Goal: Task Accomplishment & Management: Complete application form

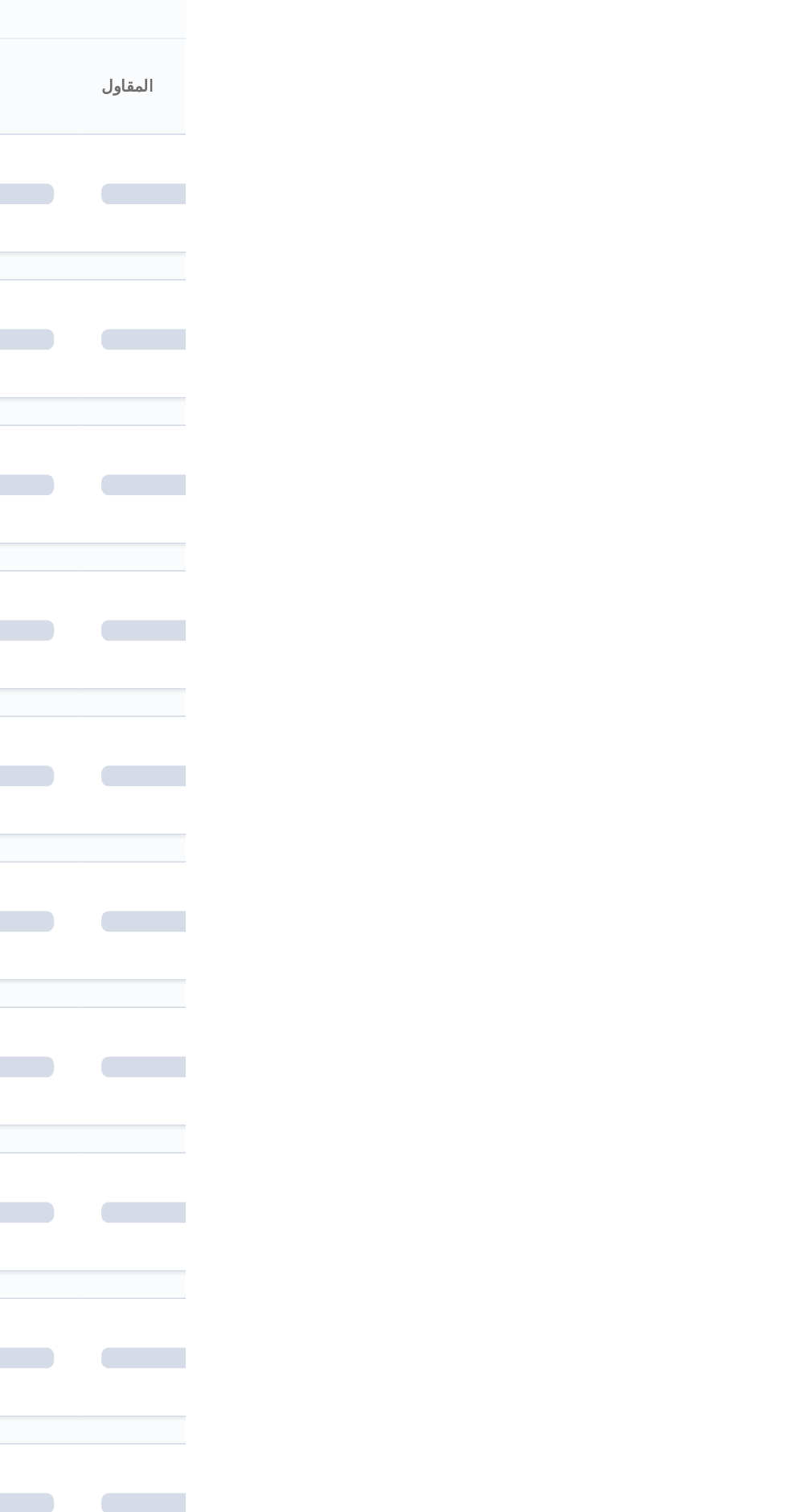
scroll to position [0, 26]
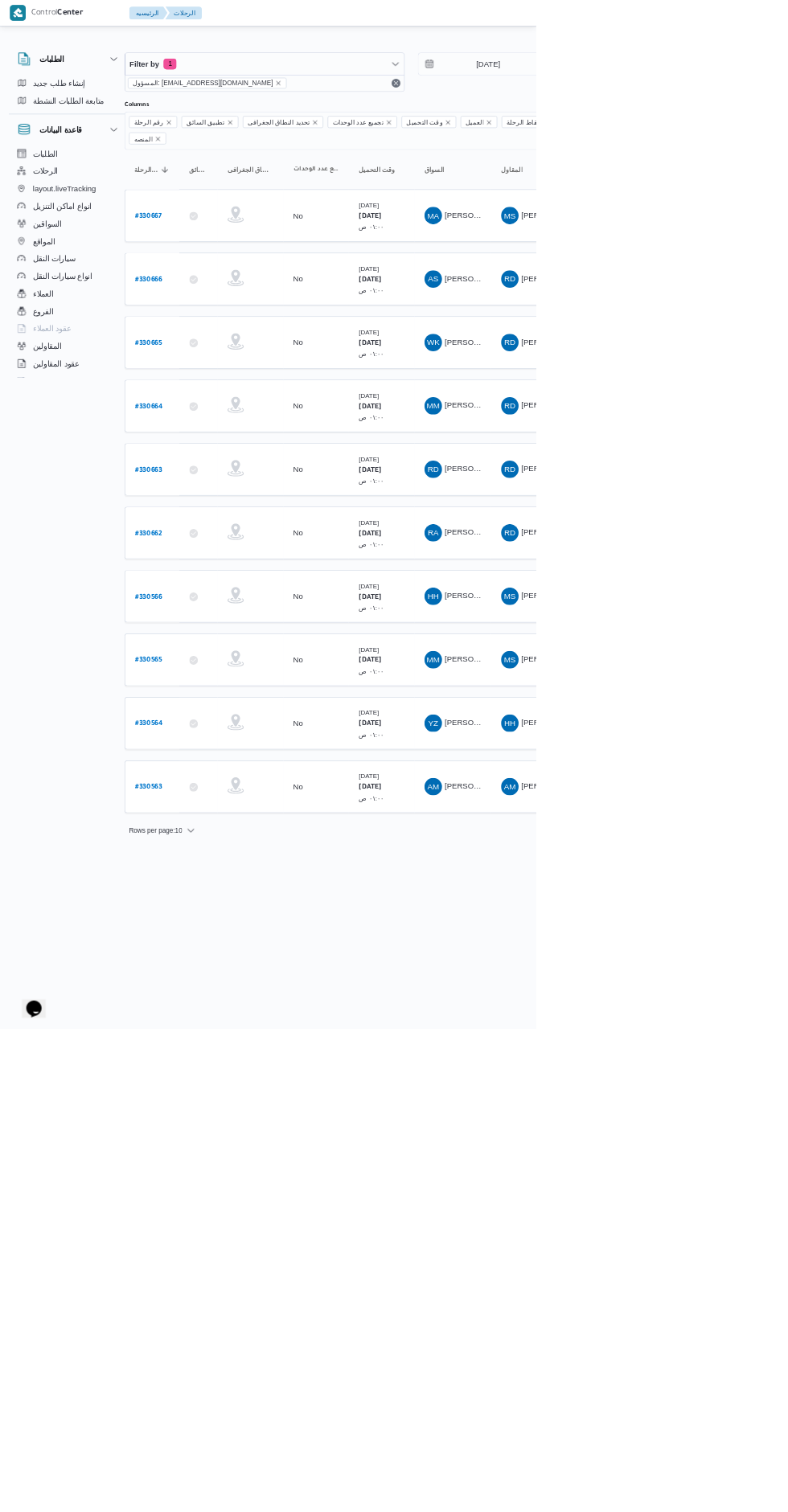
click at [215, 1059] on b "# 330564" at bounding box center [219, 1065] width 41 height 11
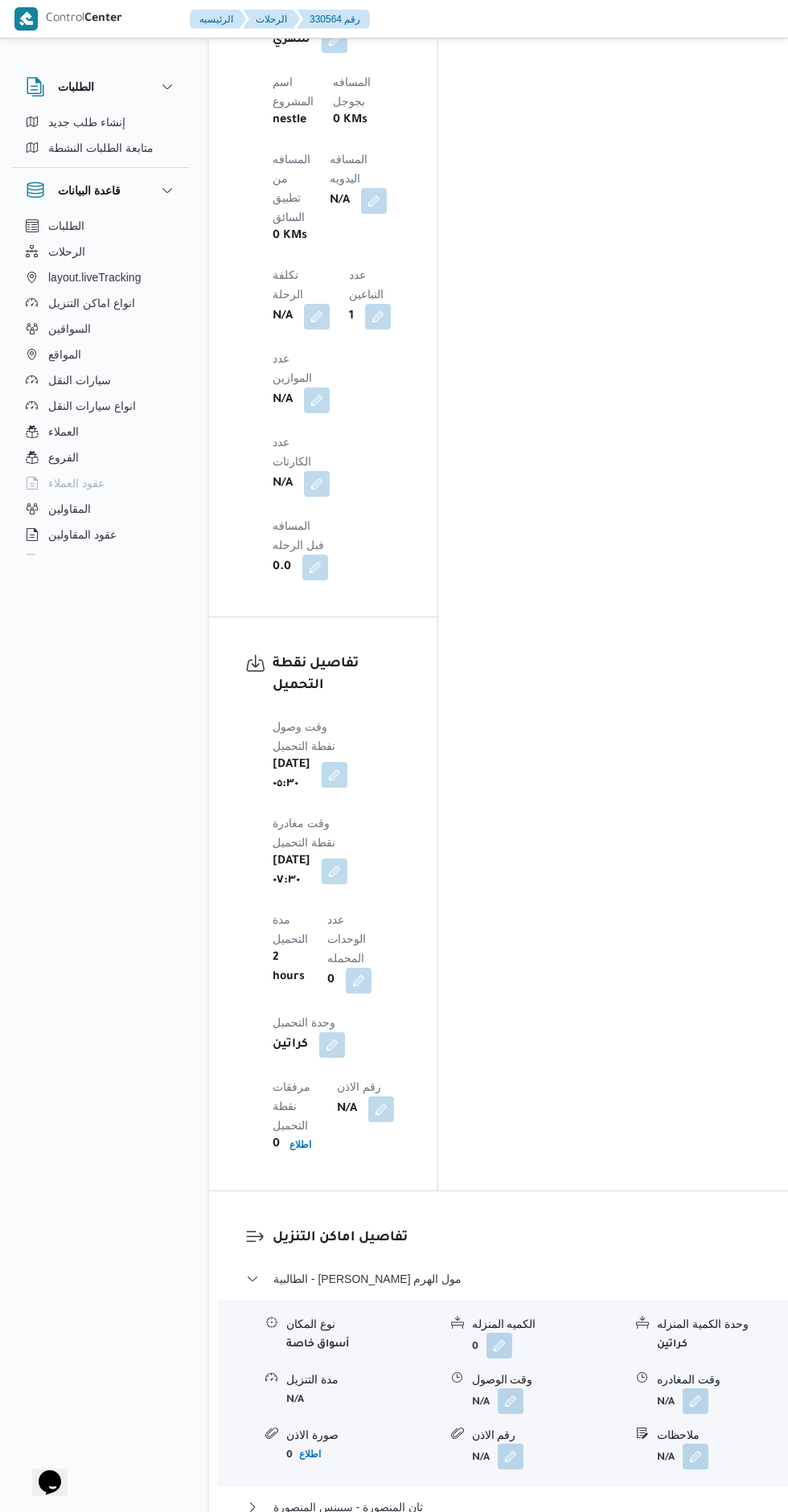
scroll to position [1510, 0]
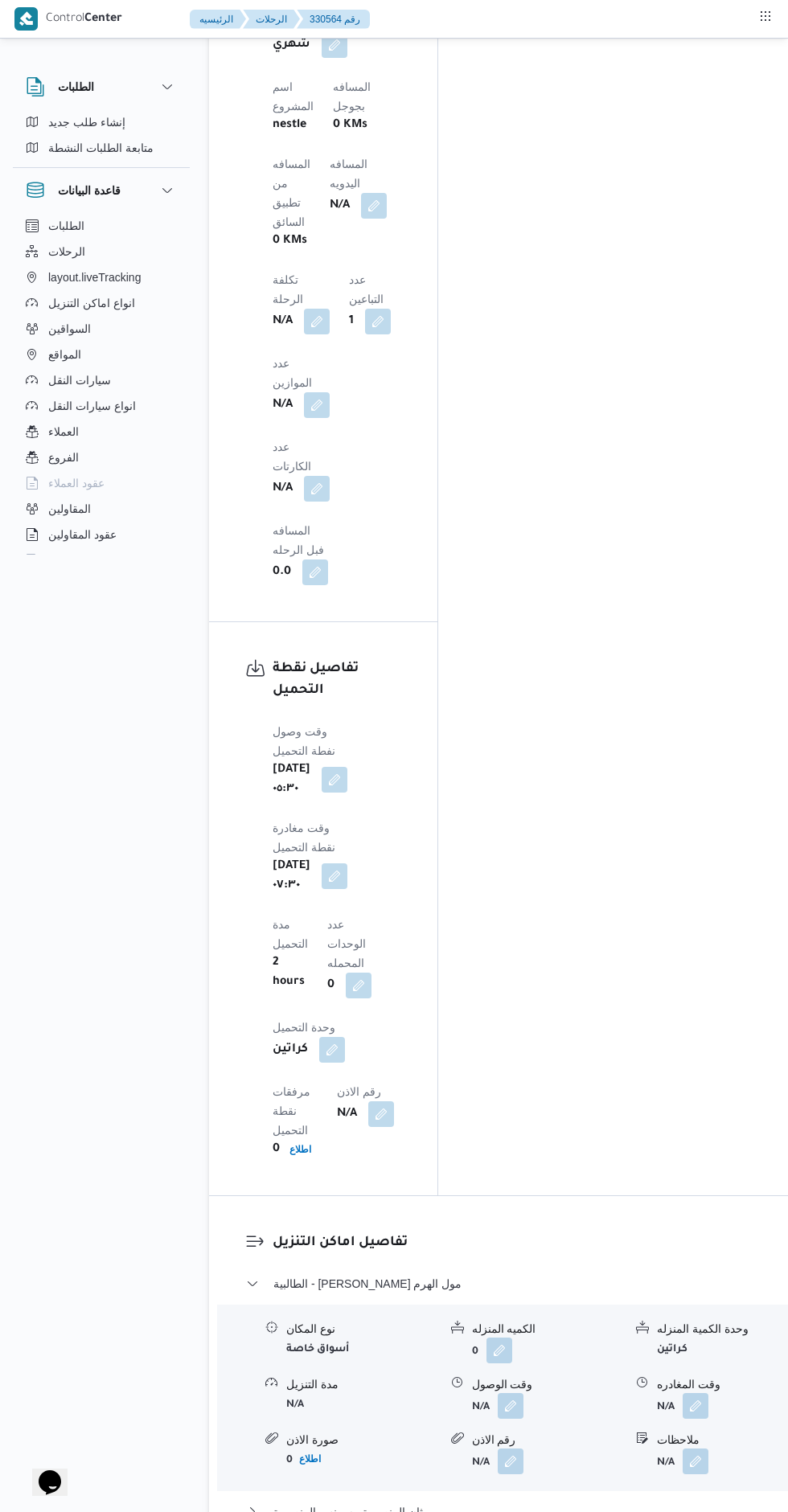
click at [500, 1394] on button "button" at bounding box center [510, 1406] width 26 height 26
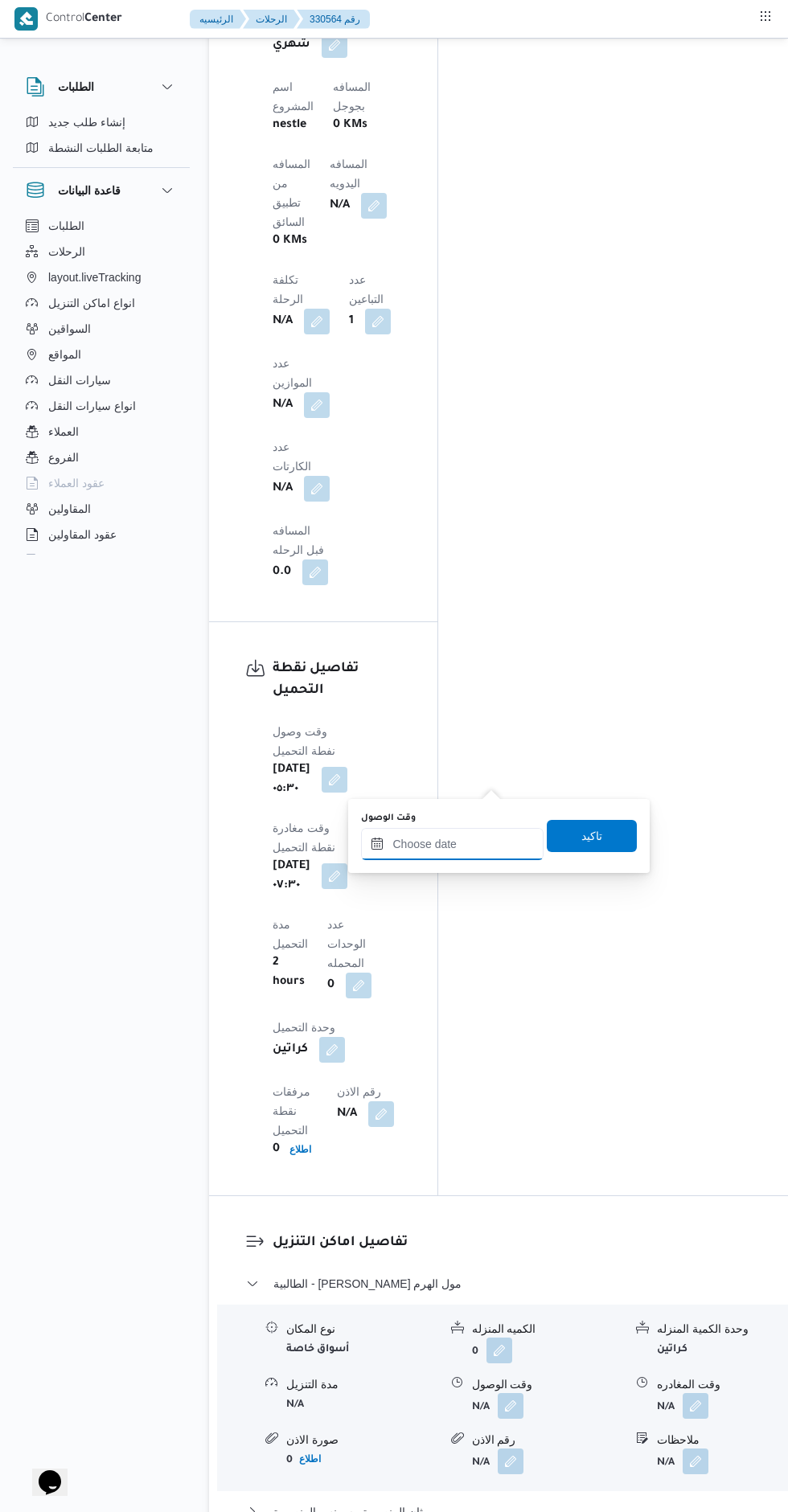
click at [455, 841] on input "وقت الوصول" at bounding box center [452, 844] width 182 height 32
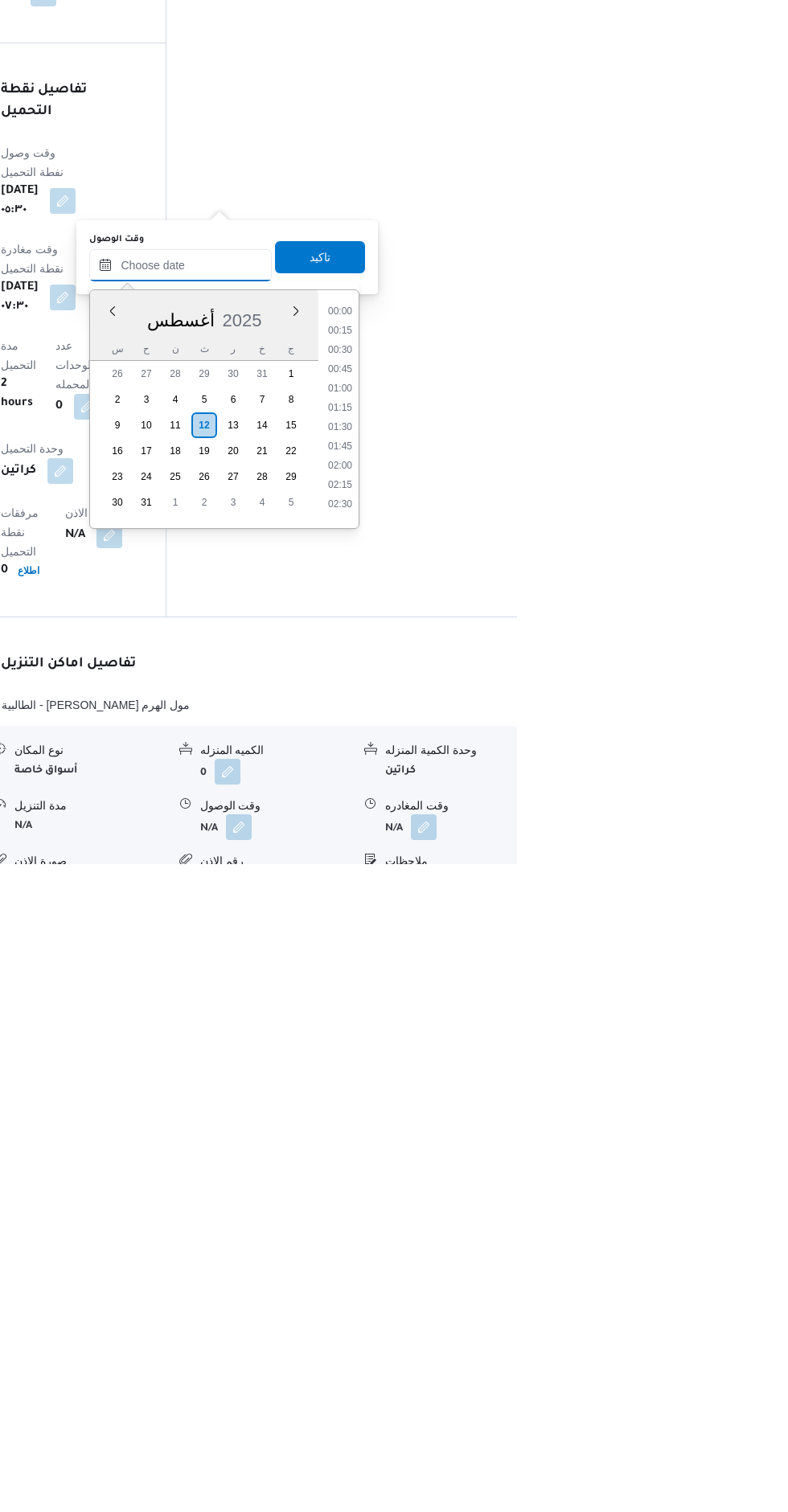
scroll to position [1143, 0]
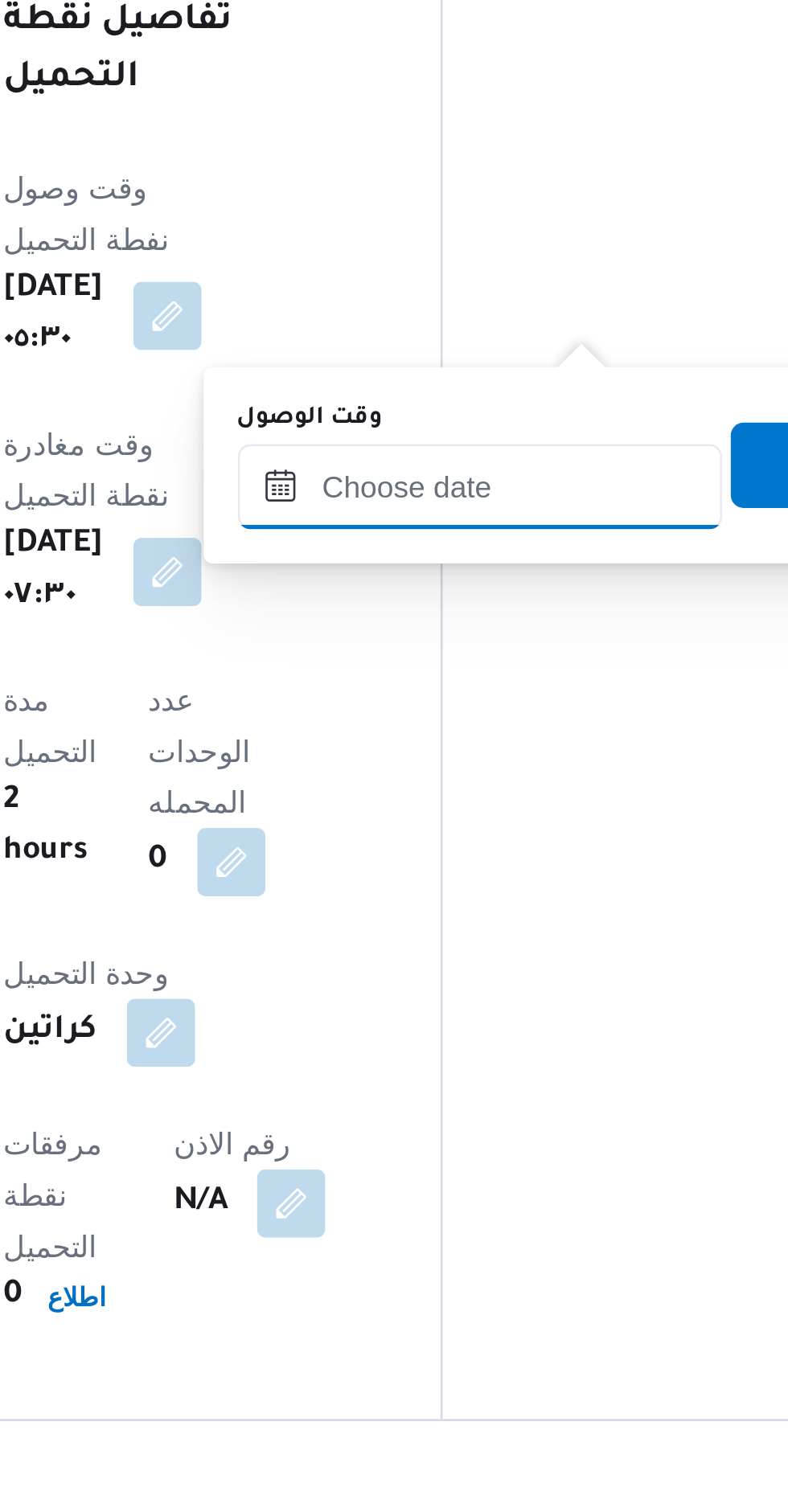
click at [470, 911] on input "وقت الوصول" at bounding box center [452, 914] width 182 height 32
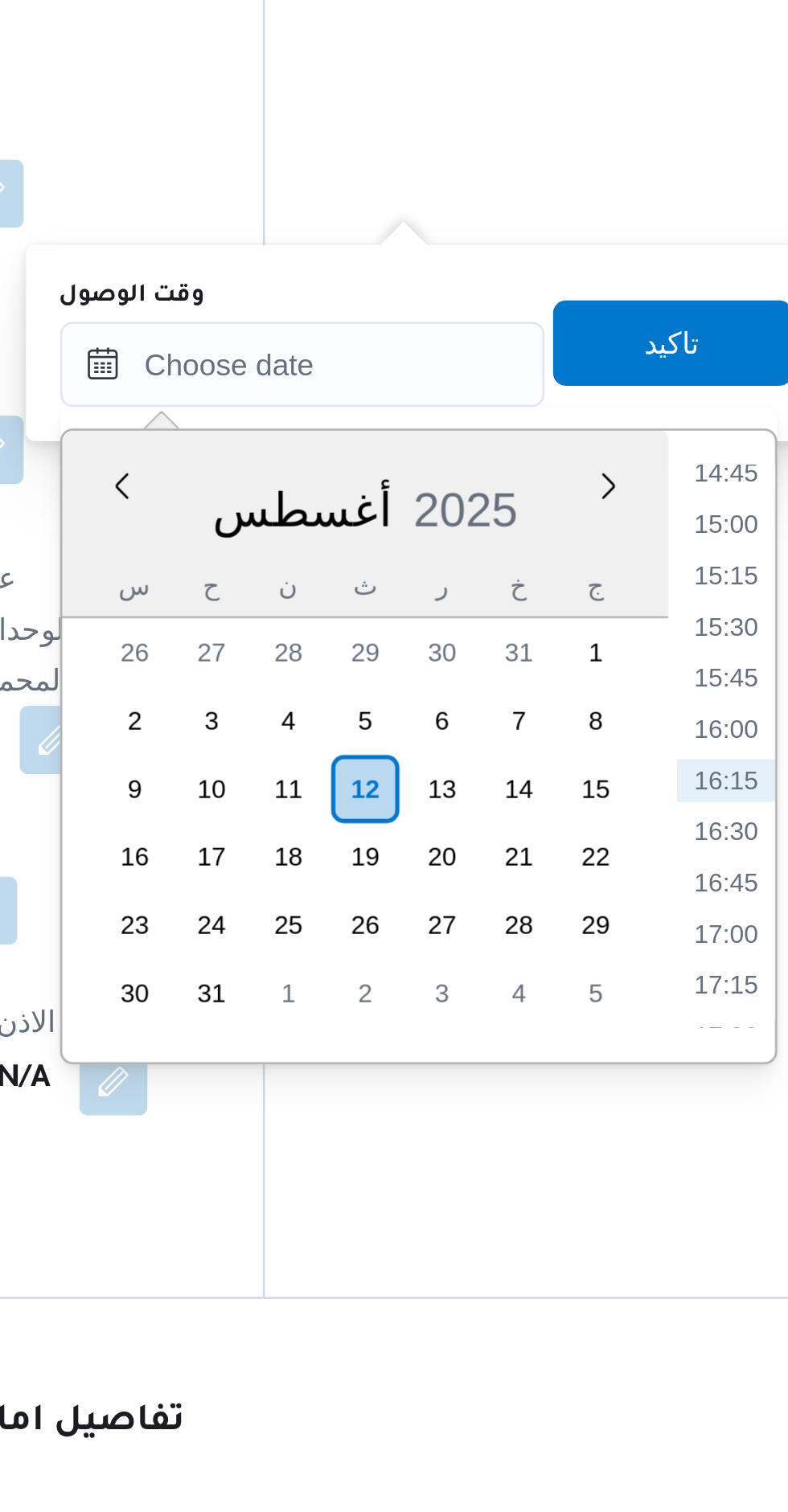
click at [615, 997] on li "15:15" at bounding box center [611, 993] width 37 height 16
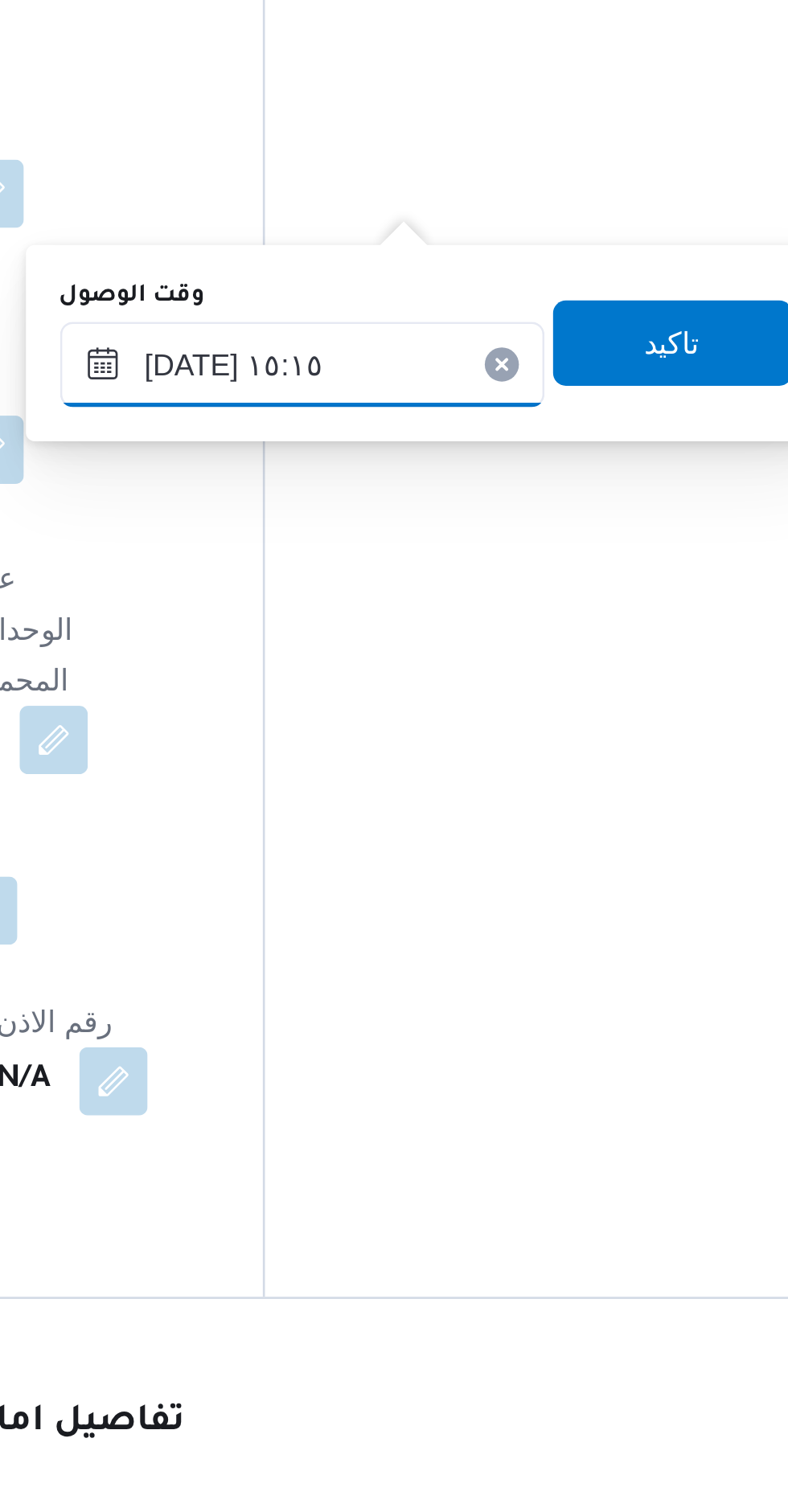
click at [403, 915] on input "١٢/٠٨/٢٠٢٥ ١٥:١٥" at bounding box center [452, 914] width 182 height 32
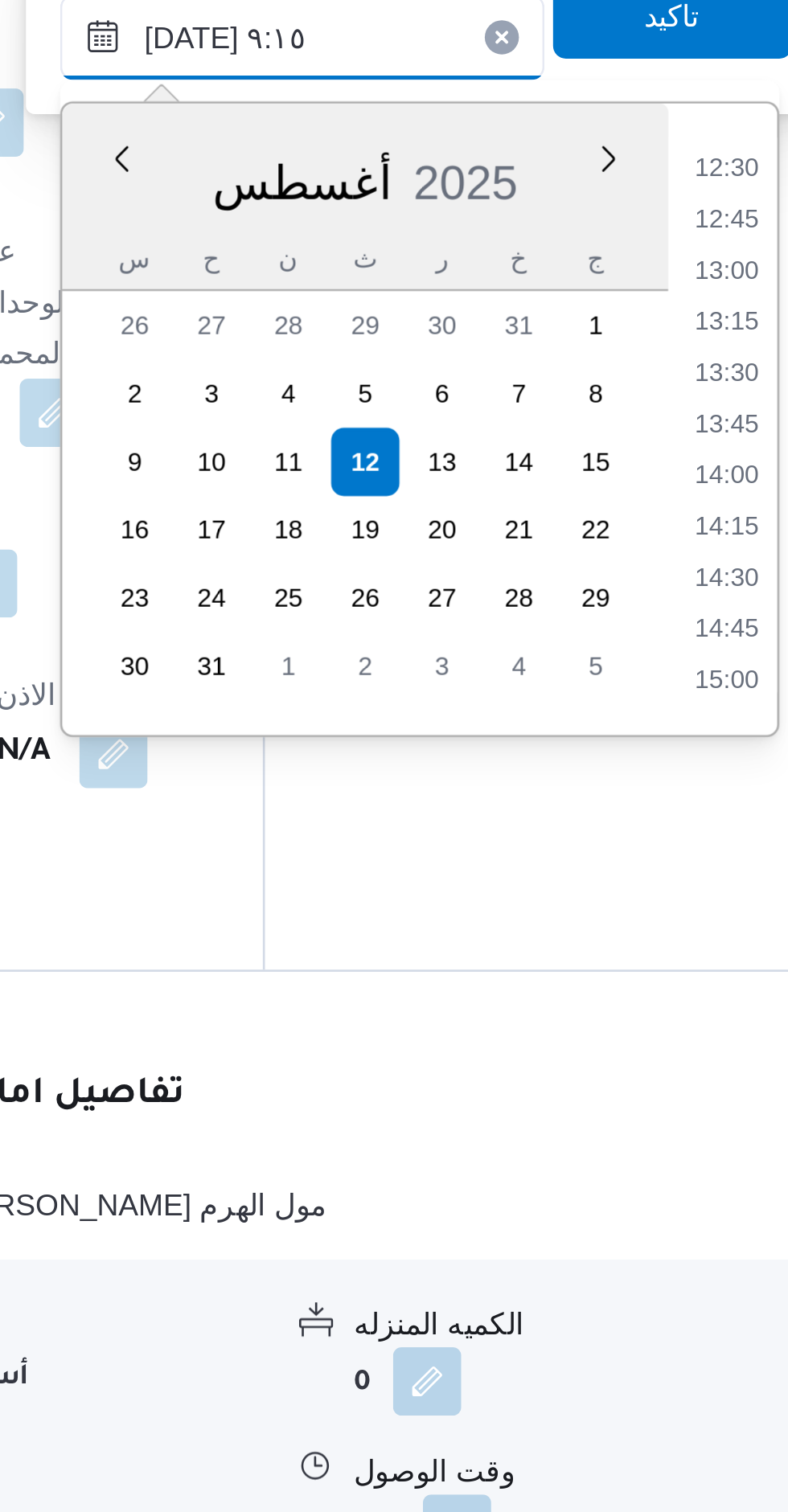
scroll to position [713, 0]
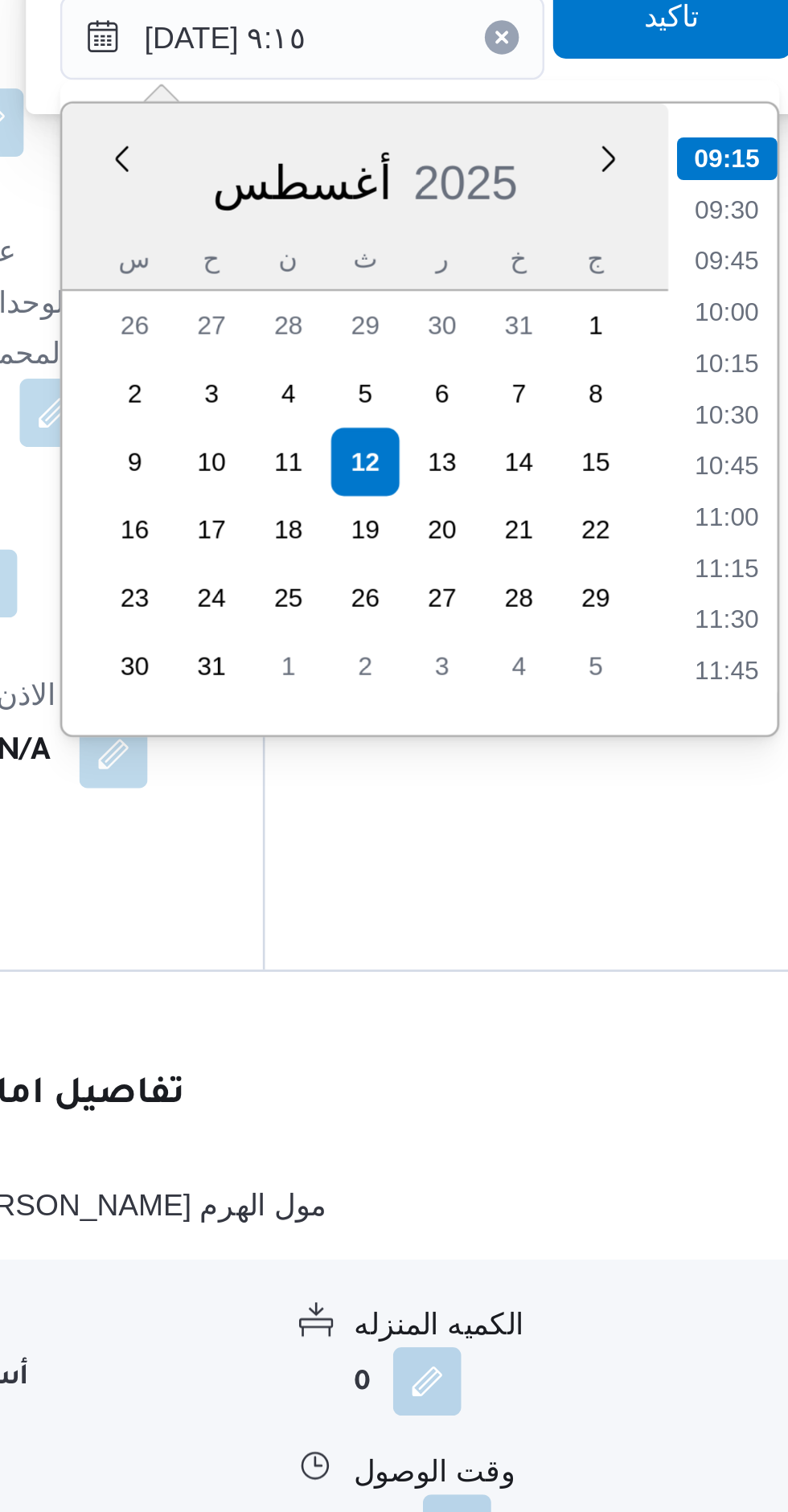
click at [613, 960] on li "09:15" at bounding box center [612, 960] width 38 height 16
type input "١٢/٠٨/٢٠٢٥ ٠٩:١٥"
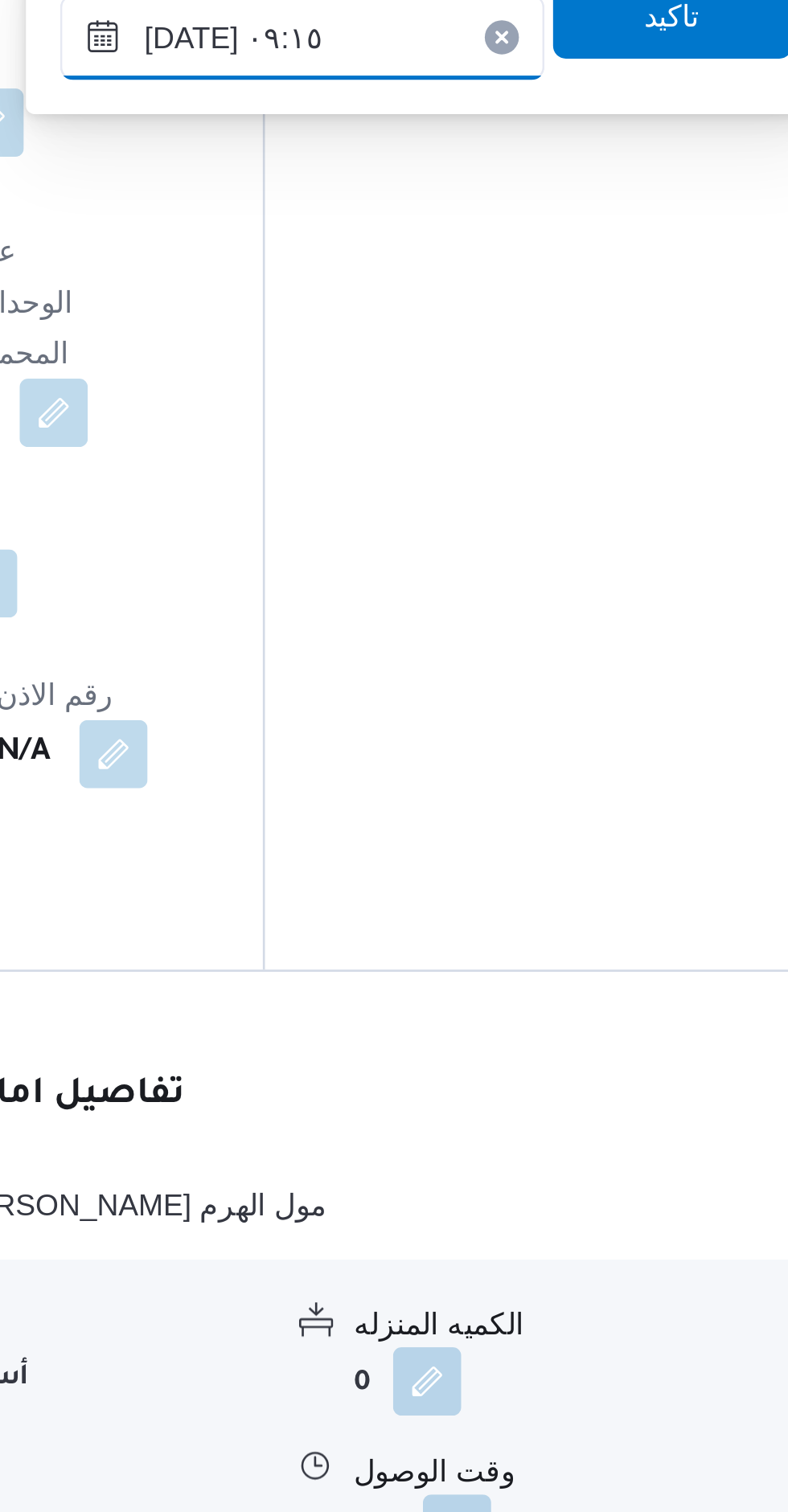
scroll to position [1439, 0]
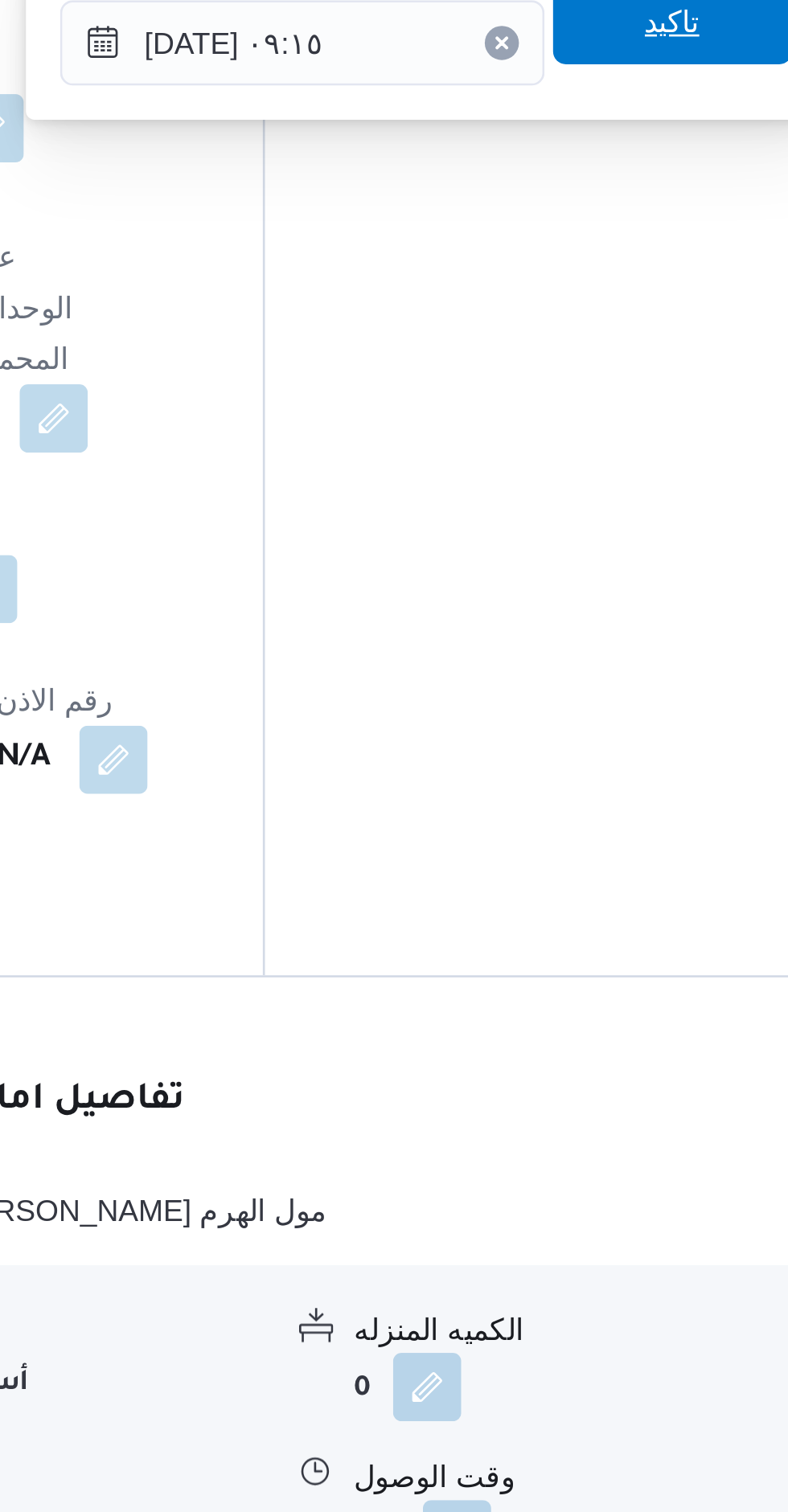
click at [599, 917] on span "تاكيد" at bounding box center [591, 906] width 90 height 32
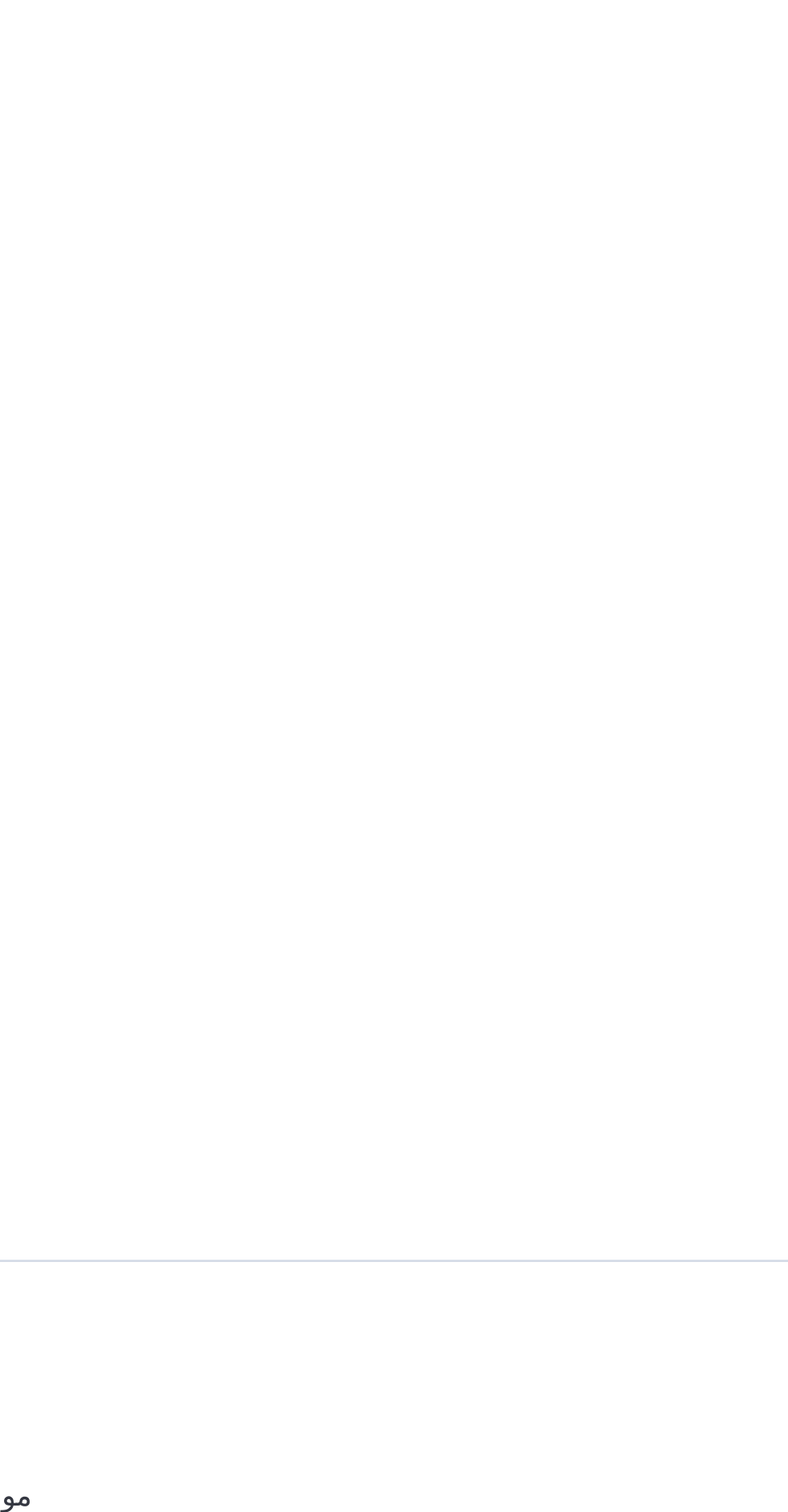
click at [683, 1463] on button "button" at bounding box center [695, 1476] width 26 height 26
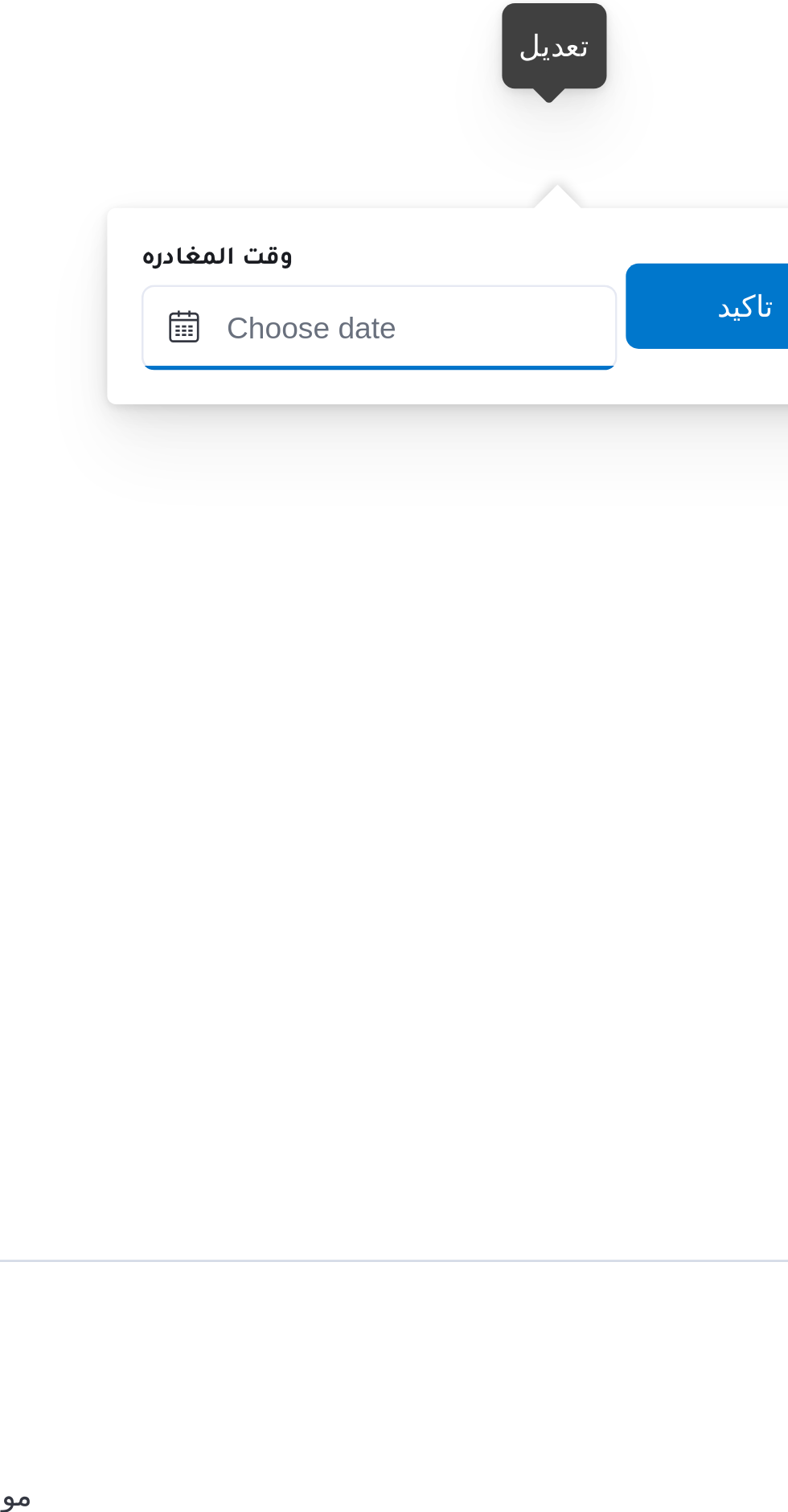
click at [621, 926] on input "وقت المغادره" at bounding box center [592, 914] width 180 height 32
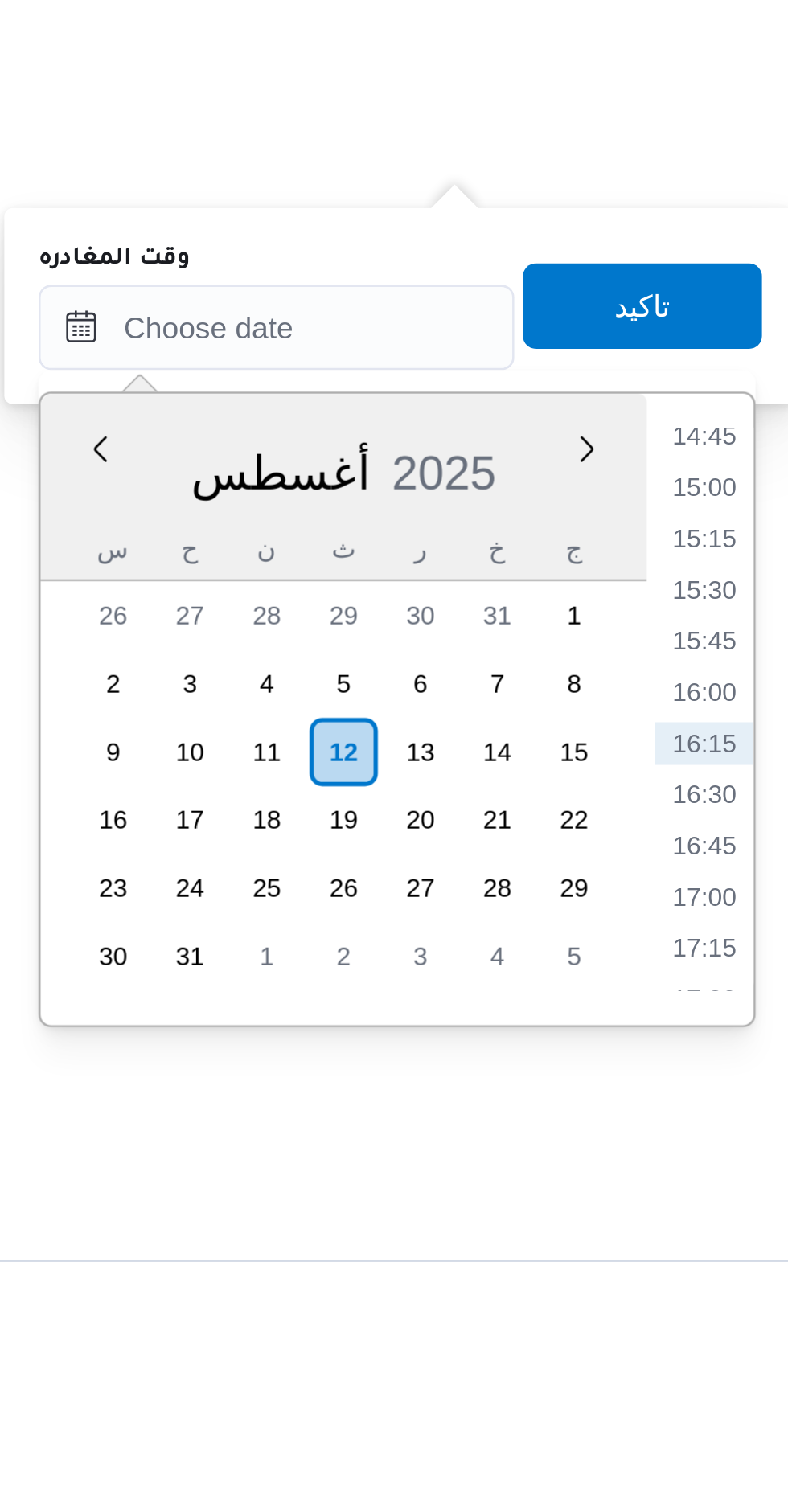
click at [764, 950] on div "Time 00:00 00:15 00:30 00:45 01:00 01:15 01:30 01:45 02:00 02:15 02:30 02:45 03…" at bounding box center [752, 1057] width 40 height 238
click at [757, 969] on li "15:00" at bounding box center [753, 974] width 37 height 16
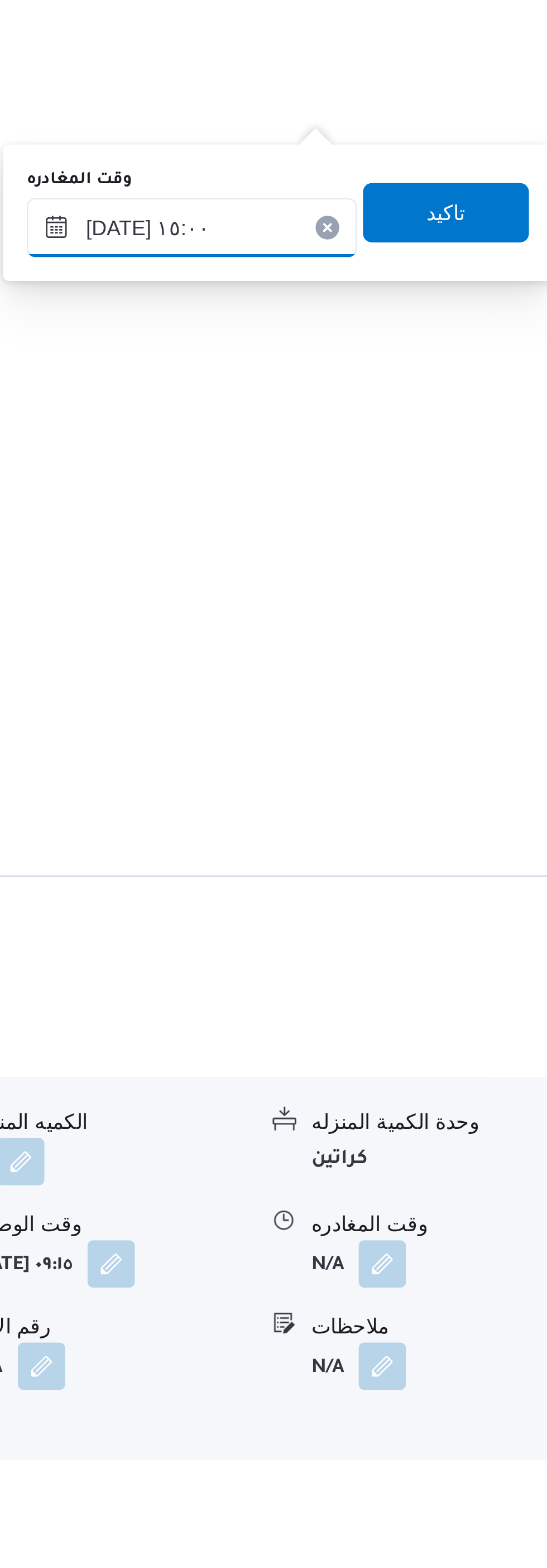
click at [400, 628] on input "١٢/٠٨/٢٠٢٥ ١٥:٠٠" at bounding box center [411, 635] width 125 height 23
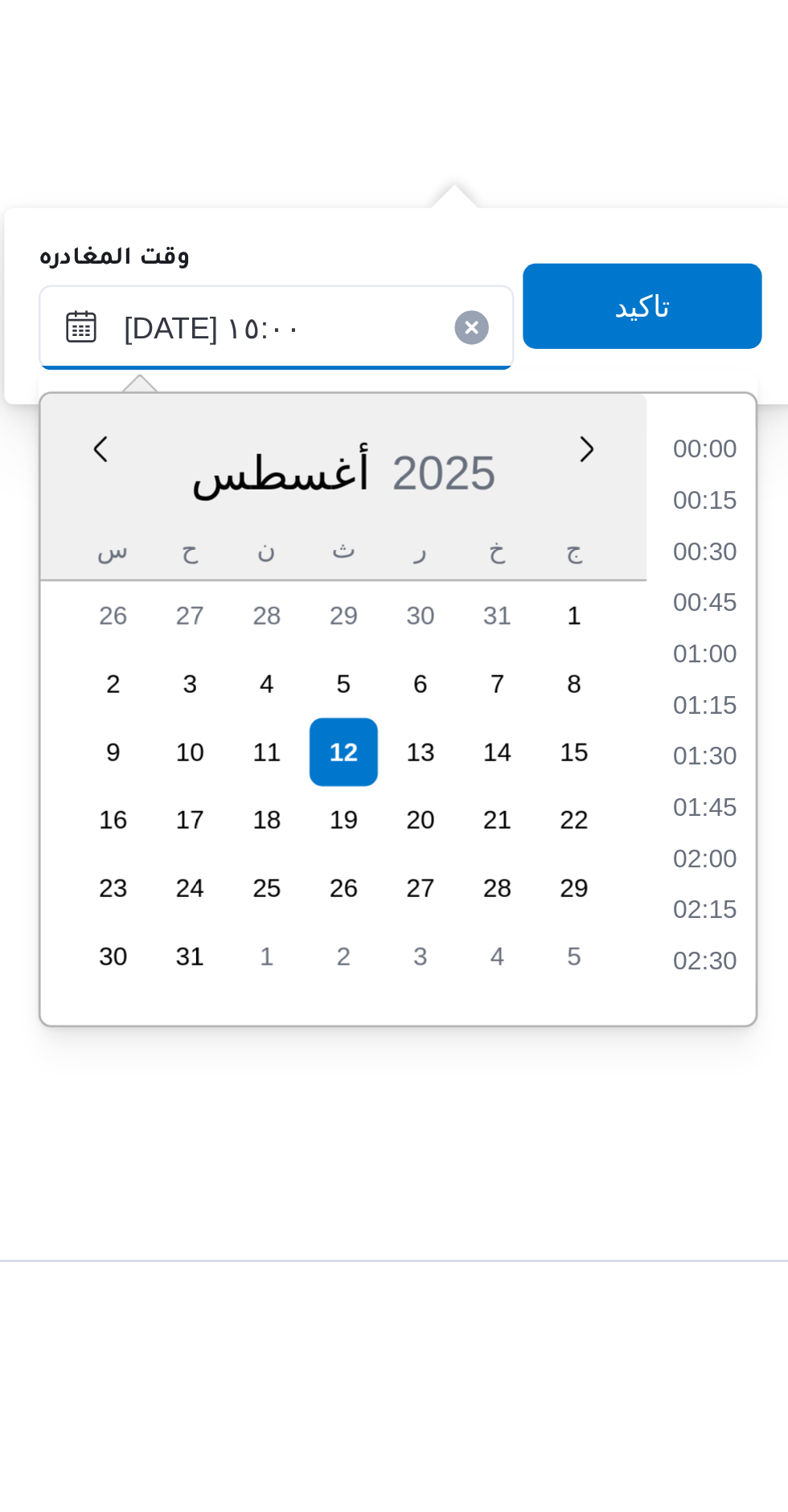
scroll to position [1047, 0]
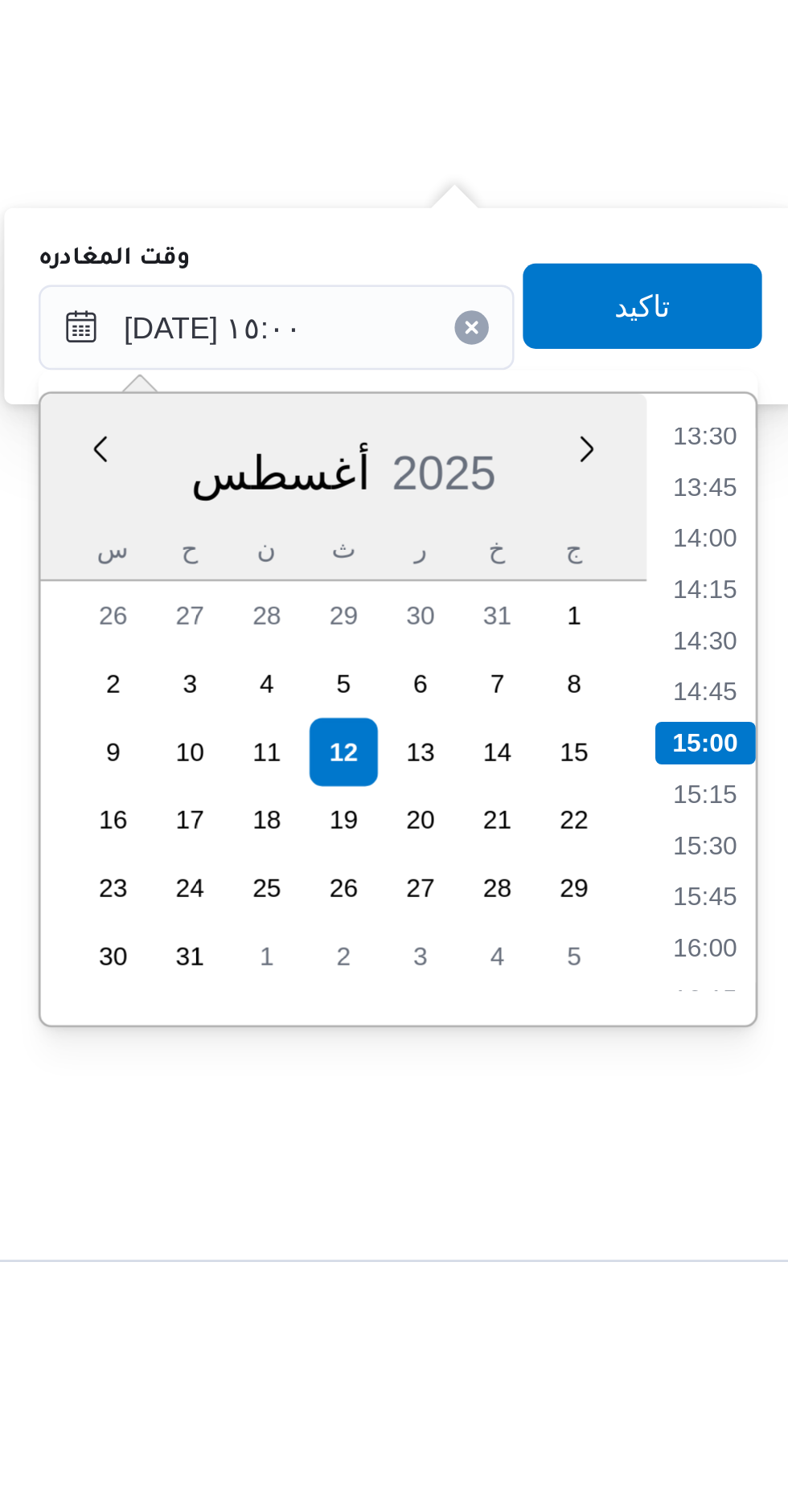
click at [764, 954] on li "13:30" at bounding box center [753, 955] width 37 height 16
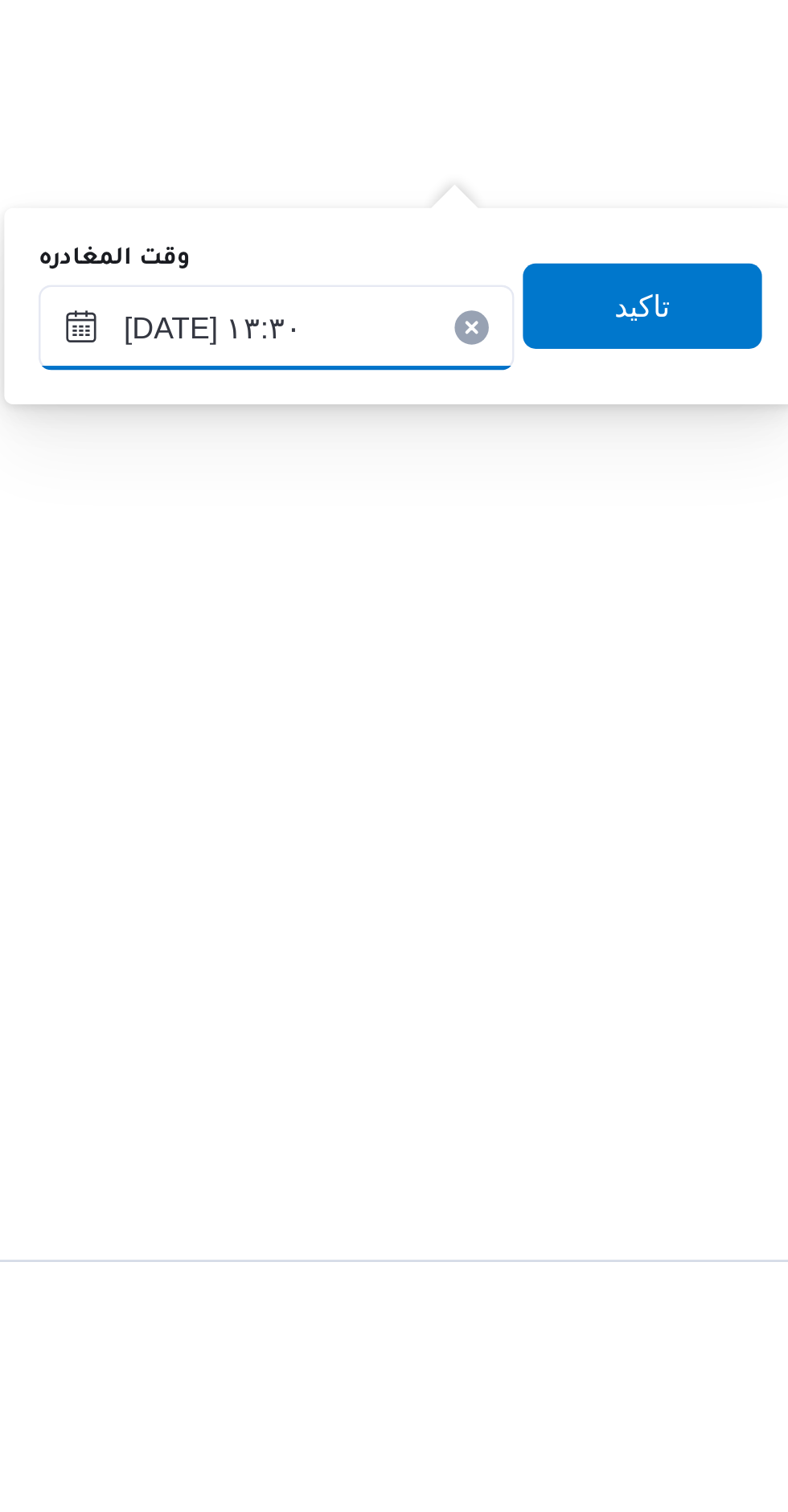
click at [571, 921] on input "١٢/٠٨/٢٠٢٥ ١٣:٣٠" at bounding box center [592, 914] width 180 height 32
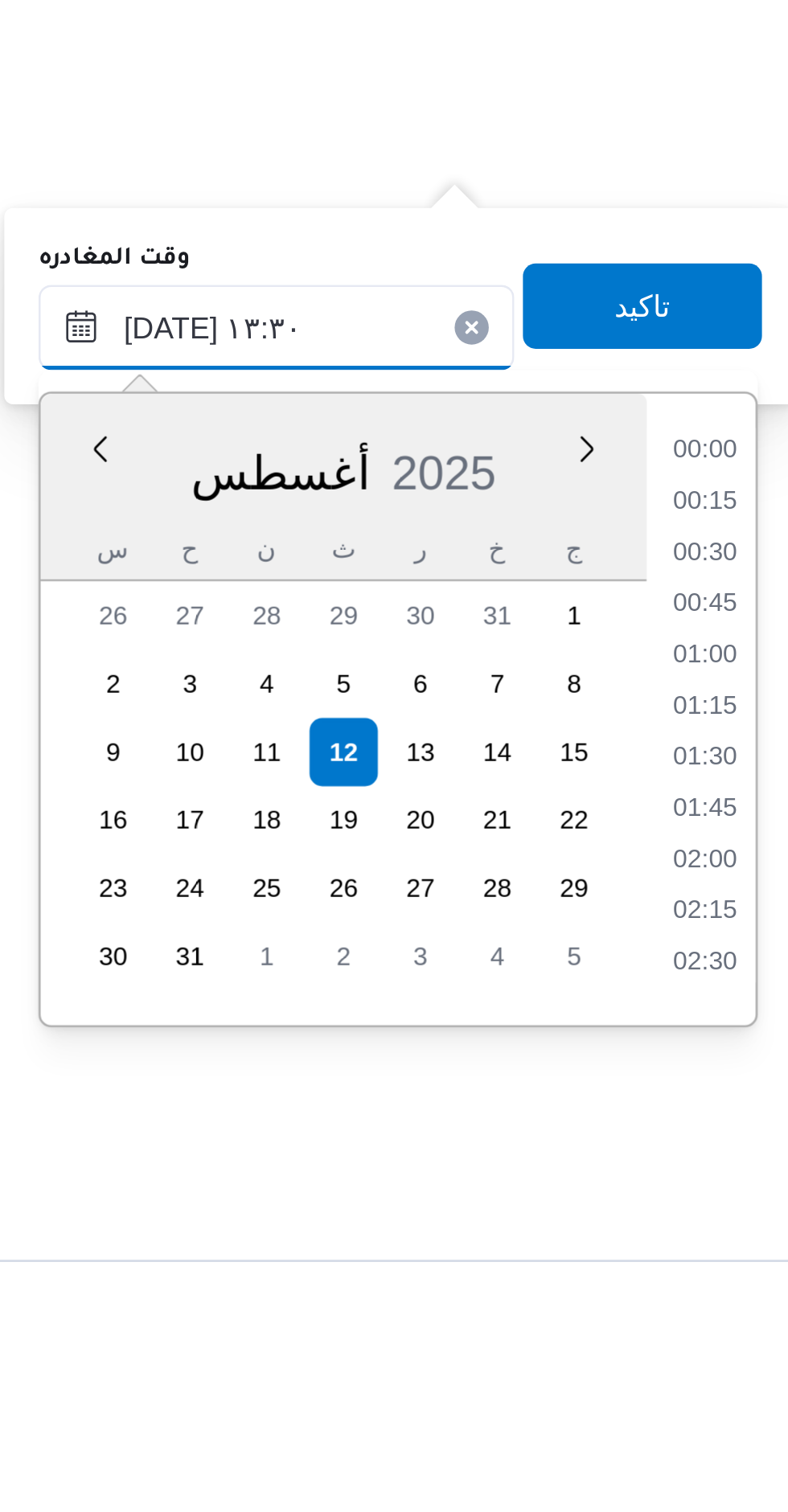
scroll to position [931, 0]
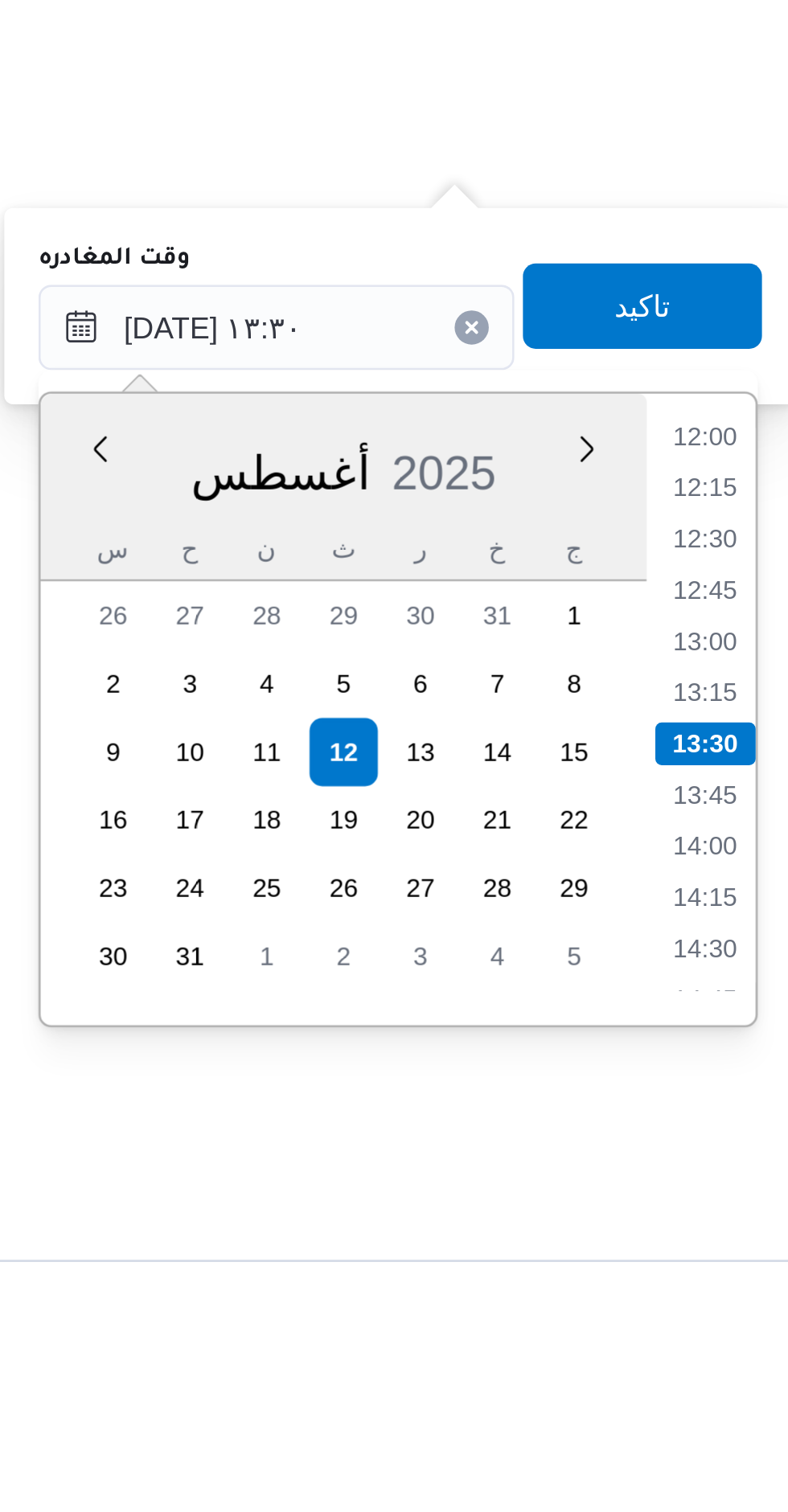
click at [753, 958] on li "12:00" at bounding box center [753, 955] width 37 height 16
type input "١٢/٠٨/٢٠٢٥ ١٢:٠٠"
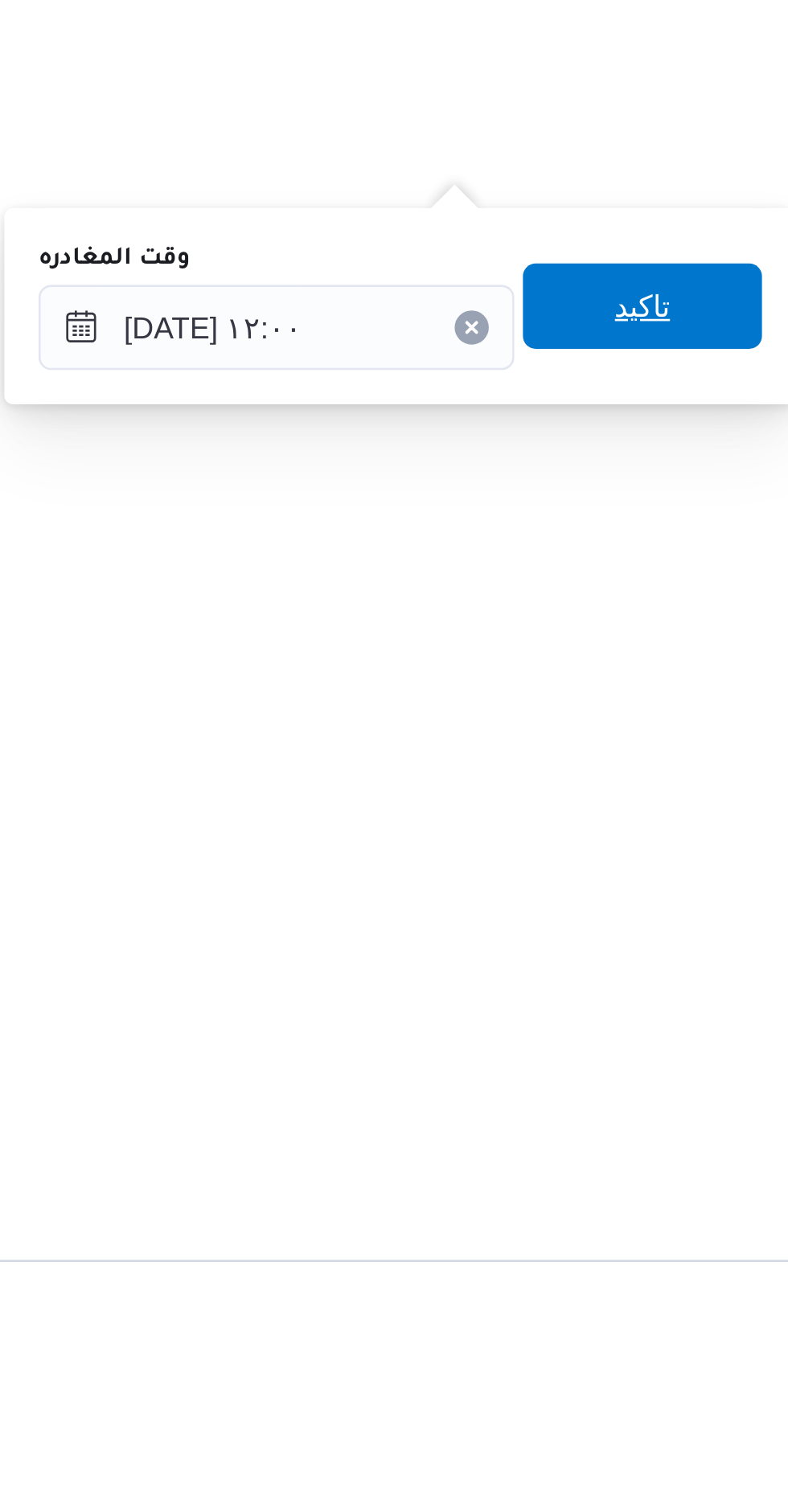
click at [748, 899] on span "تاكيد" at bounding box center [730, 906] width 90 height 32
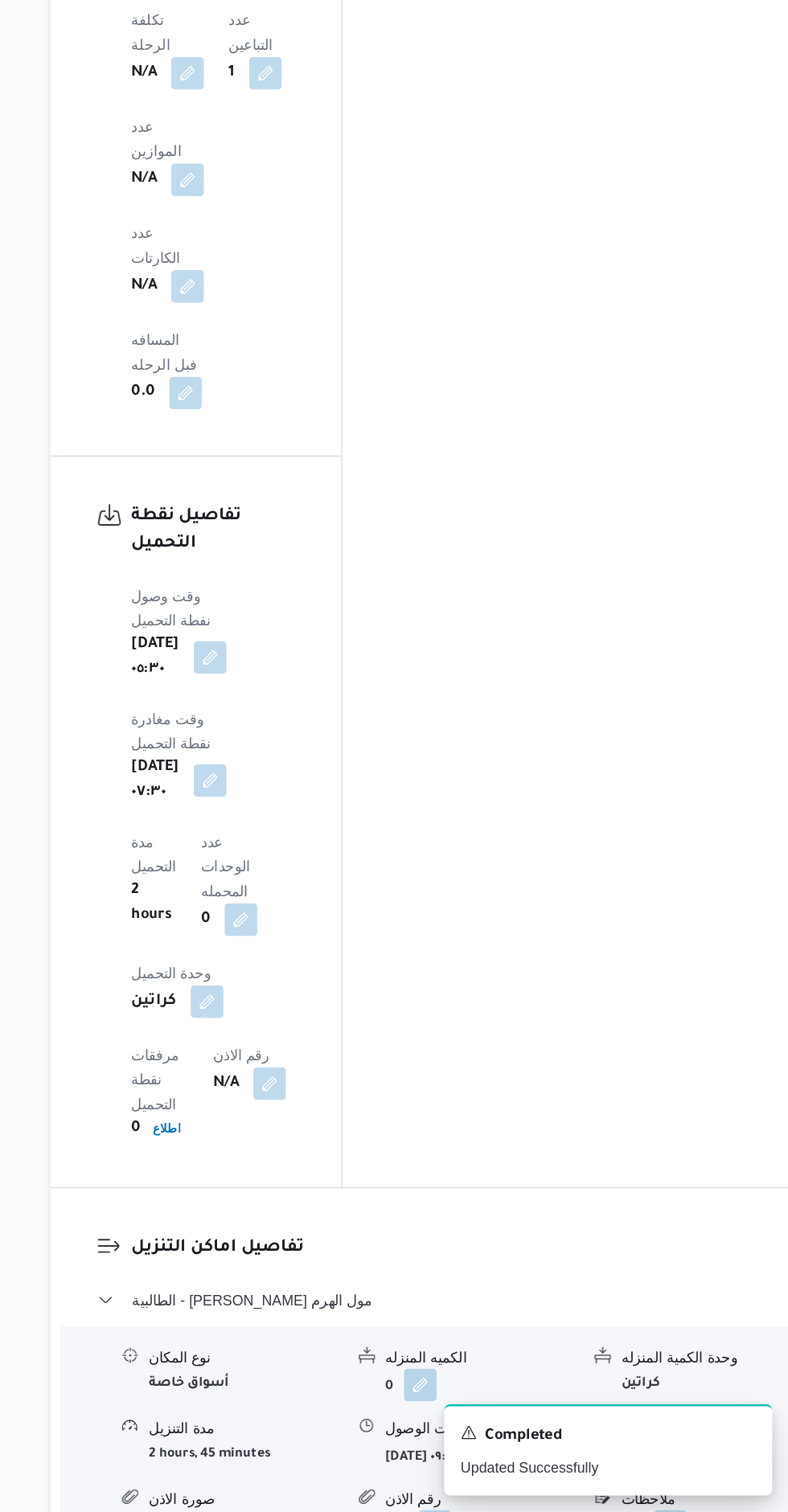
scroll to position [1448, 0]
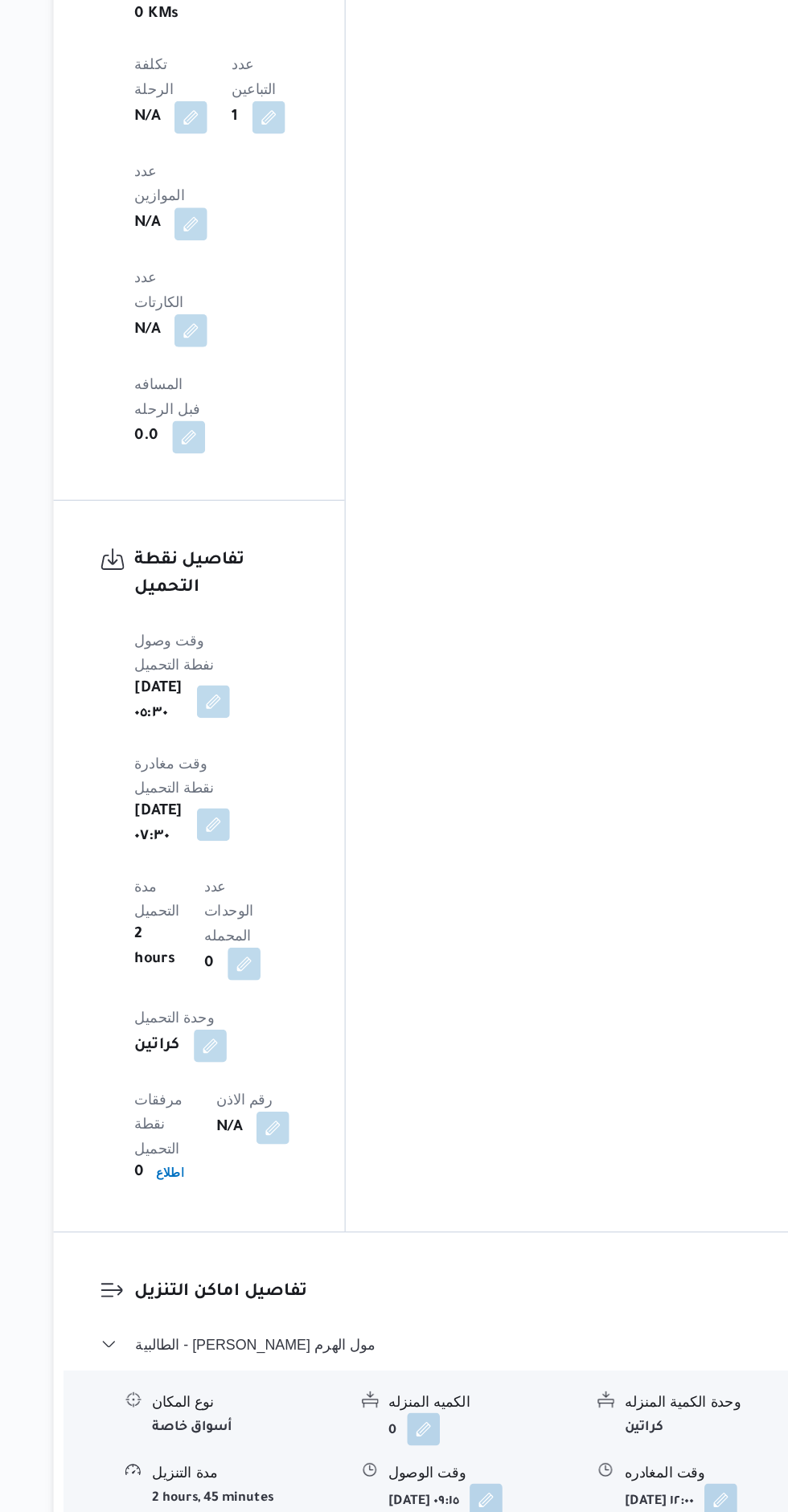
scroll to position [1484, 0]
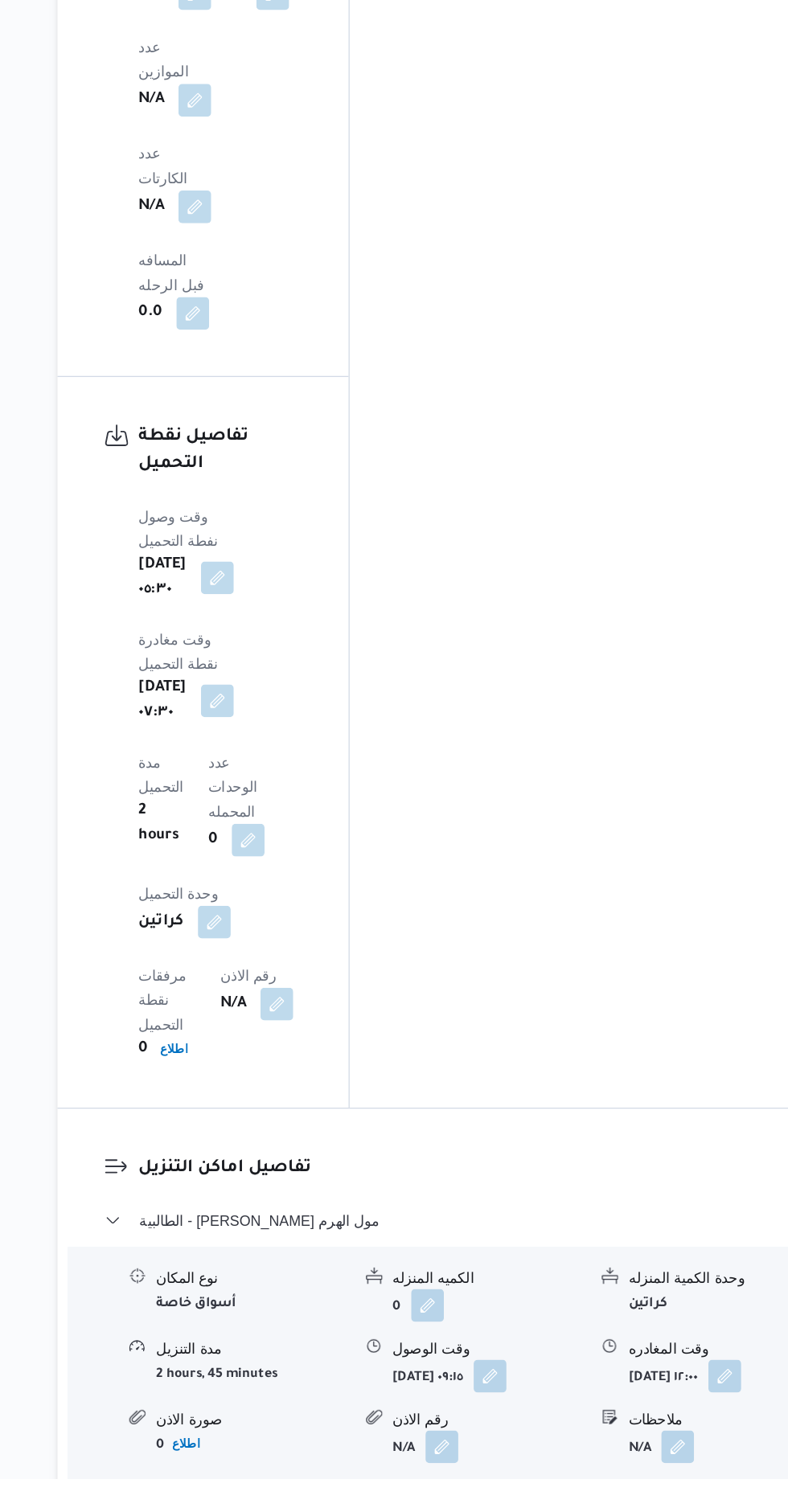
click at [719, 1419] on button "button" at bounding box center [732, 1432] width 26 height 26
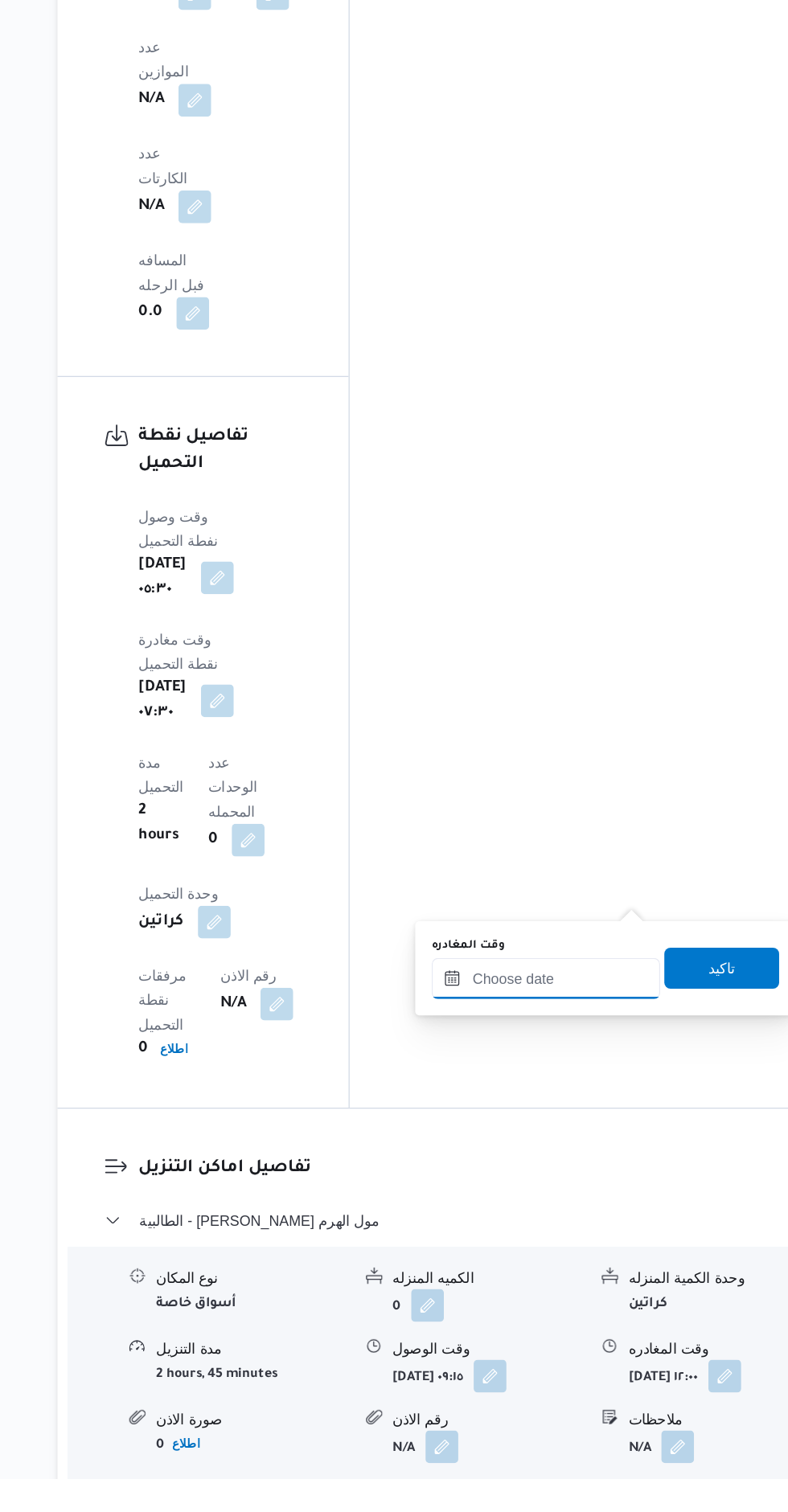
click at [632, 1113] on input "وقت المغادره" at bounding box center [592, 1120] width 180 height 32
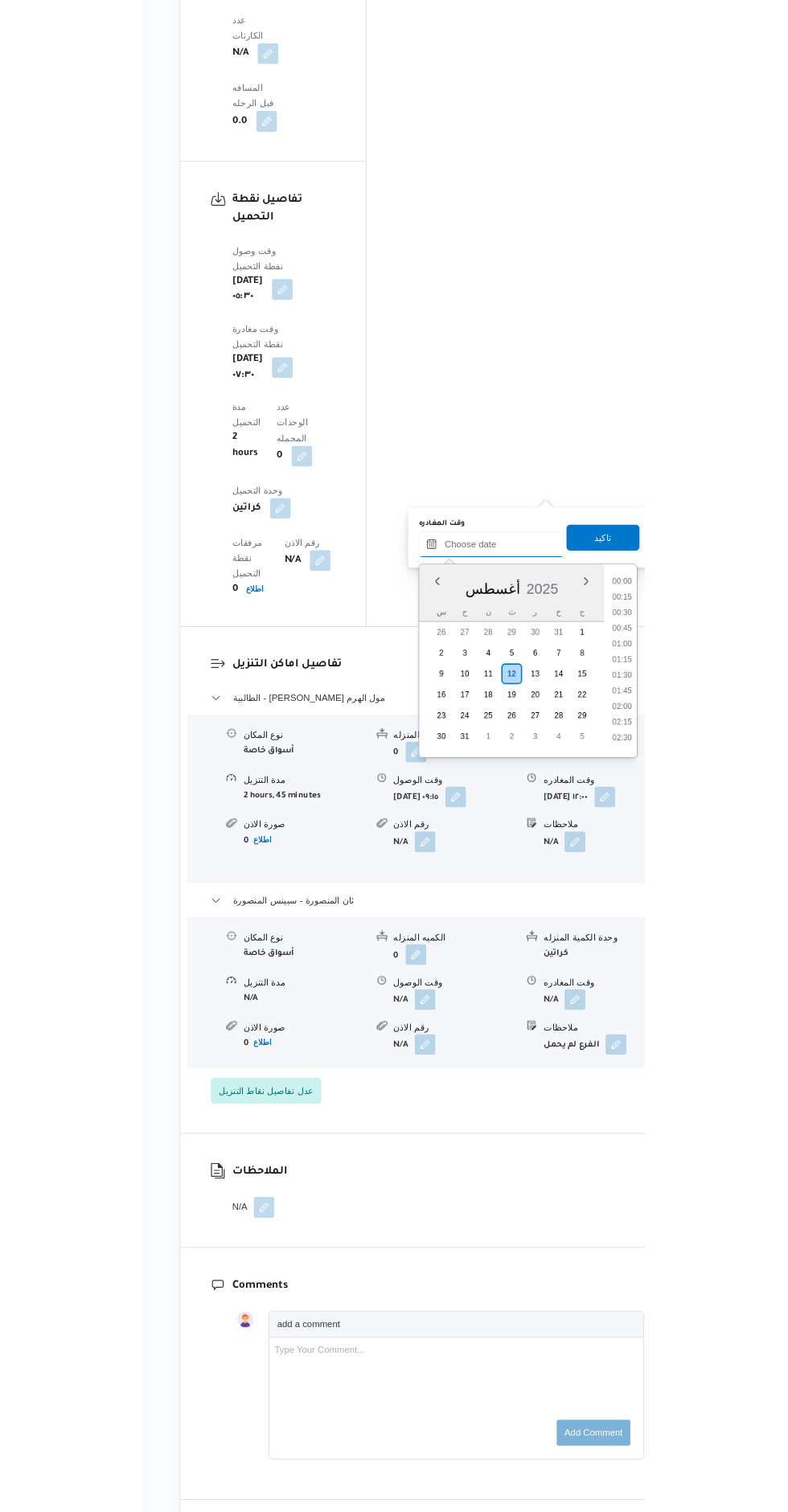
scroll to position [1143, 0]
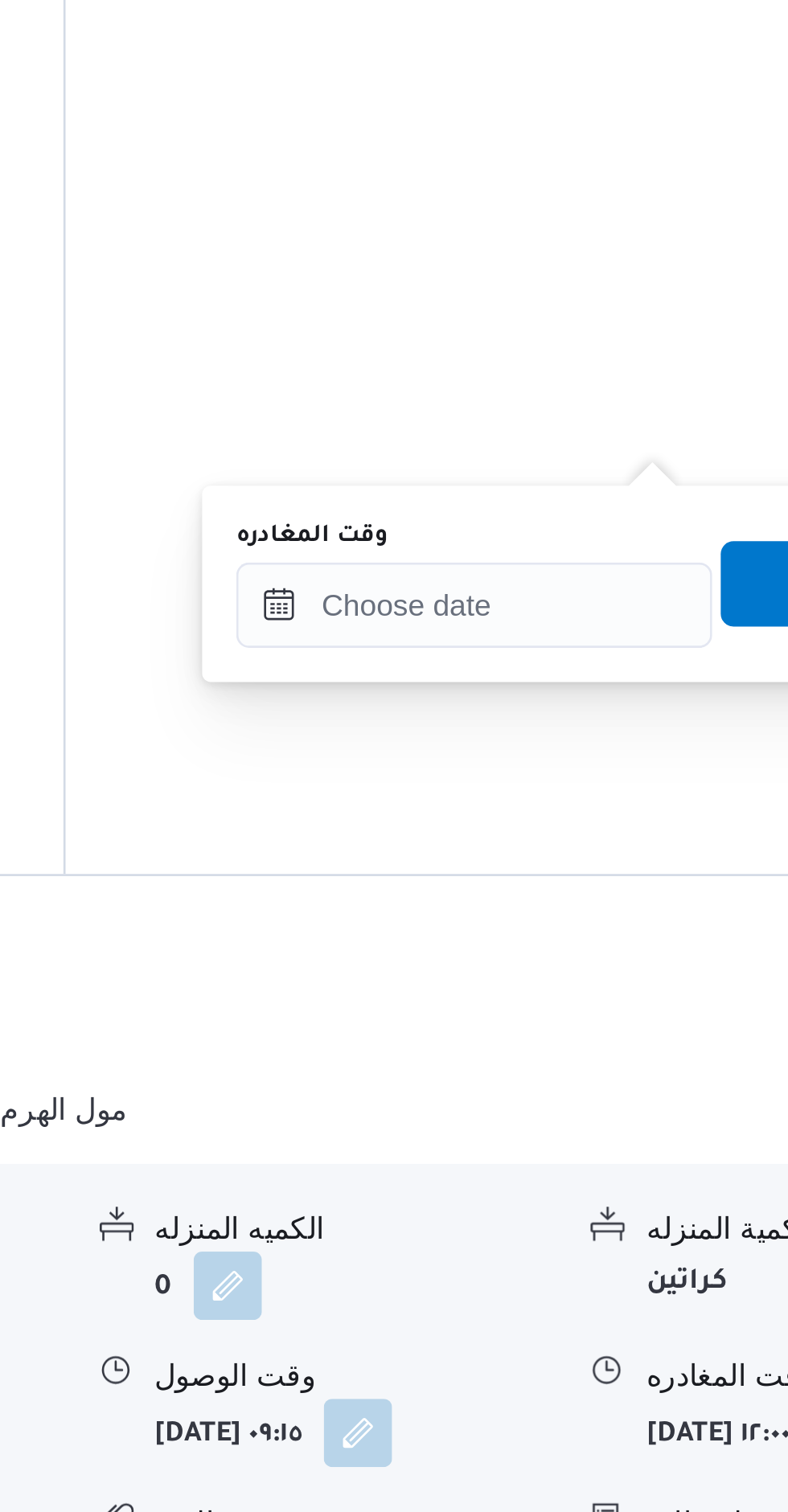
click at [612, 1013] on div "وقت المغادره تاكيد" at bounding box center [638, 990] width 276 height 52
click at [620, 998] on input "وقت المغادره" at bounding box center [592, 998] width 180 height 32
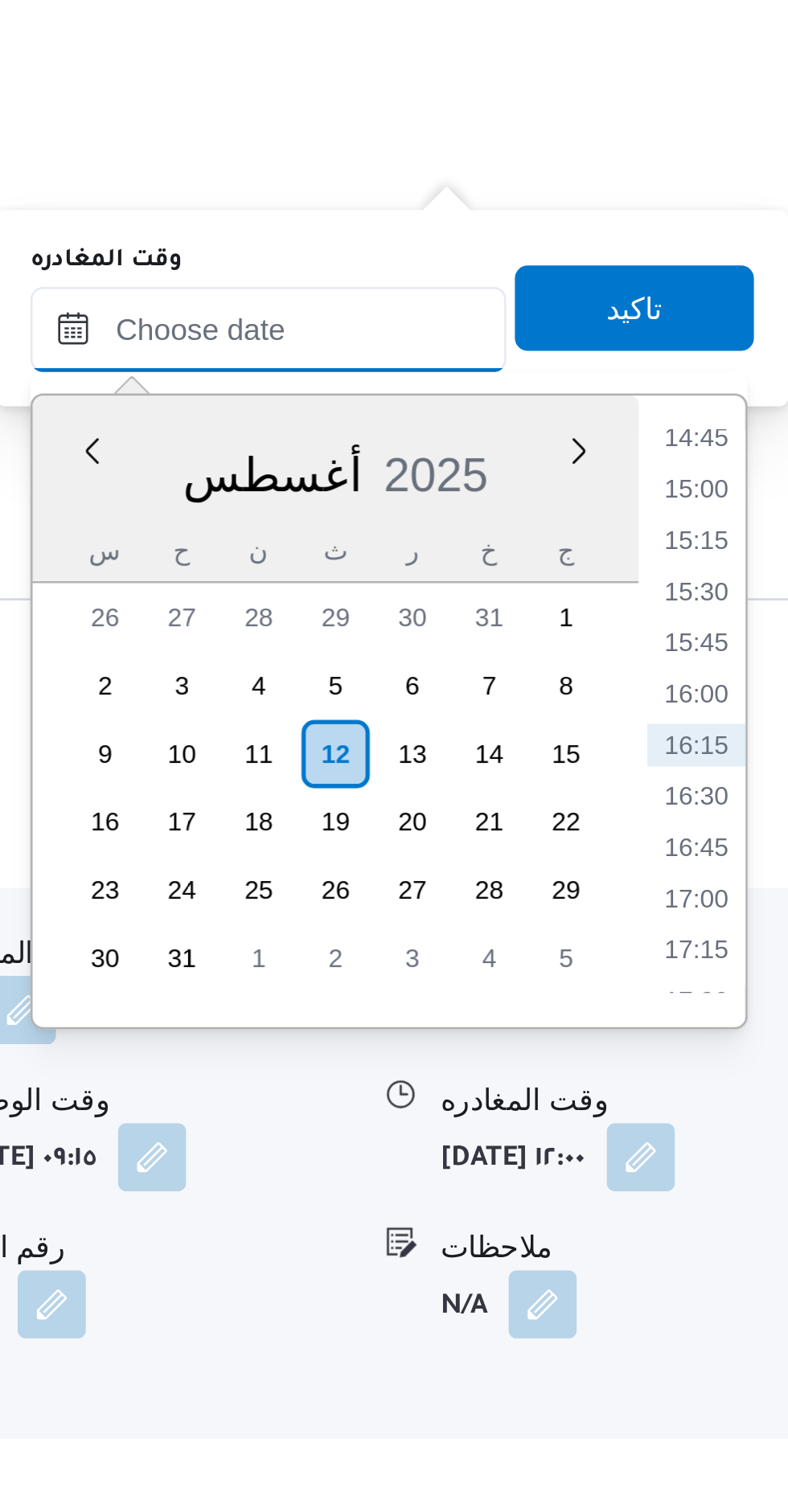
scroll to position [1607, 0]
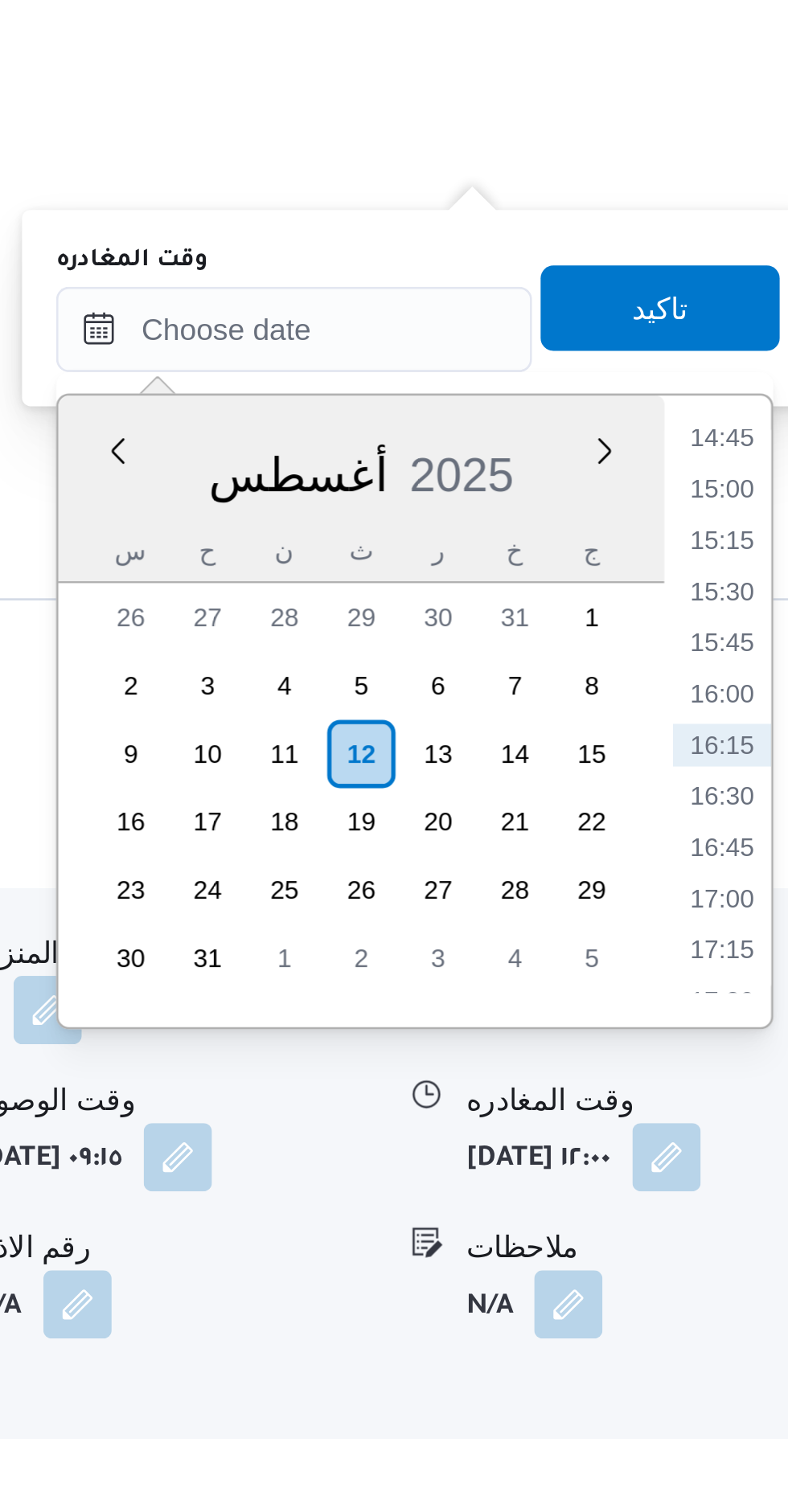
click at [757, 1038] on li "14:45" at bounding box center [753, 1038] width 37 height 16
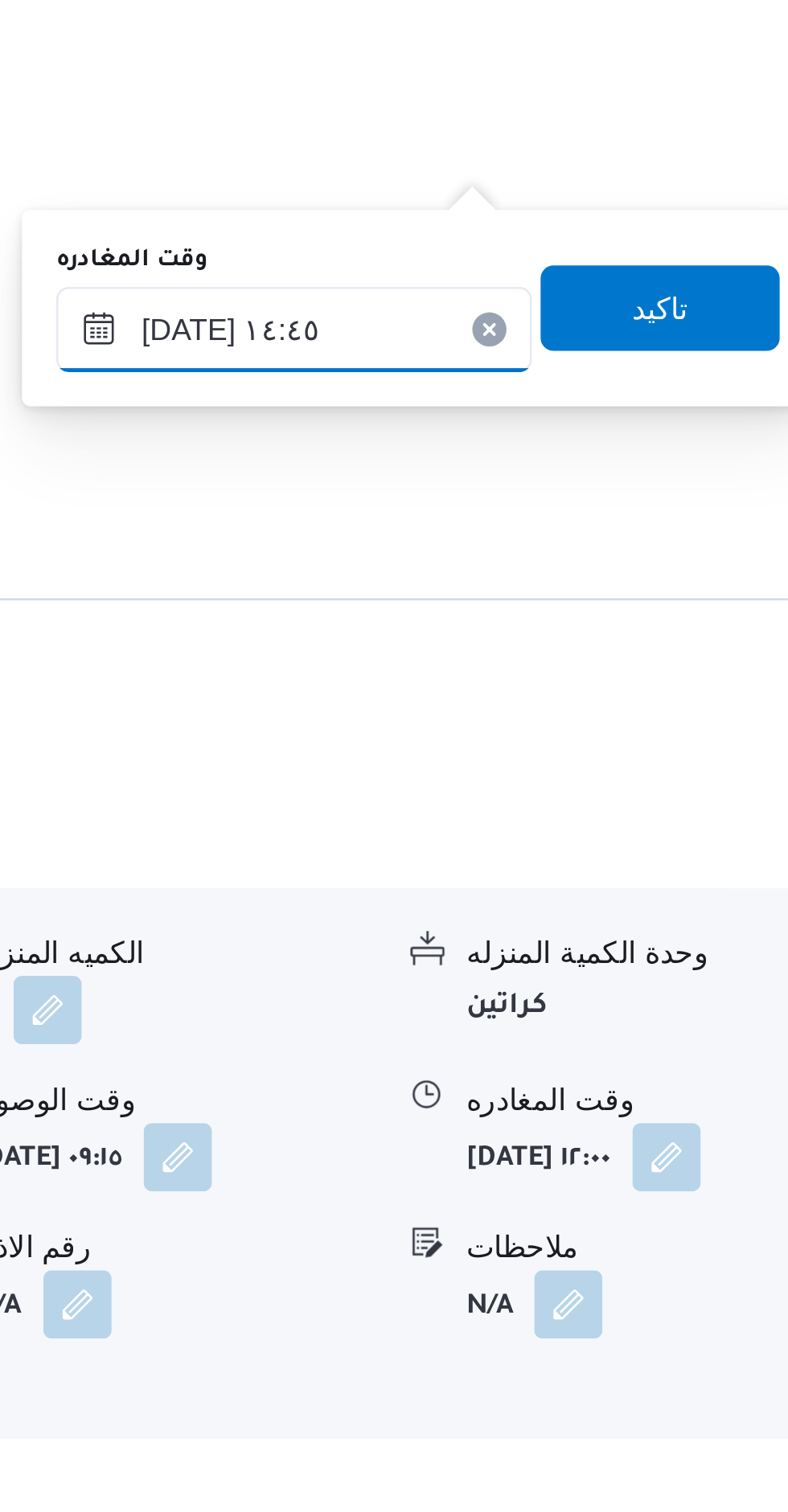
click at [622, 1002] on input "١٢/٠٨/٢٠٢٥ ١٤:٤٥" at bounding box center [592, 998] width 180 height 32
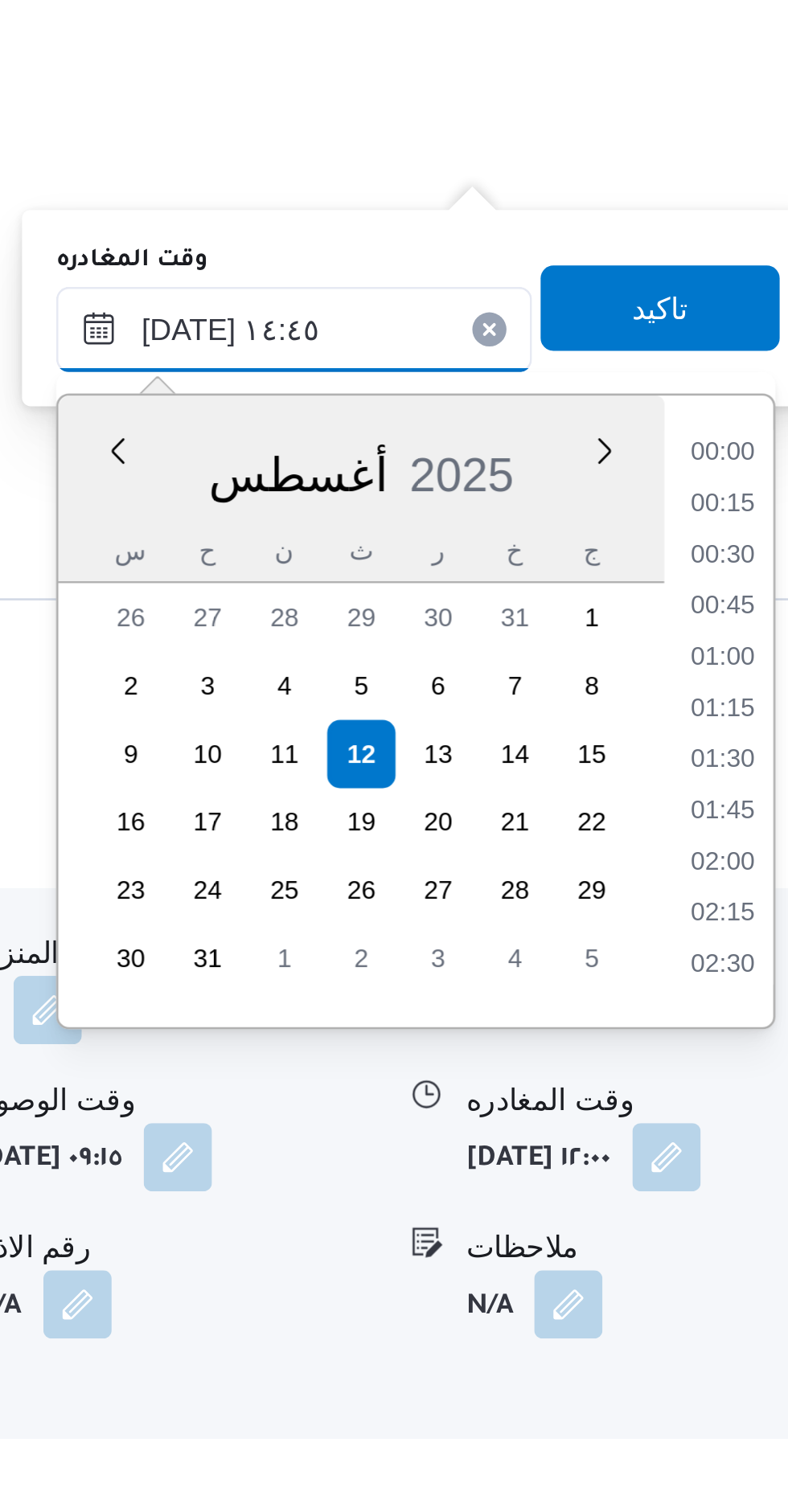
scroll to position [1028, 0]
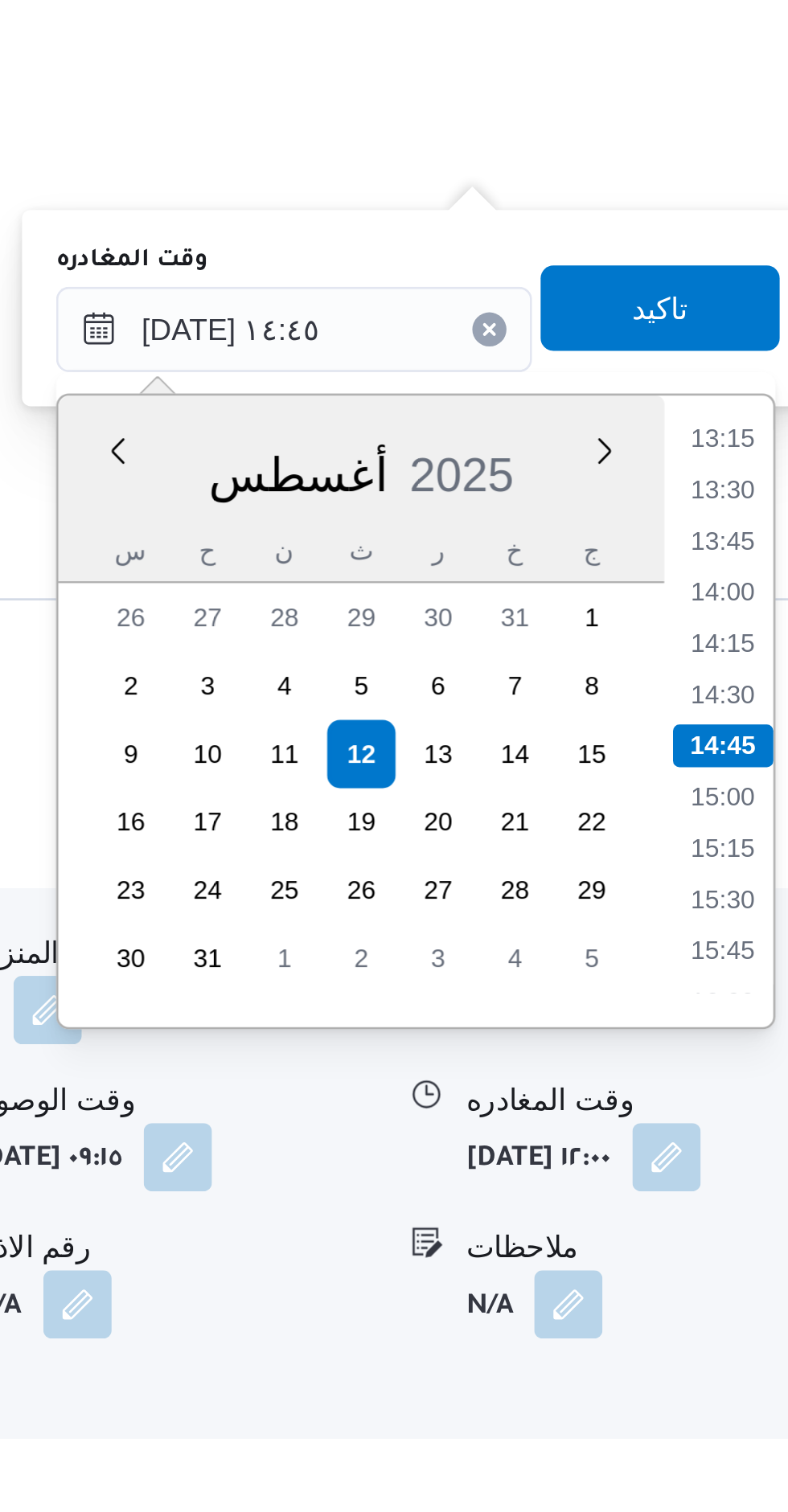
click at [756, 1033] on div "Time 00:00 00:15 00:30 00:45 01:00 01:15 01:30 01:45 02:00 02:15 02:30 02:45 03…" at bounding box center [752, 1141] width 41 height 238
click at [761, 1044] on li "13:15" at bounding box center [753, 1038] width 37 height 16
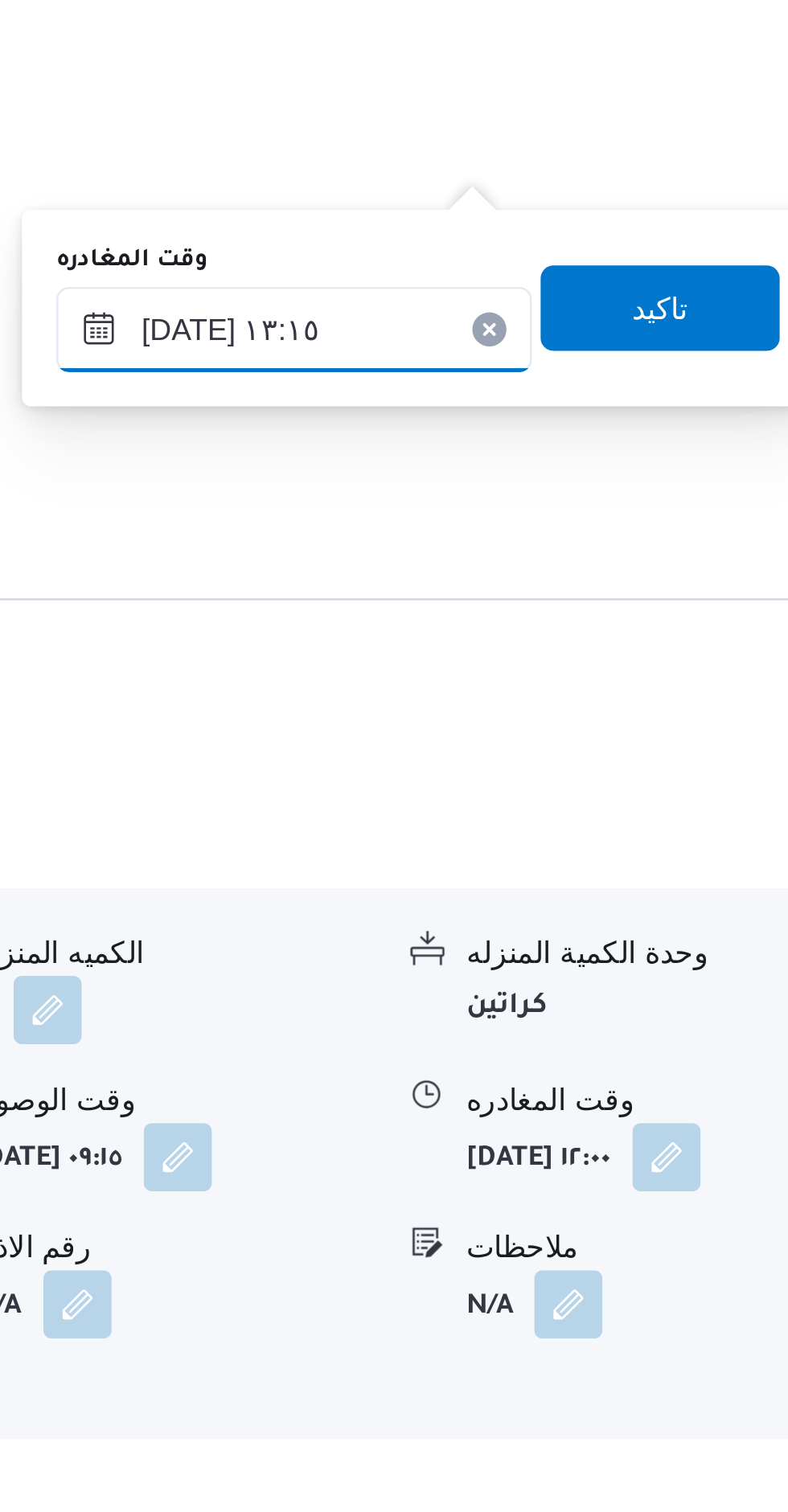
click at [618, 1001] on input "١٢/٠٨/٢٠٢٥ ١٣:١٥" at bounding box center [592, 998] width 180 height 32
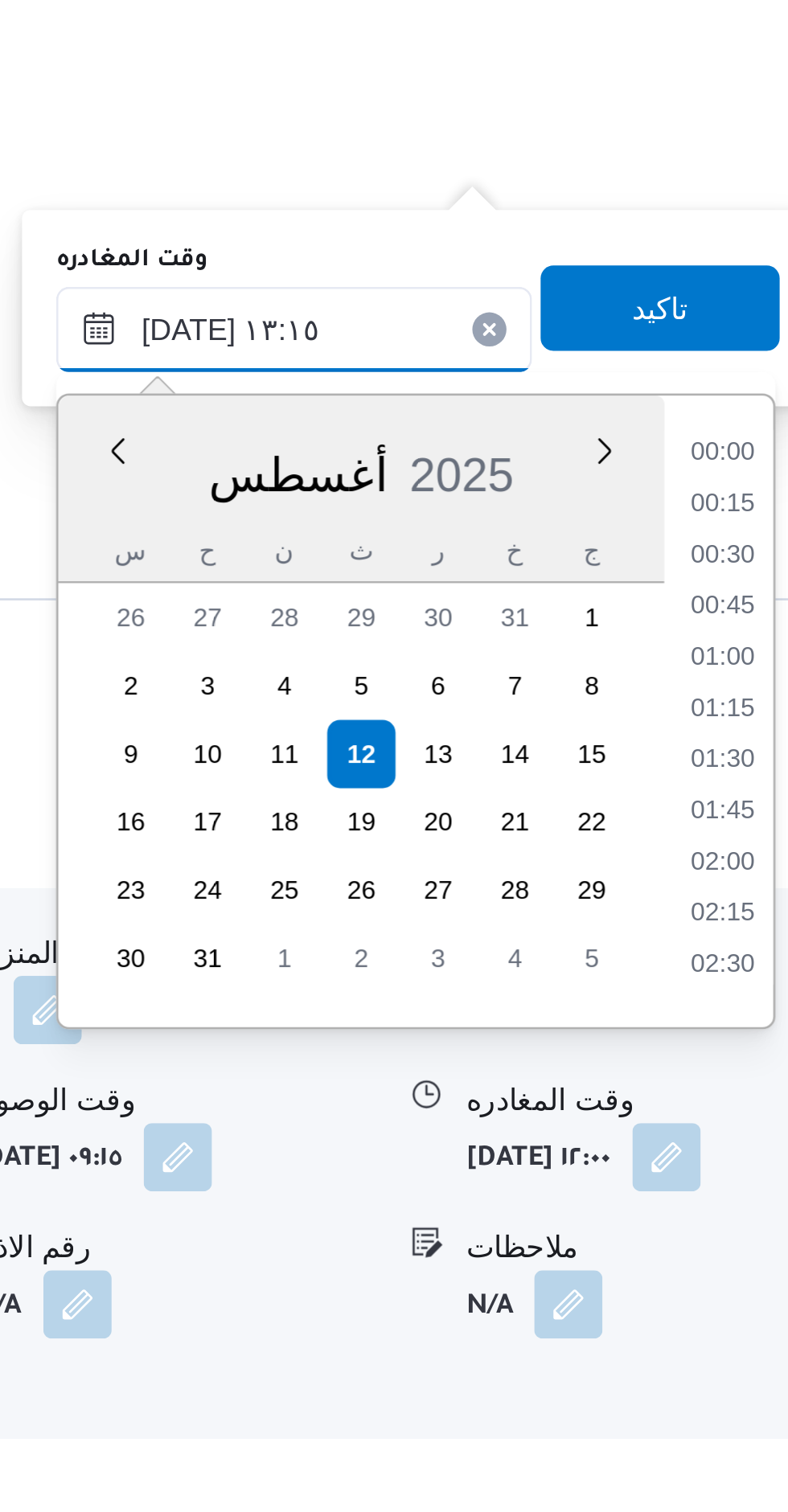
scroll to position [911, 0]
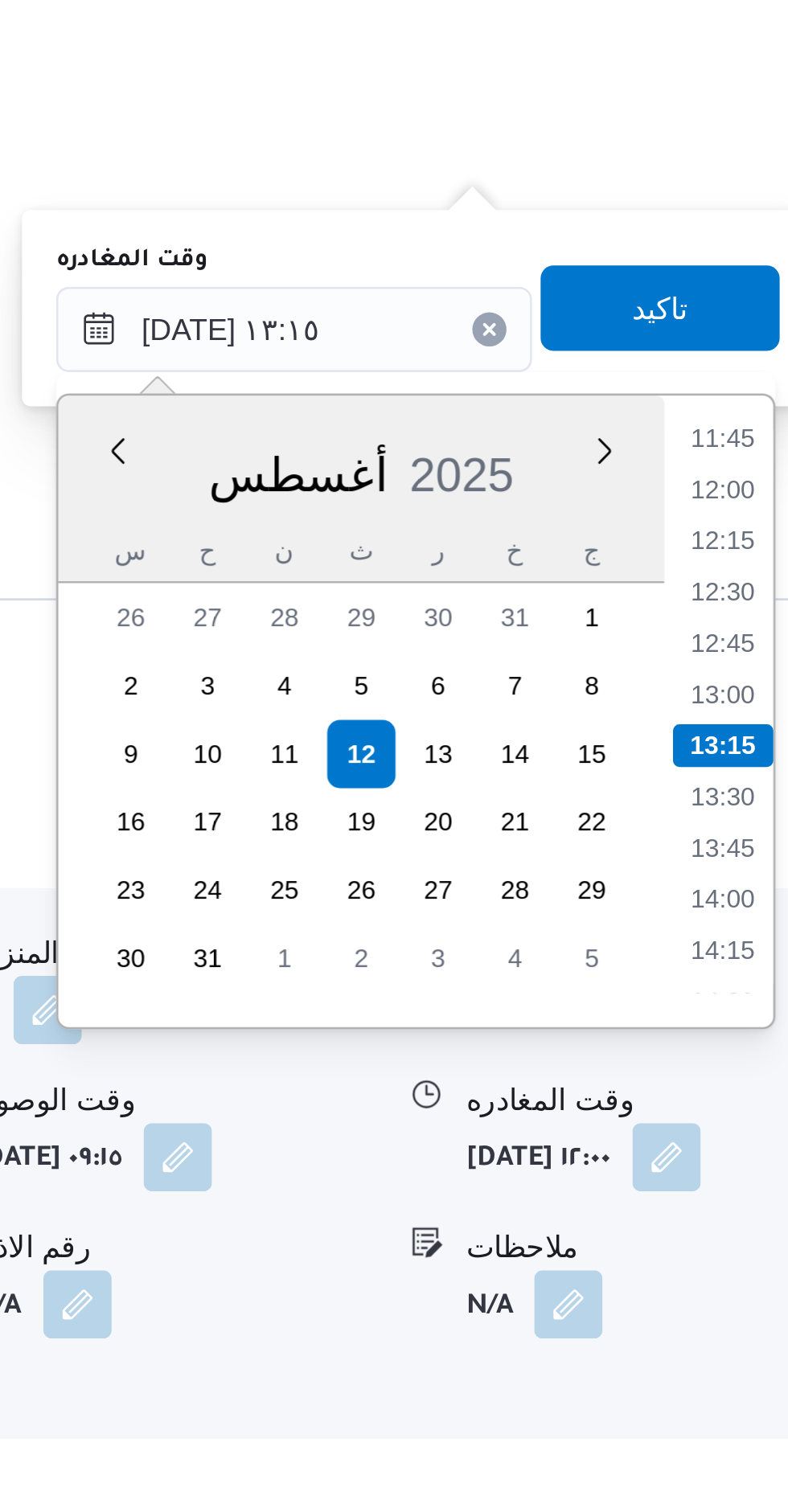
click at [755, 1056] on li "12:00" at bounding box center [753, 1057] width 37 height 16
type input "١٢/٠٨/٢٠٢٥ ١٢:٠٠"
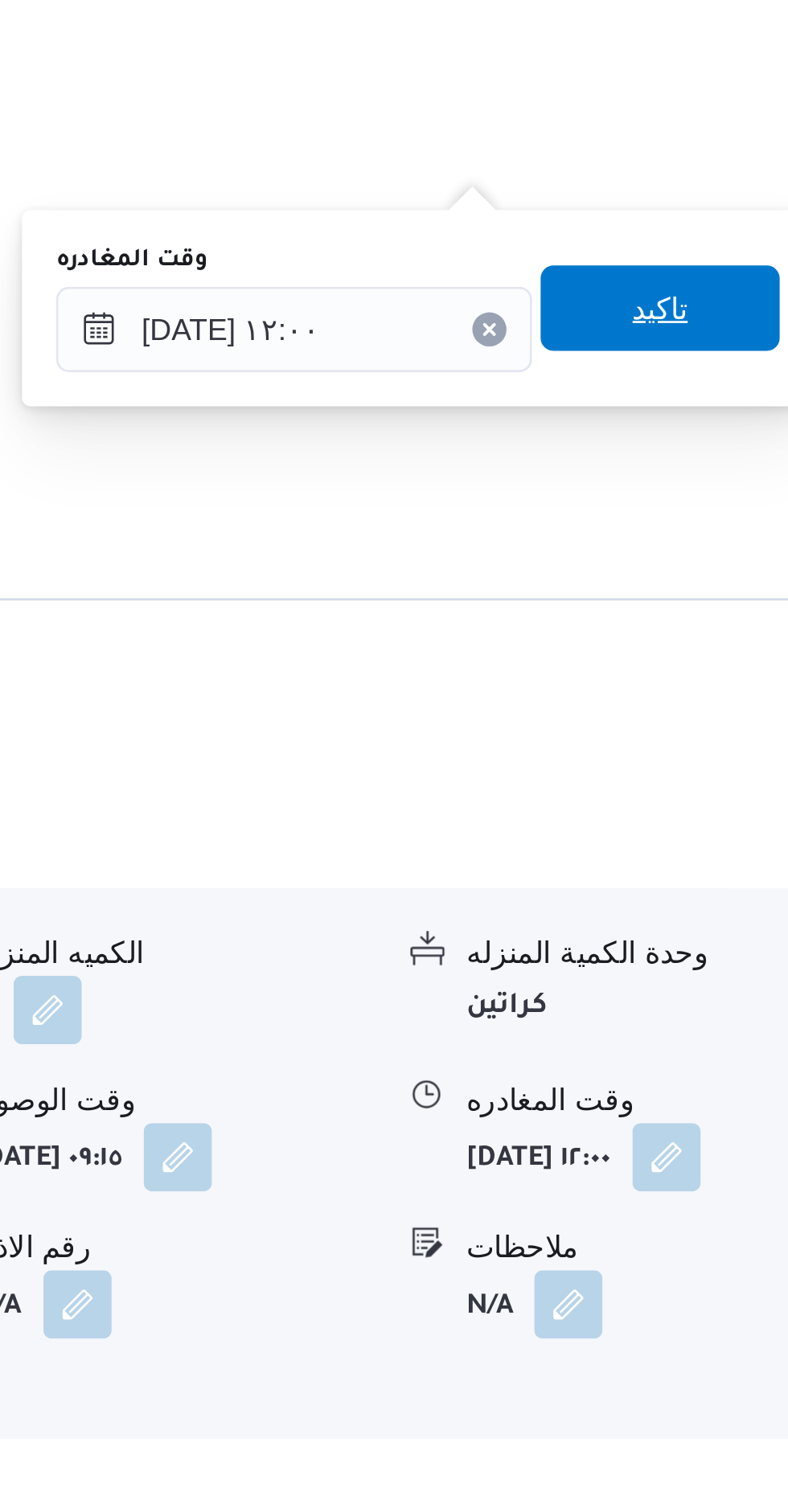
click at [742, 990] on span "تاكيد" at bounding box center [730, 990] width 90 height 32
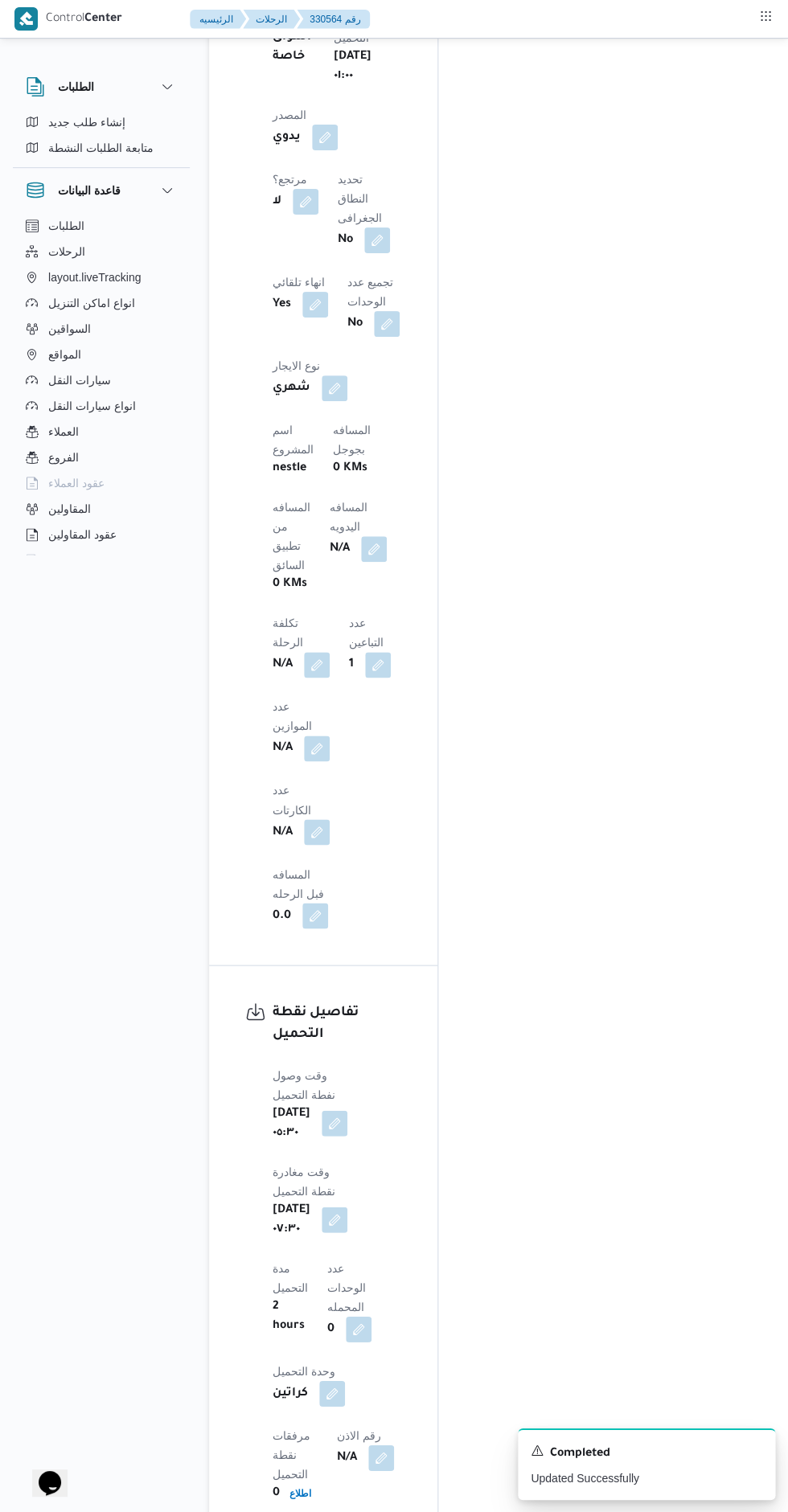
scroll to position [0, 0]
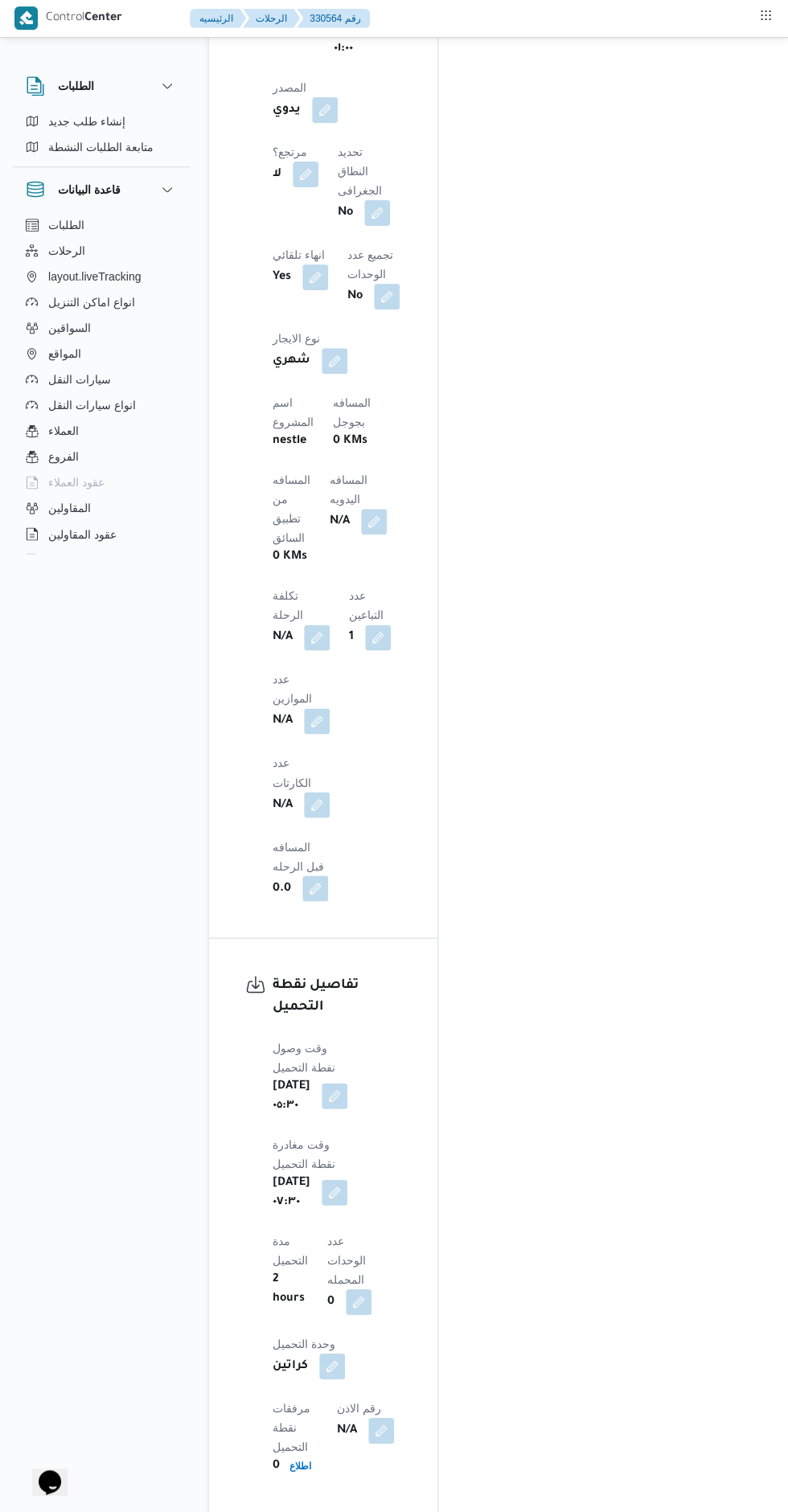
click at [361, 510] on button "button" at bounding box center [373, 522] width 26 height 26
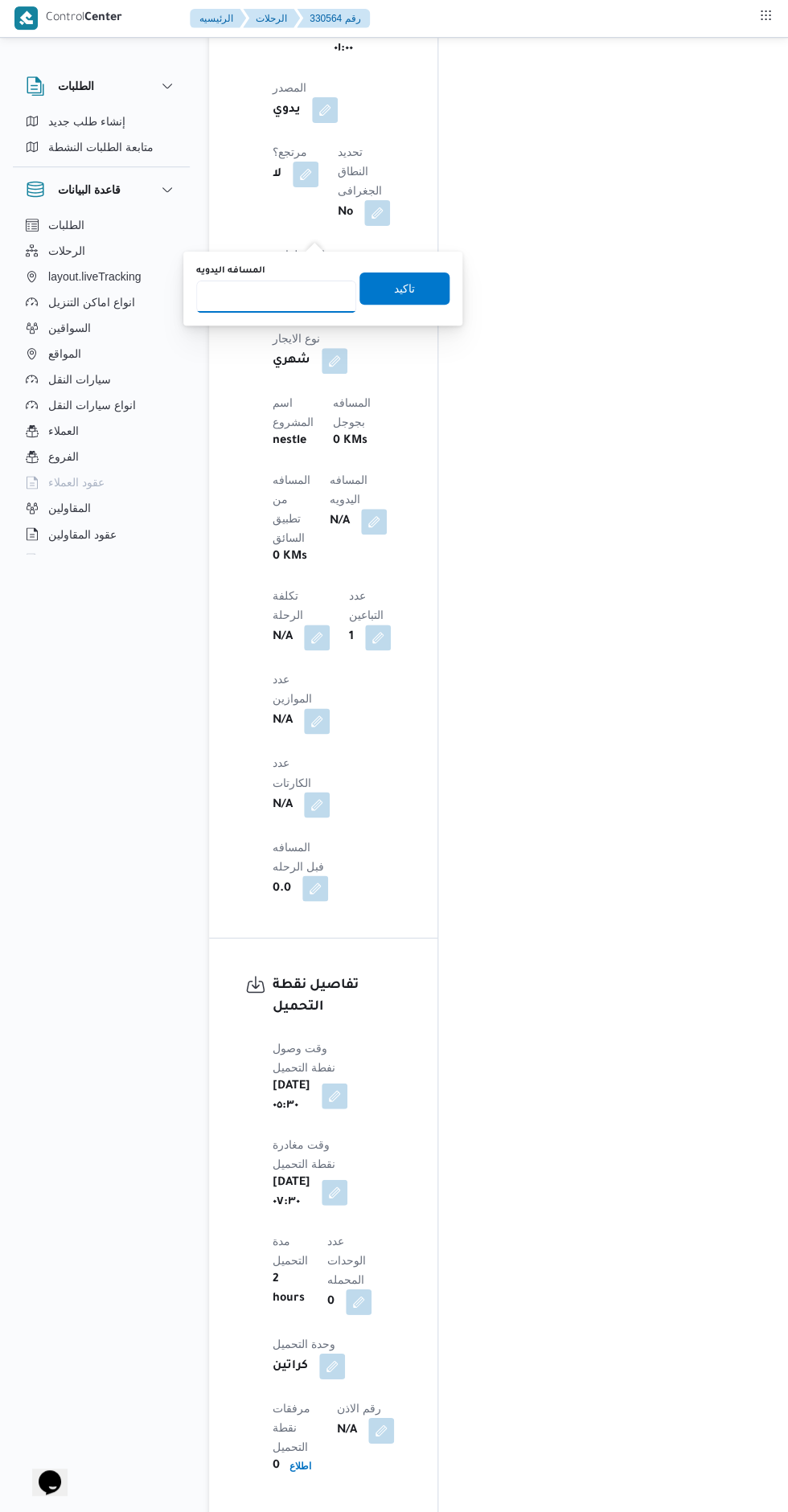
click at [309, 302] on input "المسافه اليدويه" at bounding box center [275, 298] width 160 height 32
type input "125"
click at [418, 296] on span "تاكيد" at bounding box center [404, 289] width 90 height 32
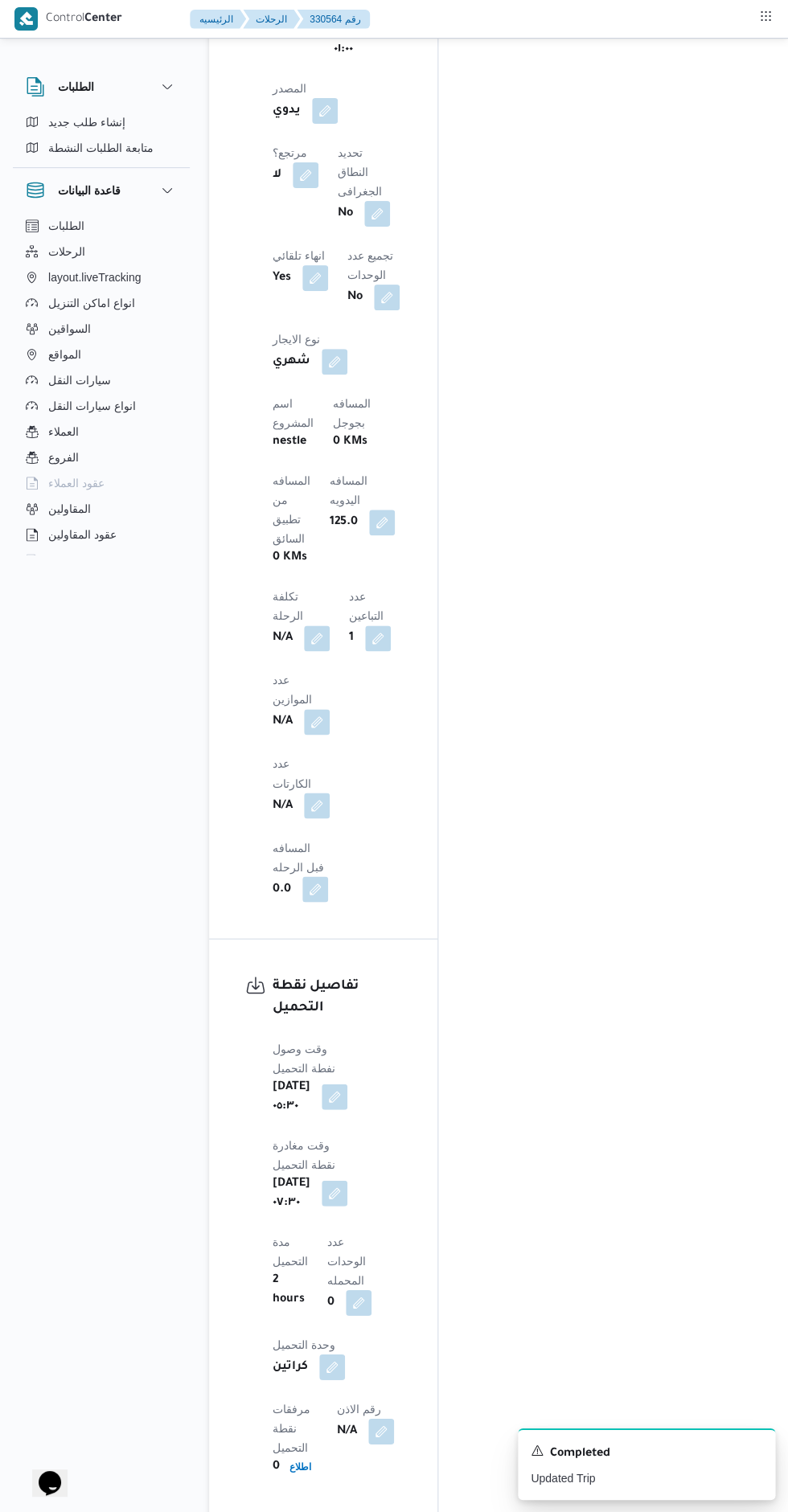
click at [369, 510] on button "button" at bounding box center [381, 522] width 26 height 26
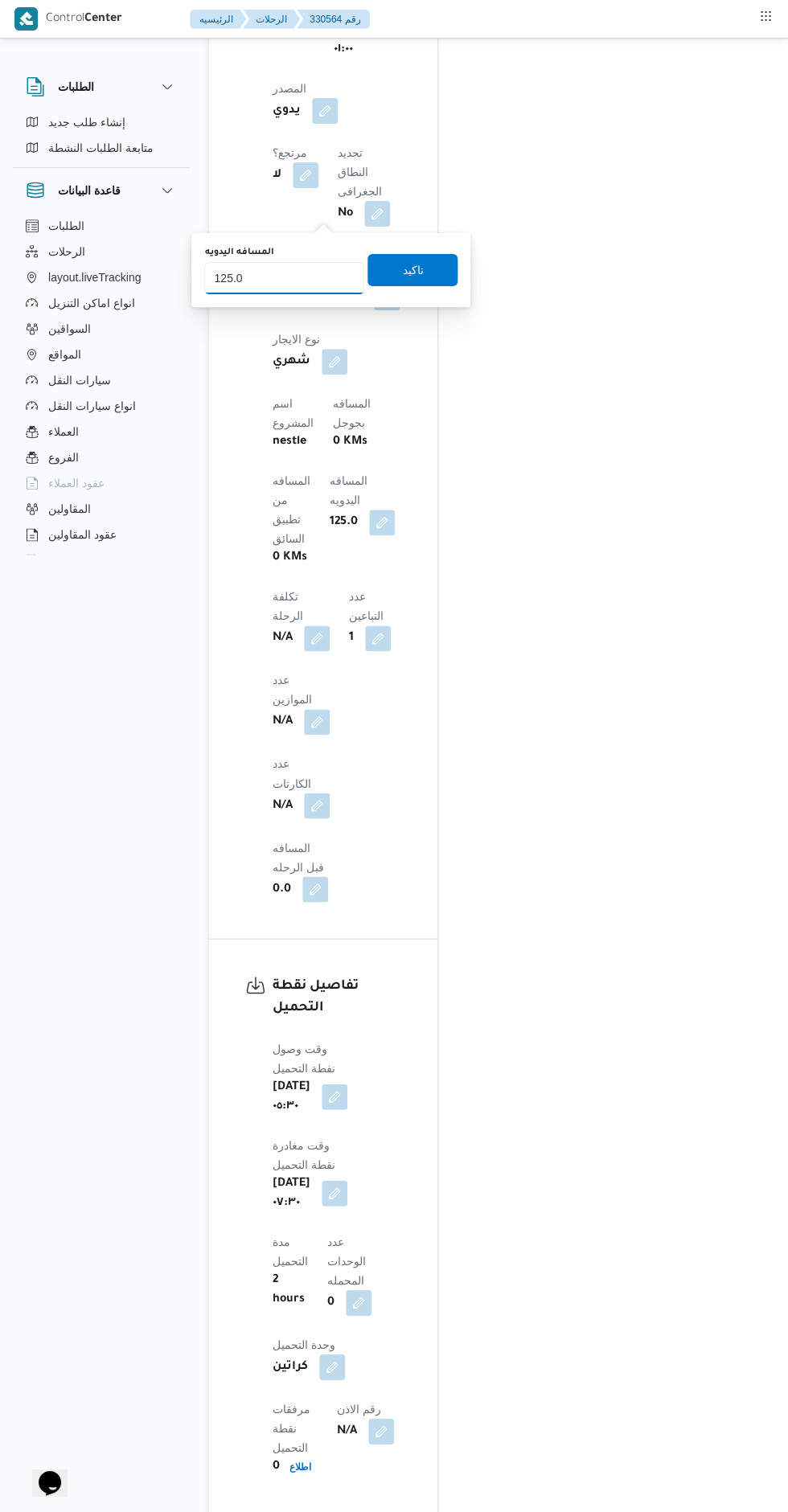
click at [247, 279] on input "125.0" at bounding box center [284, 278] width 160 height 32
type input "112"
click at [425, 261] on span "تاكيد" at bounding box center [413, 270] width 90 height 32
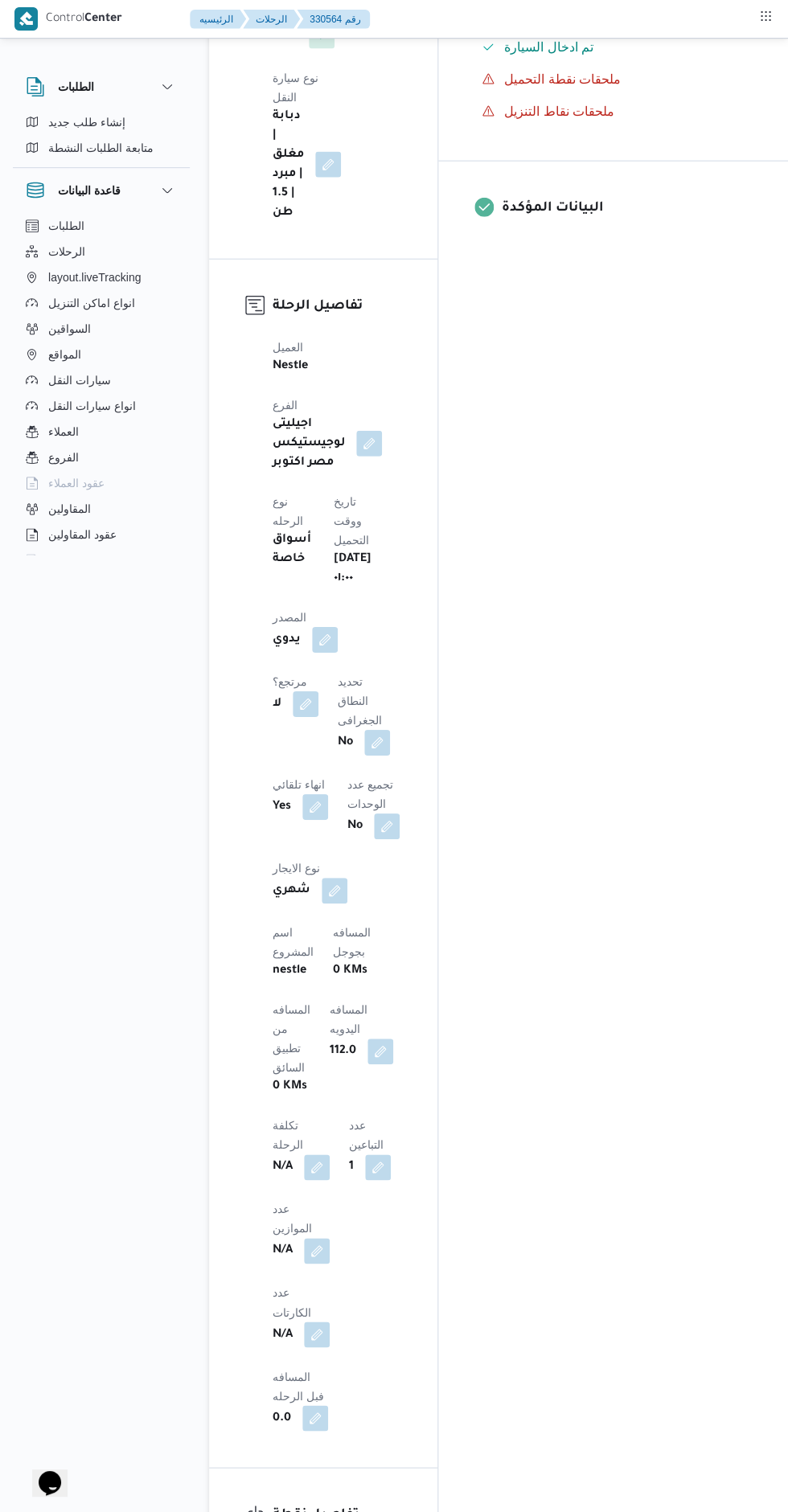
scroll to position [0, 0]
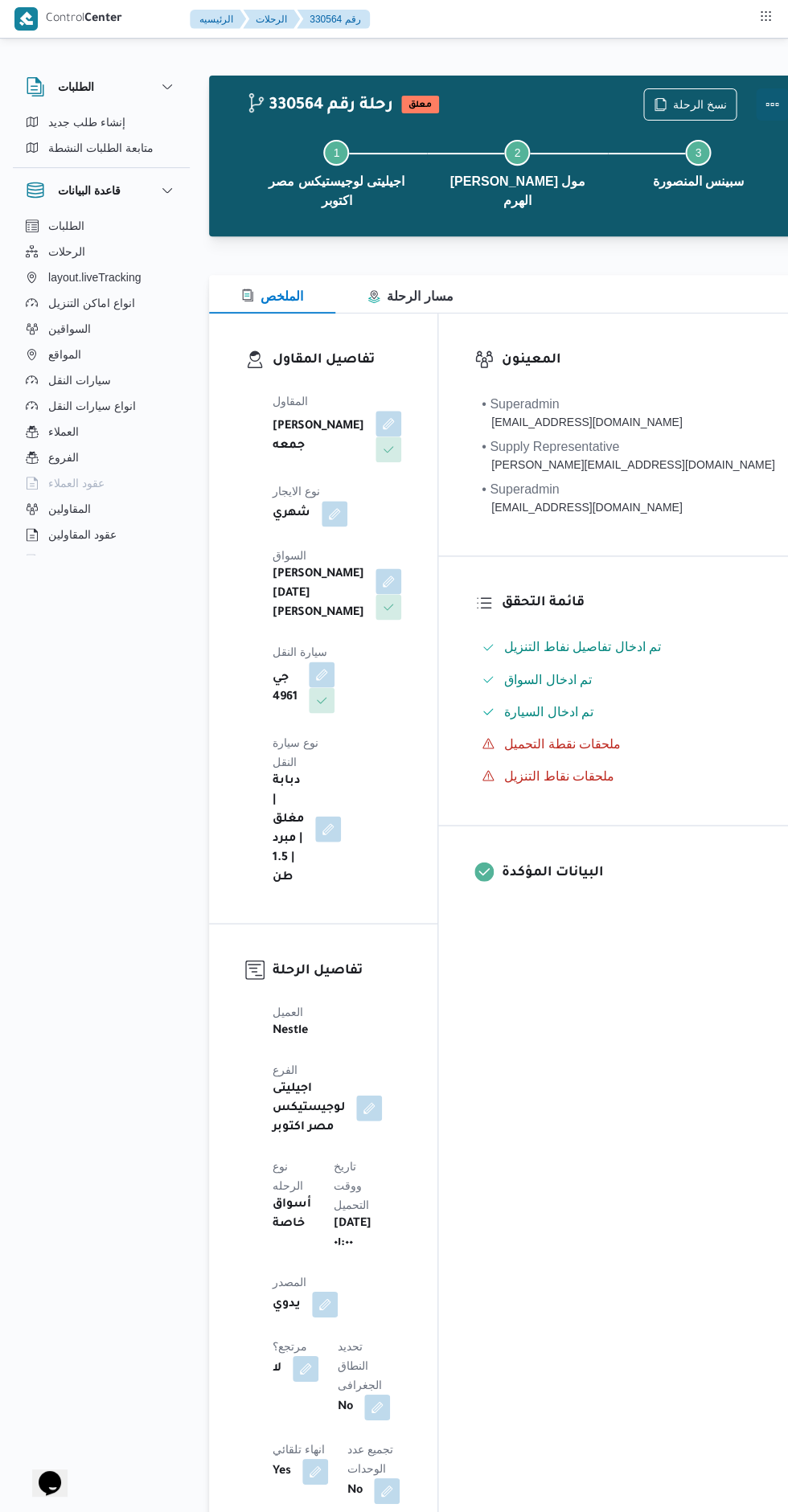
click at [756, 114] on button "Actions" at bounding box center [772, 105] width 32 height 32
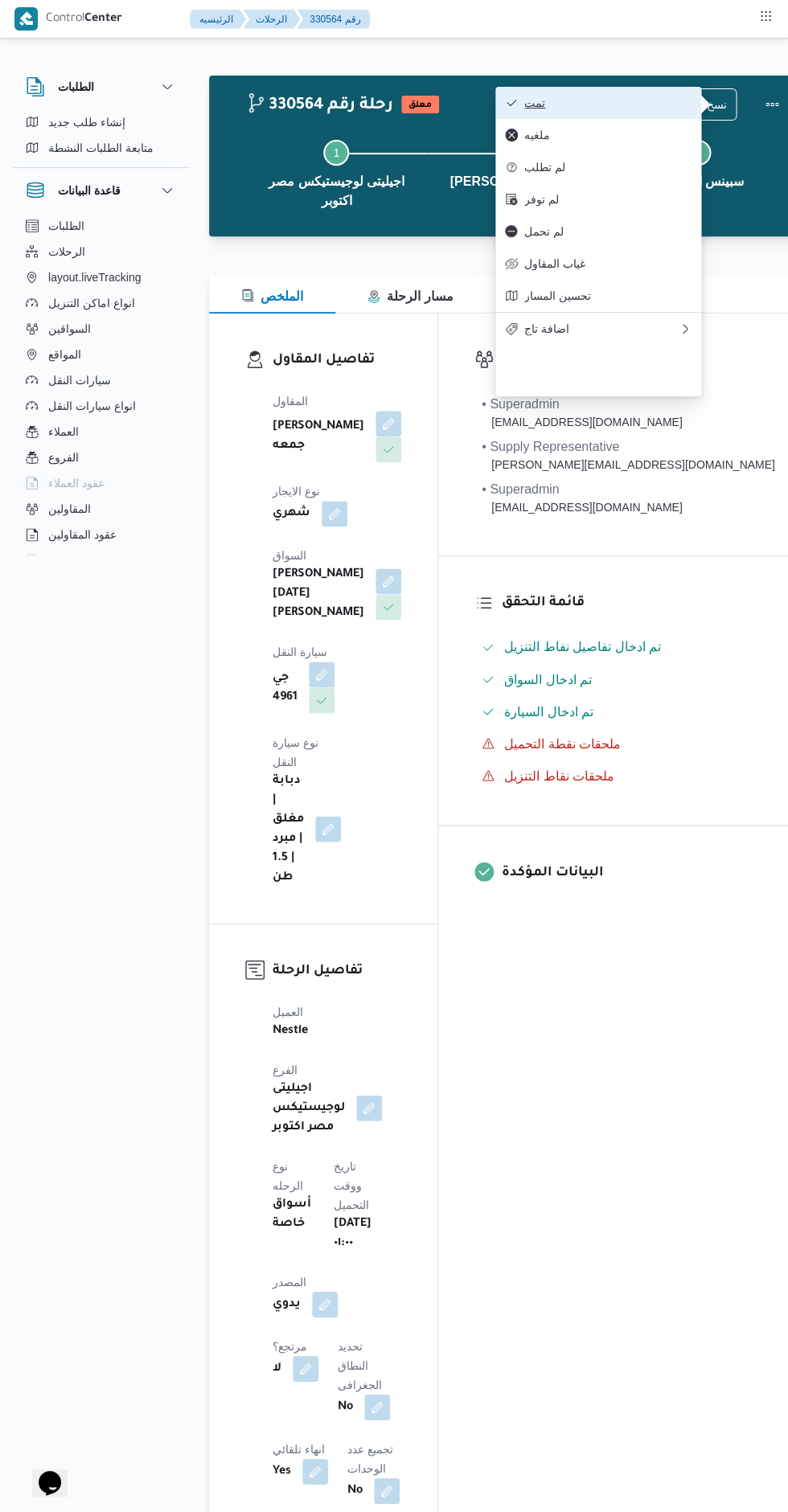
click at [632, 105] on span "تمت" at bounding box center [607, 102] width 167 height 12
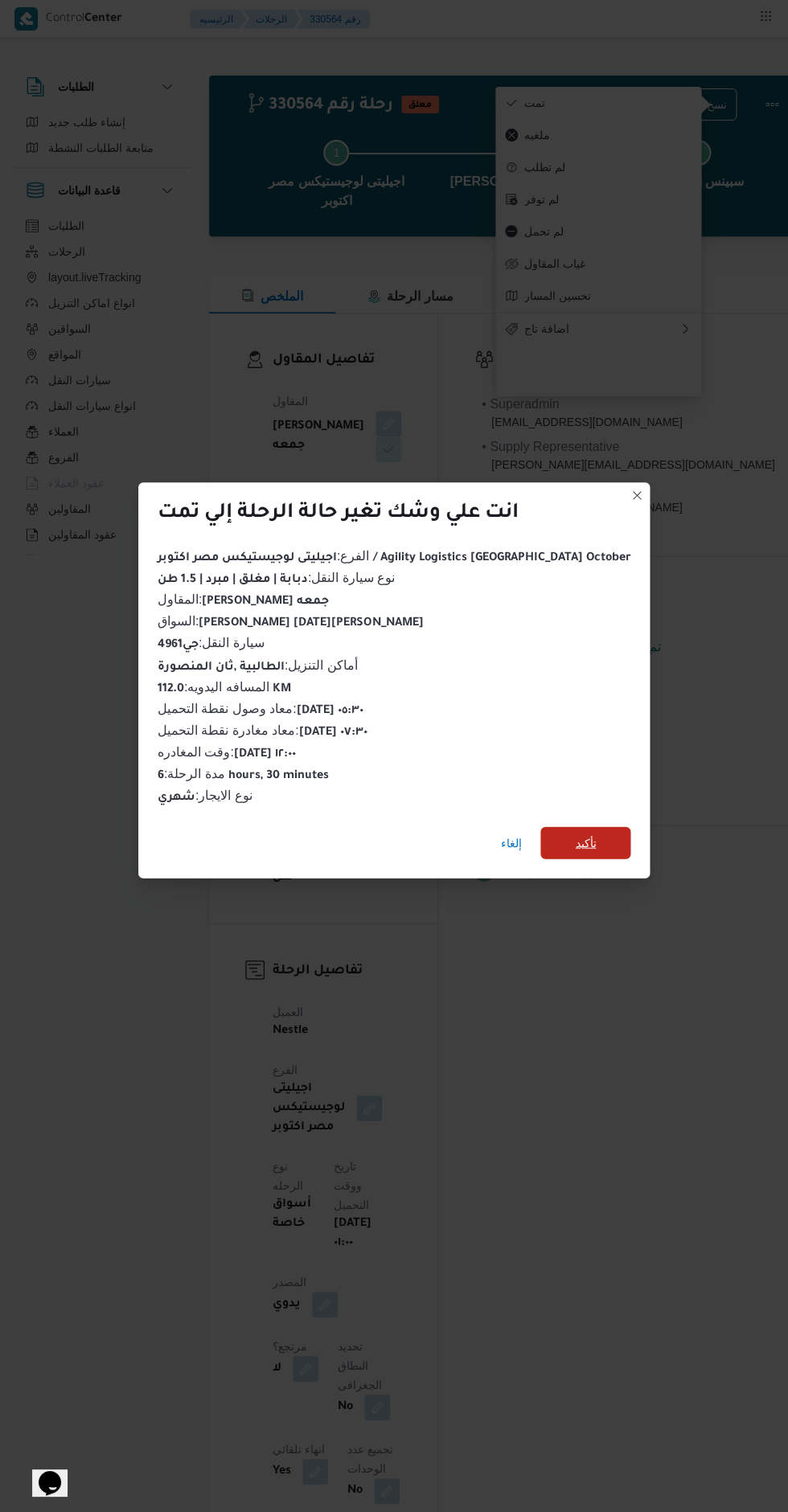
click at [561, 838] on span "تأكيد" at bounding box center [586, 842] width 90 height 32
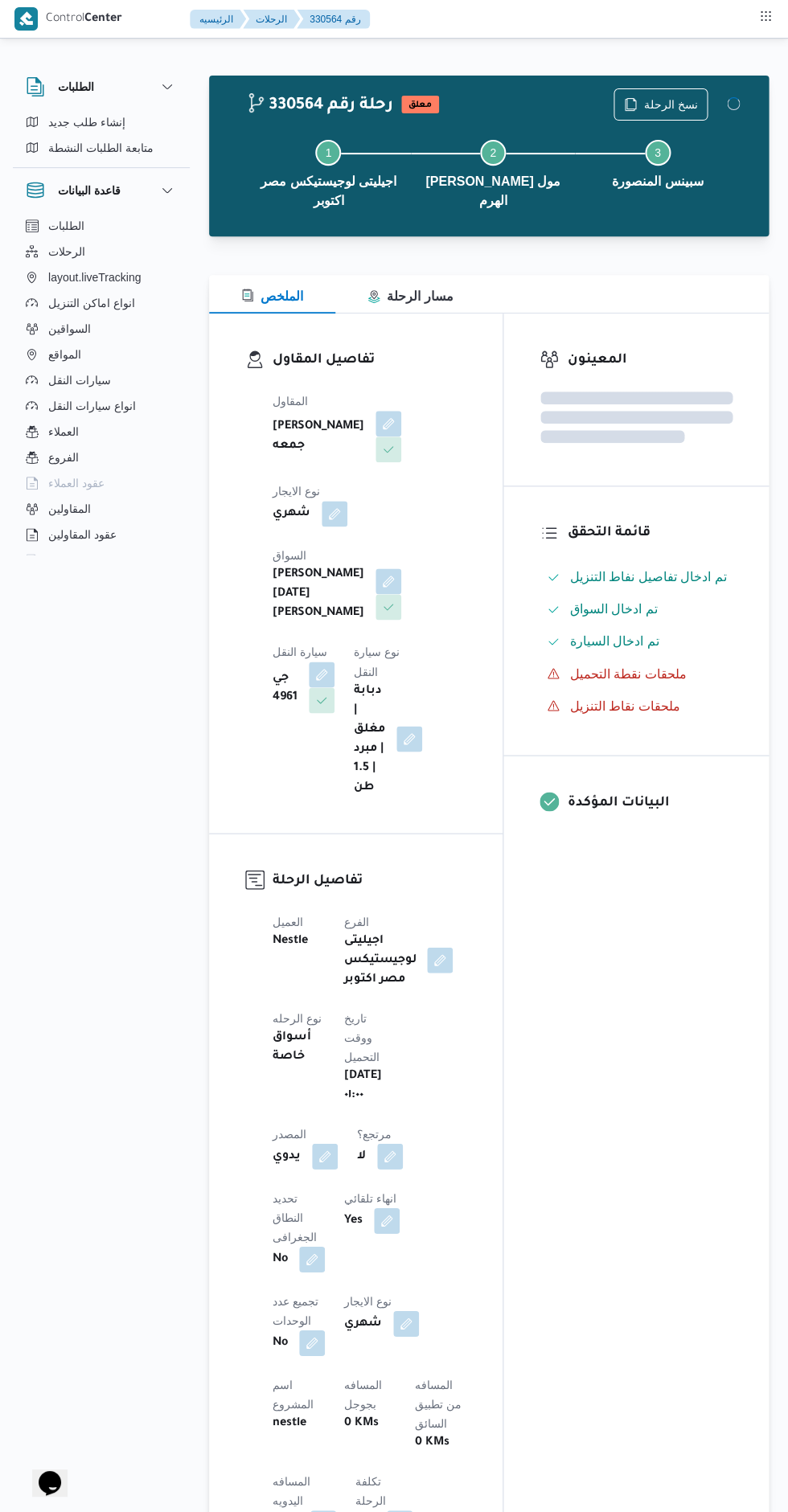
click at [617, 1098] on div "المعينون قائمة التحقق تم ادخال تفاصيل نفاط التنزيل تم ادخال السواق تم ادخال الس…" at bounding box center [636, 1254] width 266 height 1882
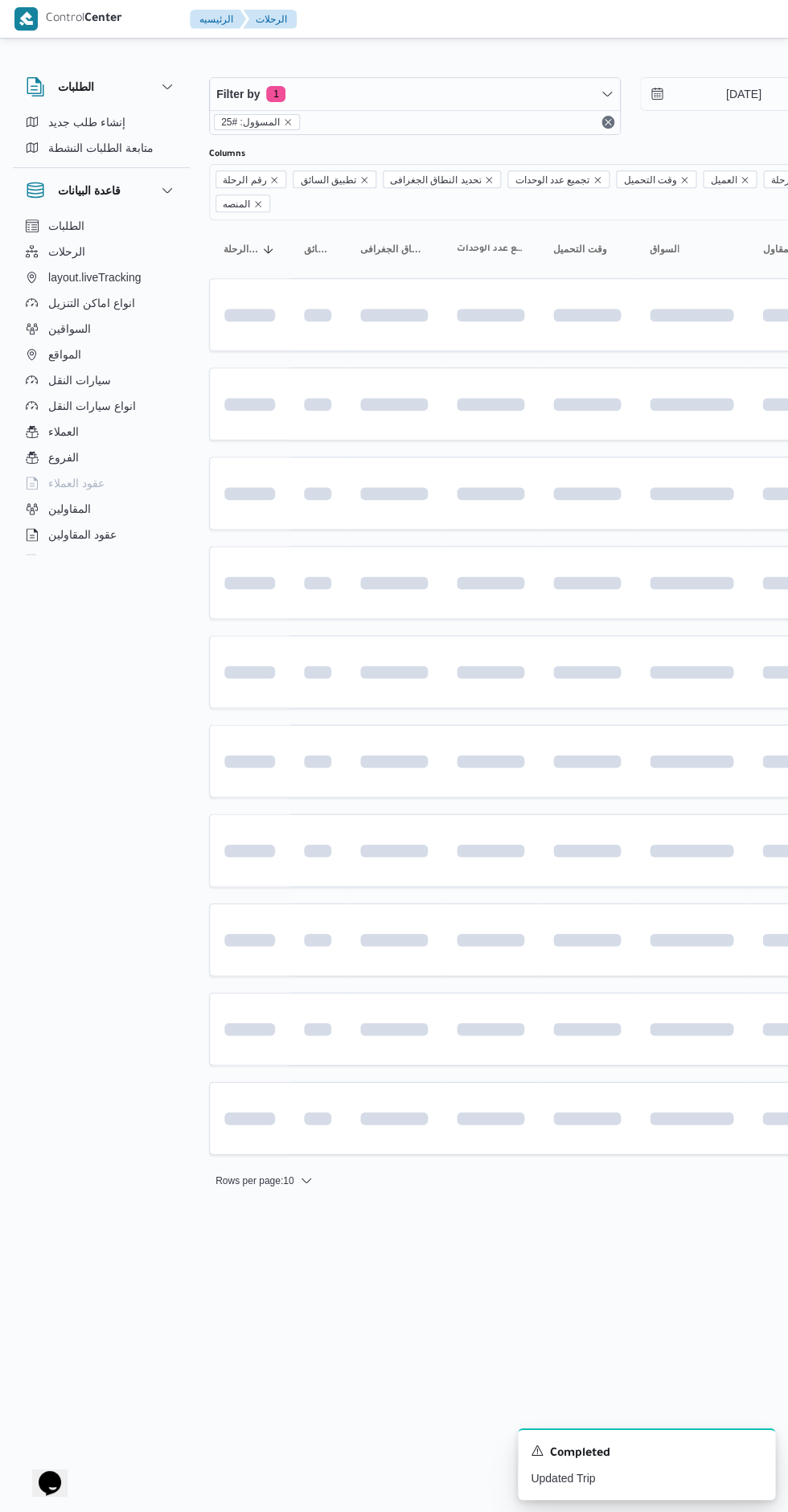
scroll to position [0, 26]
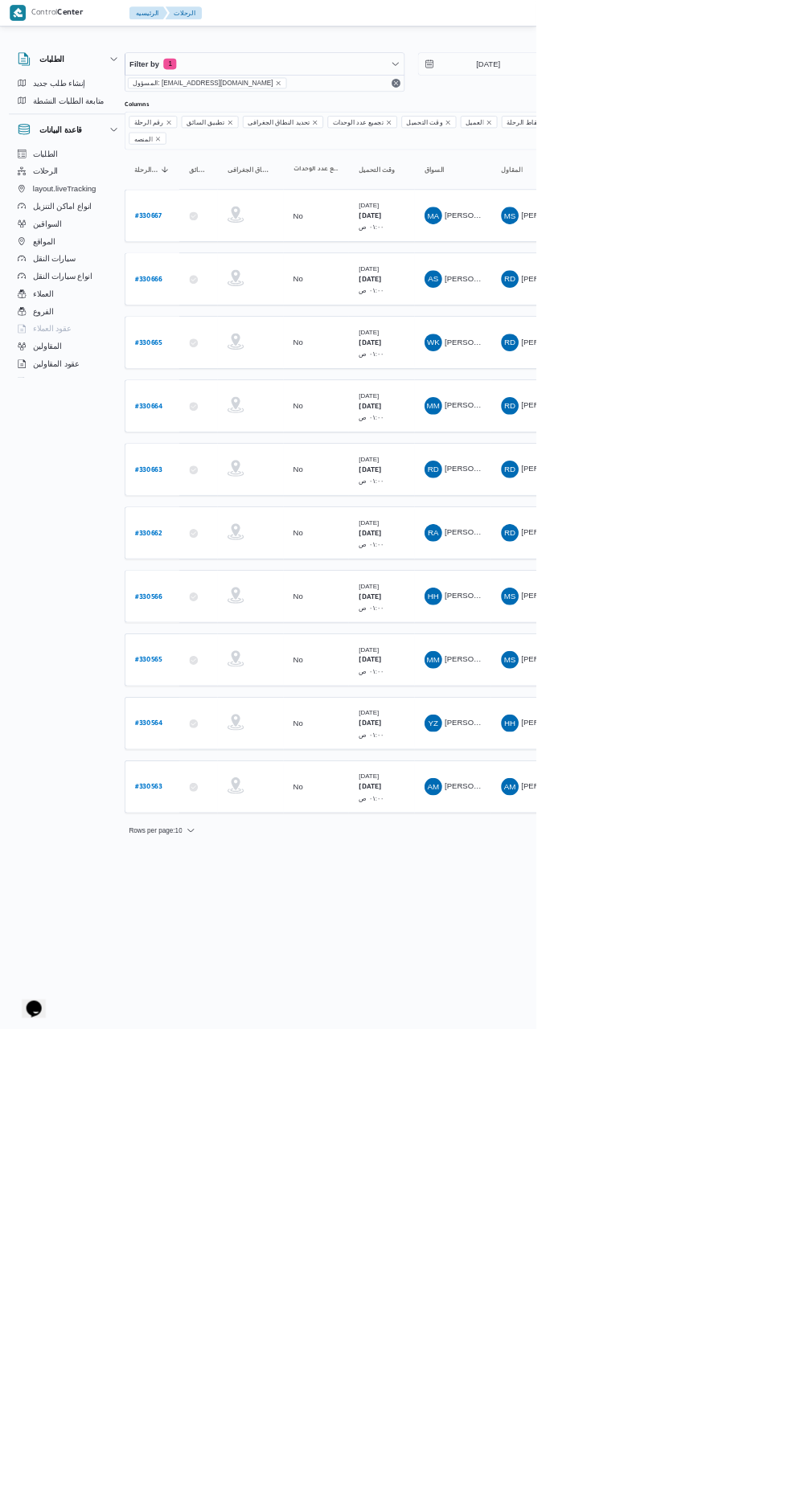
click at [227, 966] on b "# 330565" at bounding box center [219, 971] width 40 height 11
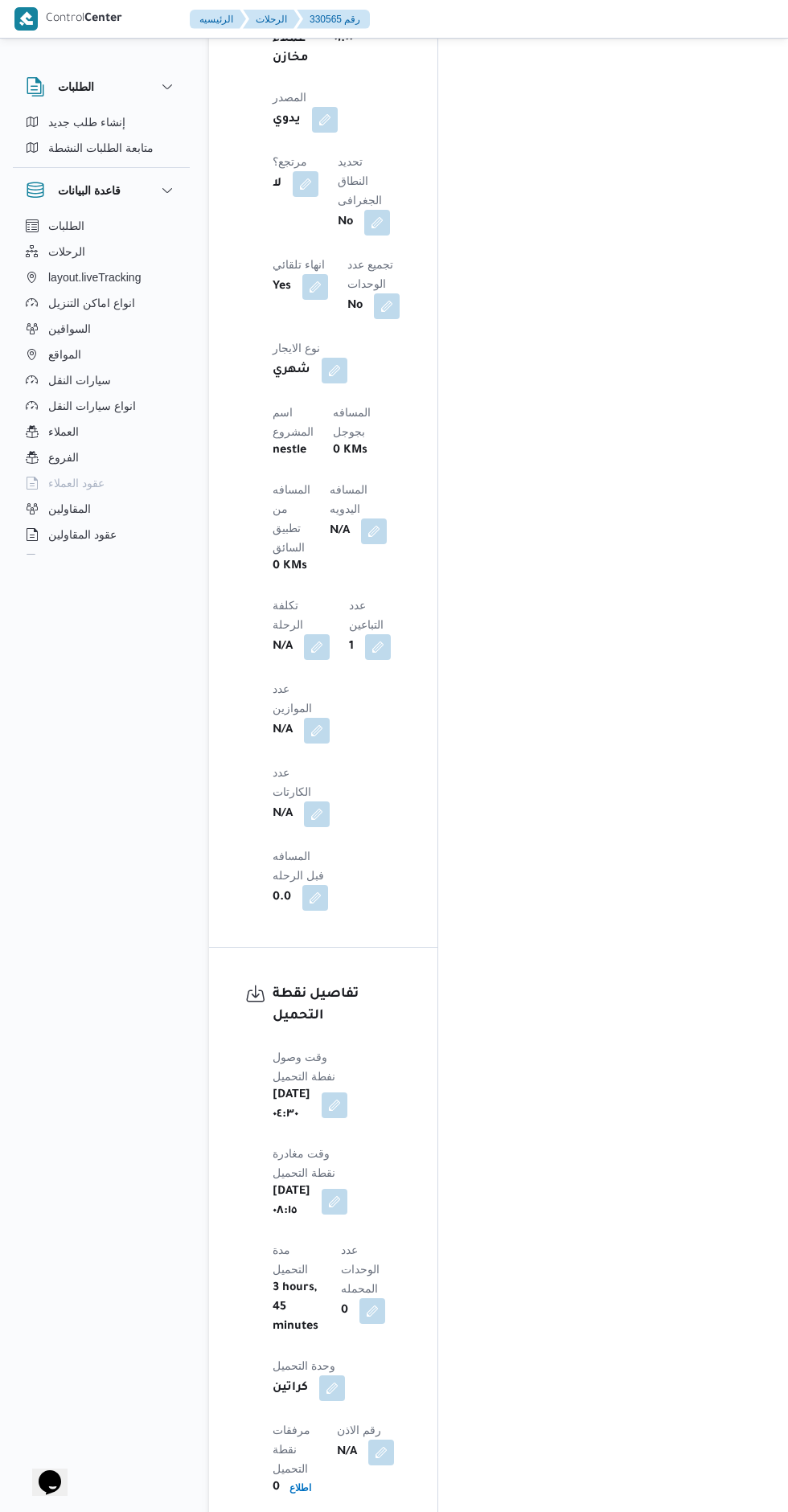
scroll to position [1224, 0]
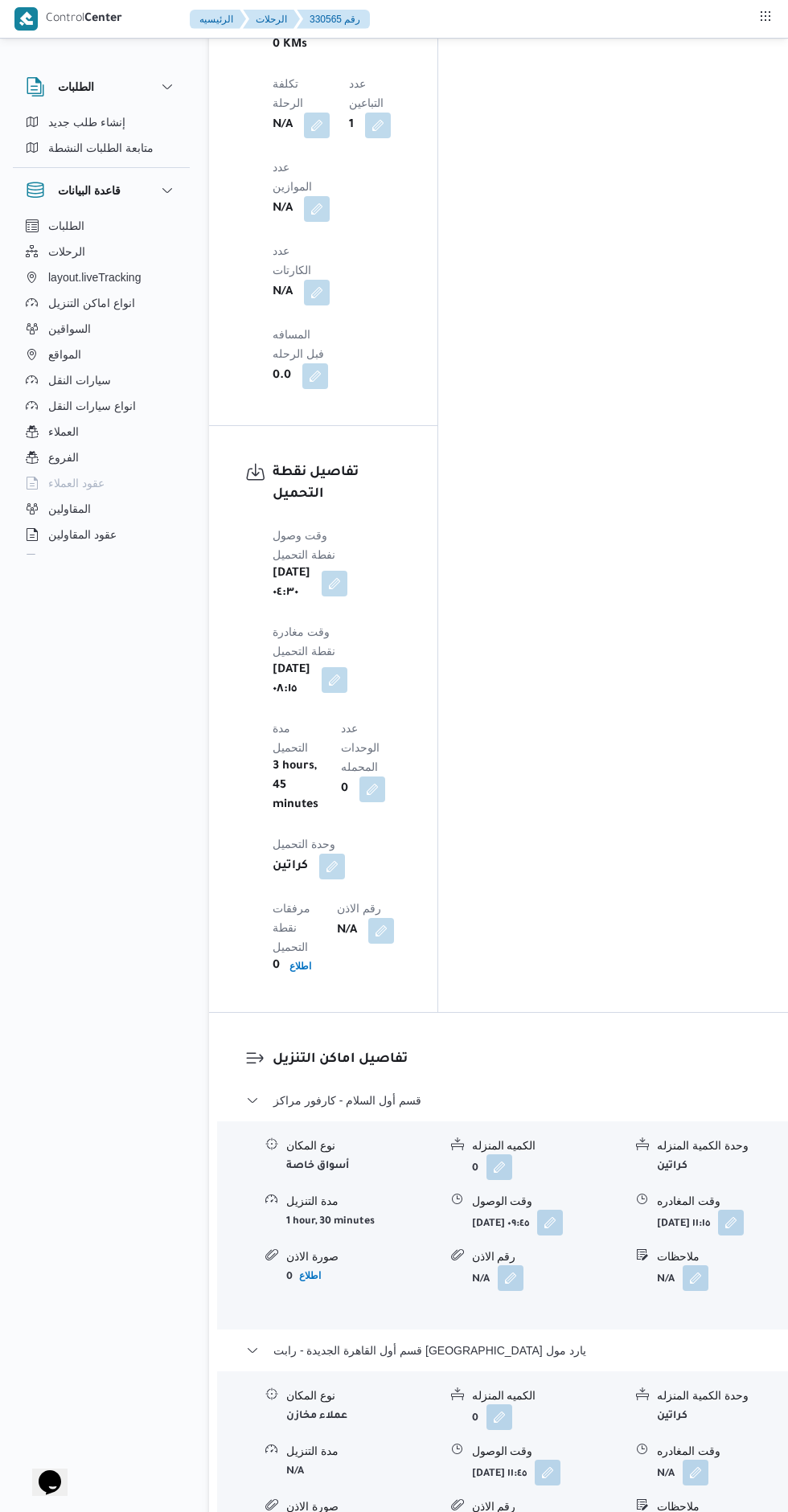
scroll to position [1770, 0]
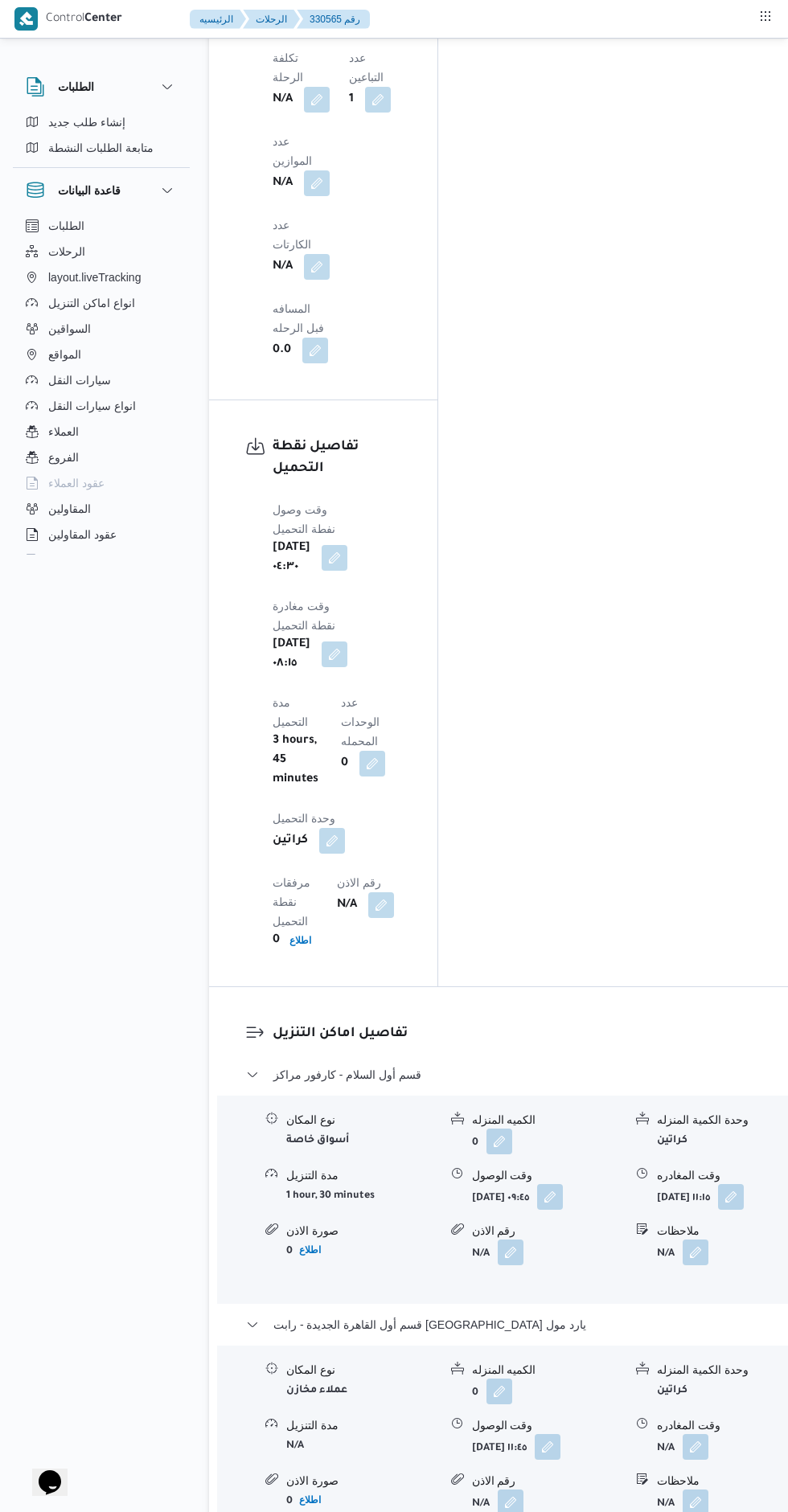
click at [683, 1435] on button "button" at bounding box center [695, 1447] width 26 height 26
click at [612, 893] on input "وقت المغادره" at bounding box center [592, 885] width 180 height 32
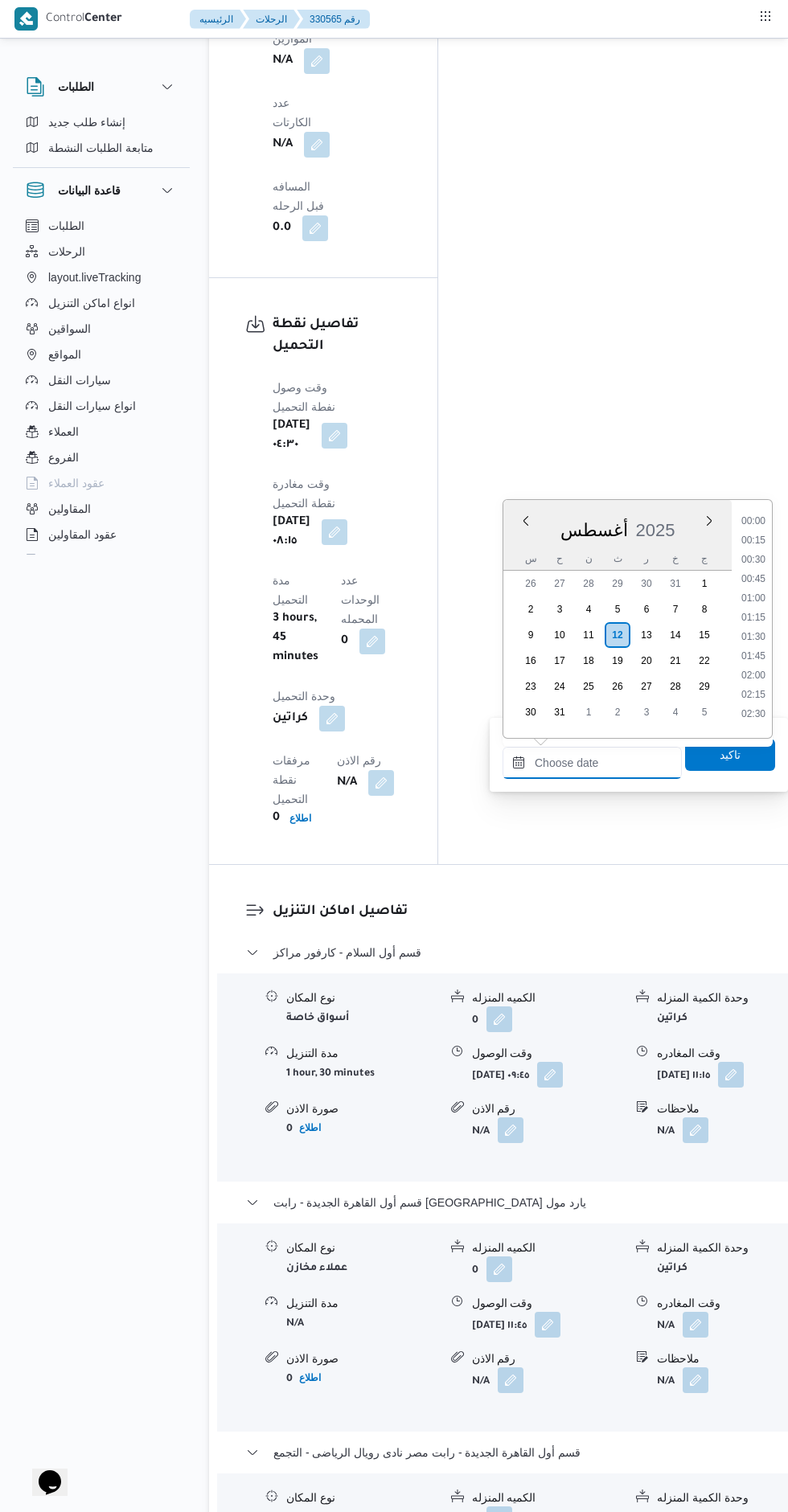
scroll to position [0, 0]
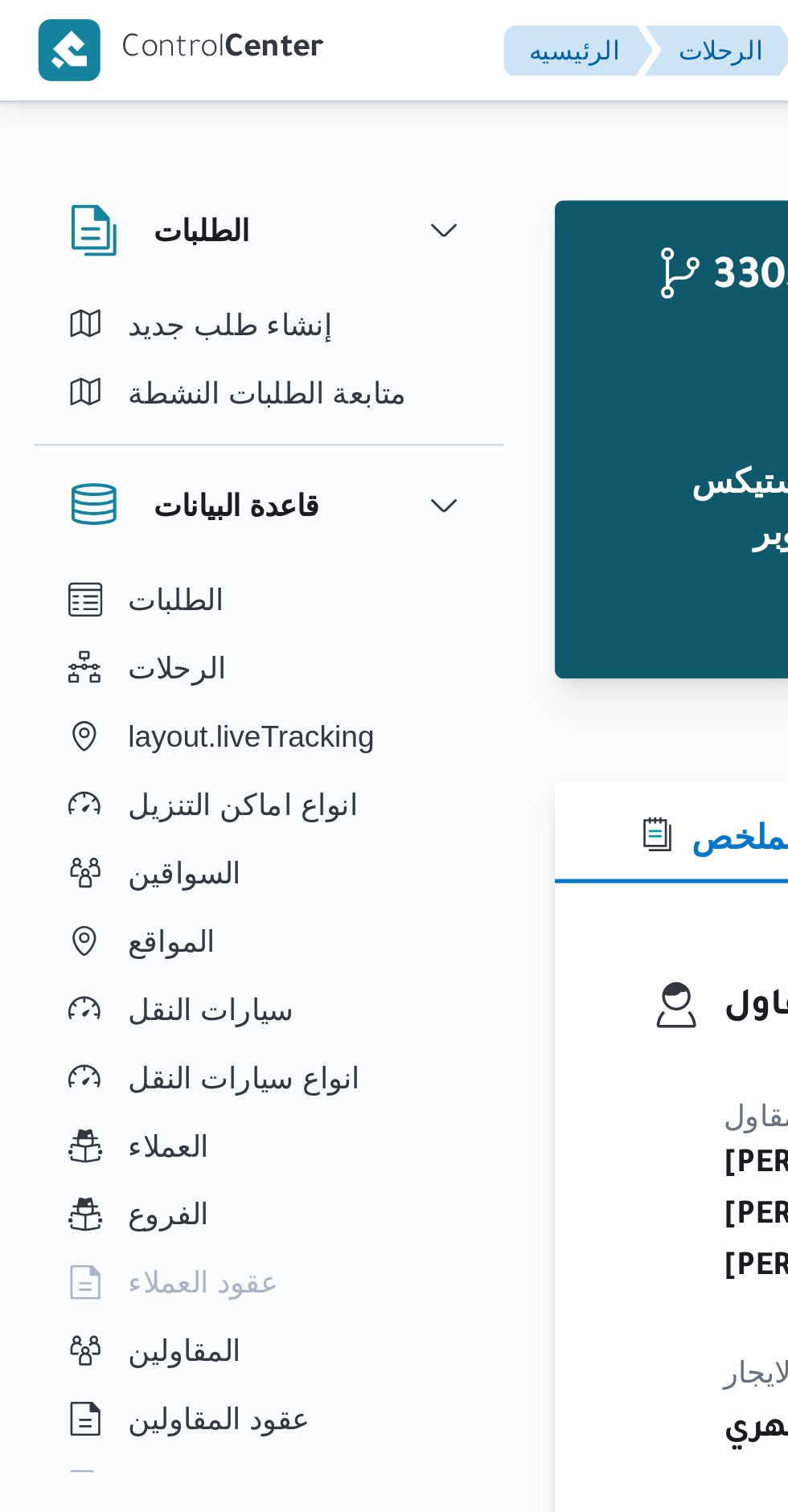
click at [237, 190] on div "Step 1 is incomplete 1 اجيليتى لوجيستيكس مصر اكتوبر Step 2 is incomplete 2 كارف…" at bounding box center [517, 181] width 562 height 141
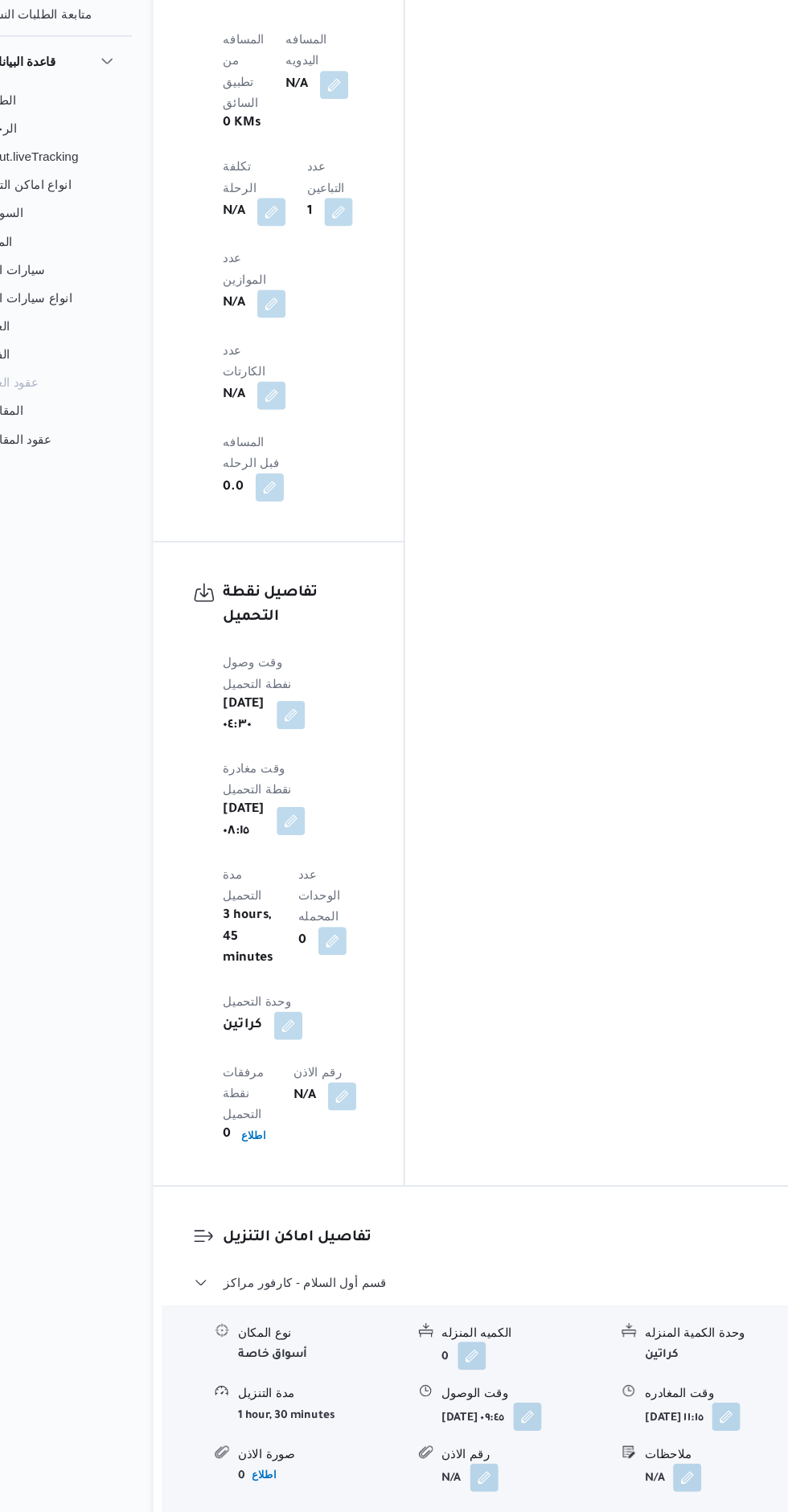
scroll to position [1590, 0]
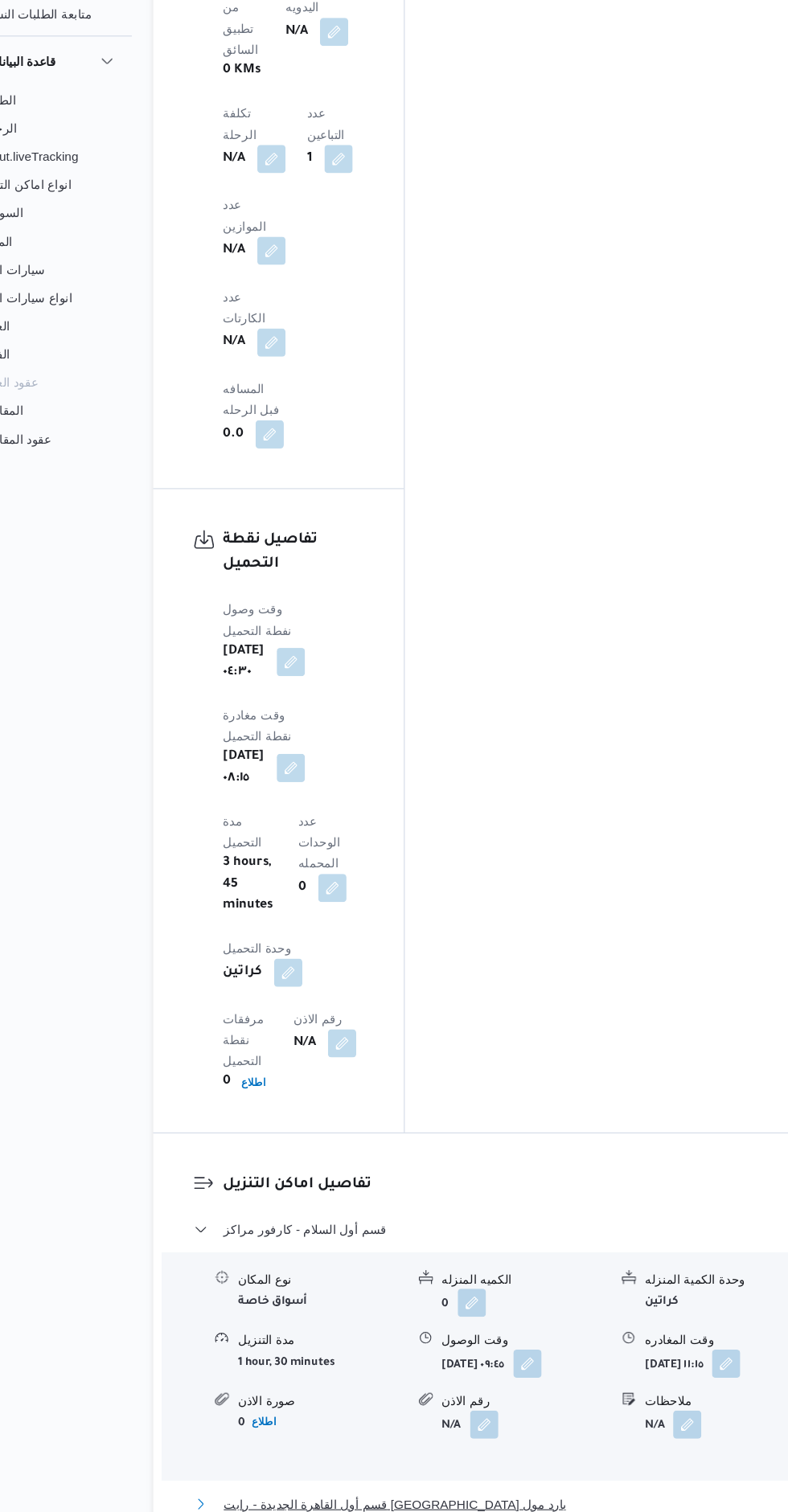
click at [572, 1496] on button "قسم أول القاهرة الجديدة - رابت مصر يارد مول" at bounding box center [514, 1505] width 535 height 19
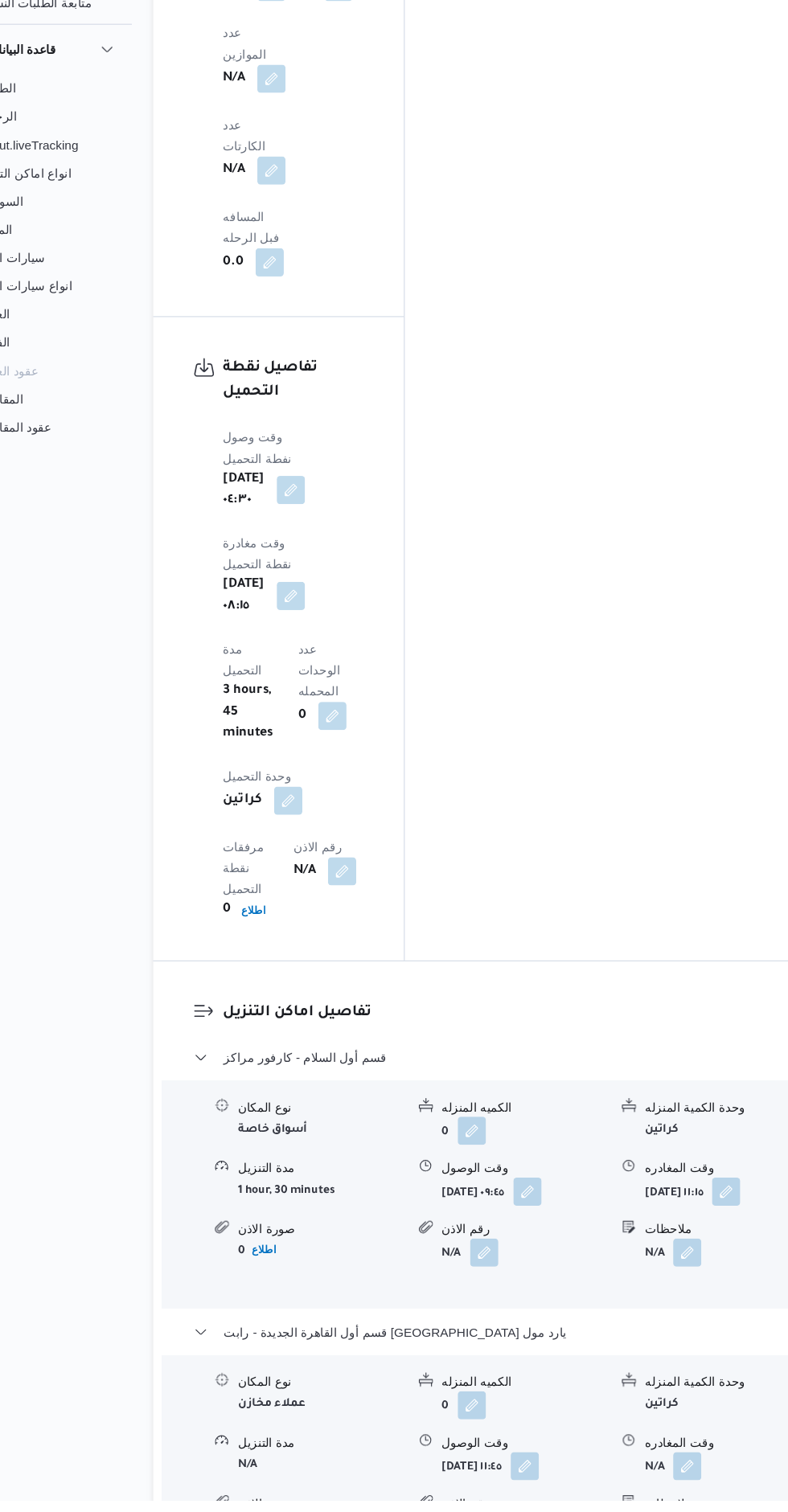
scroll to position [1738, 0]
click at [601, 1097] on div "قسم أول السلام - كارفور مراكز نوع المكان أسواق خاصة الكميه المنزله 0 وحدة الكمي…" at bounding box center [514, 1384] width 535 height 575
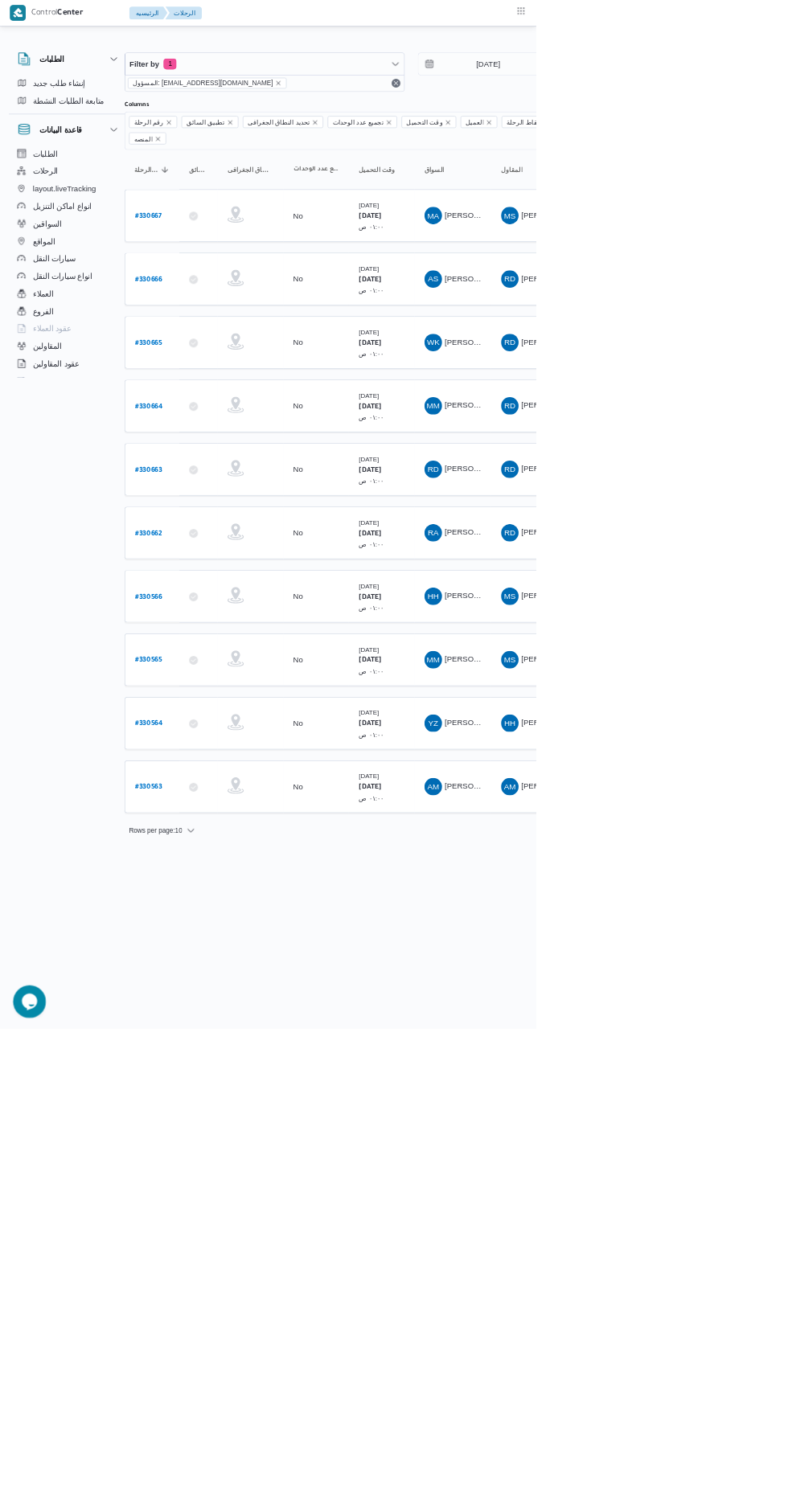
click at [285, 498] on icon at bounding box center [284, 503] width 12 height 12
click at [228, 500] on b "# 330665" at bounding box center [219, 505] width 40 height 11
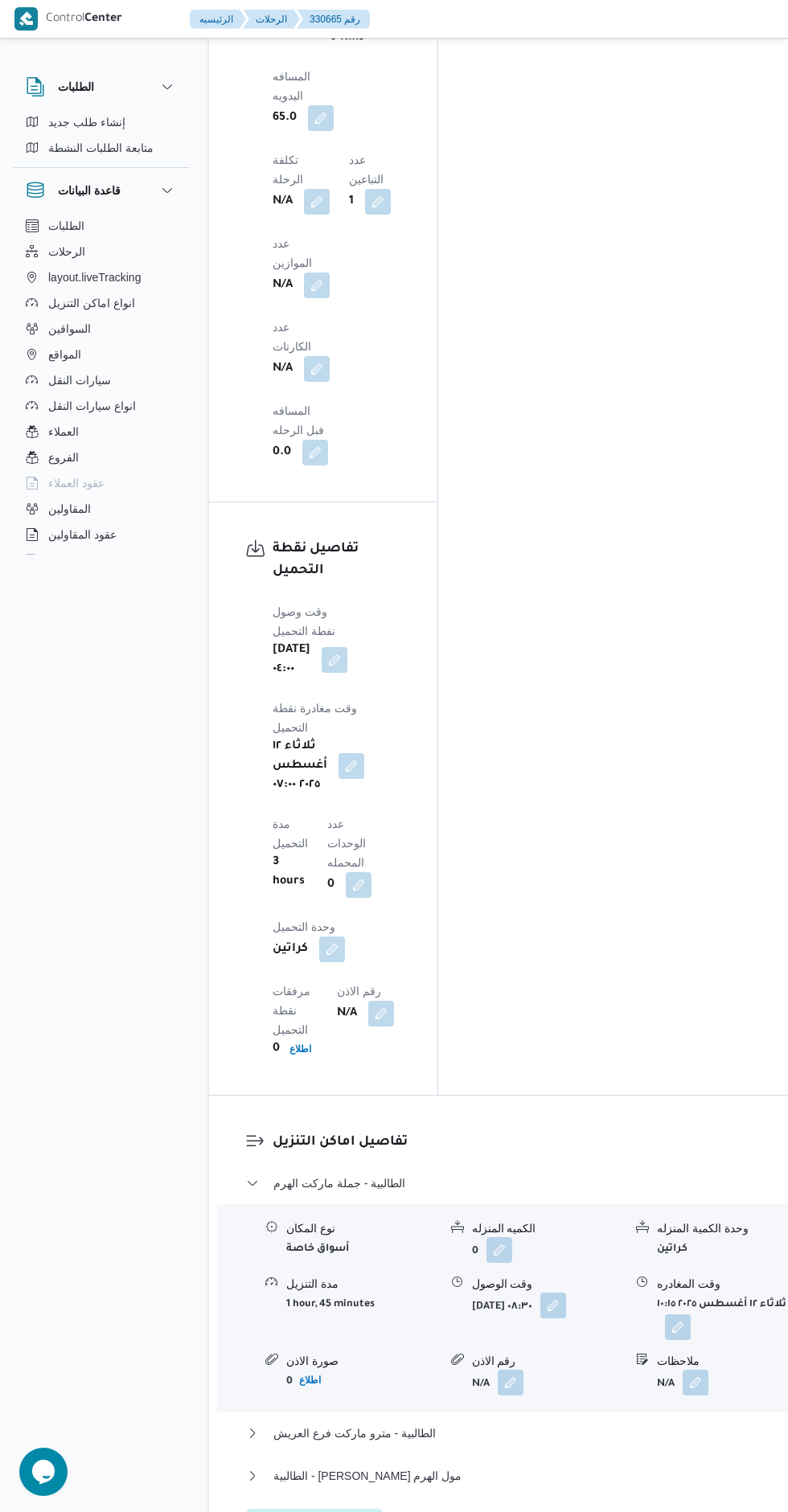
scroll to position [1662, 0]
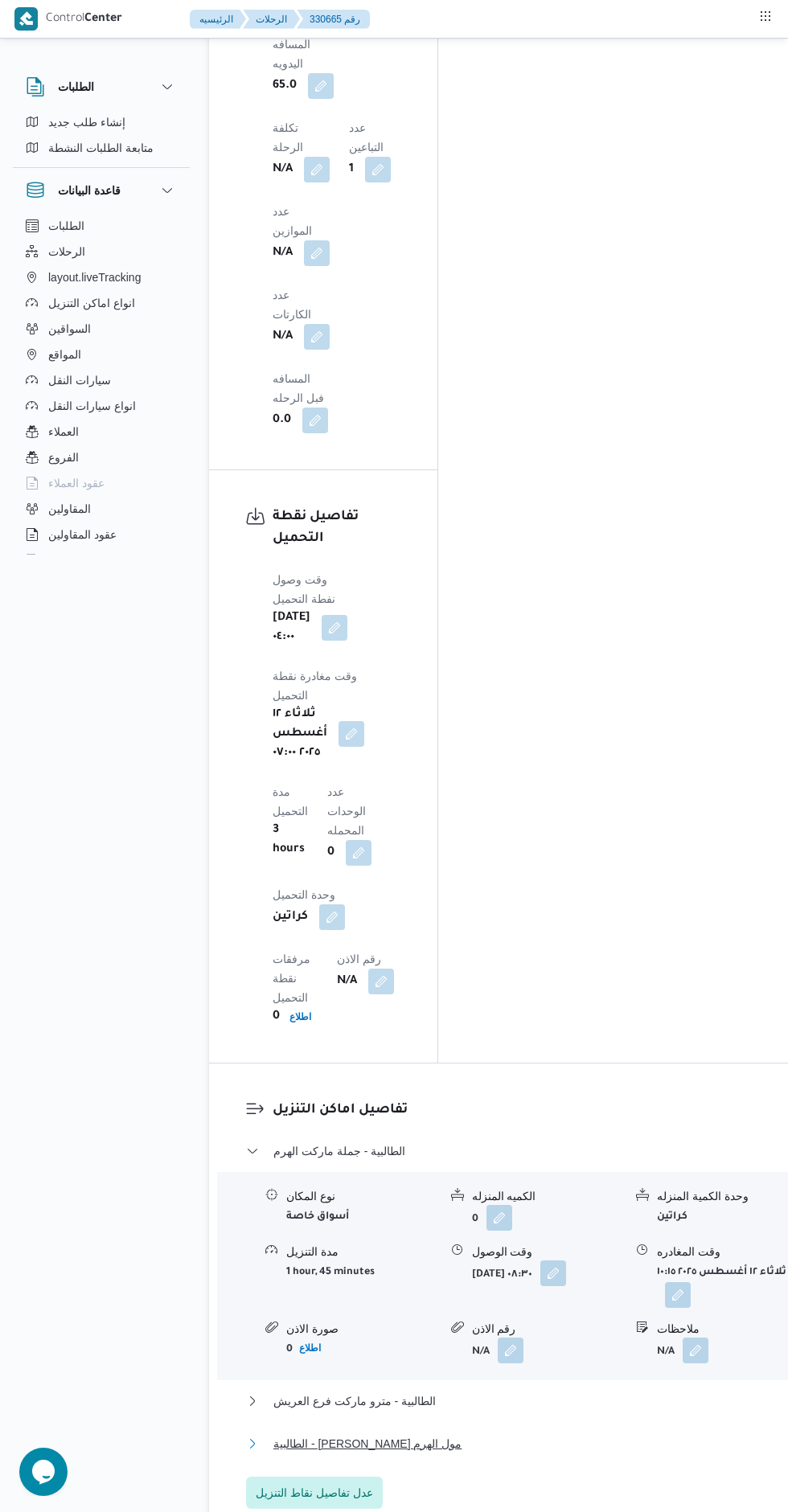
click at [590, 1435] on button "الطالبية - كارفور بيراميدز مول الهرم" at bounding box center [514, 1444] width 535 height 19
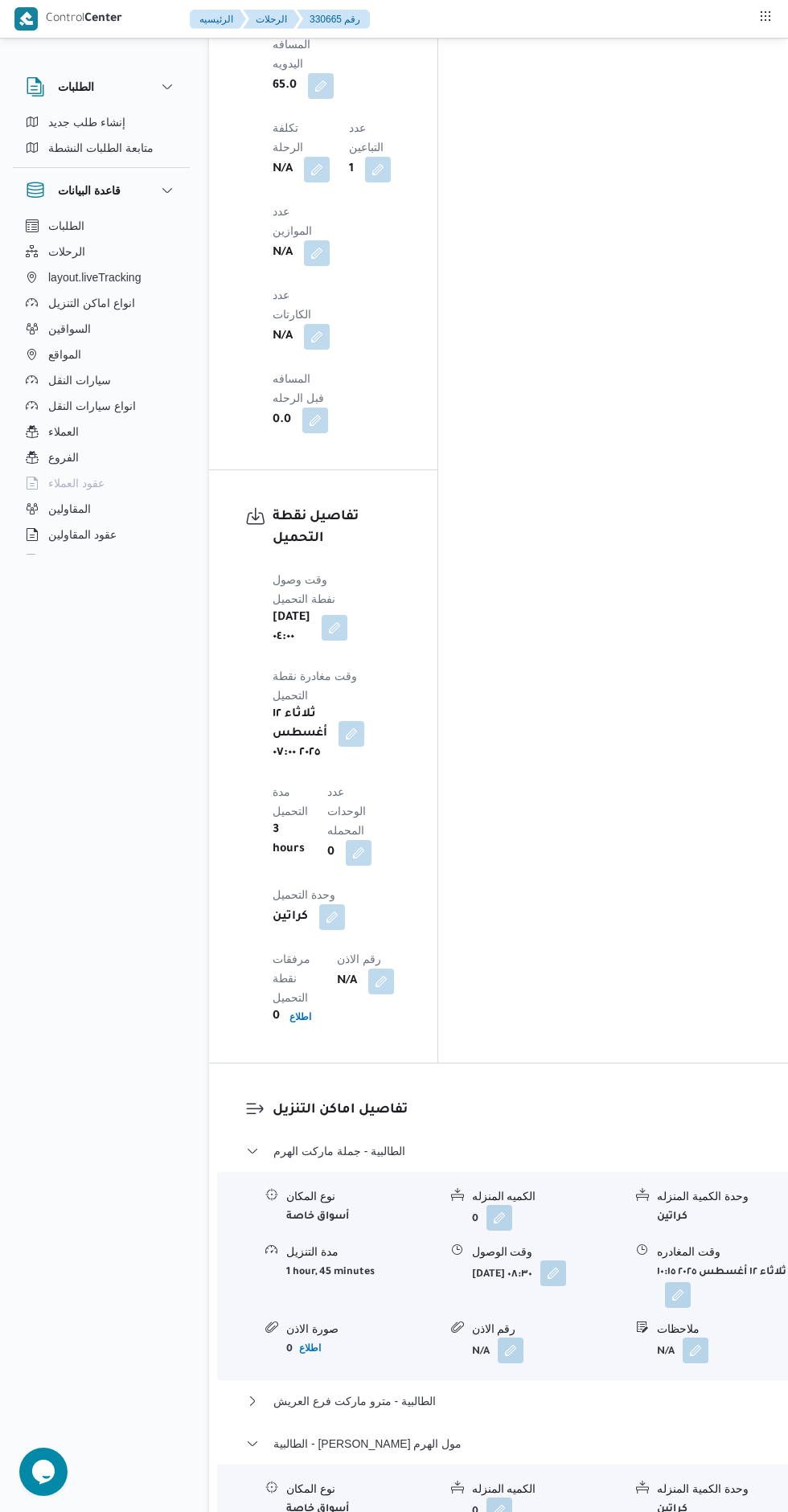
click at [605, 1435] on button "الطالبية - كارفور بيراميدز مول الهرم" at bounding box center [514, 1444] width 535 height 19
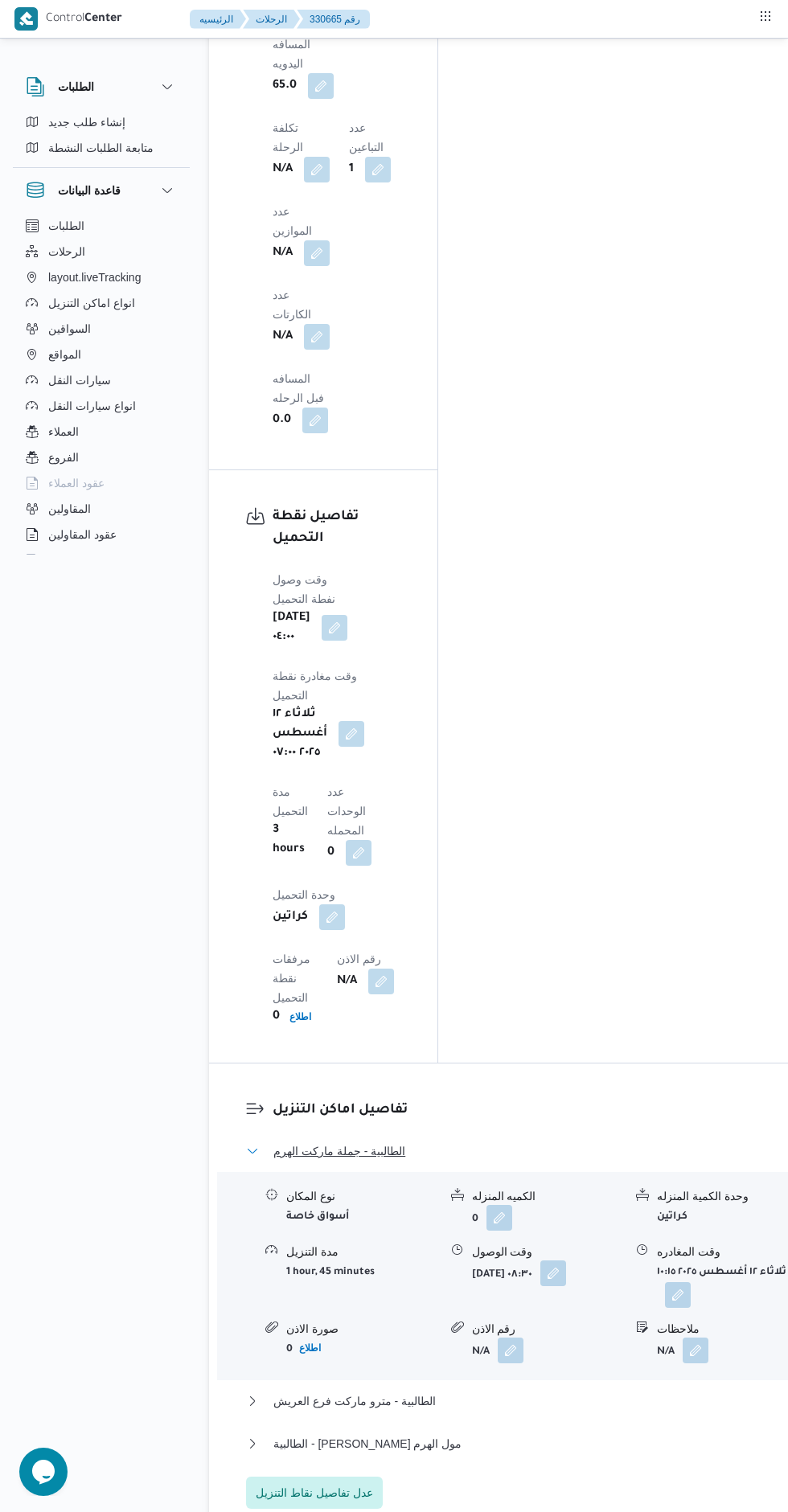
click at [593, 1141] on button "الطالبية - جملة ماركت الهرم" at bounding box center [514, 1151] width 535 height 19
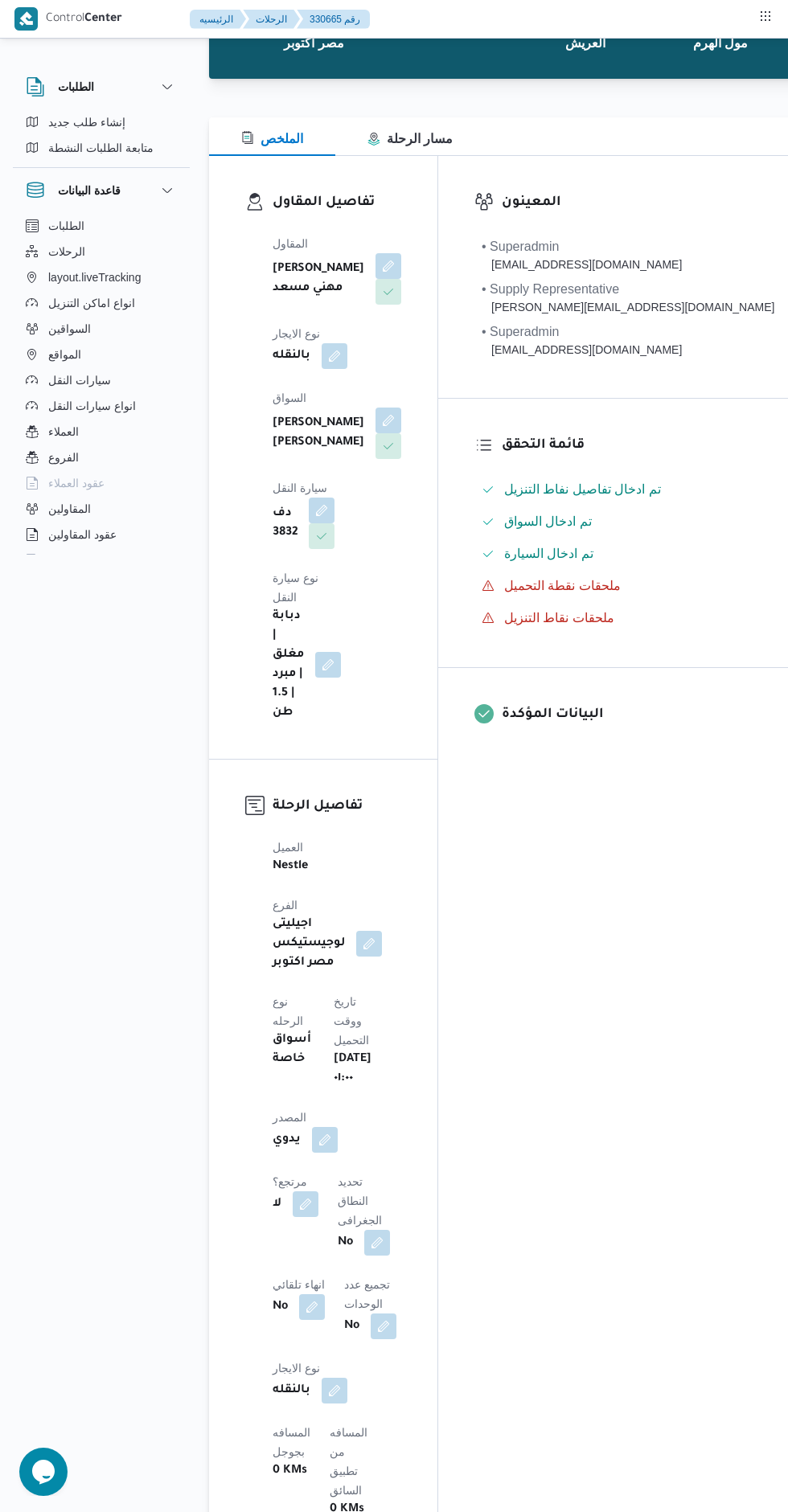
scroll to position [0, 0]
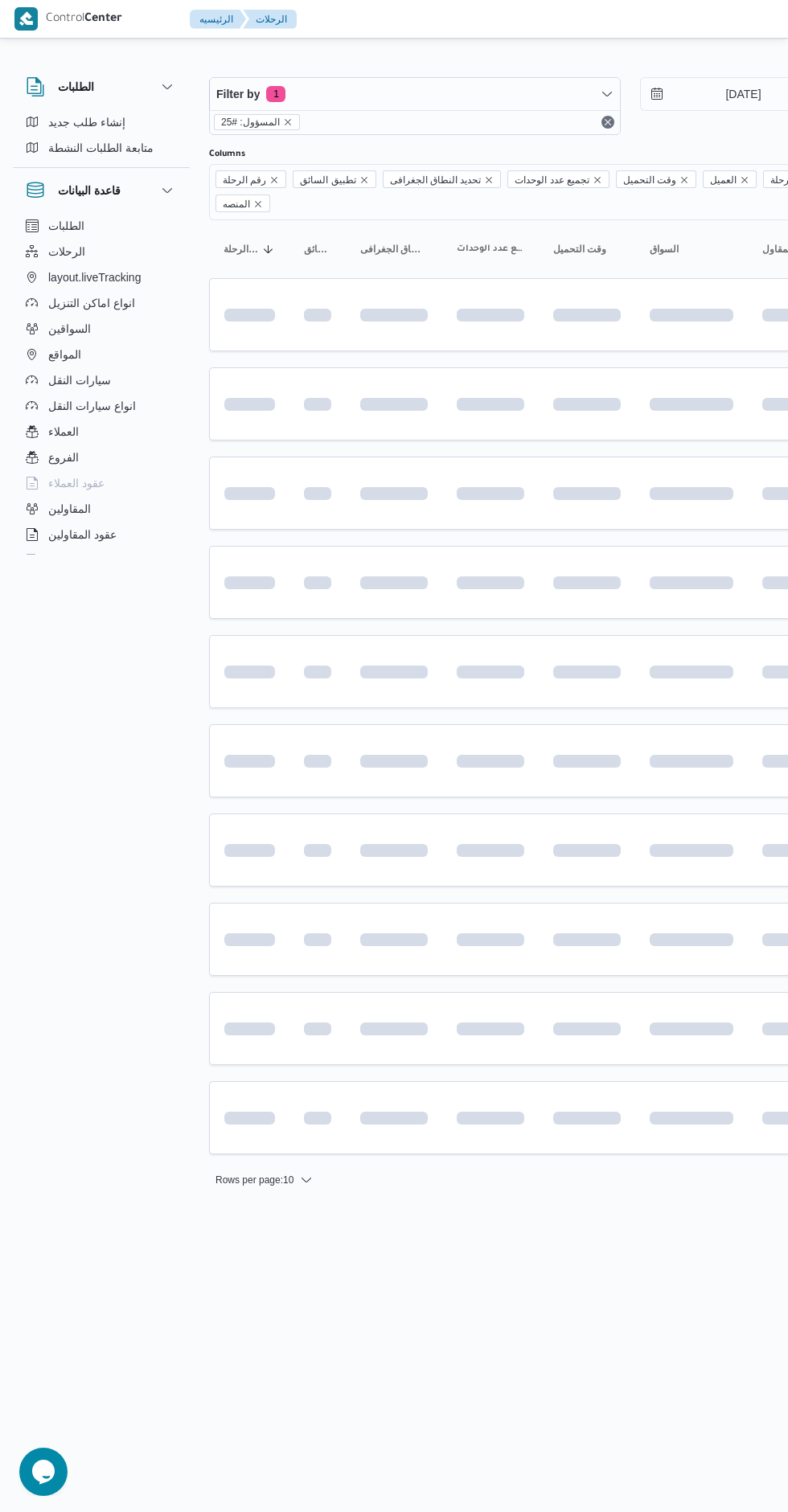
scroll to position [0, 26]
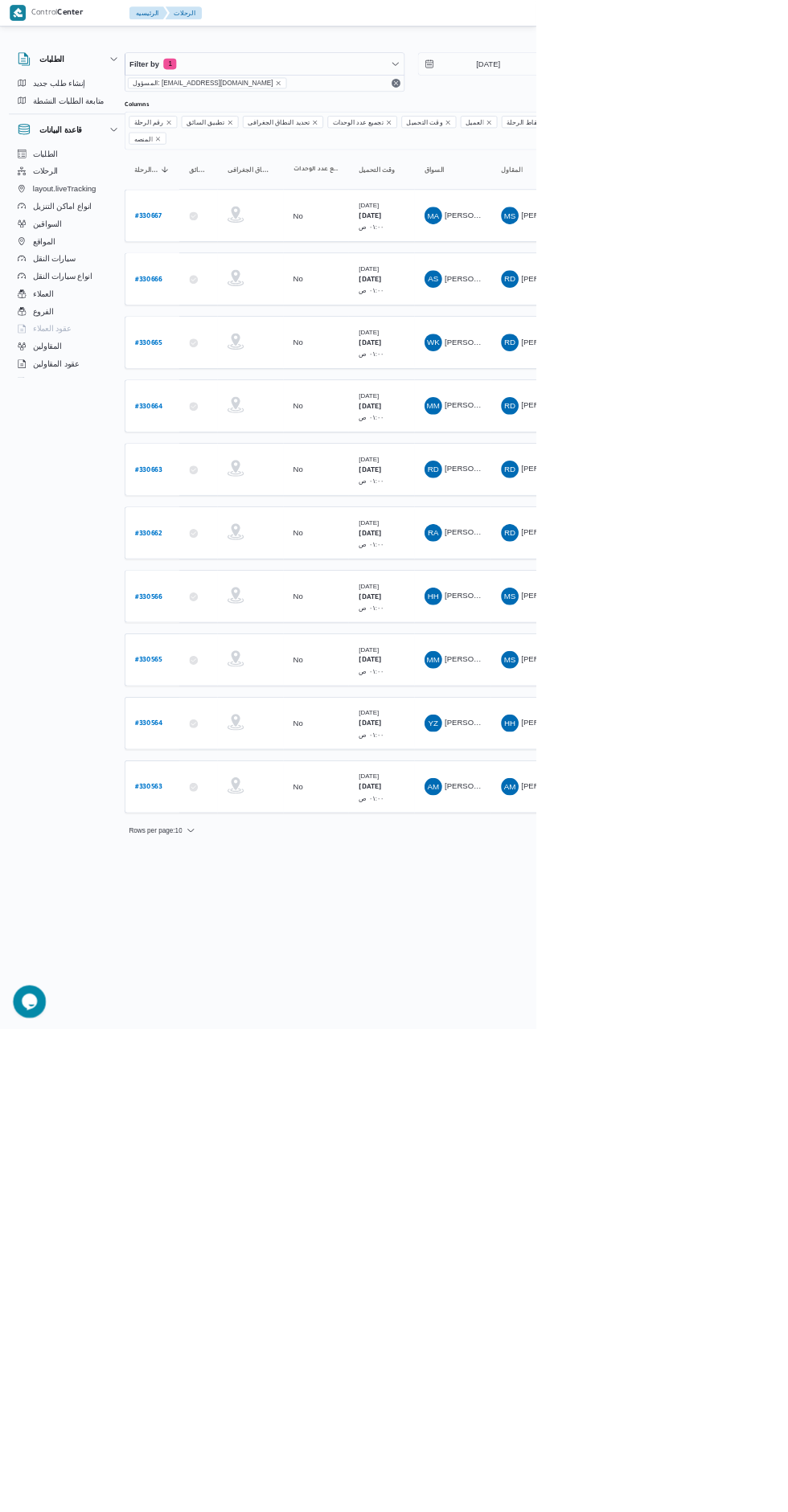
click at [235, 874] on b "# 330671" at bounding box center [218, 880] width 38 height 11
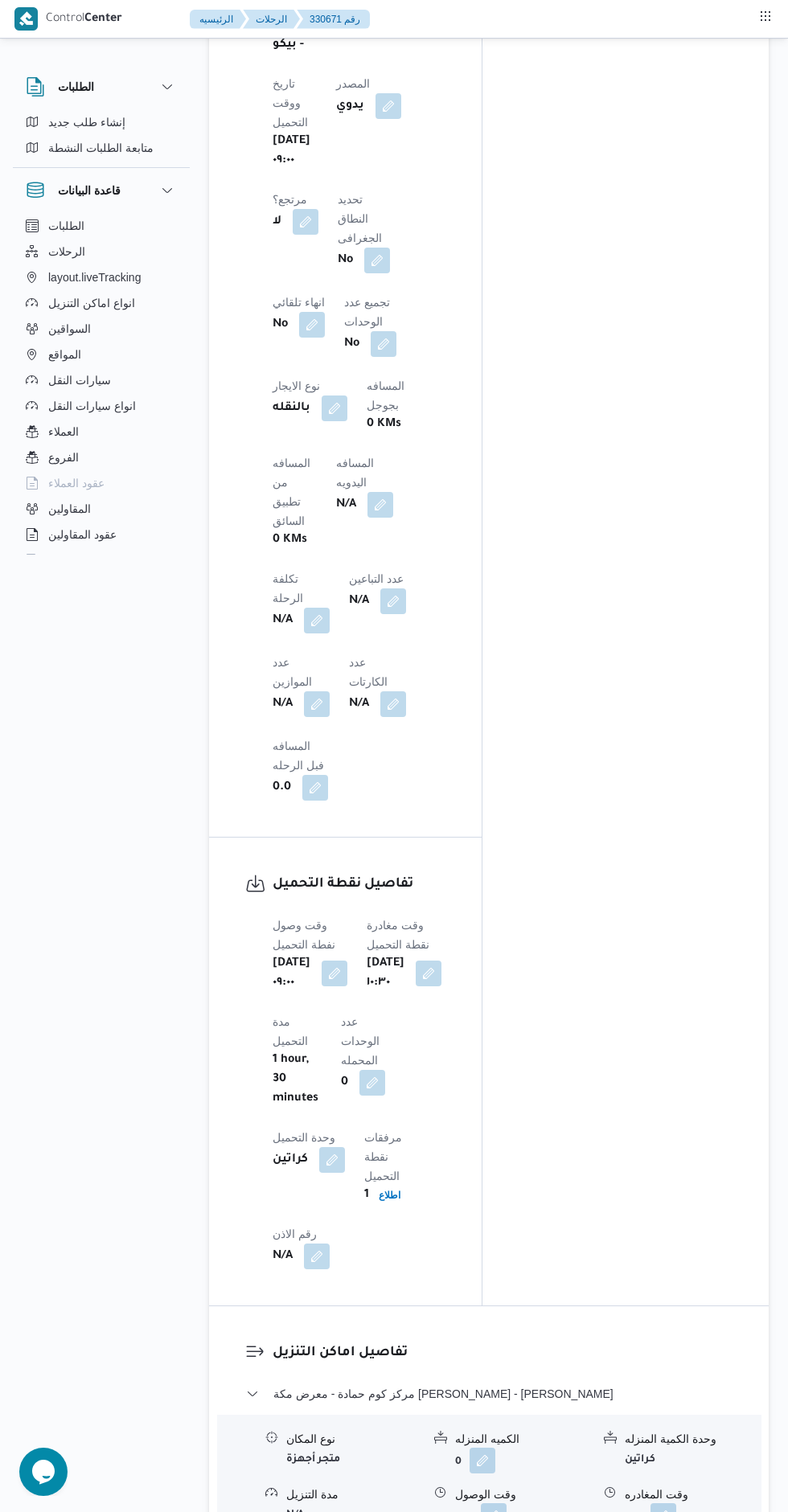
scroll to position [1012, 0]
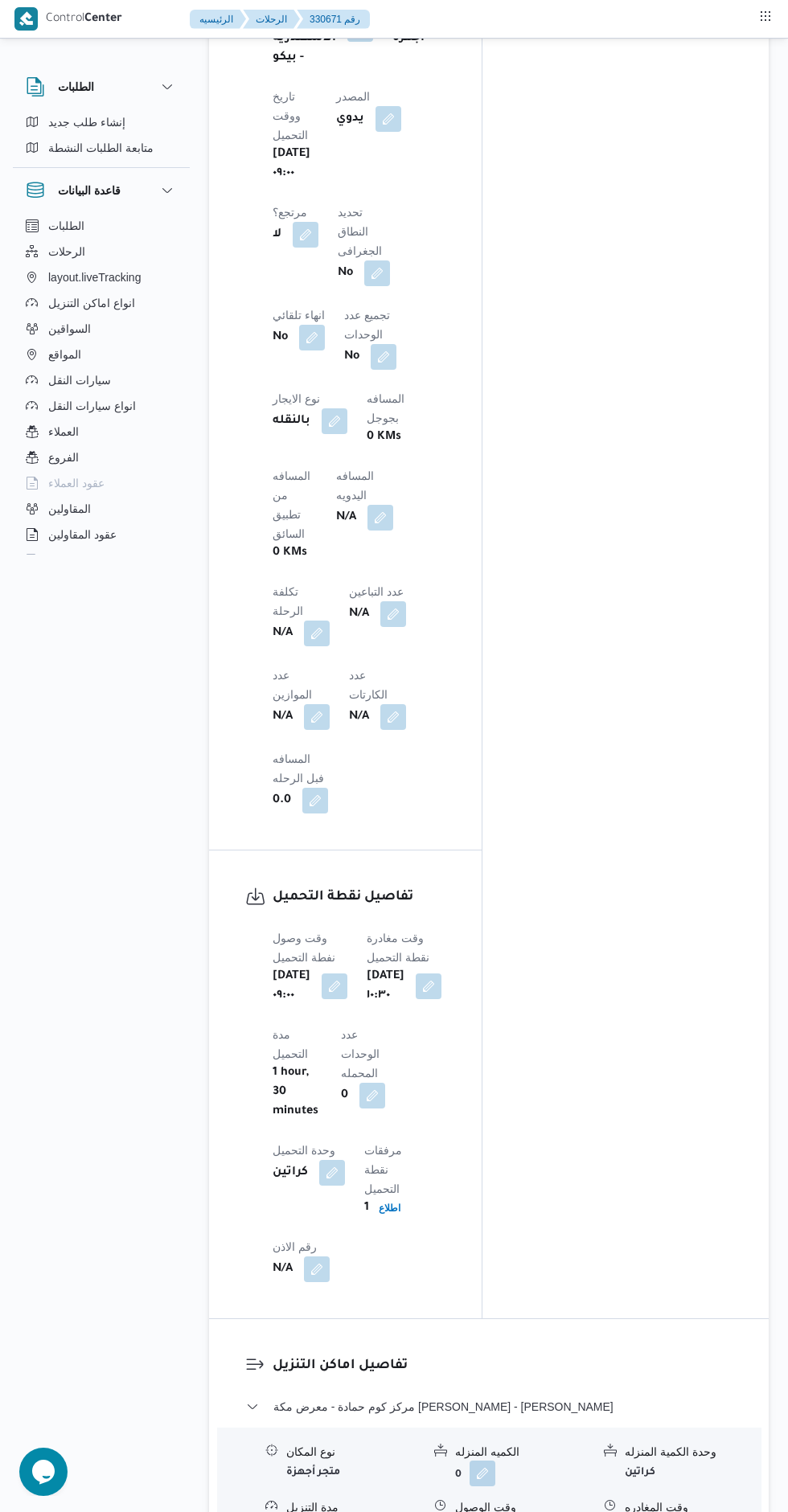
click at [495, 1511] on button "button" at bounding box center [493, 1528] width 26 height 26
click at [466, 1374] on input "وقت الوصول" at bounding box center [452, 1374] width 182 height 32
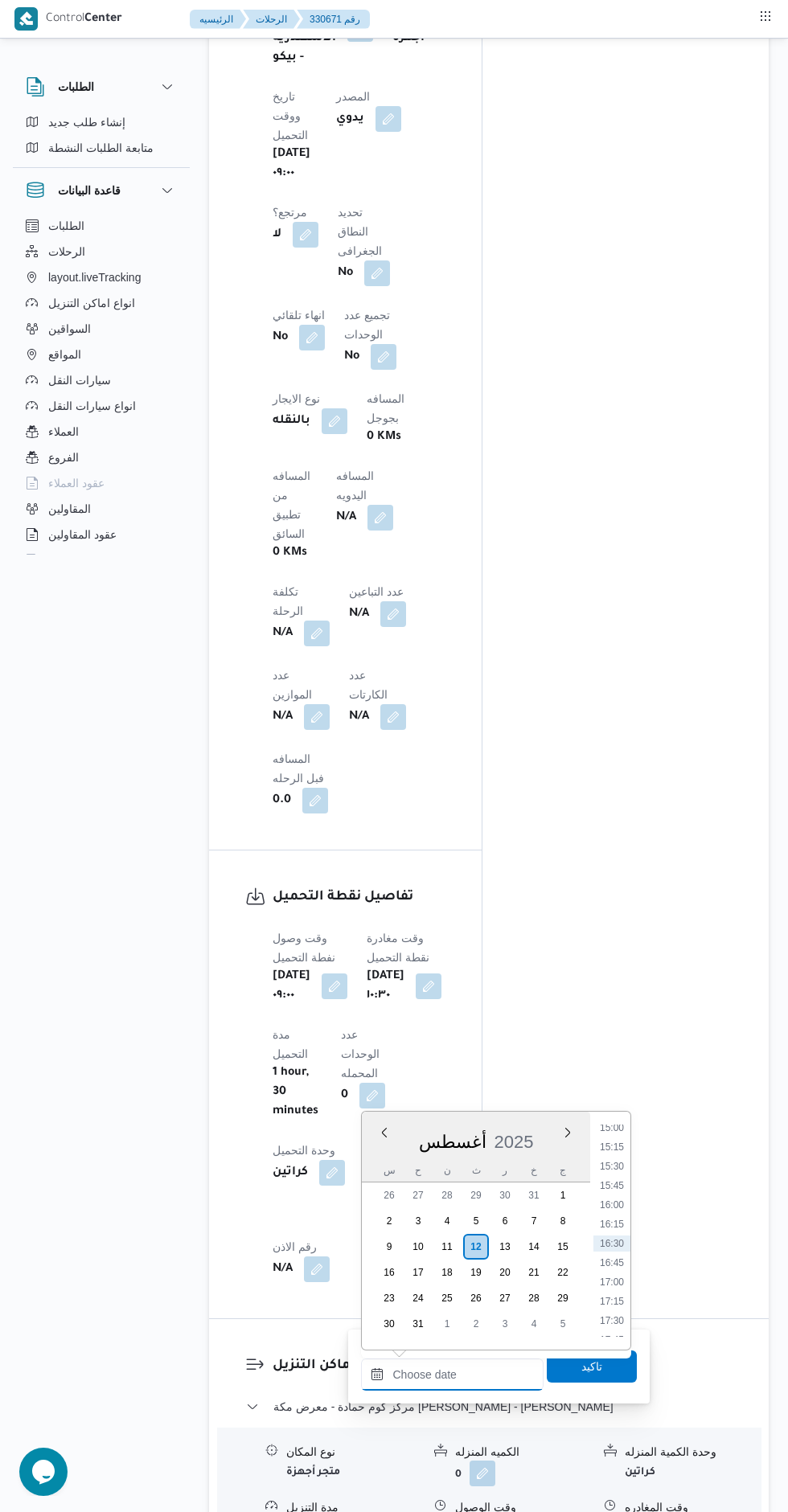
scroll to position [1139, 0]
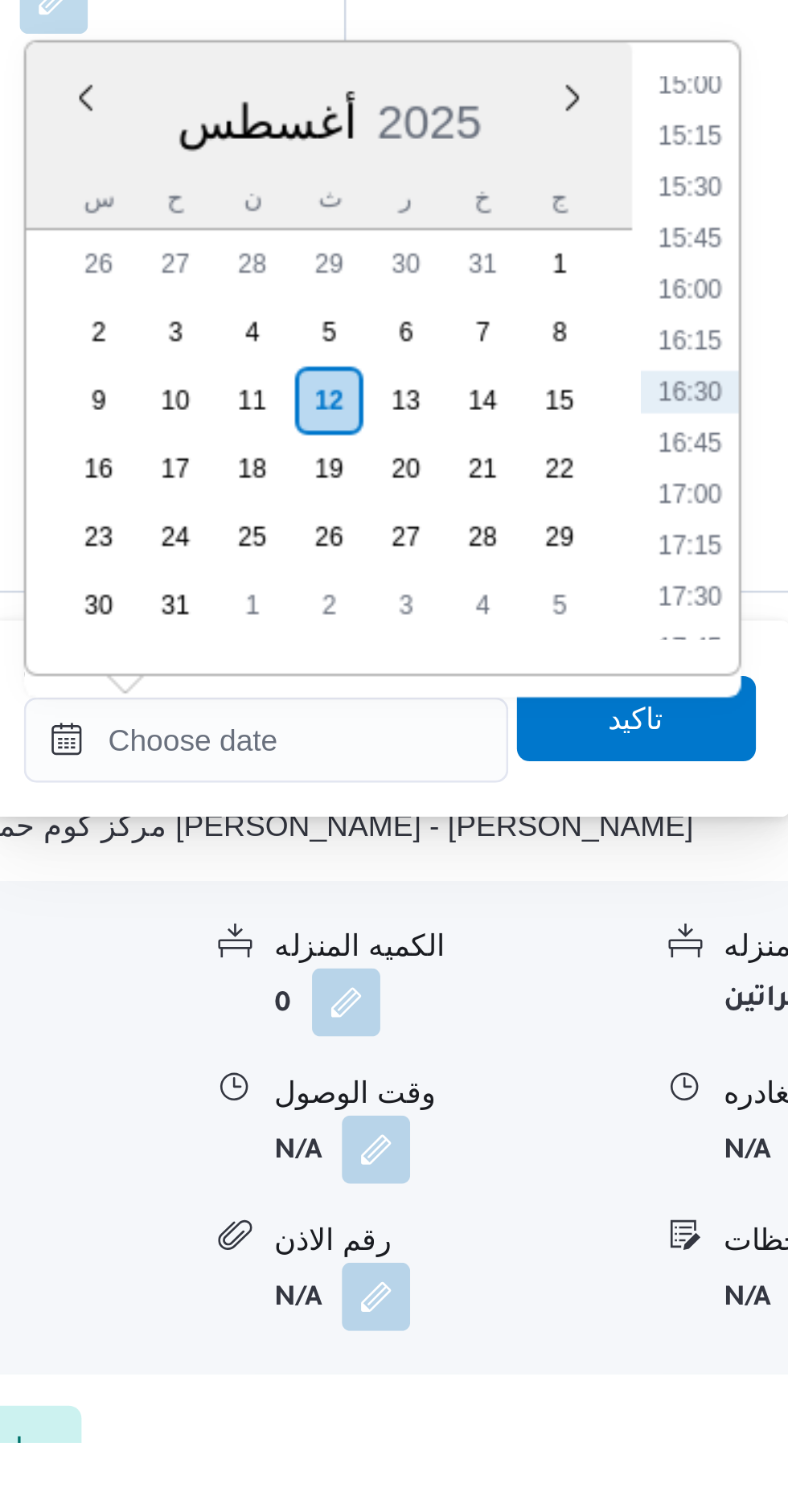
click at [614, 1000] on li "15:00" at bounding box center [611, 1000] width 37 height 16
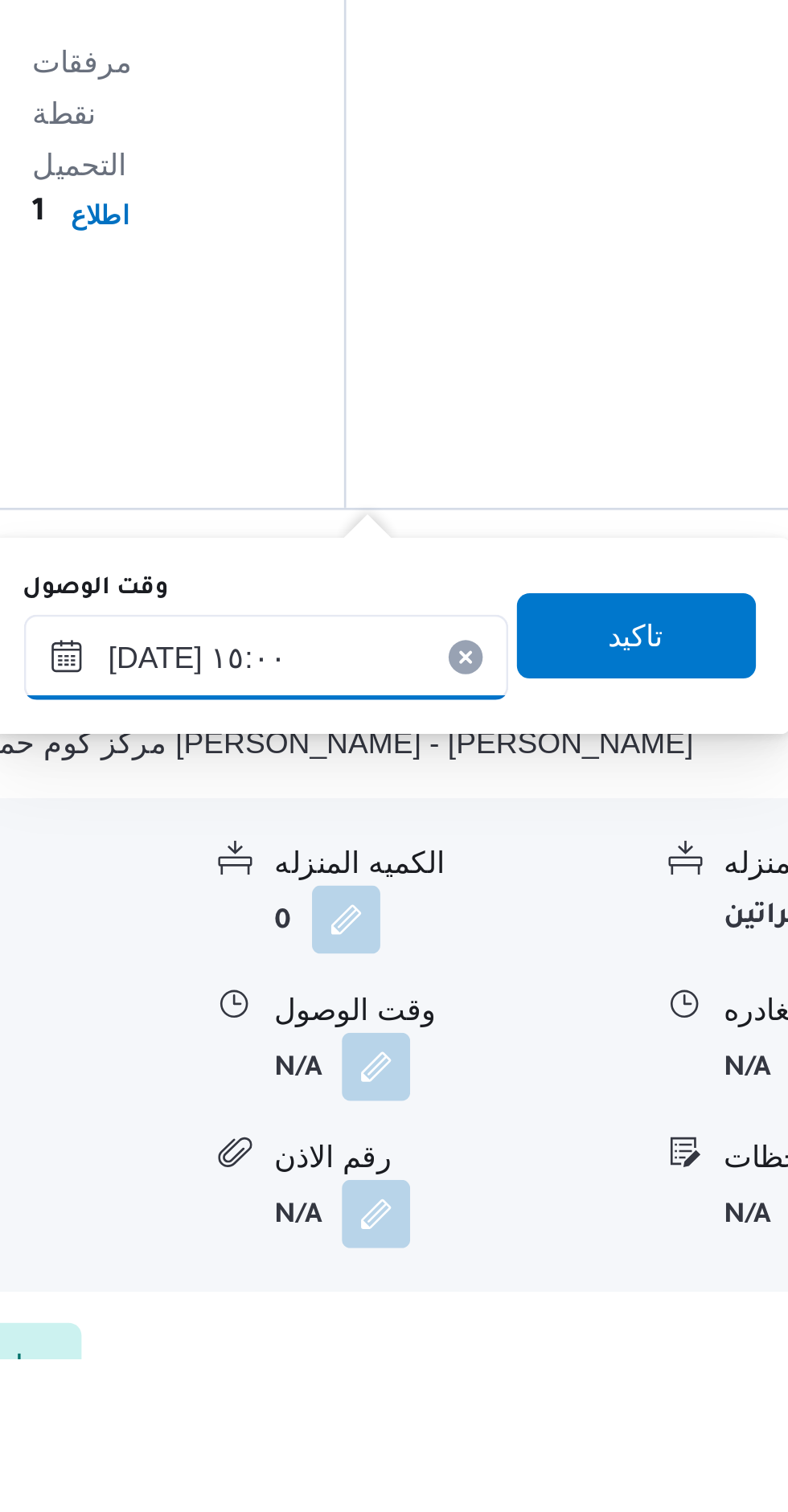
click at [483, 1240] on input "[DATE] ١٥:٠٠" at bounding box center [452, 1247] width 182 height 32
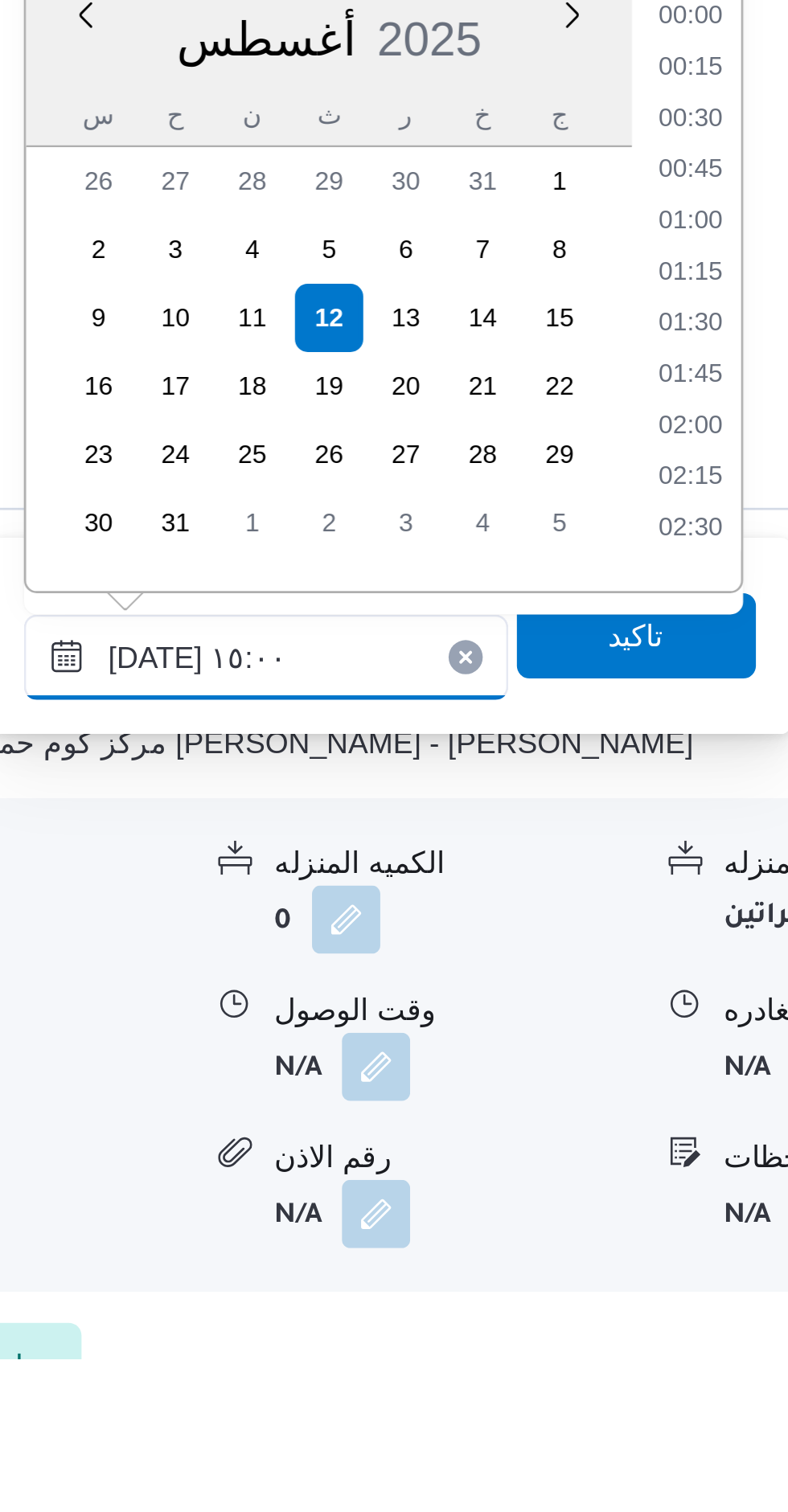
scroll to position [1047, 0]
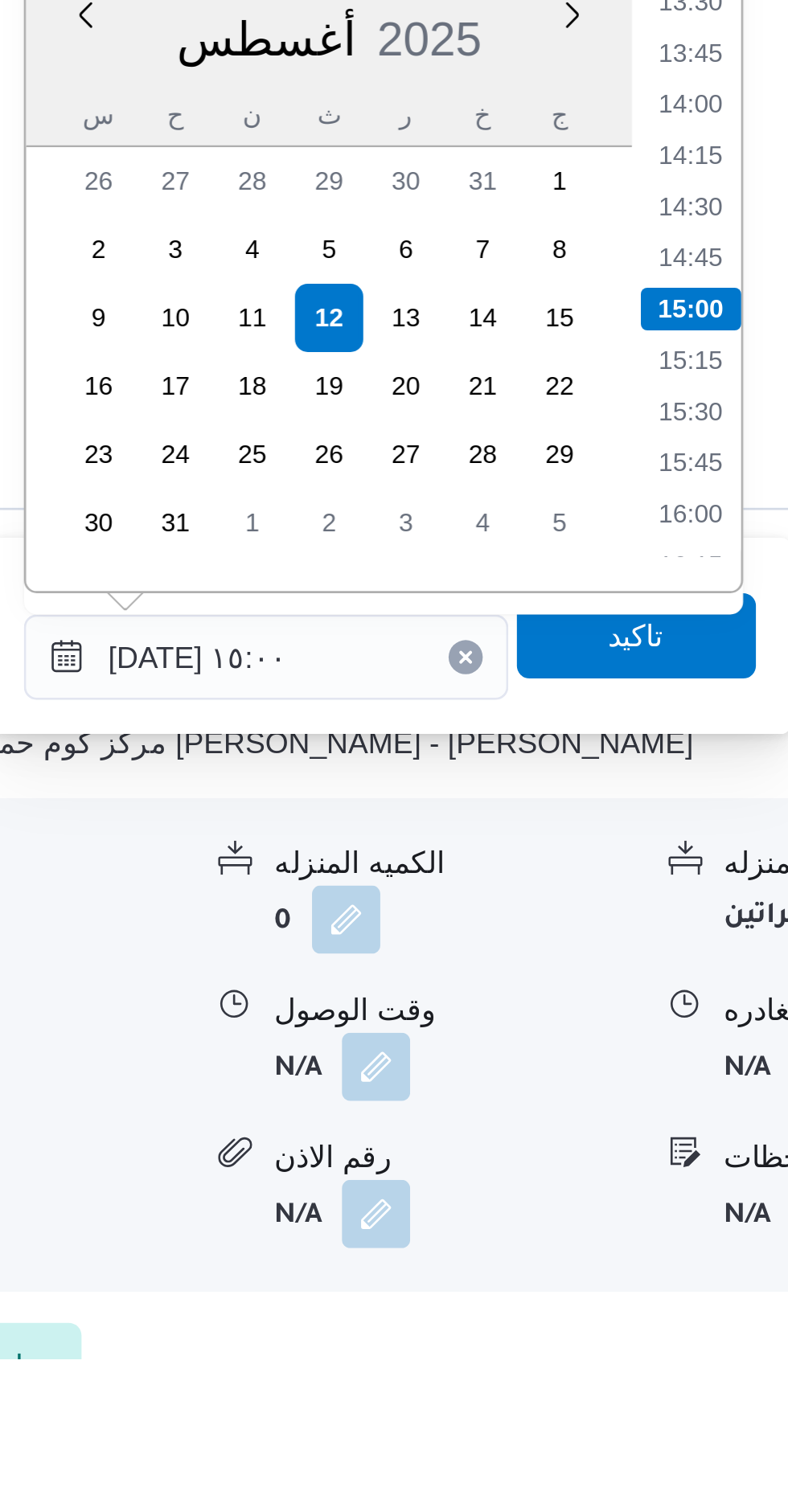
click at [618, 1034] on li "14:00" at bounding box center [611, 1039] width 37 height 16
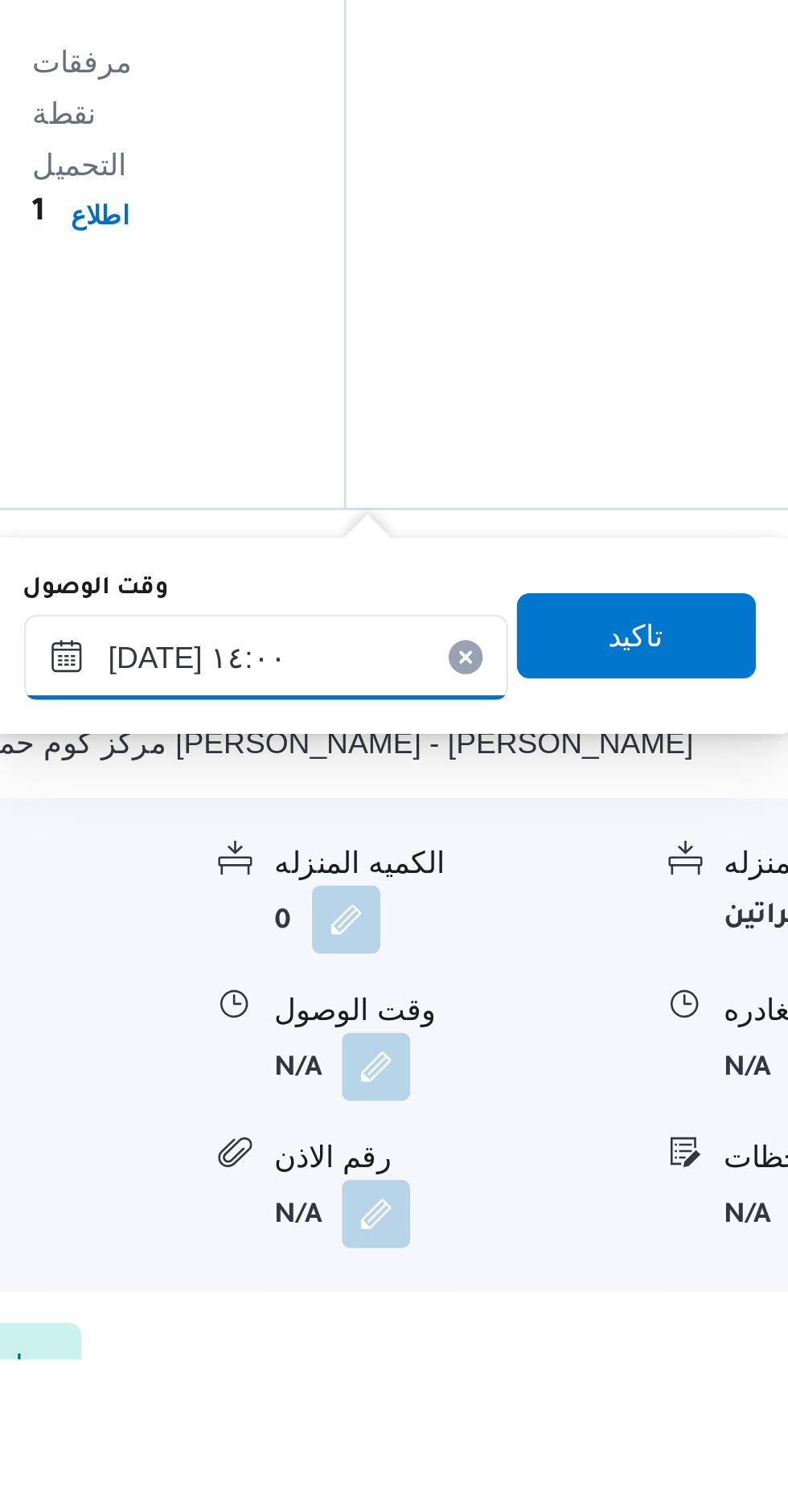
click at [485, 1248] on input "١٢/٠٨/٢٠٢٥ ١٤:٠٠" at bounding box center [452, 1247] width 182 height 32
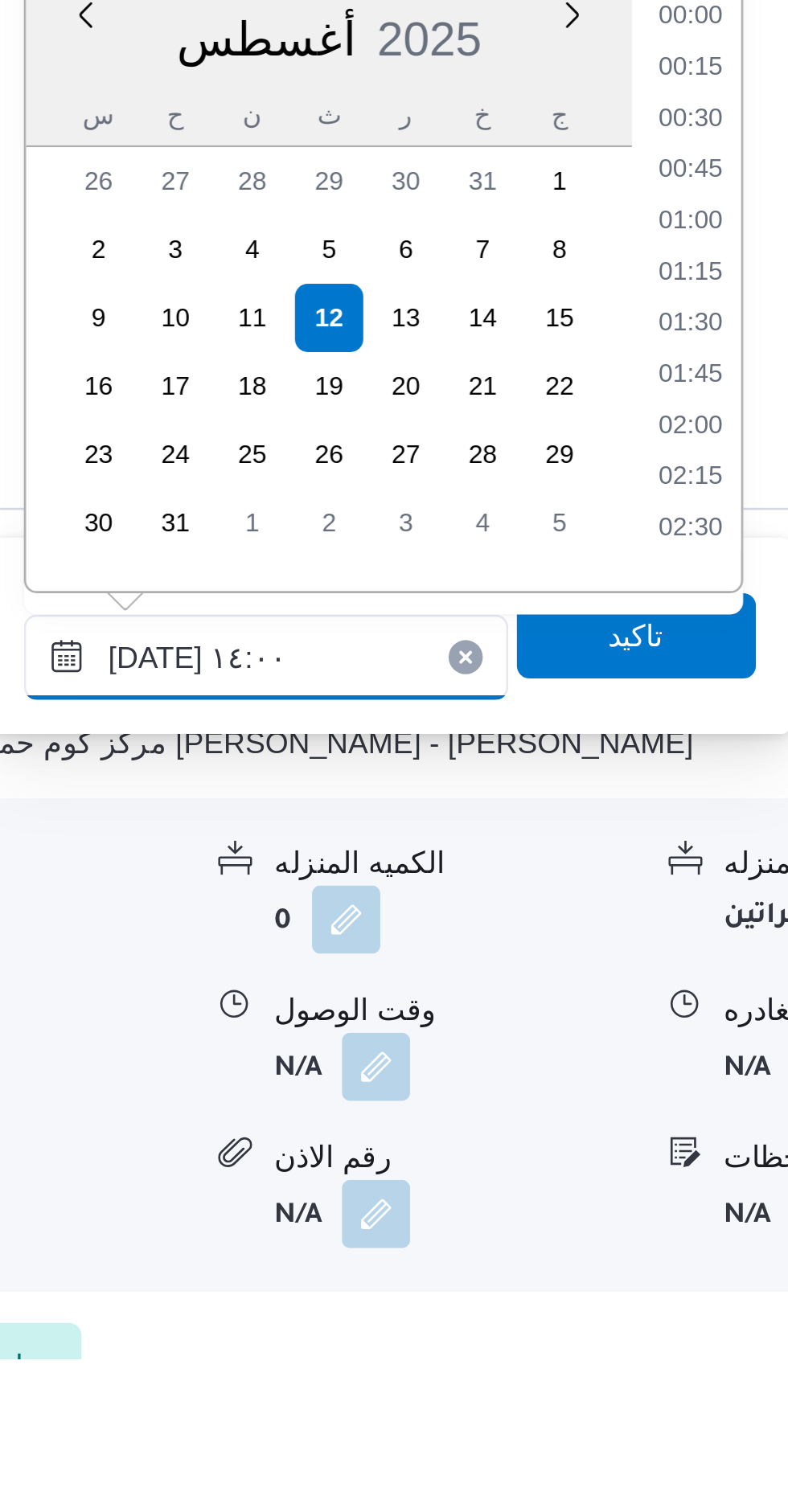
scroll to position [969, 0]
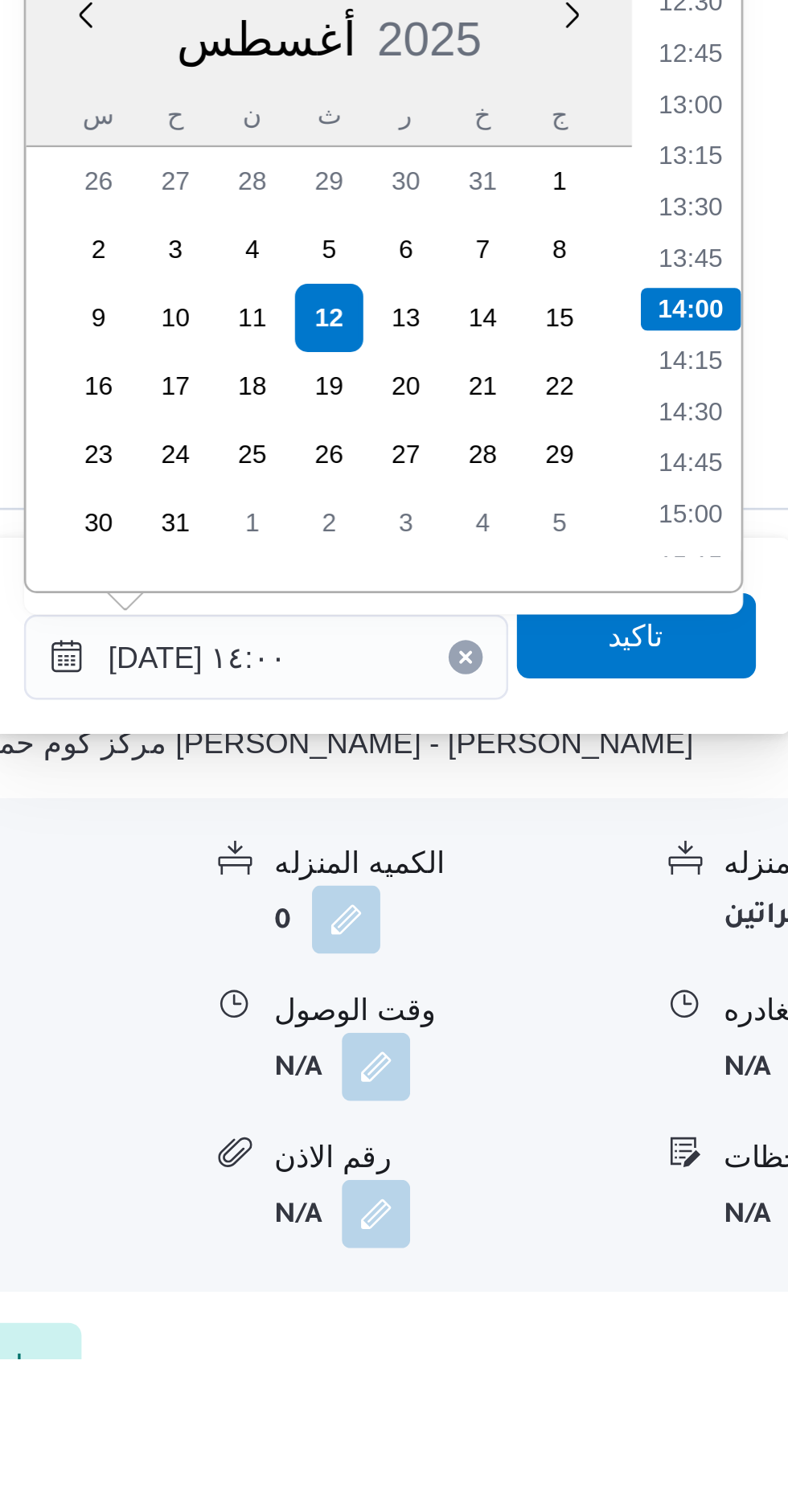
click at [616, 1022] on li "12:45" at bounding box center [611, 1020] width 37 height 16
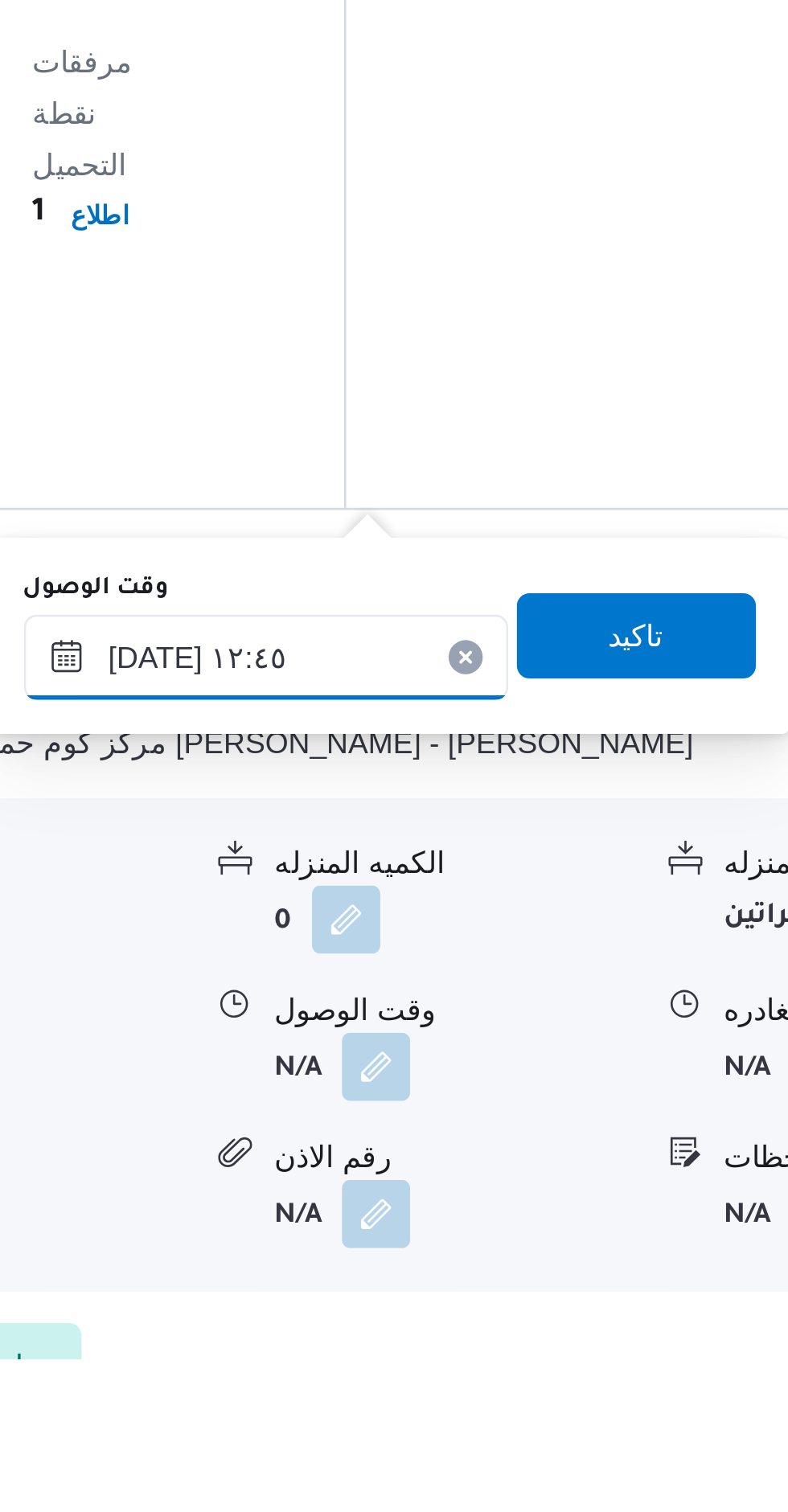
click at [485, 1246] on input "١٢/٠٨/٢٠٢٥ ١٢:٤٥" at bounding box center [452, 1247] width 182 height 32
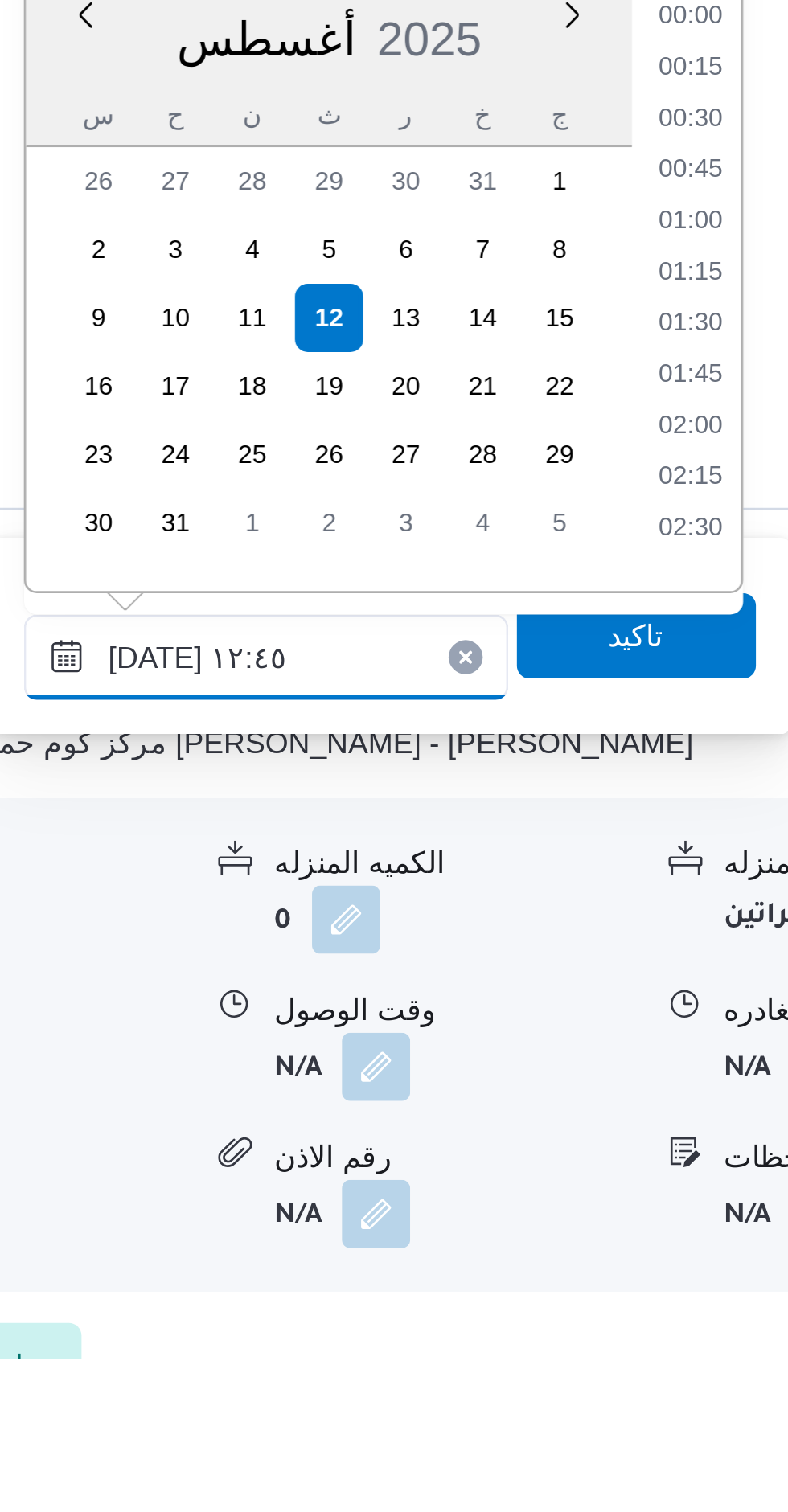
scroll to position [873, 0]
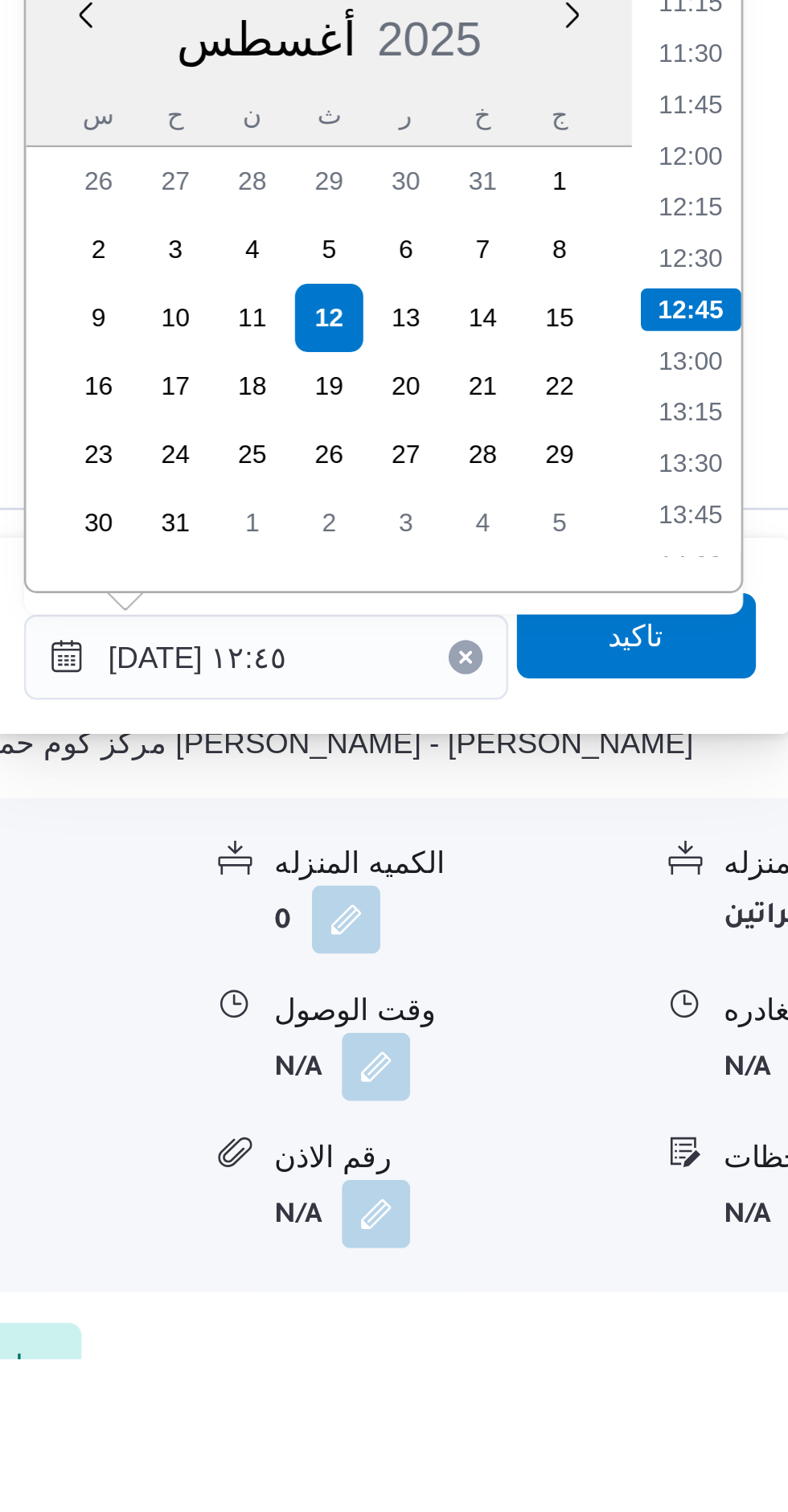
click at [619, 1075] on li "12:15" at bounding box center [611, 1077] width 37 height 16
type input "١٢/٠٨/٢٠٢٥ ١٢:١٥"
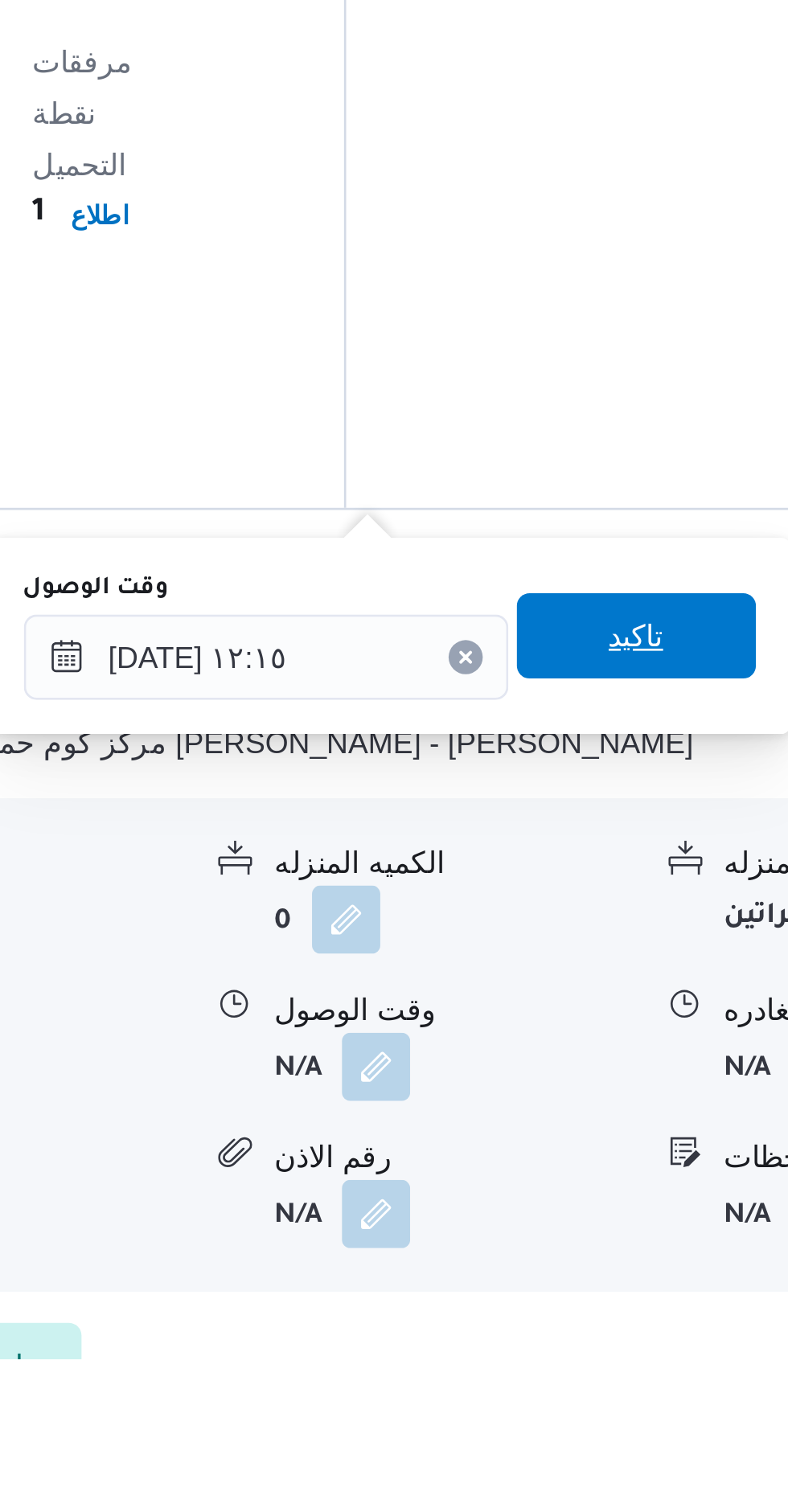
click at [584, 1241] on span "تاكيد" at bounding box center [592, 1240] width 21 height 19
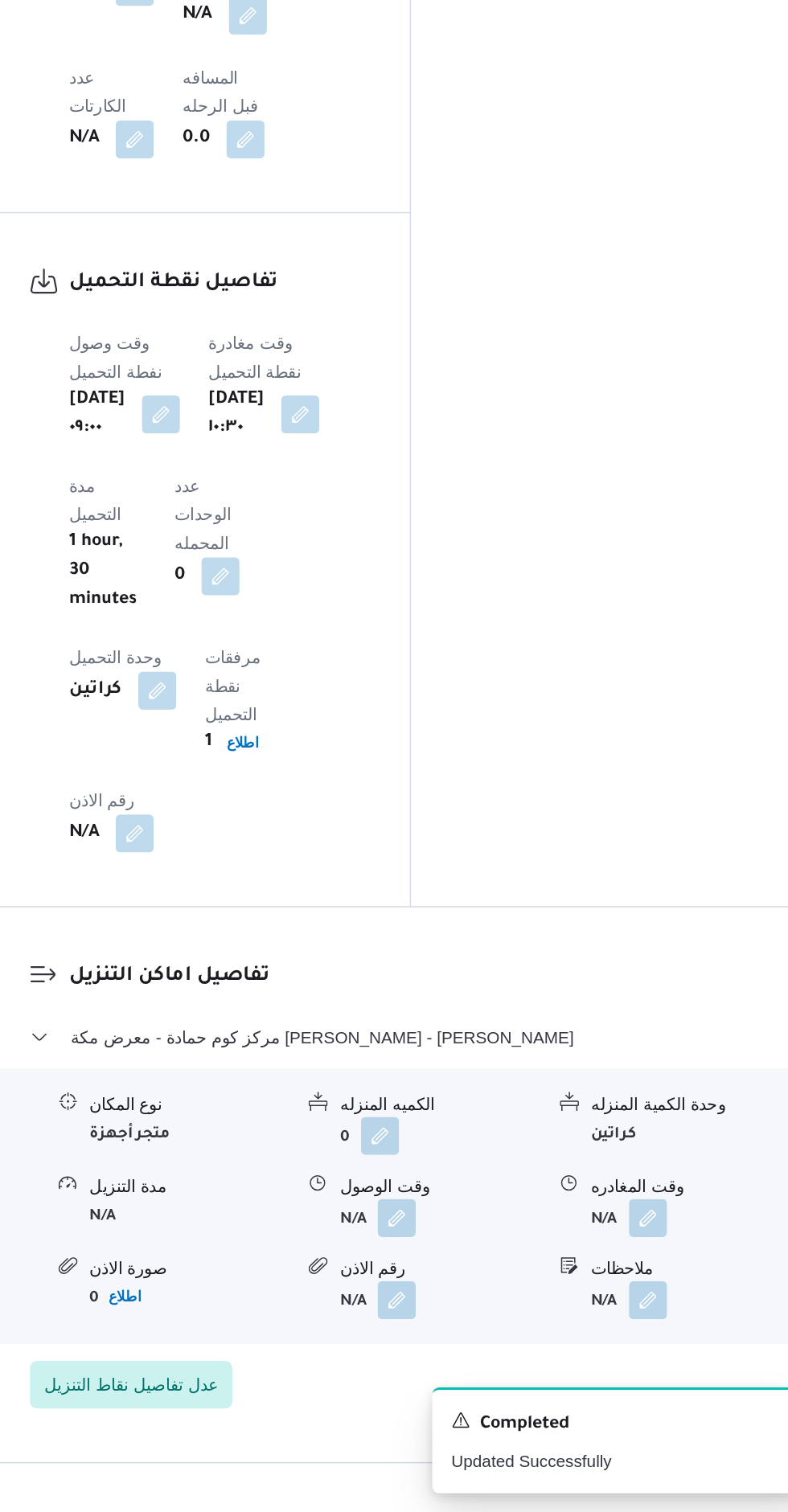
scroll to position [1138, 0]
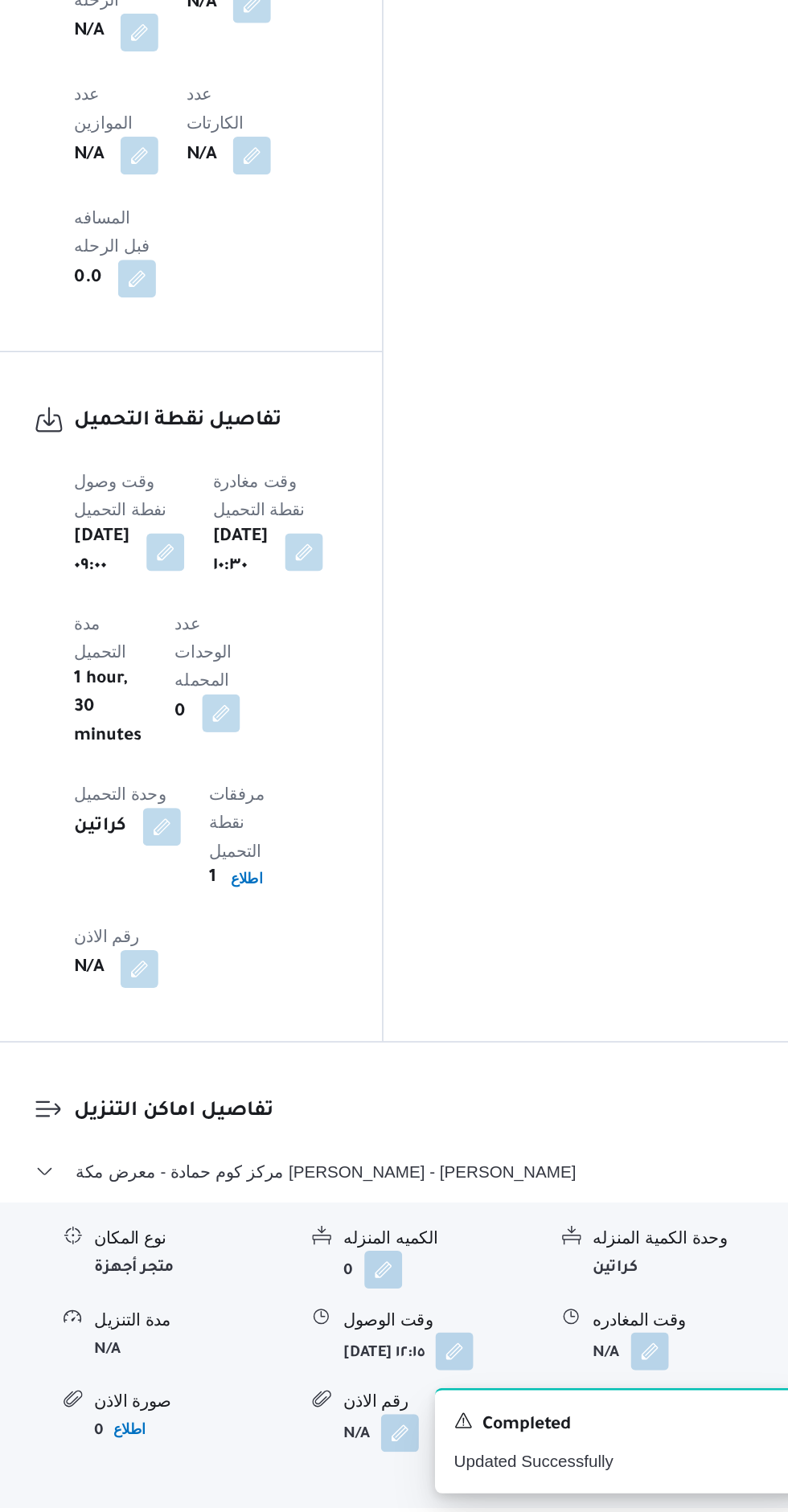
click at [518, 1390] on button "button" at bounding box center [530, 1402] width 26 height 26
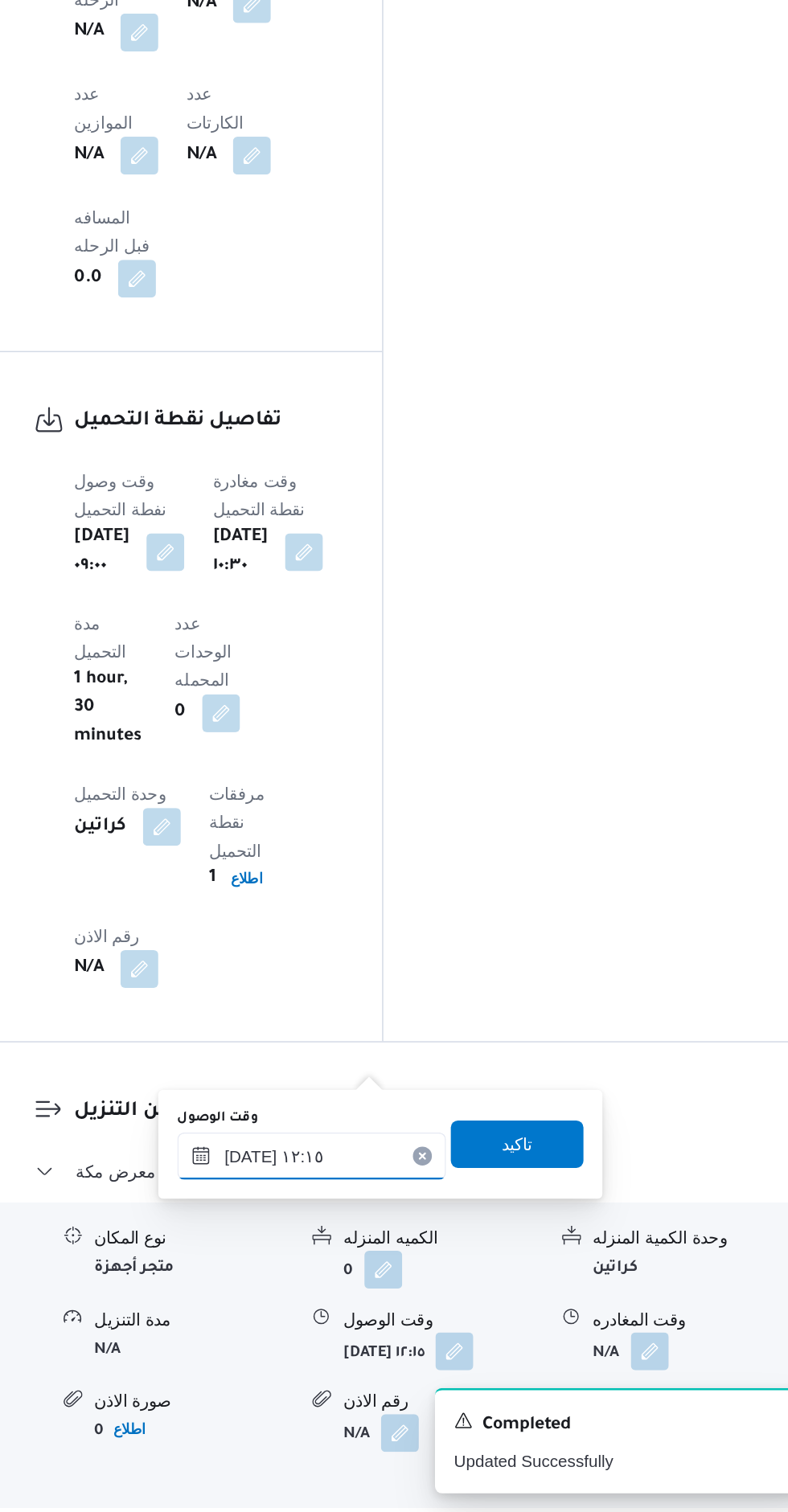
click at [470, 1263] on input "١٢/٠٨/٢٠٢٥ ١٢:١٥" at bounding box center [434, 1270] width 182 height 32
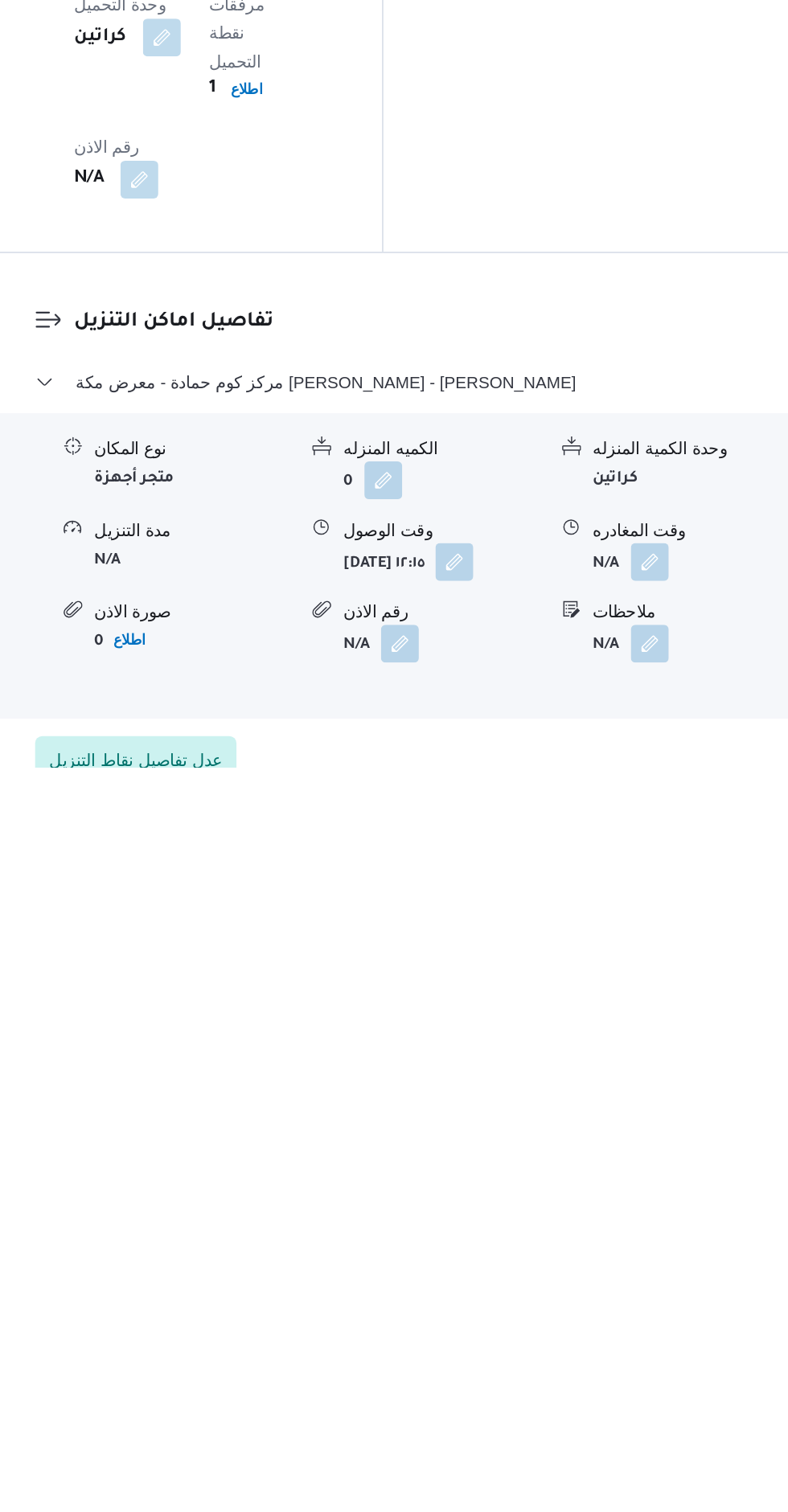
scroll to position [1182, 0]
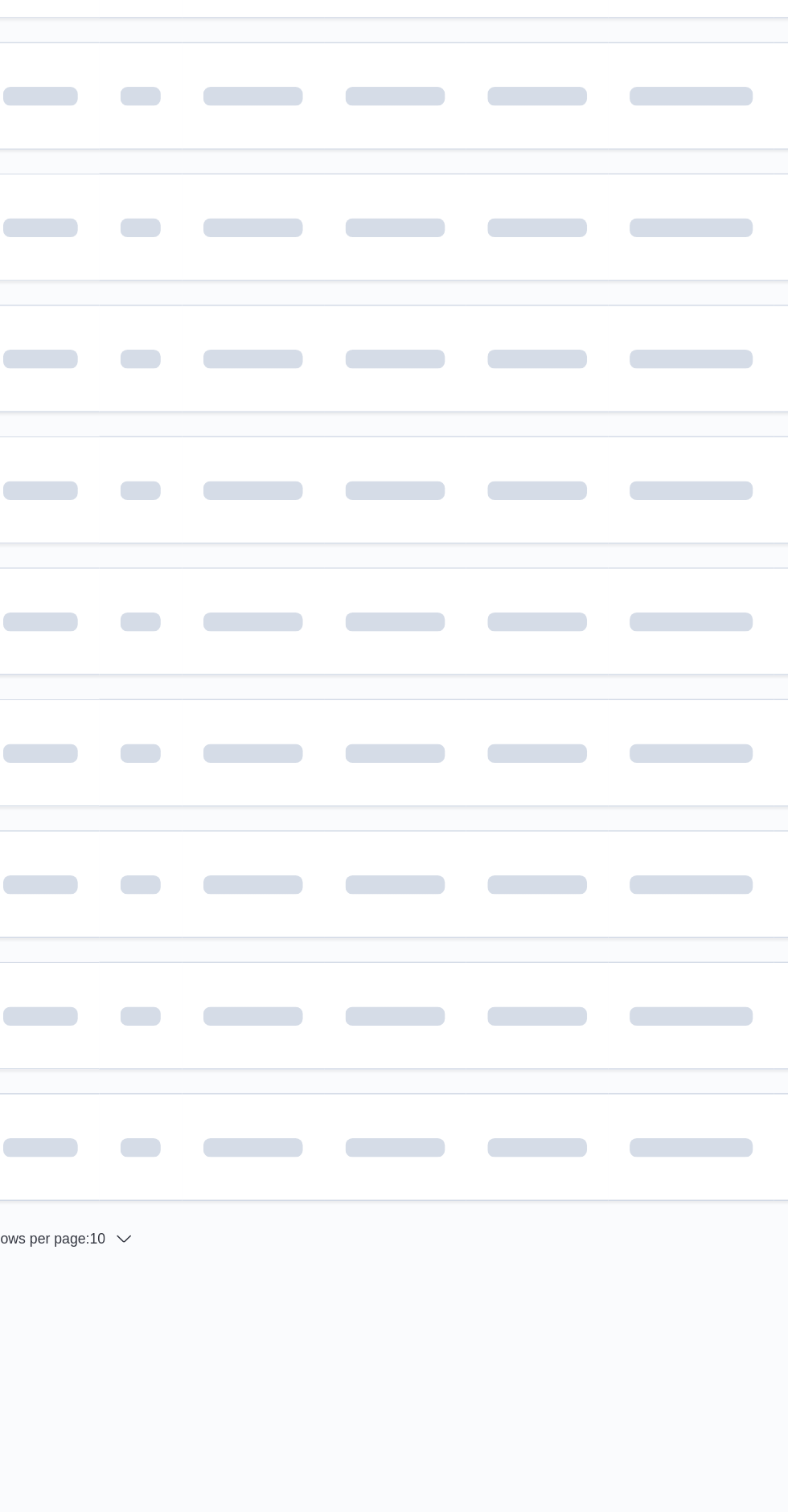
scroll to position [0, 26]
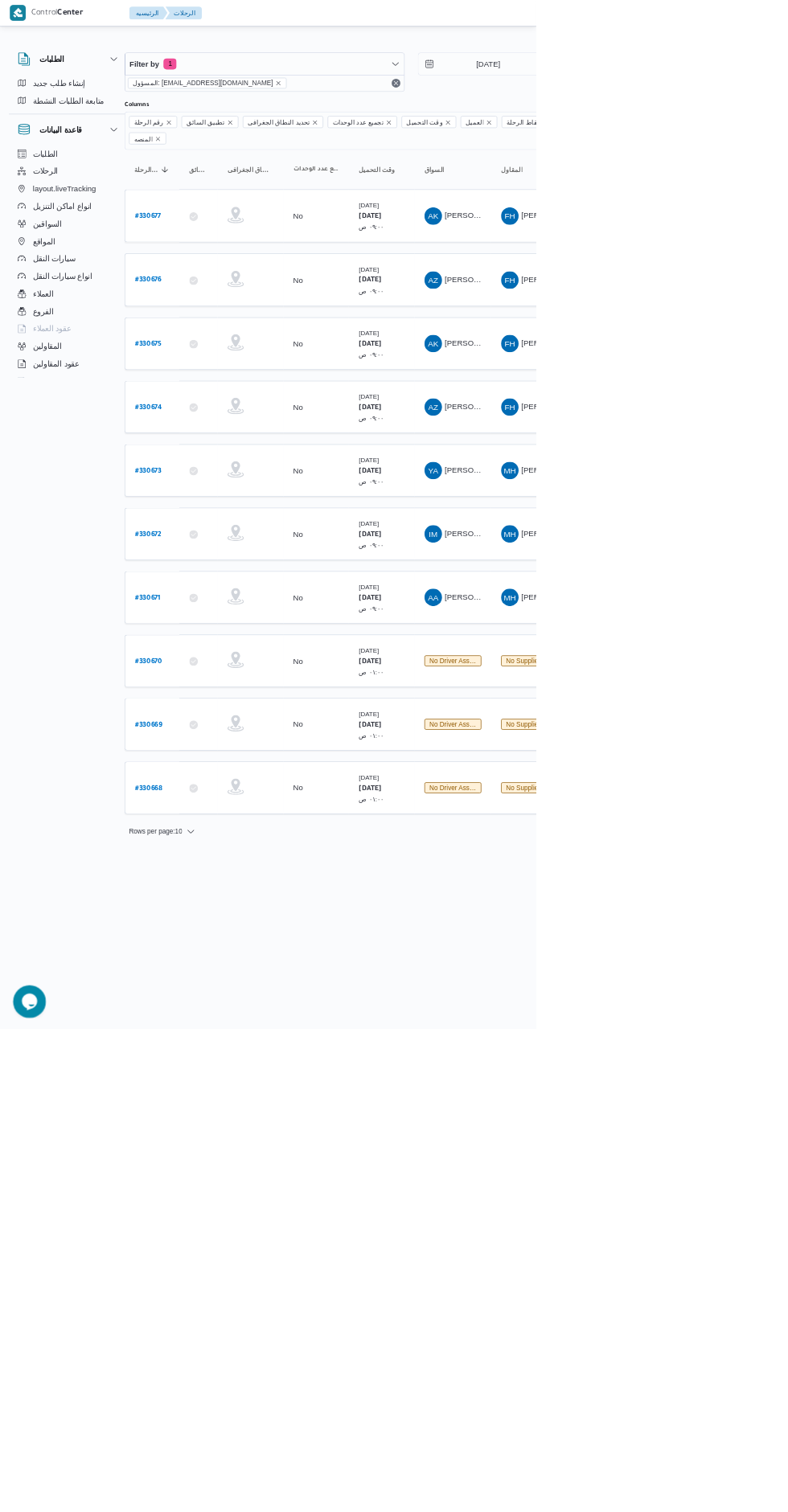
click at [236, 780] on b "# 330672" at bounding box center [218, 786] width 39 height 11
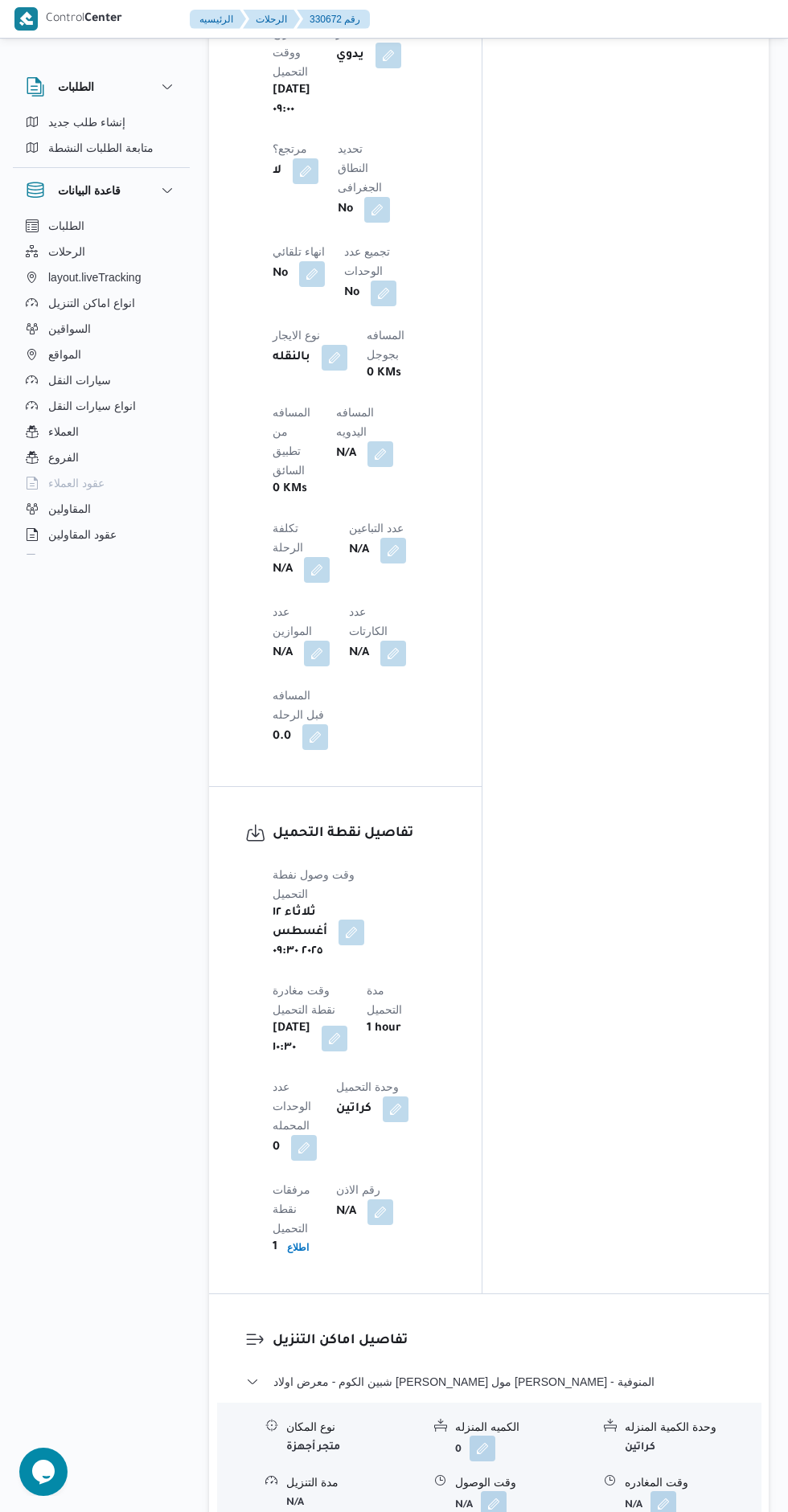
scroll to position [1082, 0]
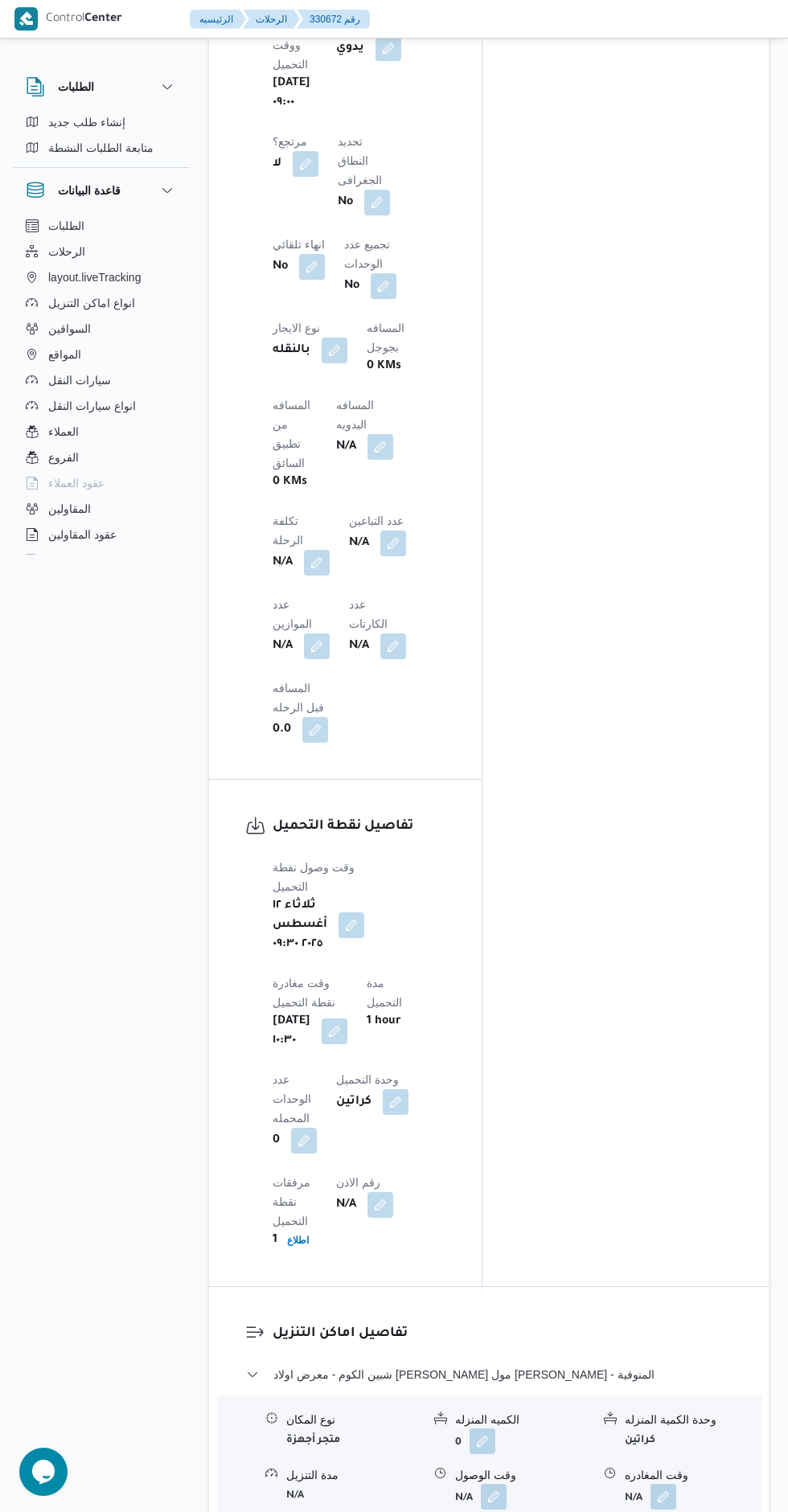
click at [394, 435] on button "button" at bounding box center [380, 447] width 26 height 26
click at [363, 421] on input "المسافه اليدويه" at bounding box center [352, 421] width 160 height 32
type input "160"
click at [471, 406] on span "تاكيد" at bounding box center [481, 414] width 21 height 19
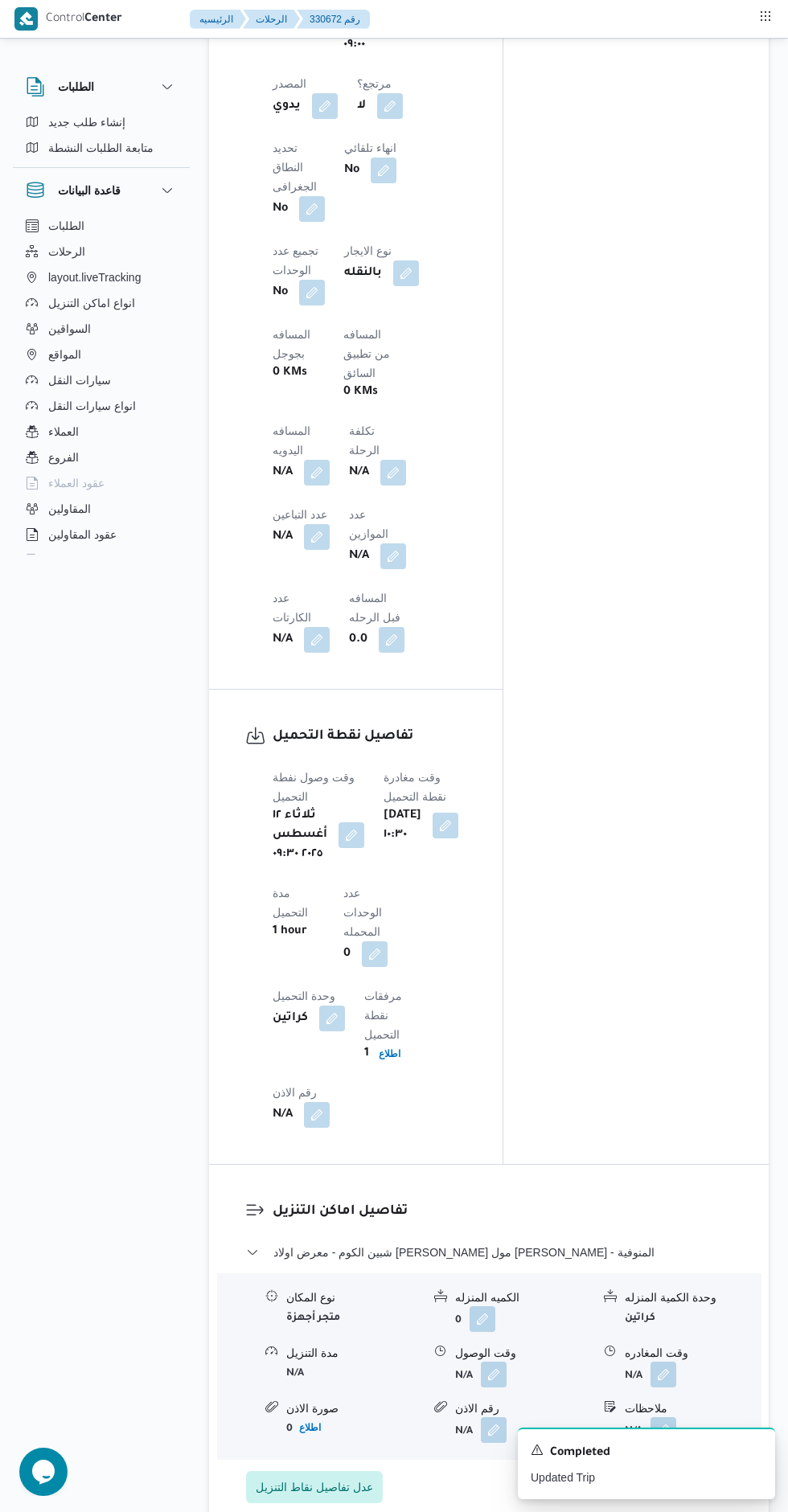
scroll to position [1467, 0]
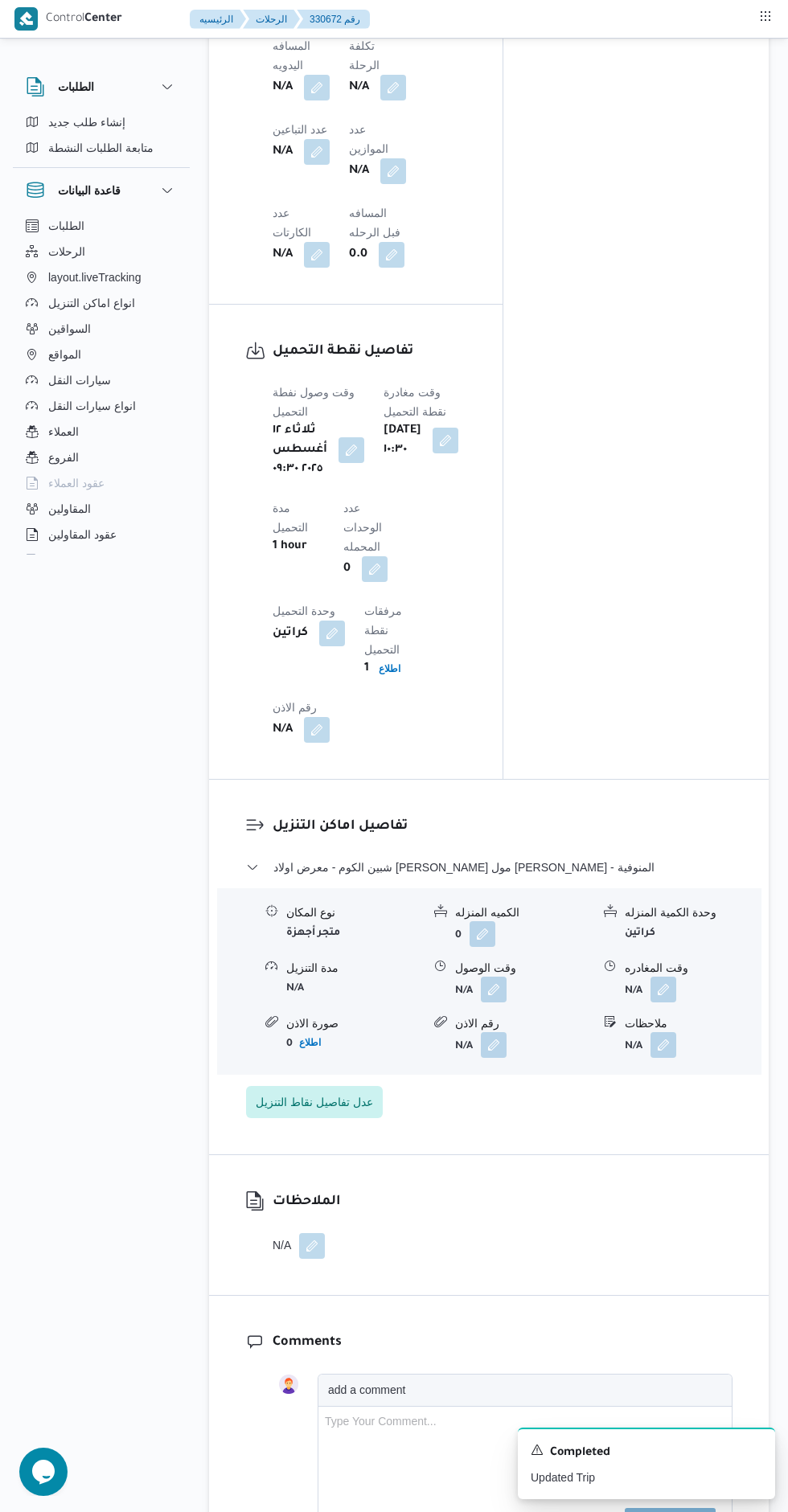
click at [499, 977] on button "button" at bounding box center [493, 990] width 26 height 26
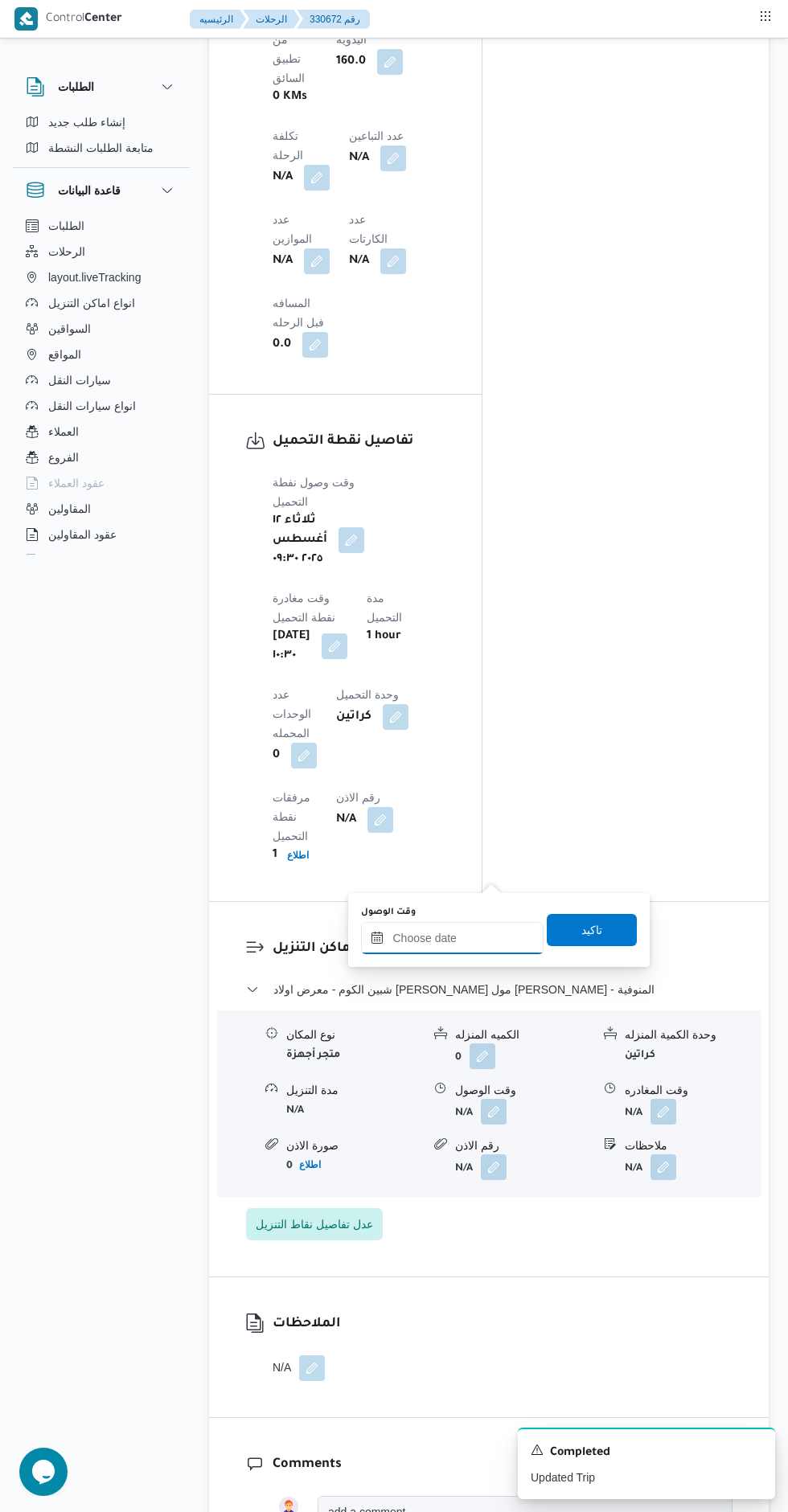
click at [480, 937] on input "وقت الوصول" at bounding box center [452, 938] width 182 height 32
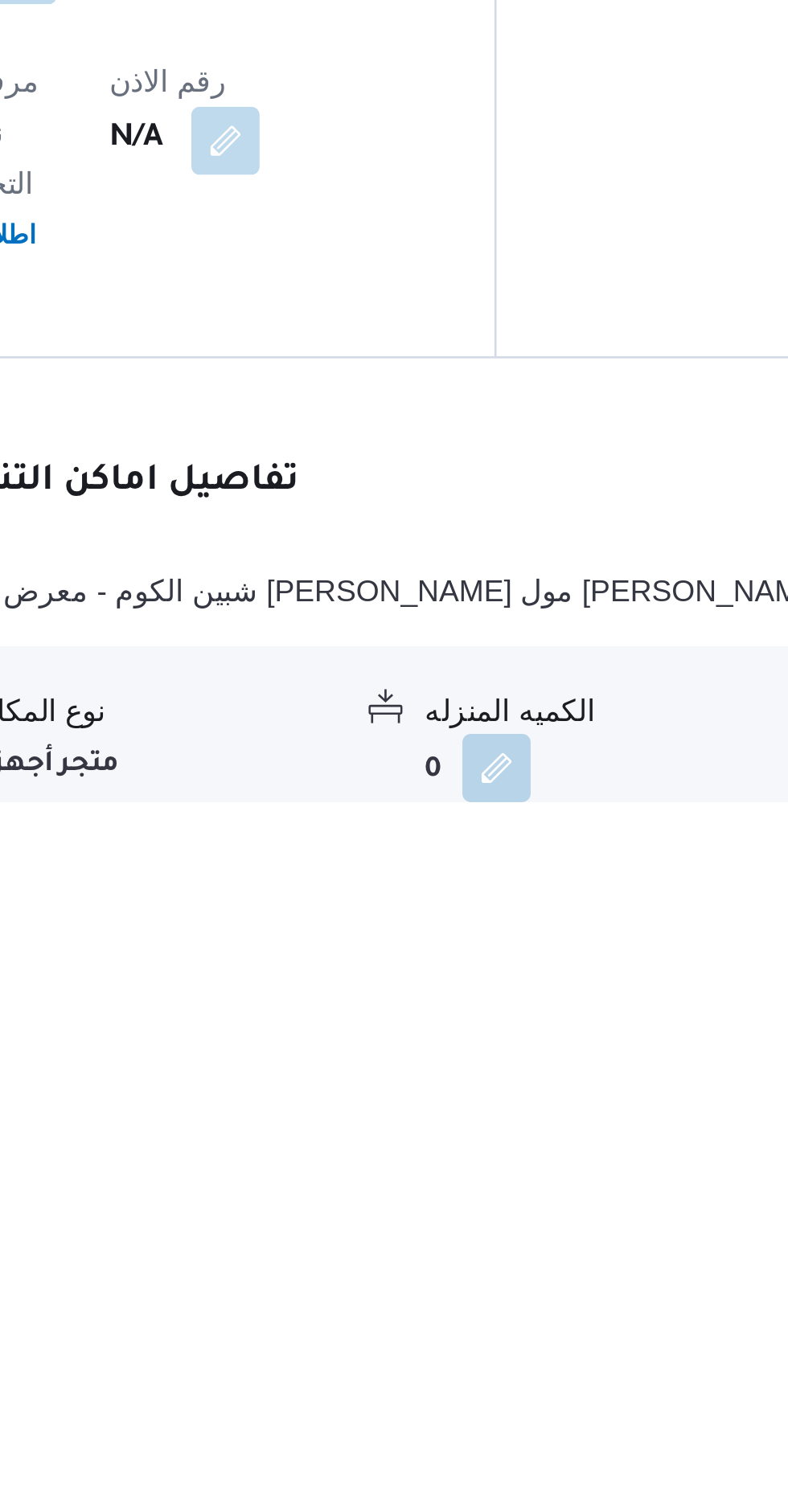
scroll to position [0, 0]
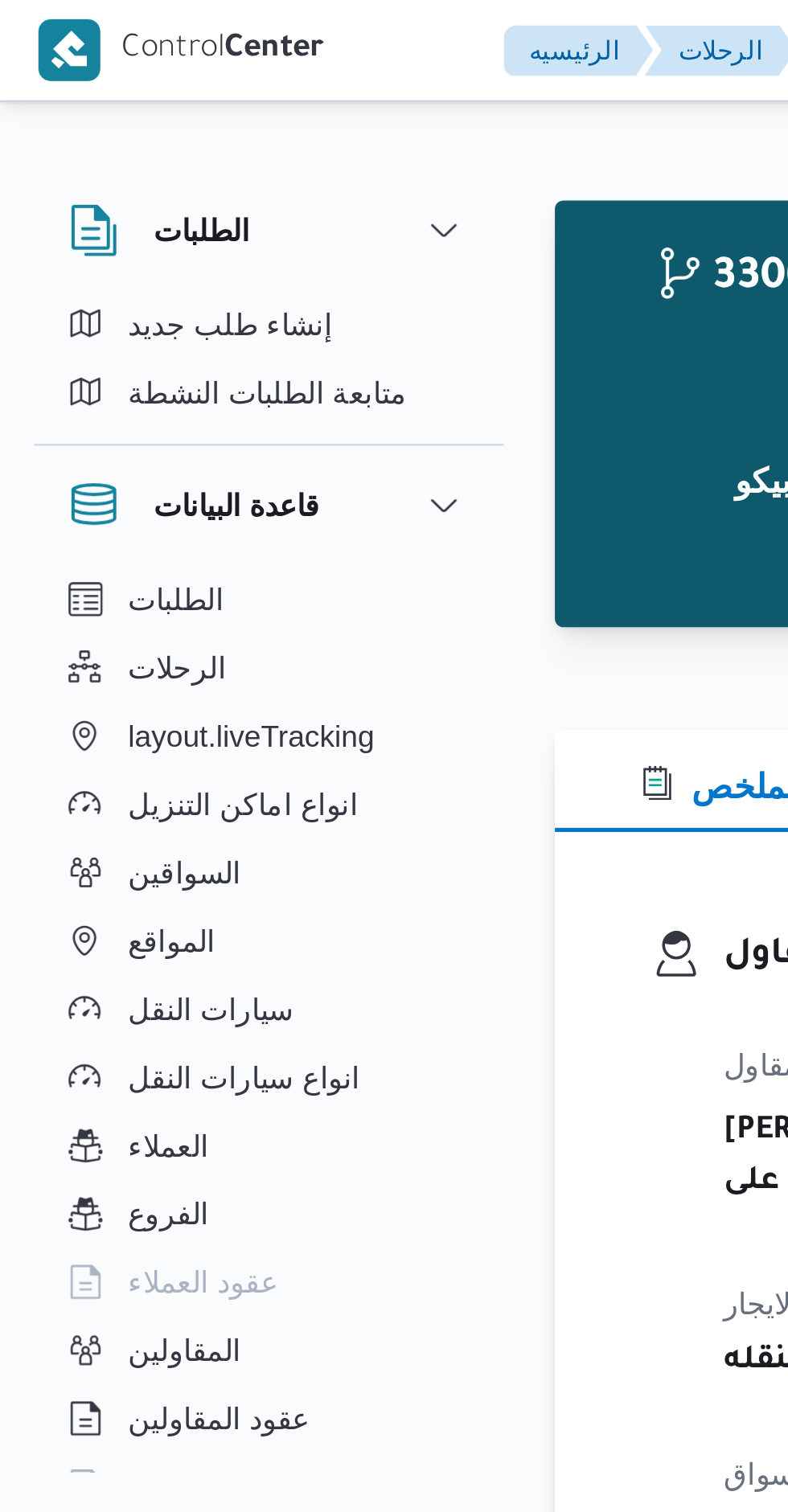
scroll to position [1744, 0]
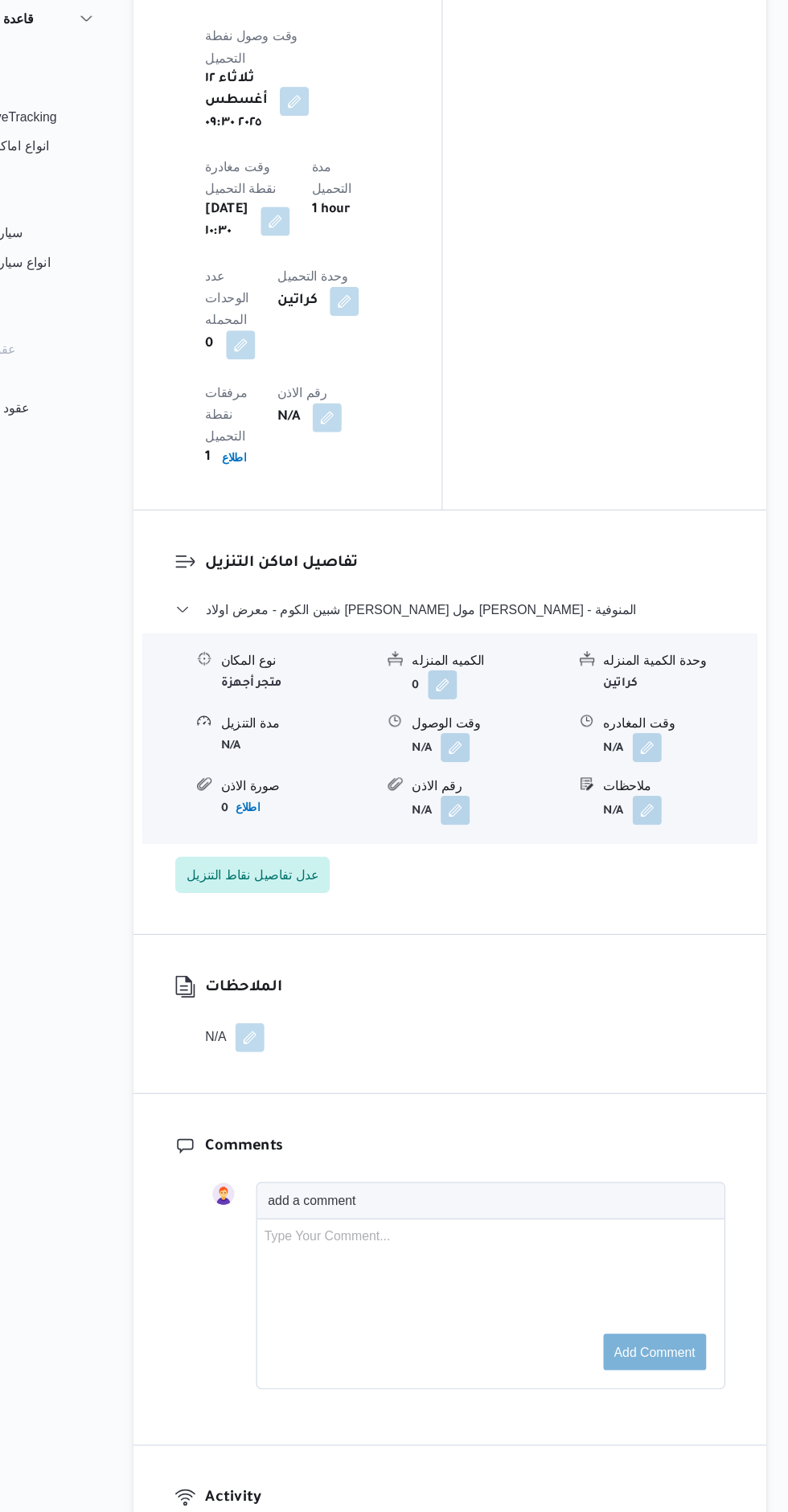
click at [495, 822] on button "button" at bounding box center [493, 835] width 26 height 26
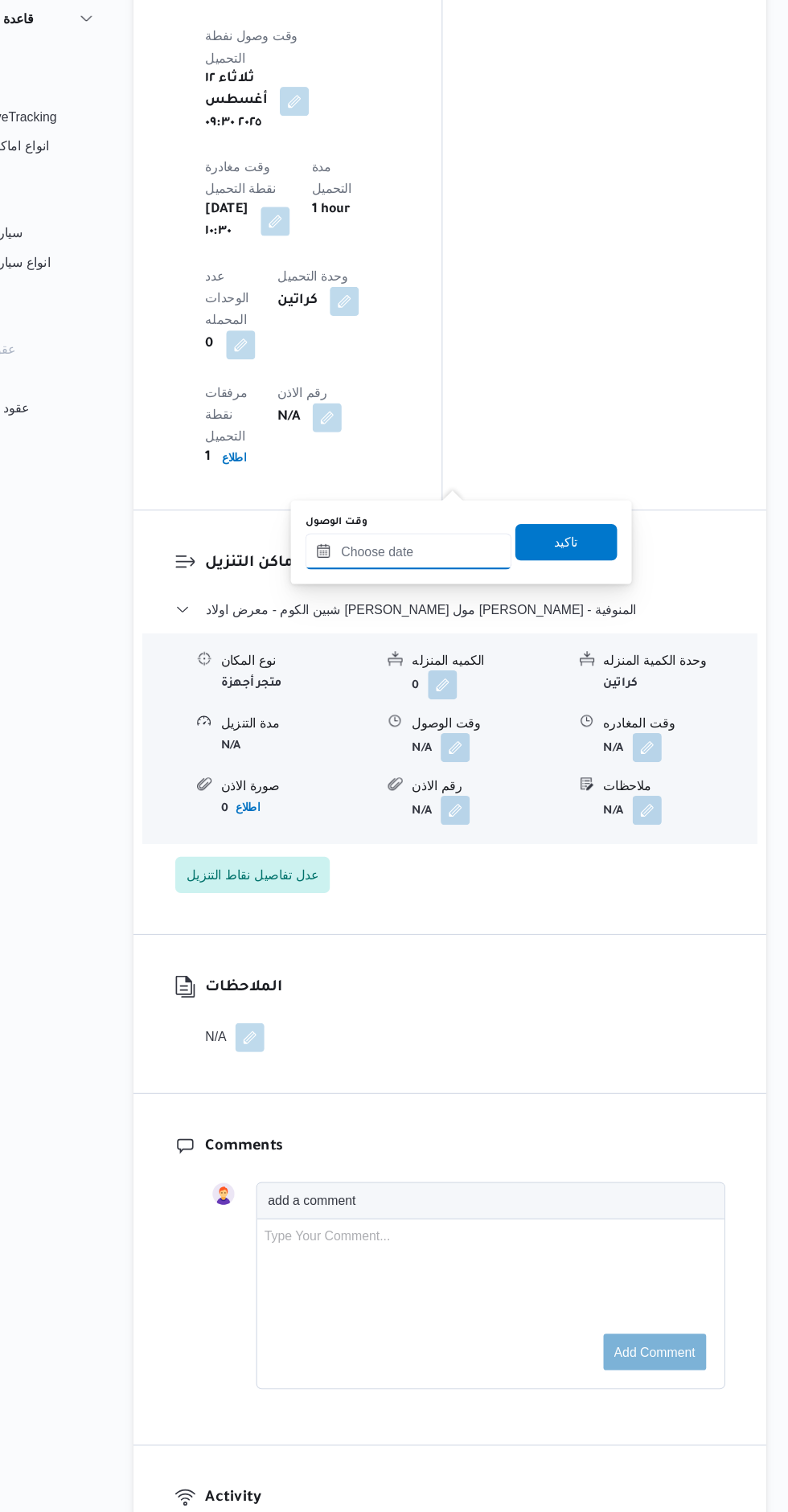
click at [457, 661] on input "وقت الوصول" at bounding box center [452, 662] width 182 height 32
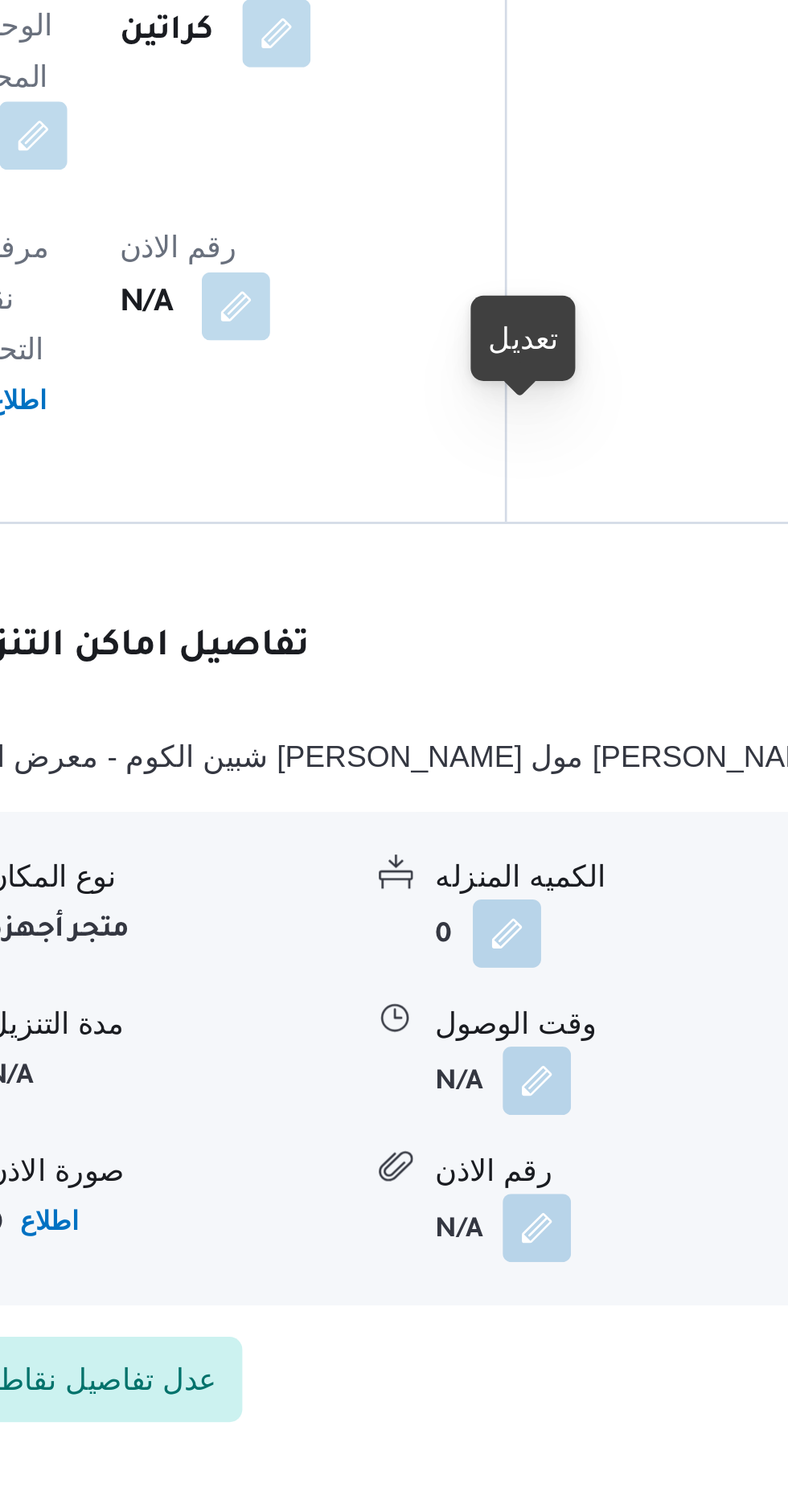
scroll to position [1416, 0]
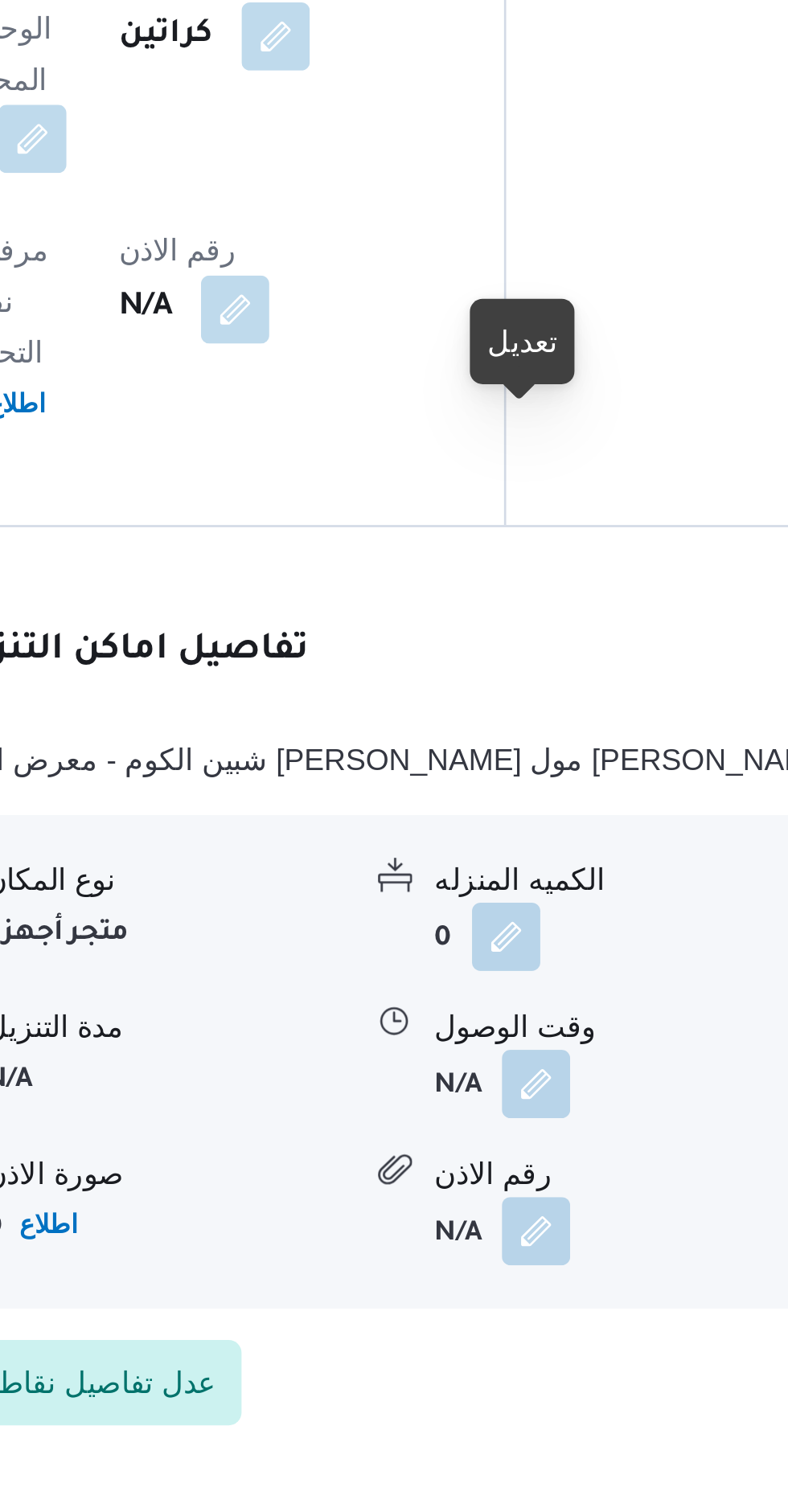
click at [505, 1150] on button "button" at bounding box center [493, 1162] width 26 height 26
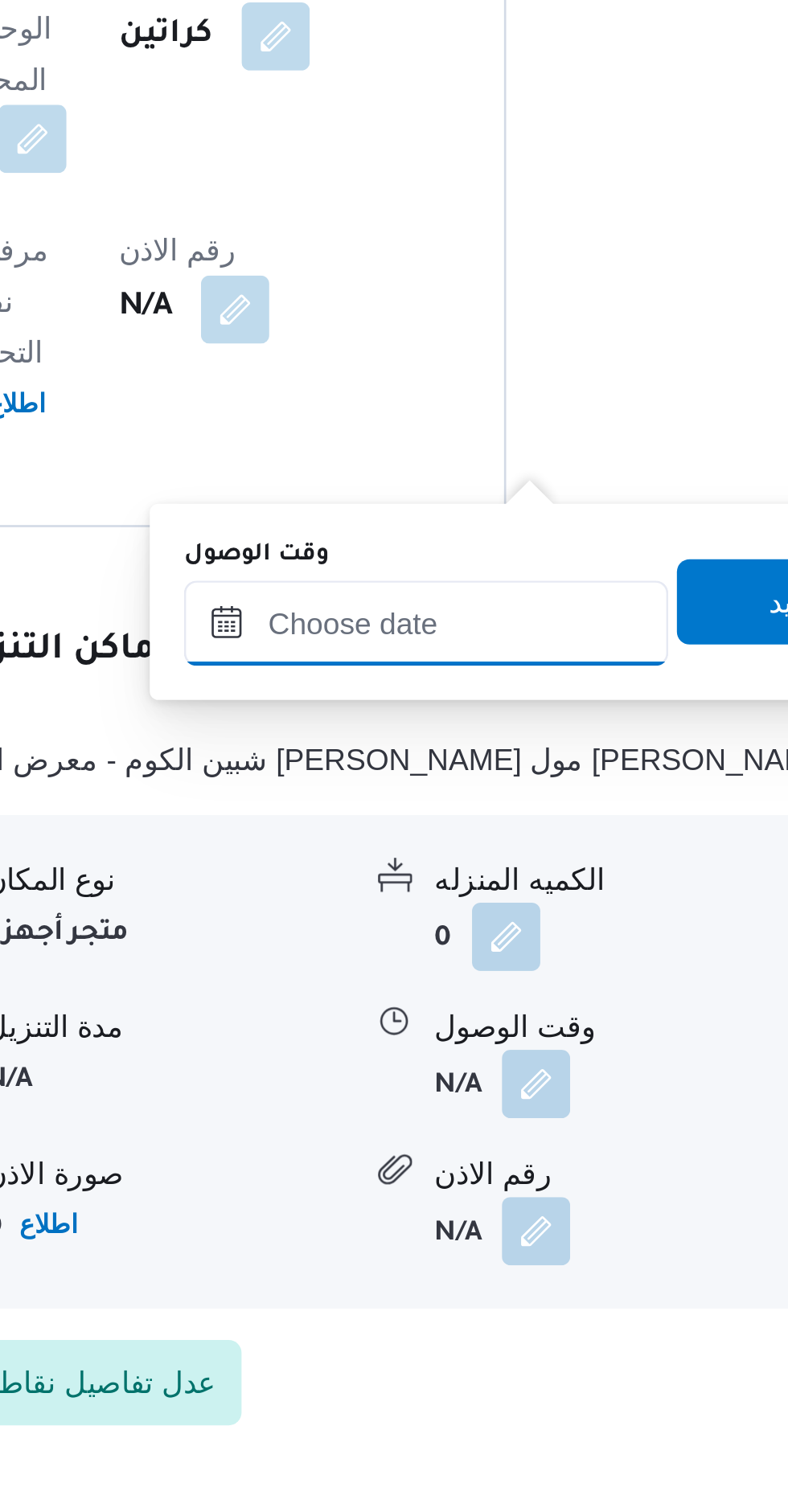
click at [464, 993] on input "وقت الوصول" at bounding box center [452, 989] width 182 height 32
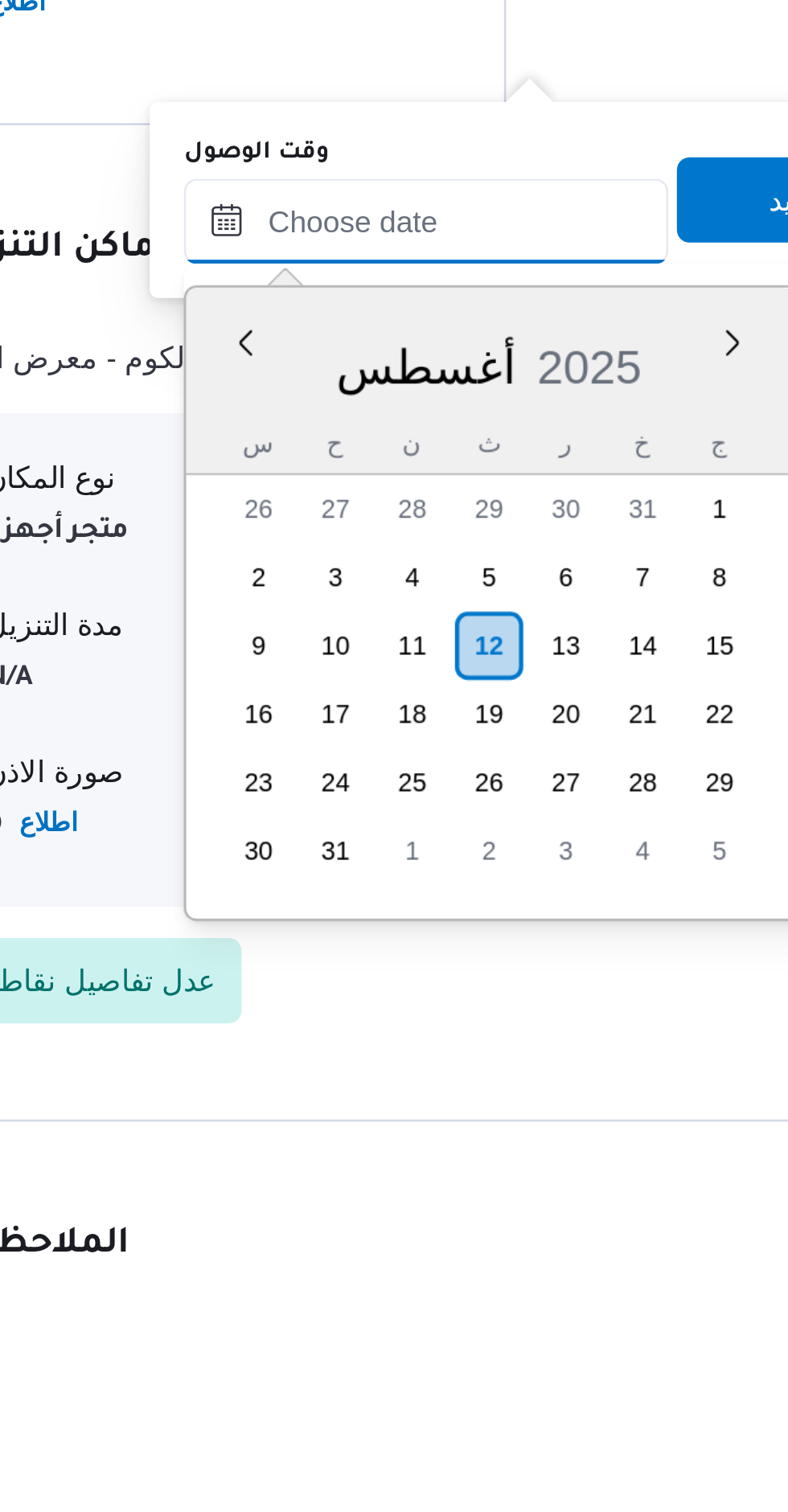
scroll to position [1286, 0]
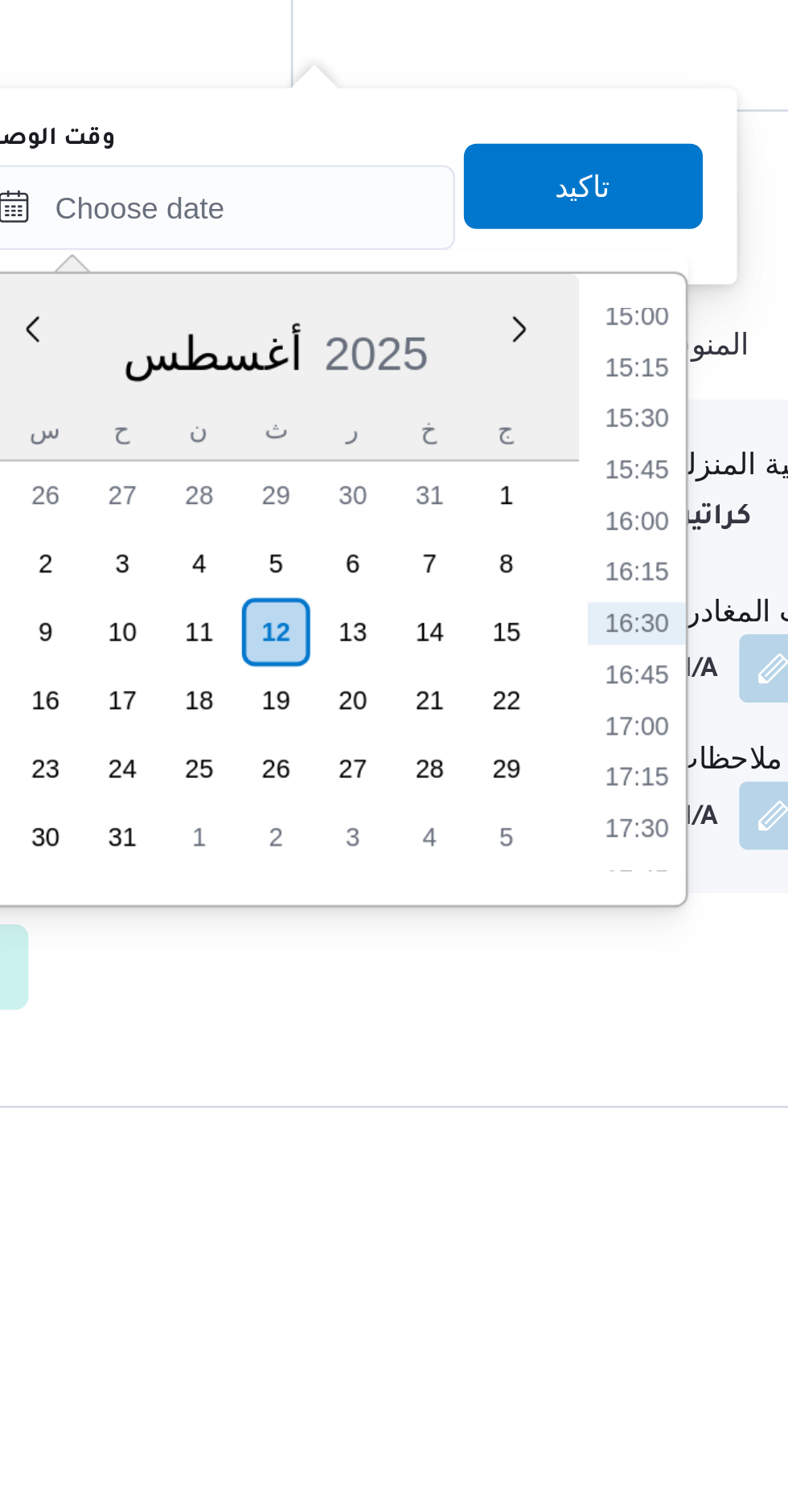
click at [619, 1172] on li "15:15" at bounding box center [611, 1180] width 37 height 16
type input "١٢/٠٨/٢٠٢٥ ١٥:١٥"
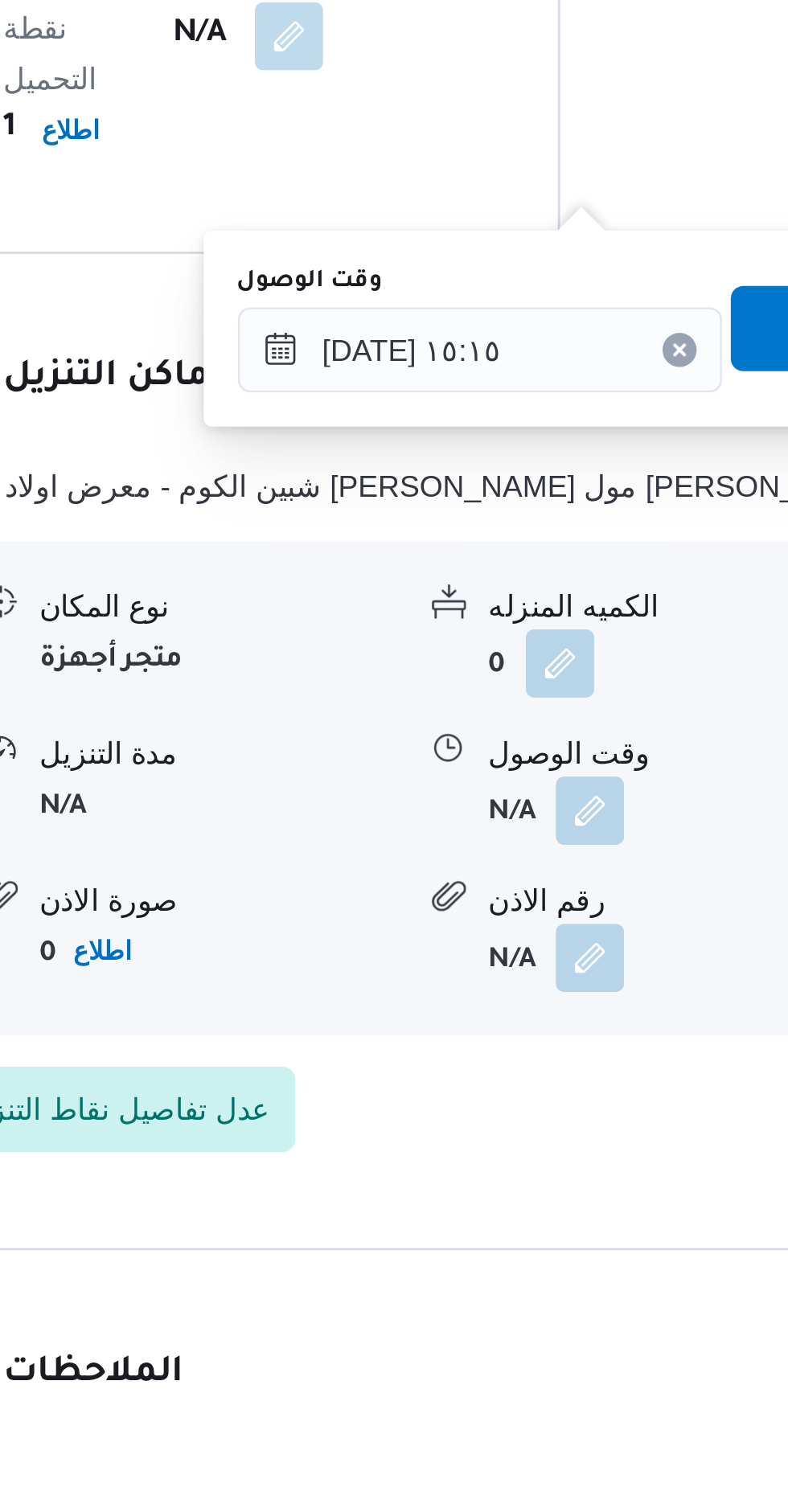
click at [398, 1264] on div "مدة التنزيل N/A" at bounding box center [353, 1285] width 135 height 43
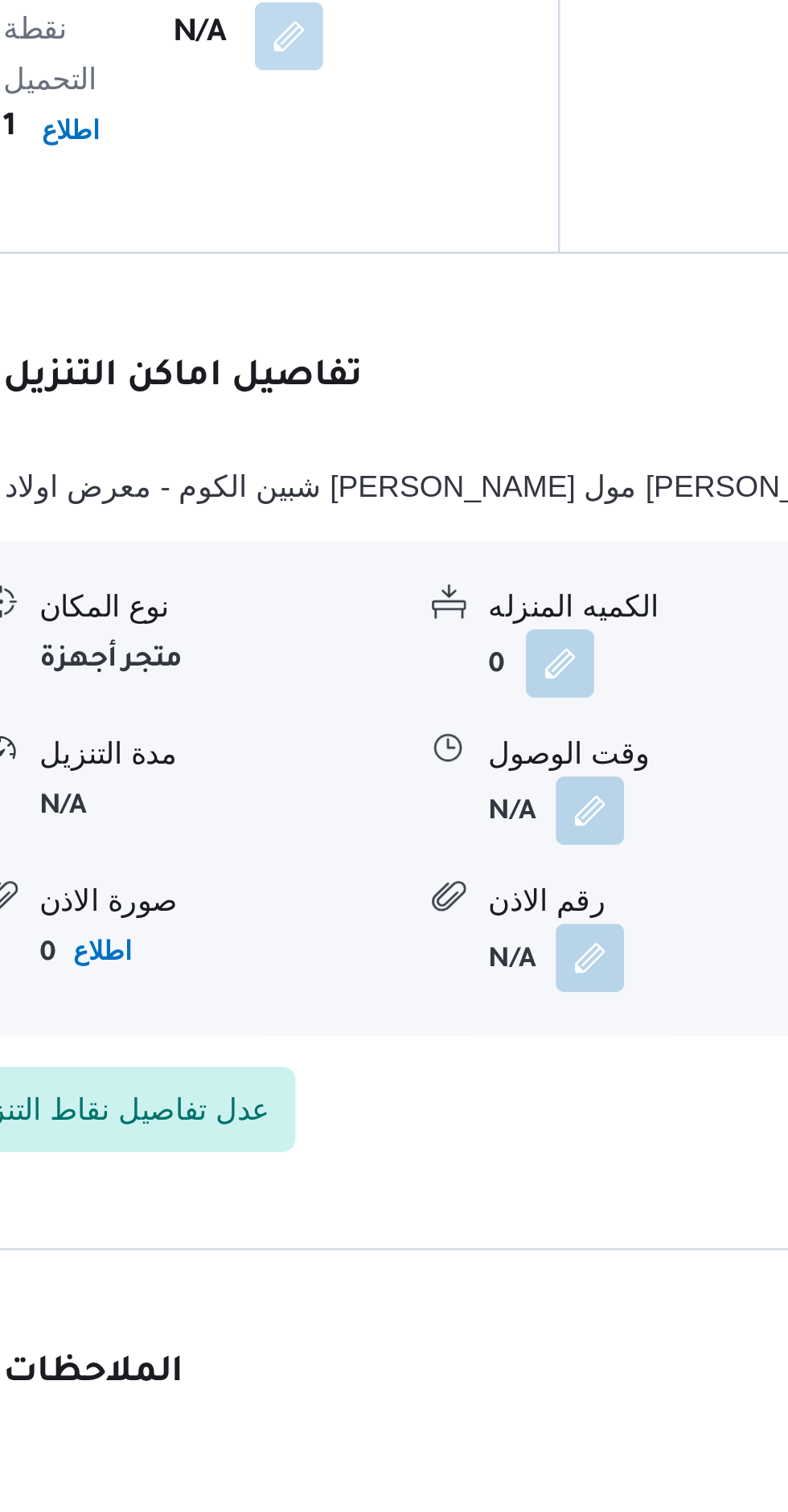
scroll to position [1285, 0]
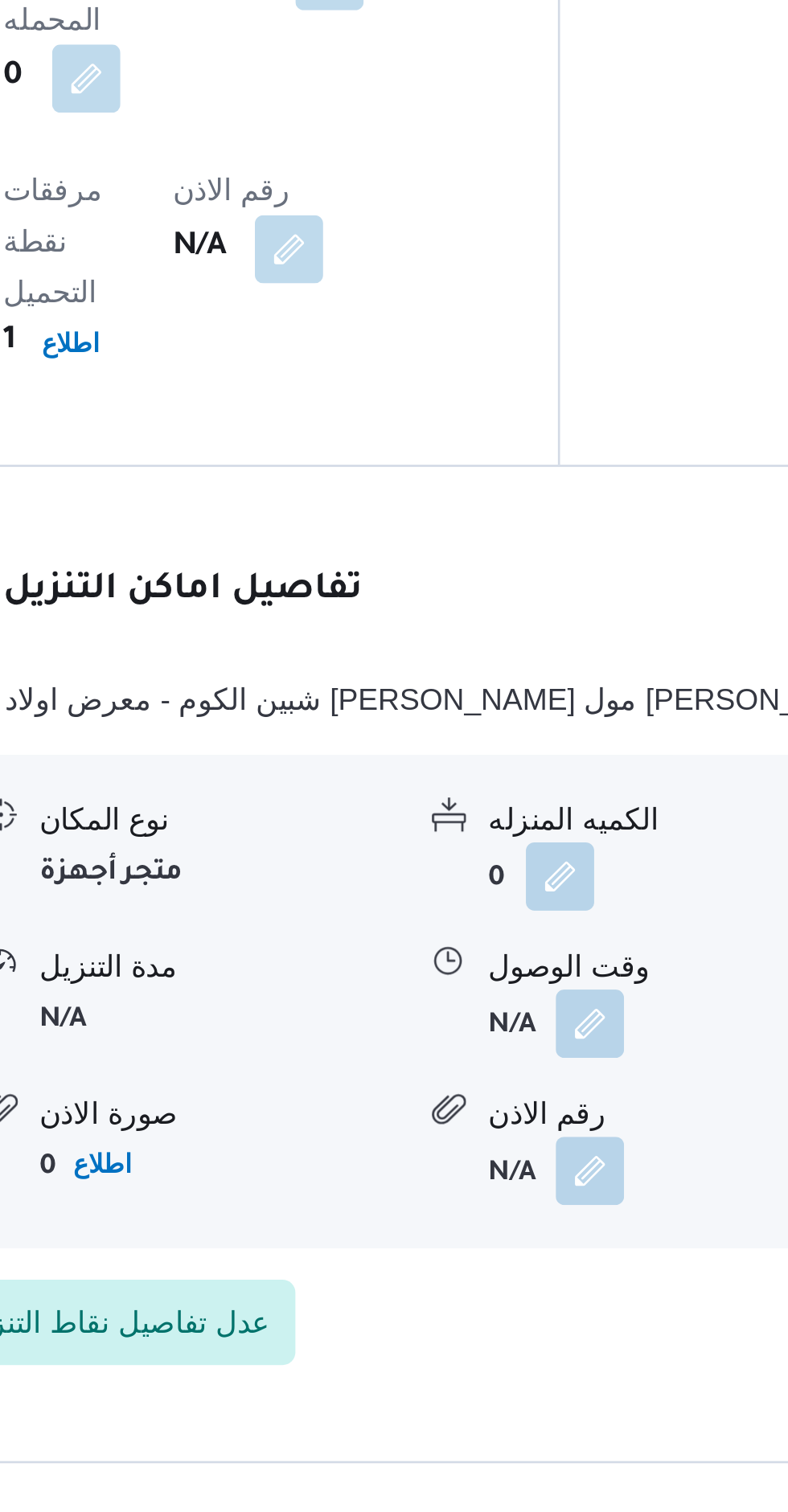
click at [503, 1282] on button "button" at bounding box center [493, 1294] width 26 height 26
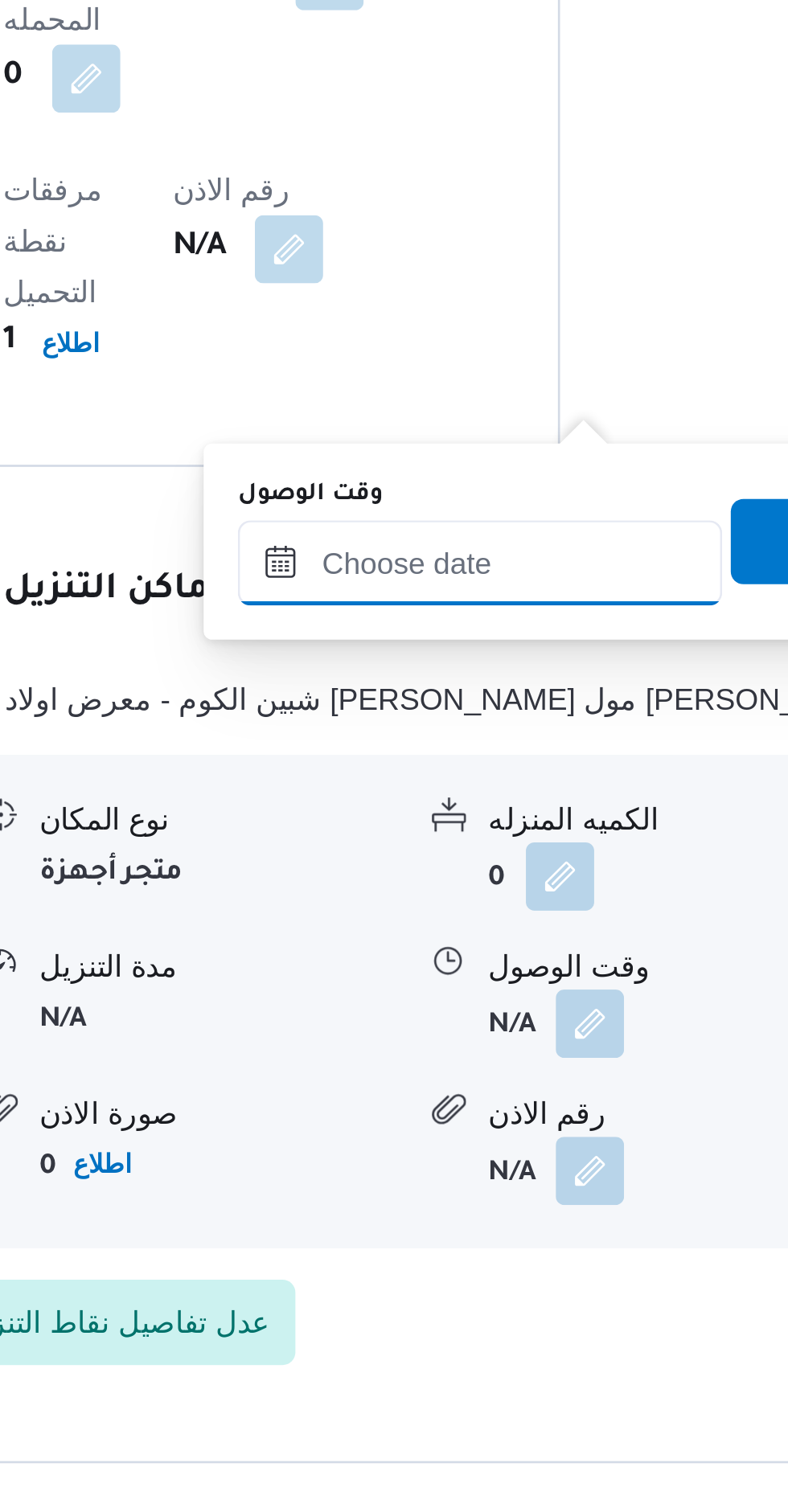
click at [464, 1115] on input "وقت الوصول" at bounding box center [452, 1120] width 182 height 32
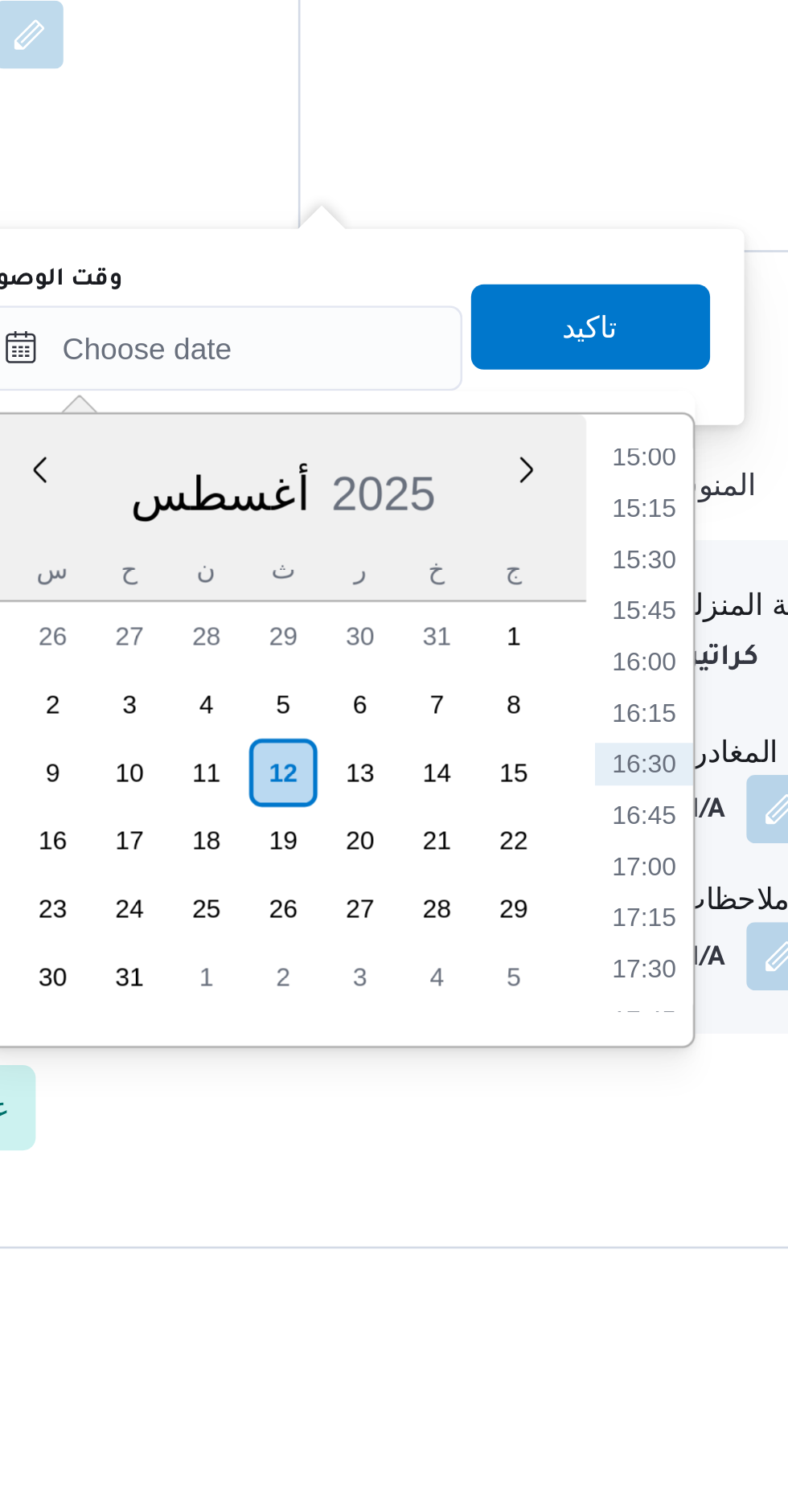
click at [621, 1162] on li "15:00" at bounding box center [611, 1161] width 37 height 16
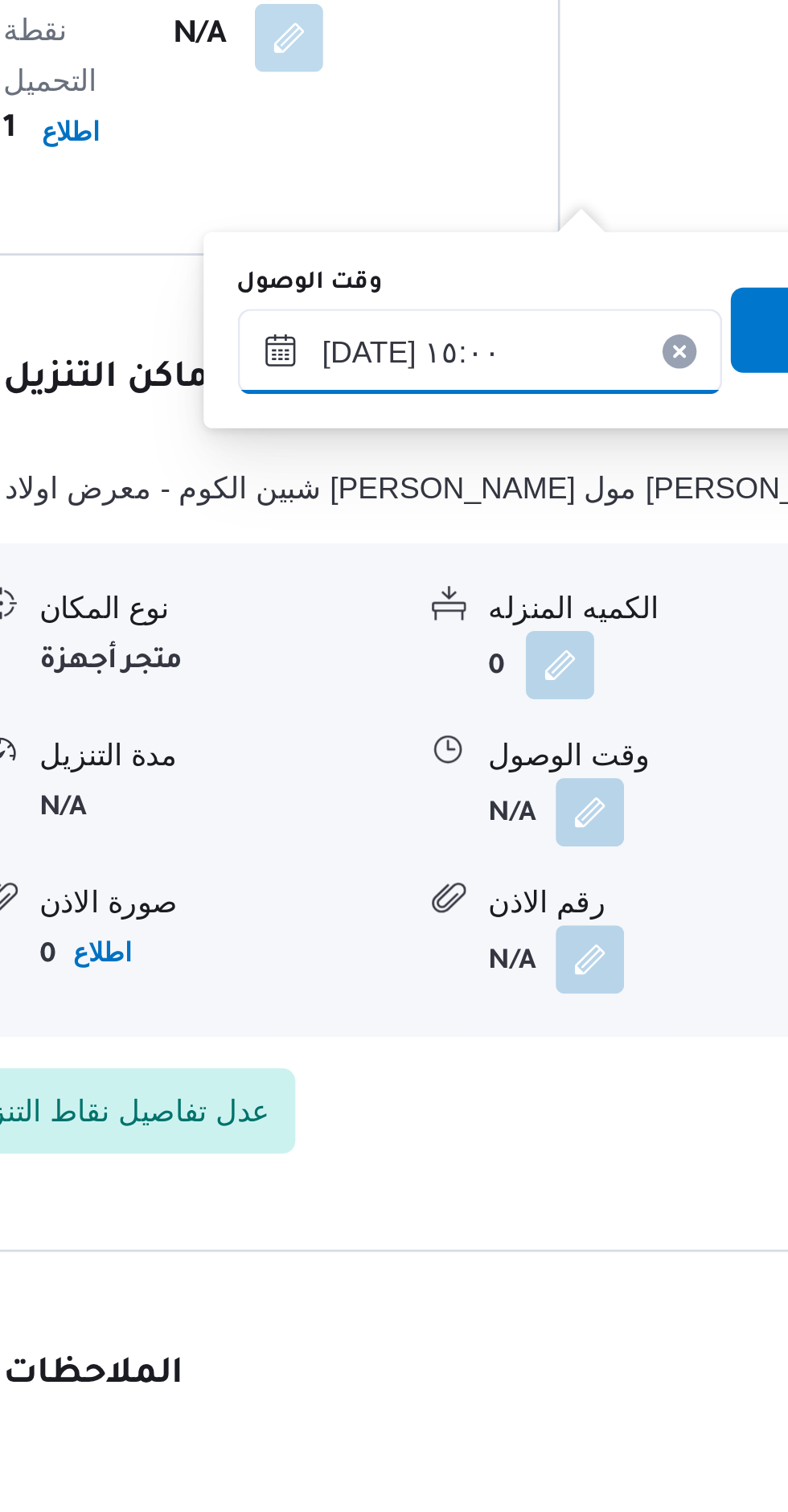
click at [393, 1125] on input "[DATE] ١٥:٠٠" at bounding box center [452, 1120] width 182 height 32
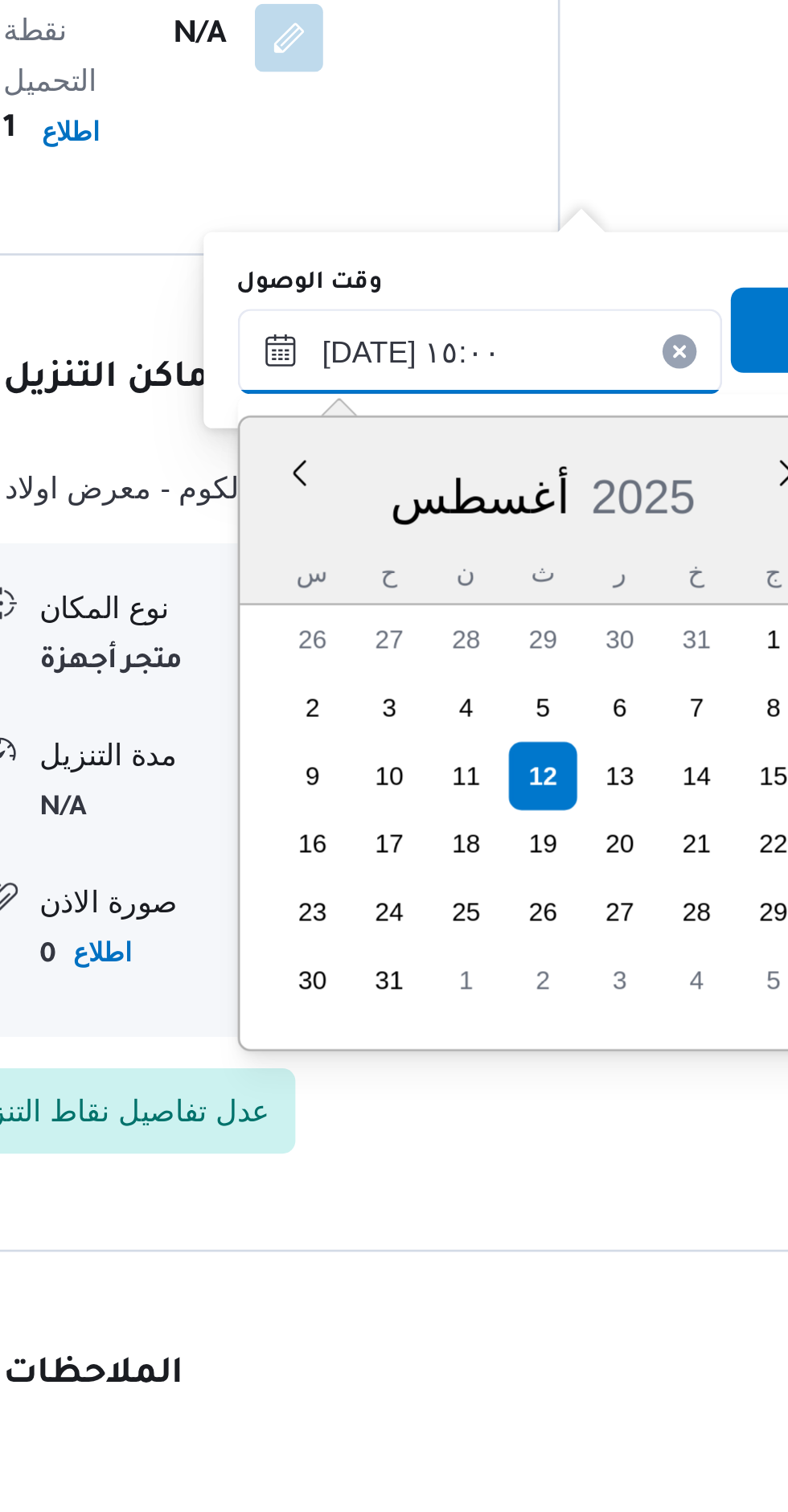
scroll to position [1047, 0]
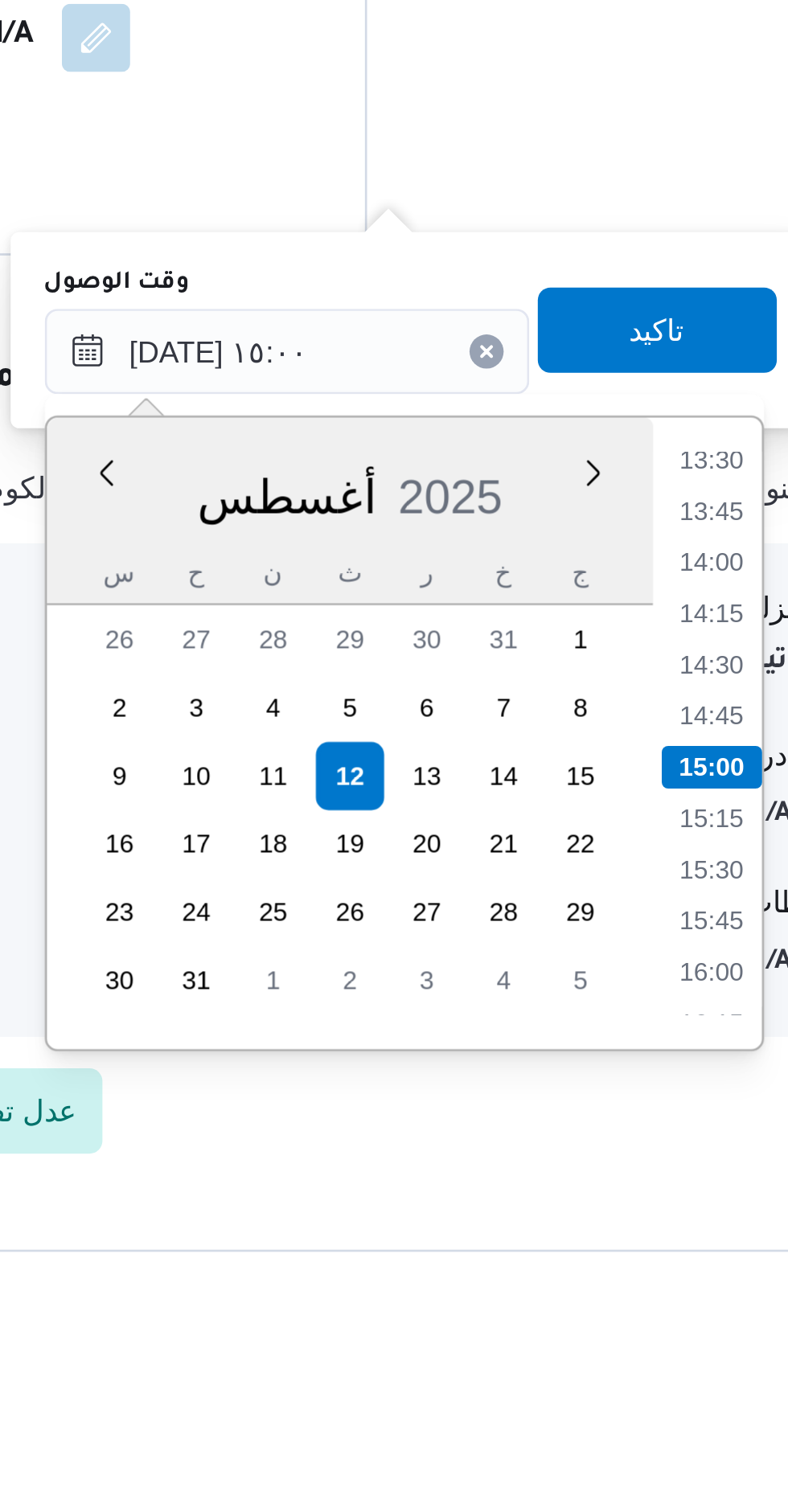
click at [607, 1164] on li "13:30" at bounding box center [611, 1161] width 37 height 16
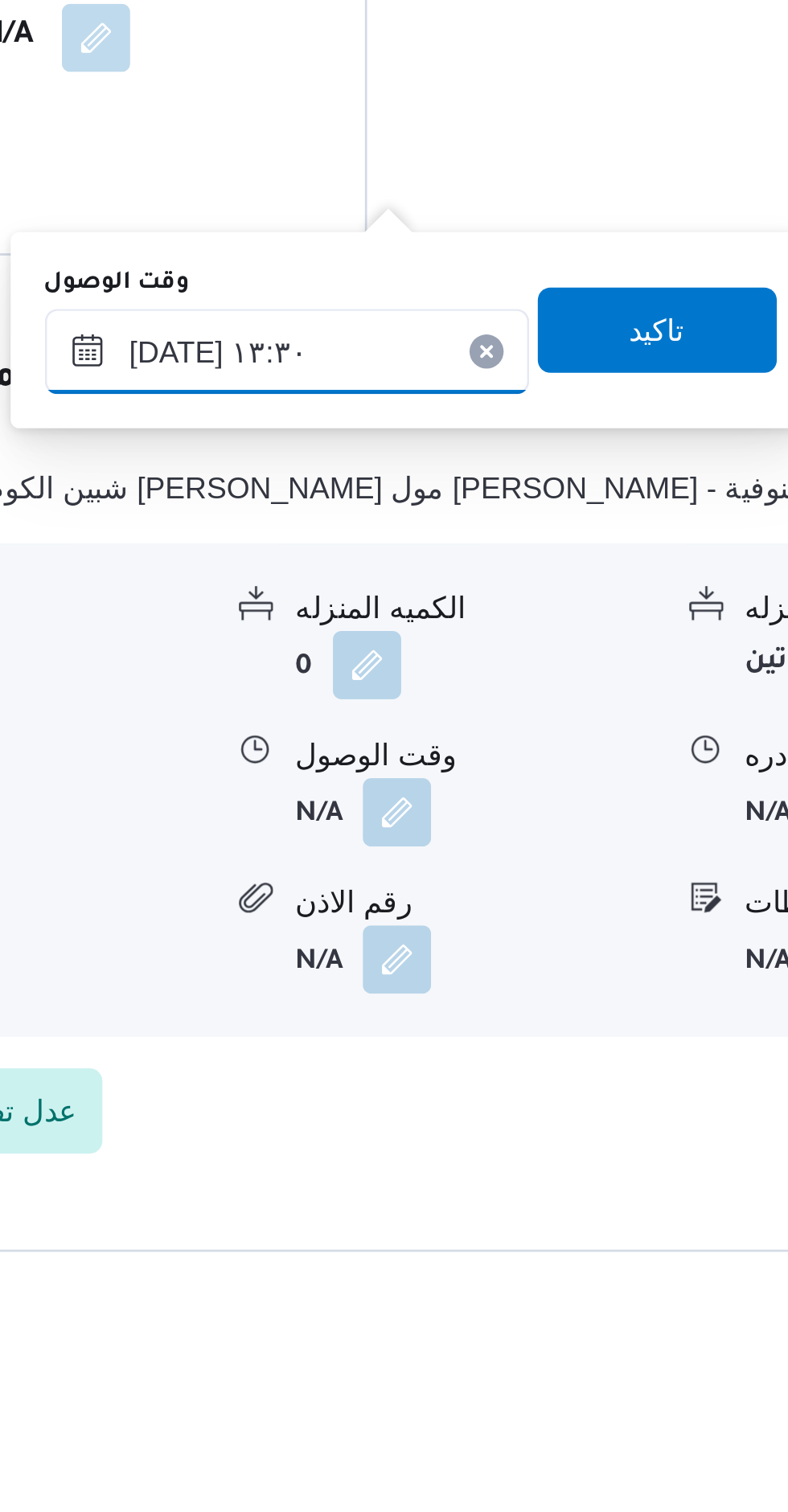
click at [484, 1125] on input "[DATE] ١٣:٣٠" at bounding box center [452, 1120] width 182 height 32
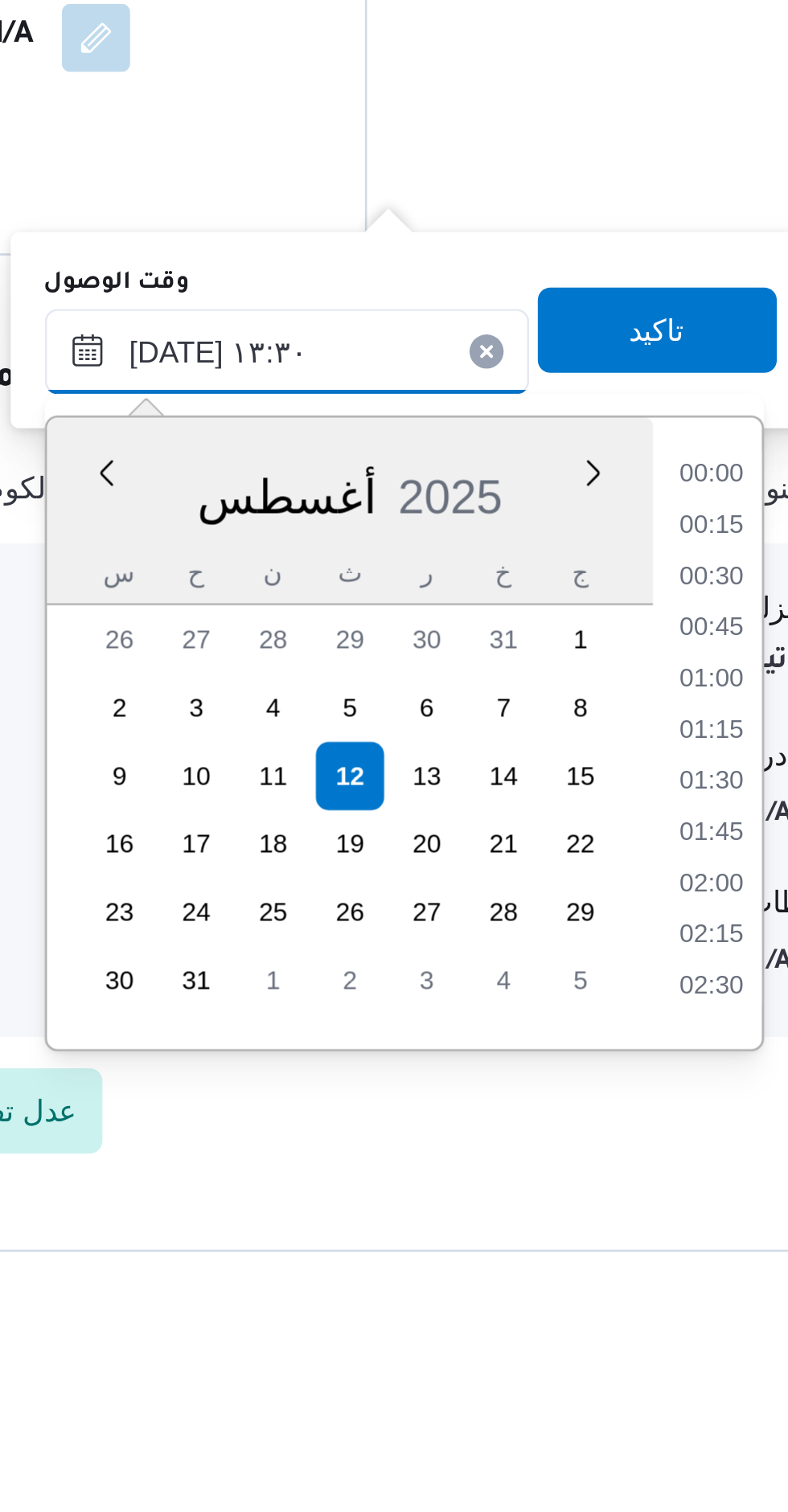
scroll to position [931, 0]
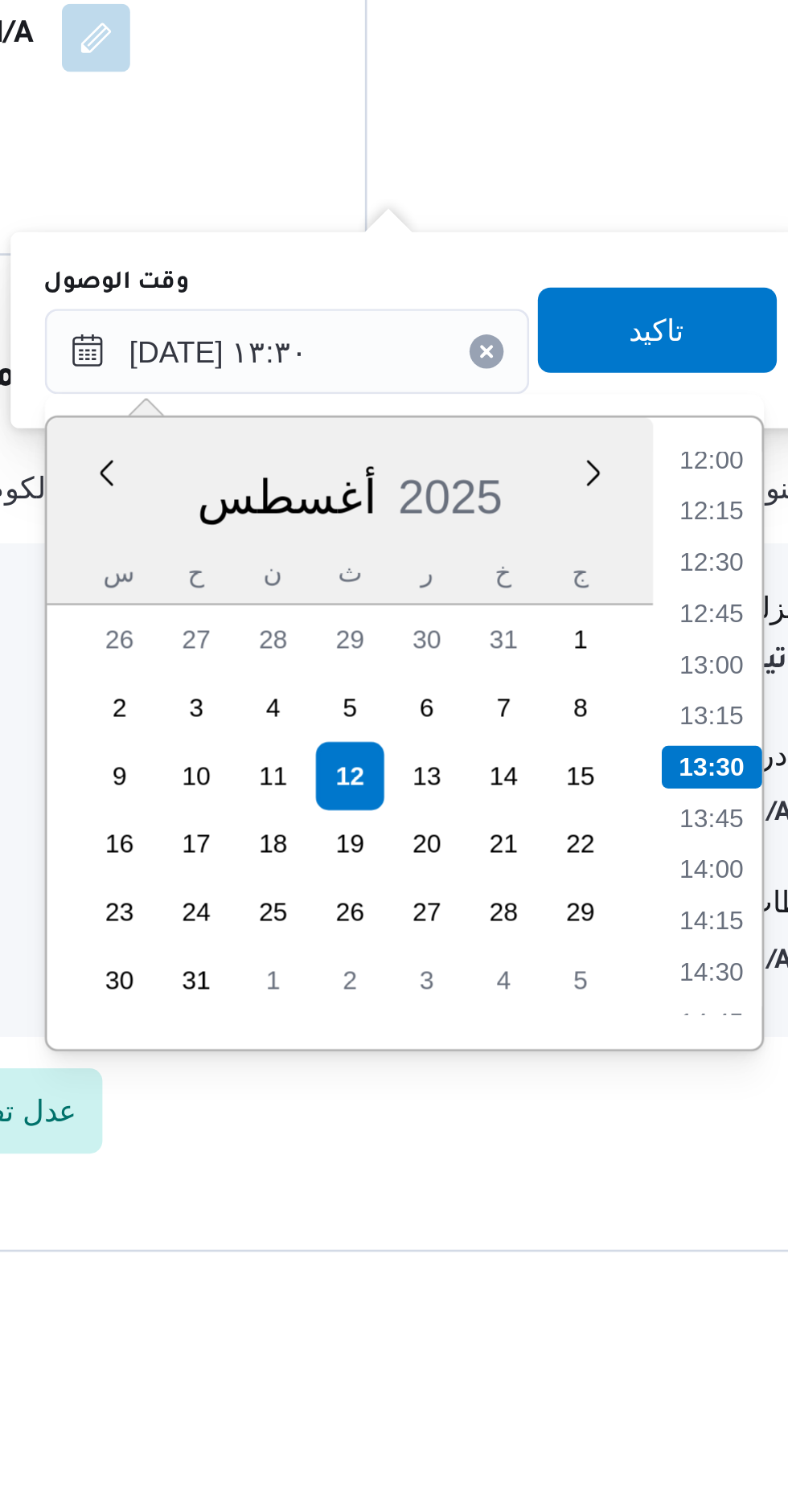
click at [620, 1200] on li "12:30" at bounding box center [611, 1200] width 37 height 16
type input "١٢/٠٨/٢٠٢٥ ١٢:٣٠"
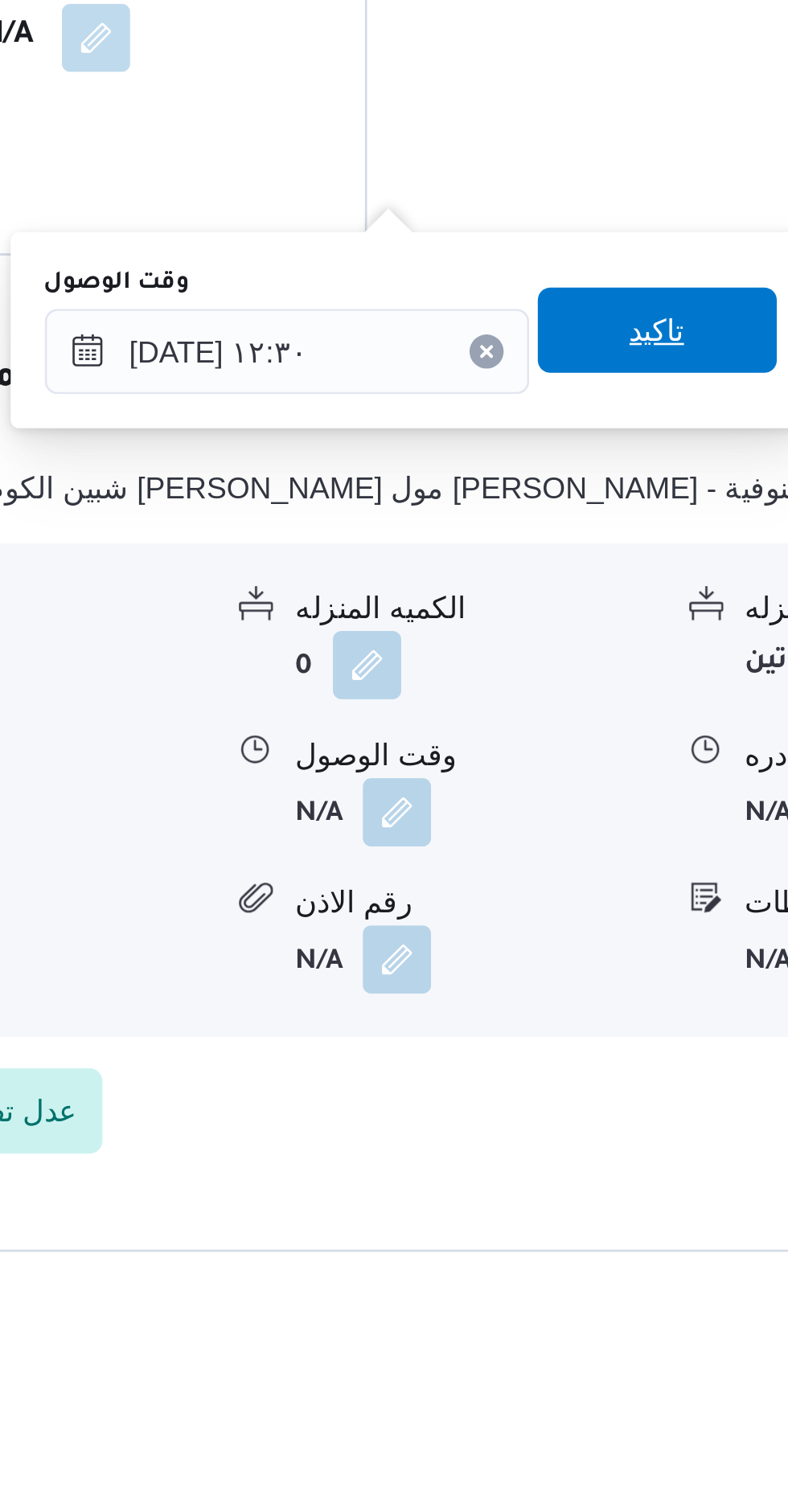
click at [599, 1110] on span "تاكيد" at bounding box center [591, 1113] width 90 height 32
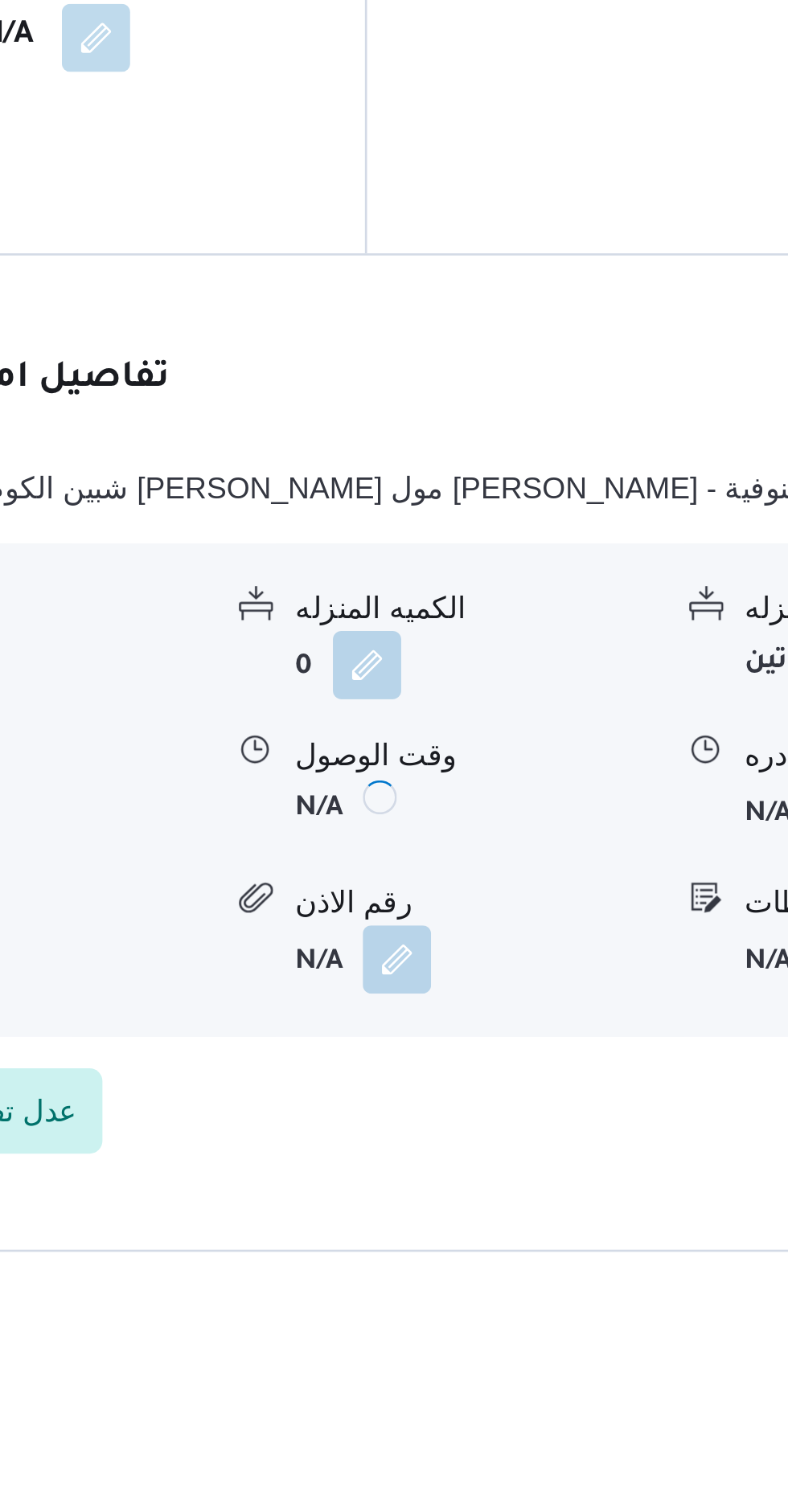
scroll to position [1285, 0]
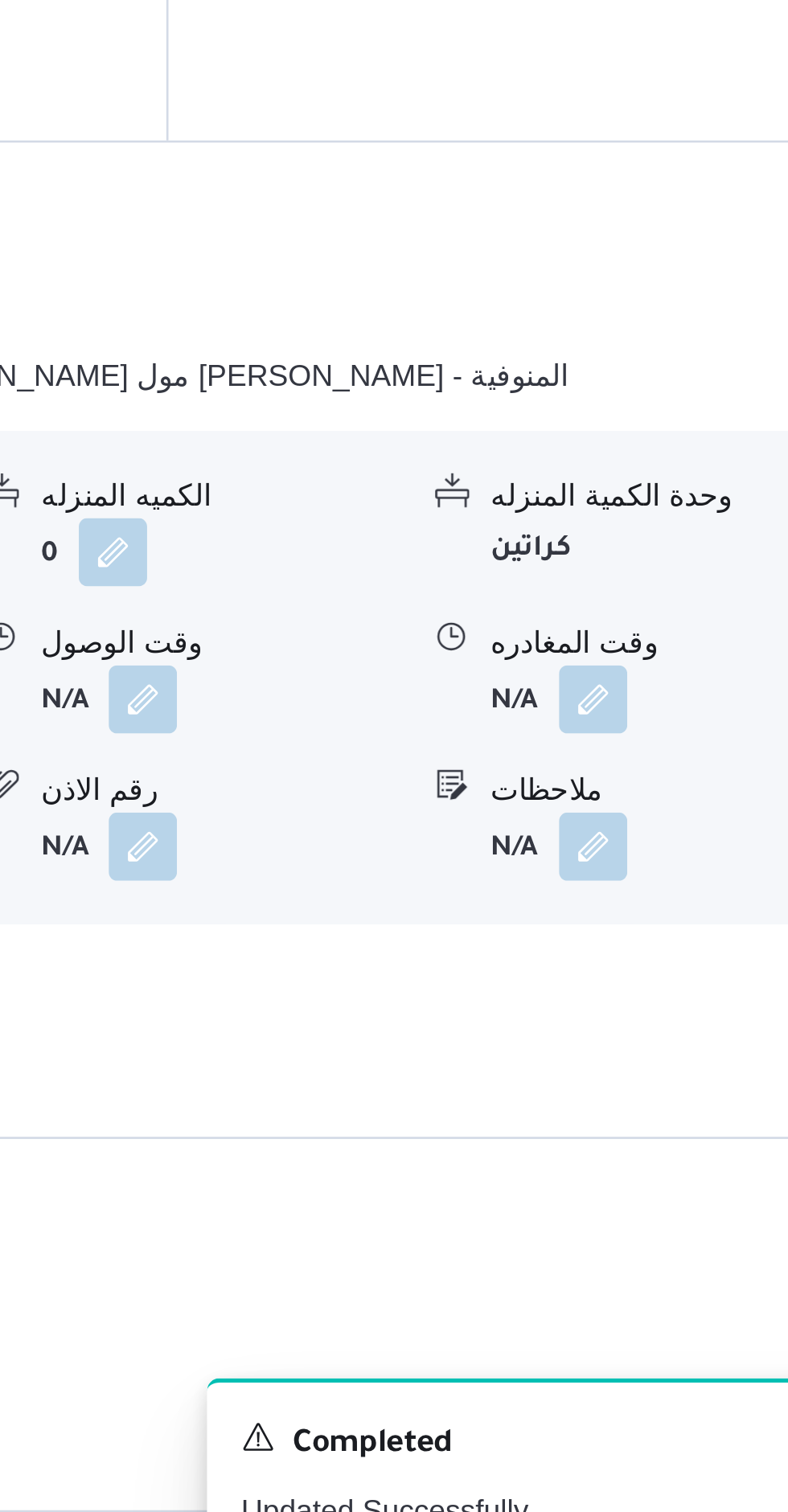
click at [673, 1160] on button "button" at bounding box center [663, 1172] width 26 height 26
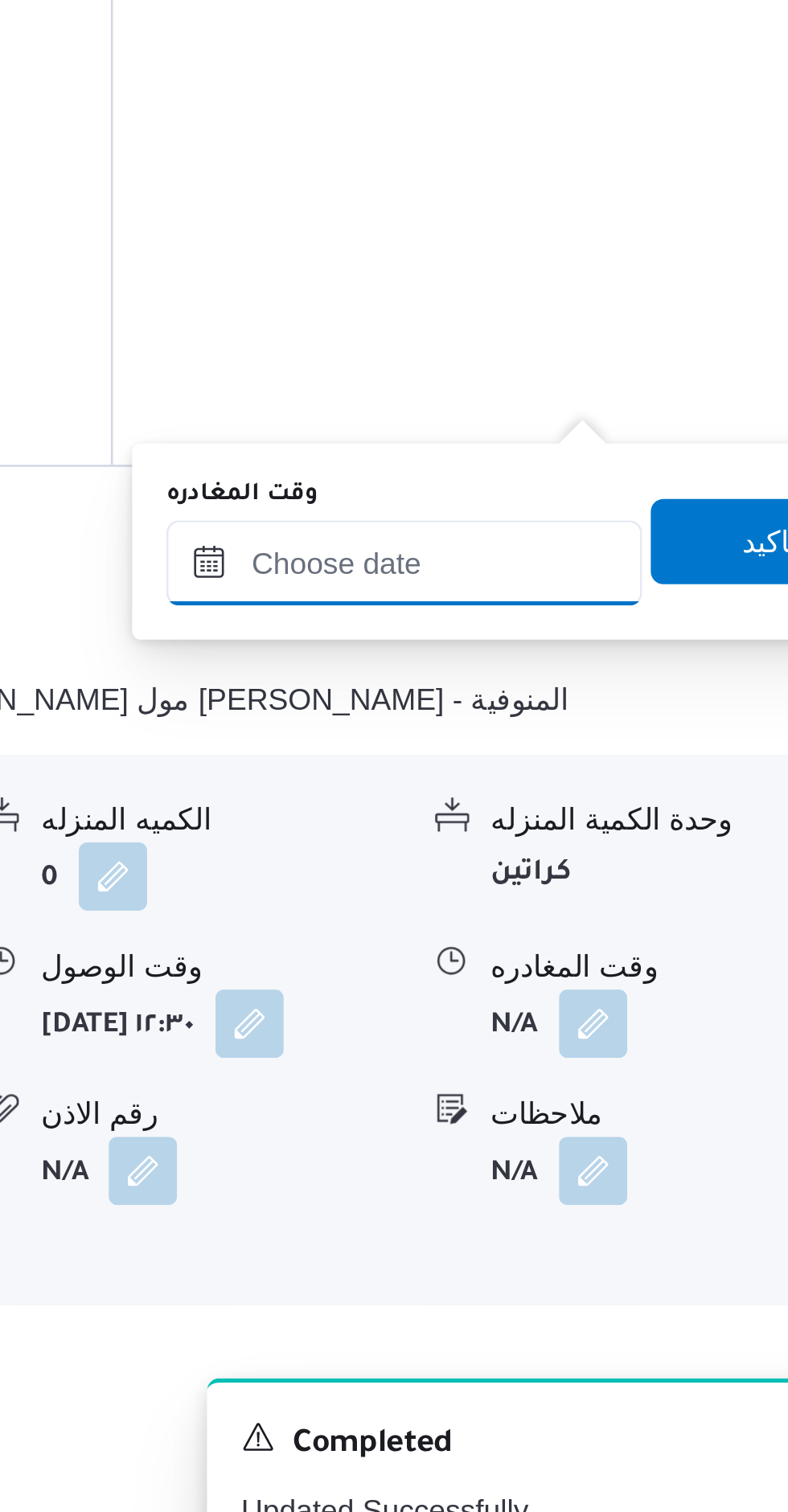
click at [630, 1119] on input "وقت المغادره" at bounding box center [592, 1120] width 180 height 32
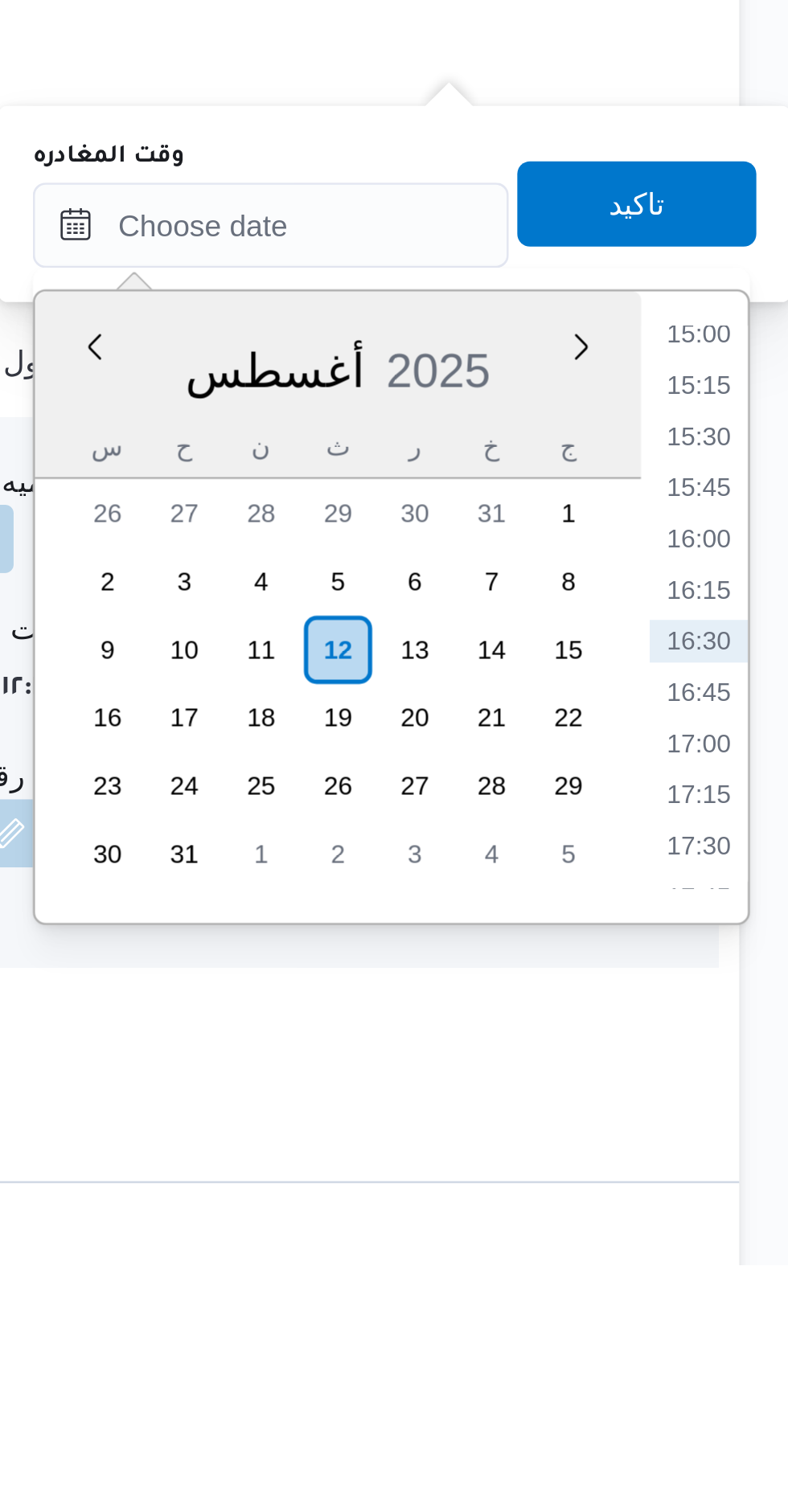
click at [760, 1201] on li "15:30" at bounding box center [753, 1200] width 37 height 16
type input "١٢/٠٨/٢٠٢٥ ١٥:٣٠"
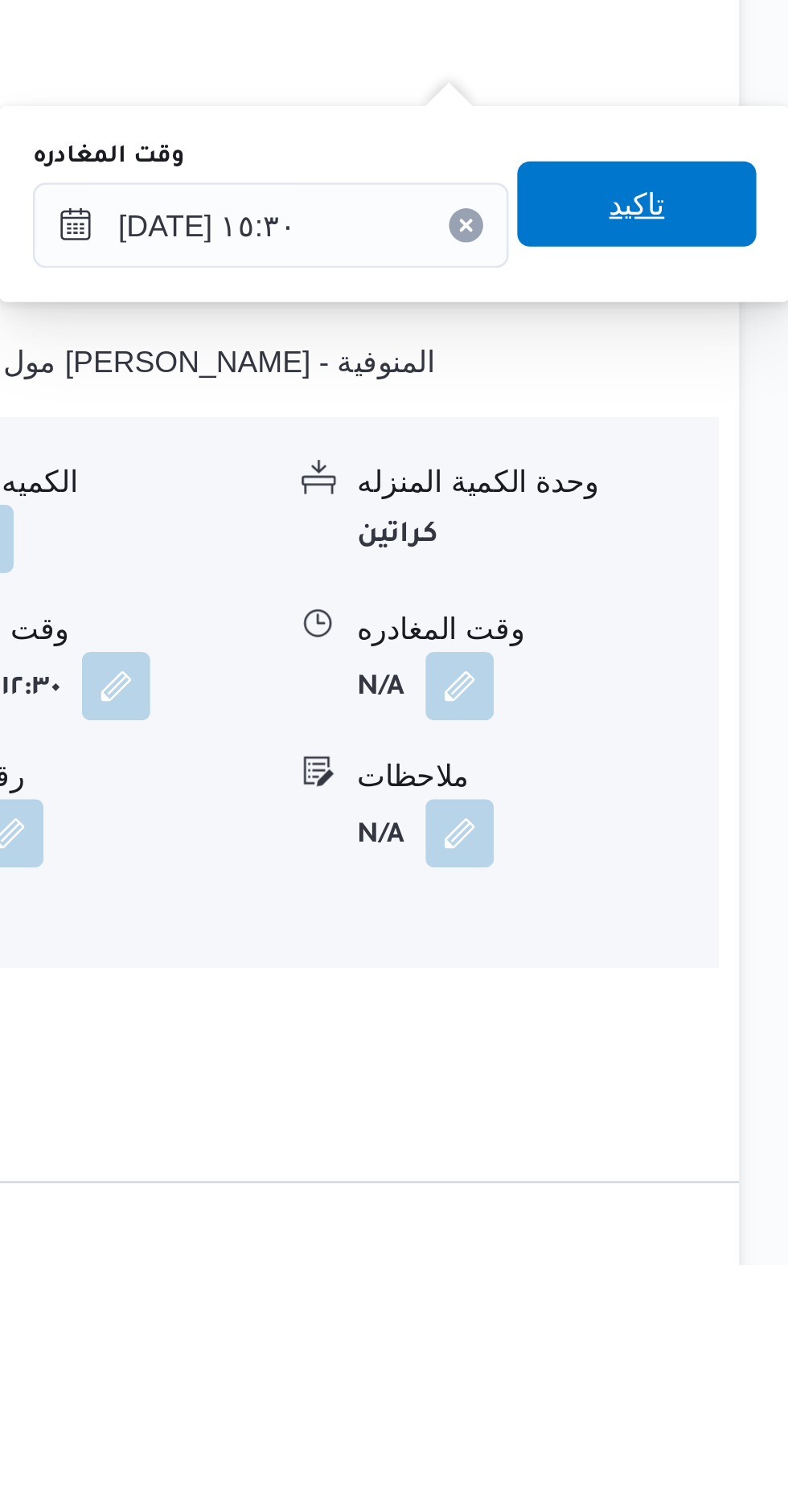
click at [748, 1110] on span "تاكيد" at bounding box center [730, 1113] width 90 height 32
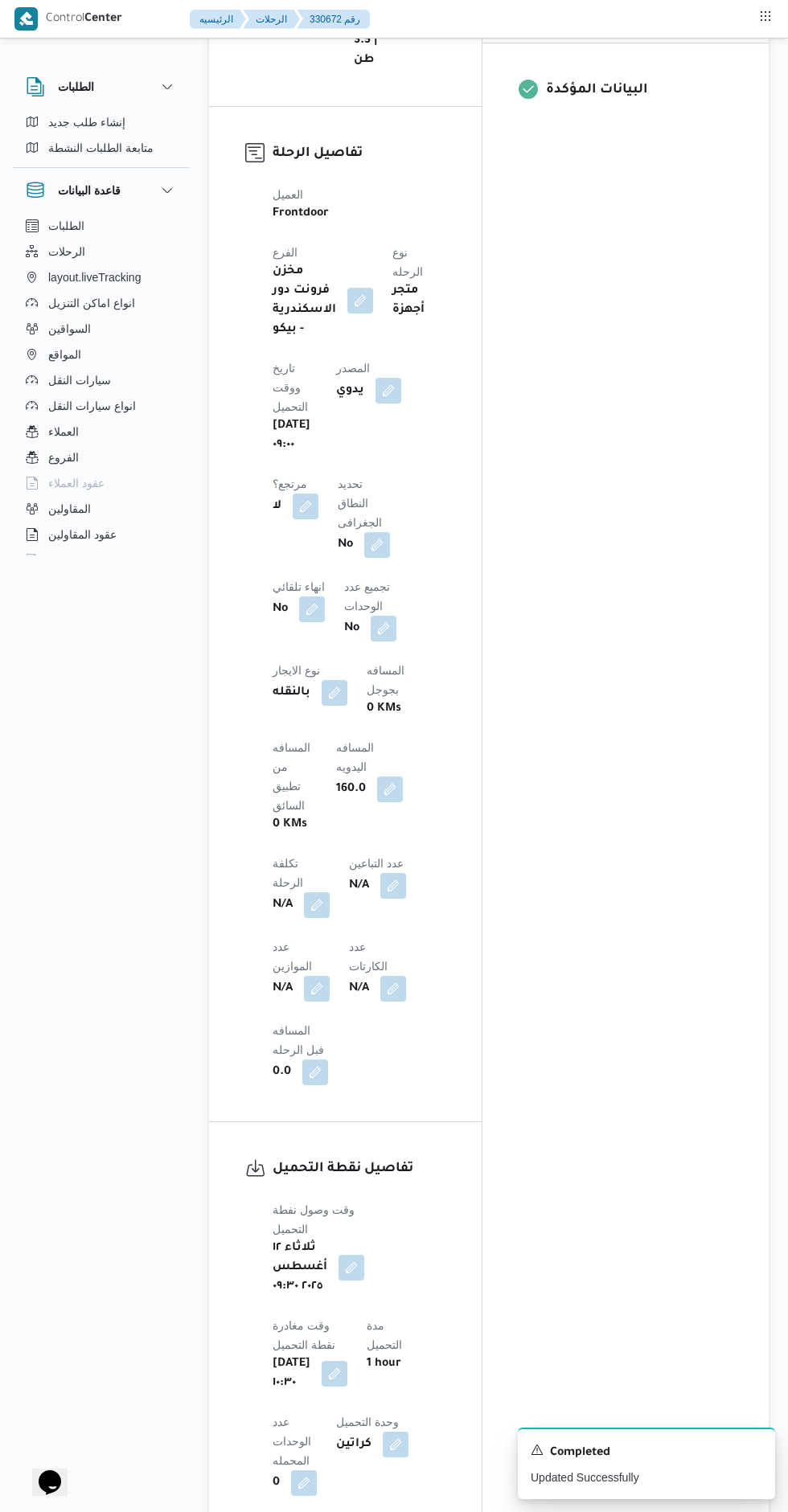
scroll to position [0, 0]
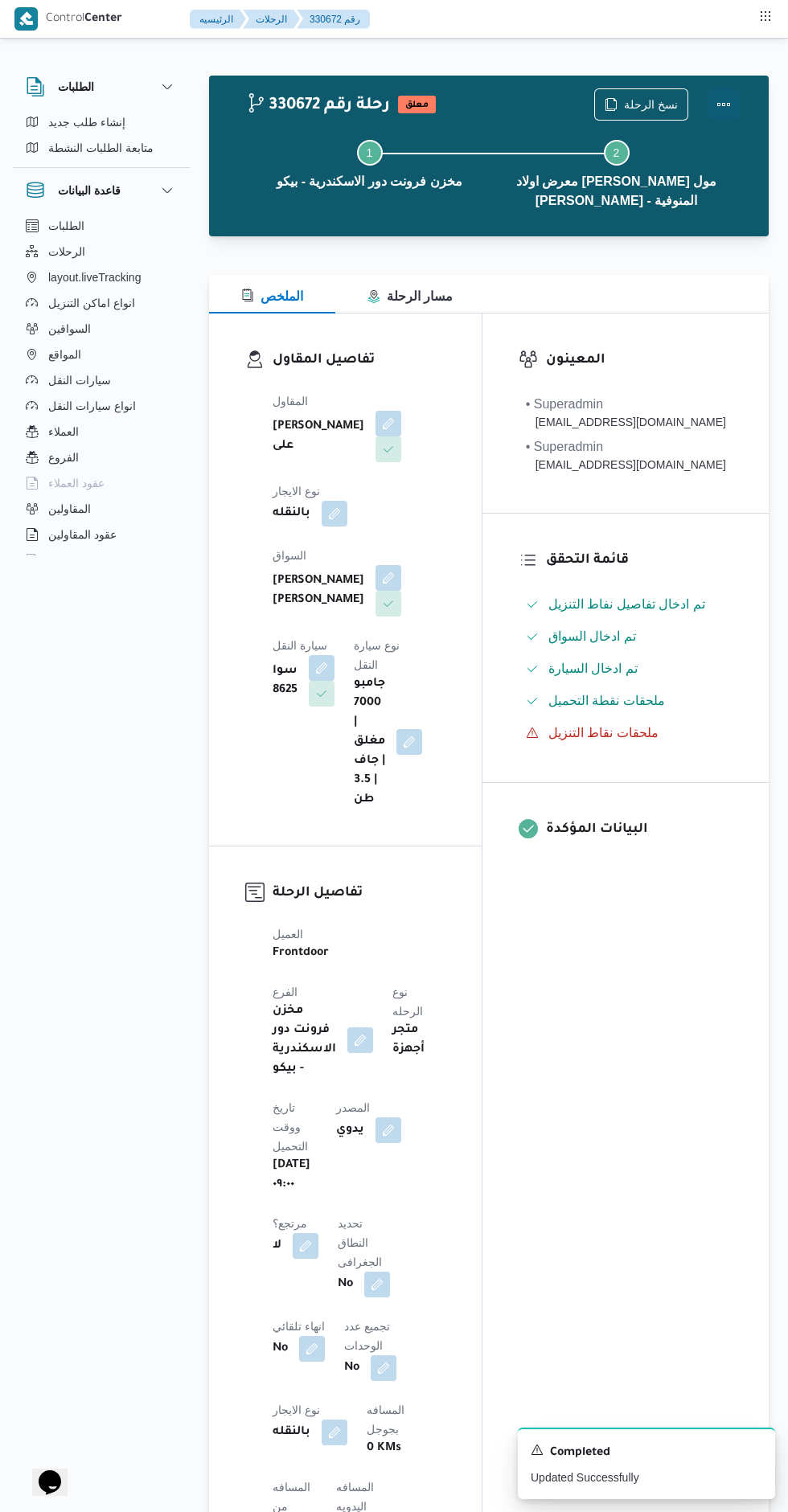
click at [729, 105] on button "Actions" at bounding box center [724, 105] width 32 height 32
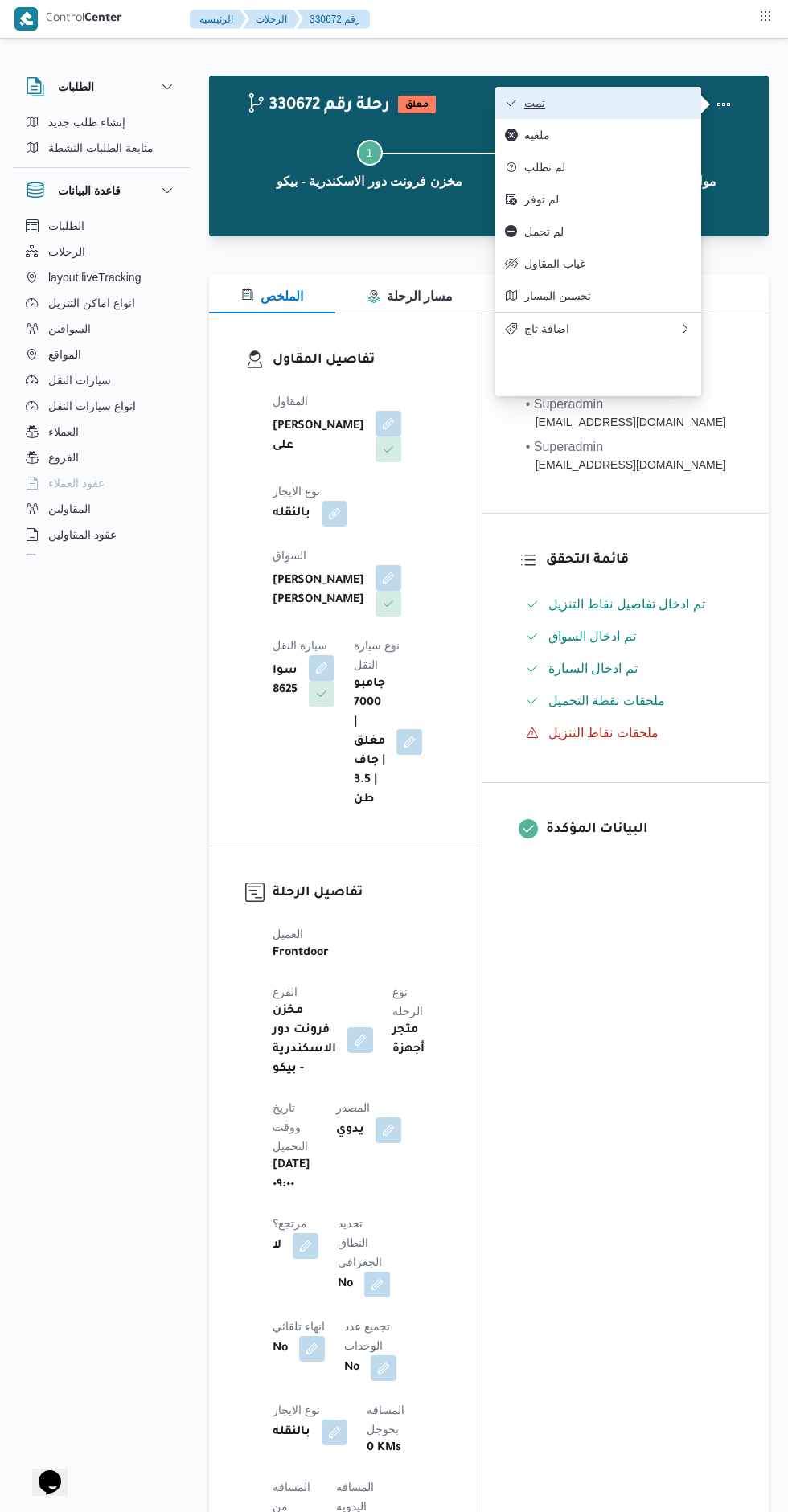
click at [657, 96] on span "تمت" at bounding box center [607, 102] width 167 height 12
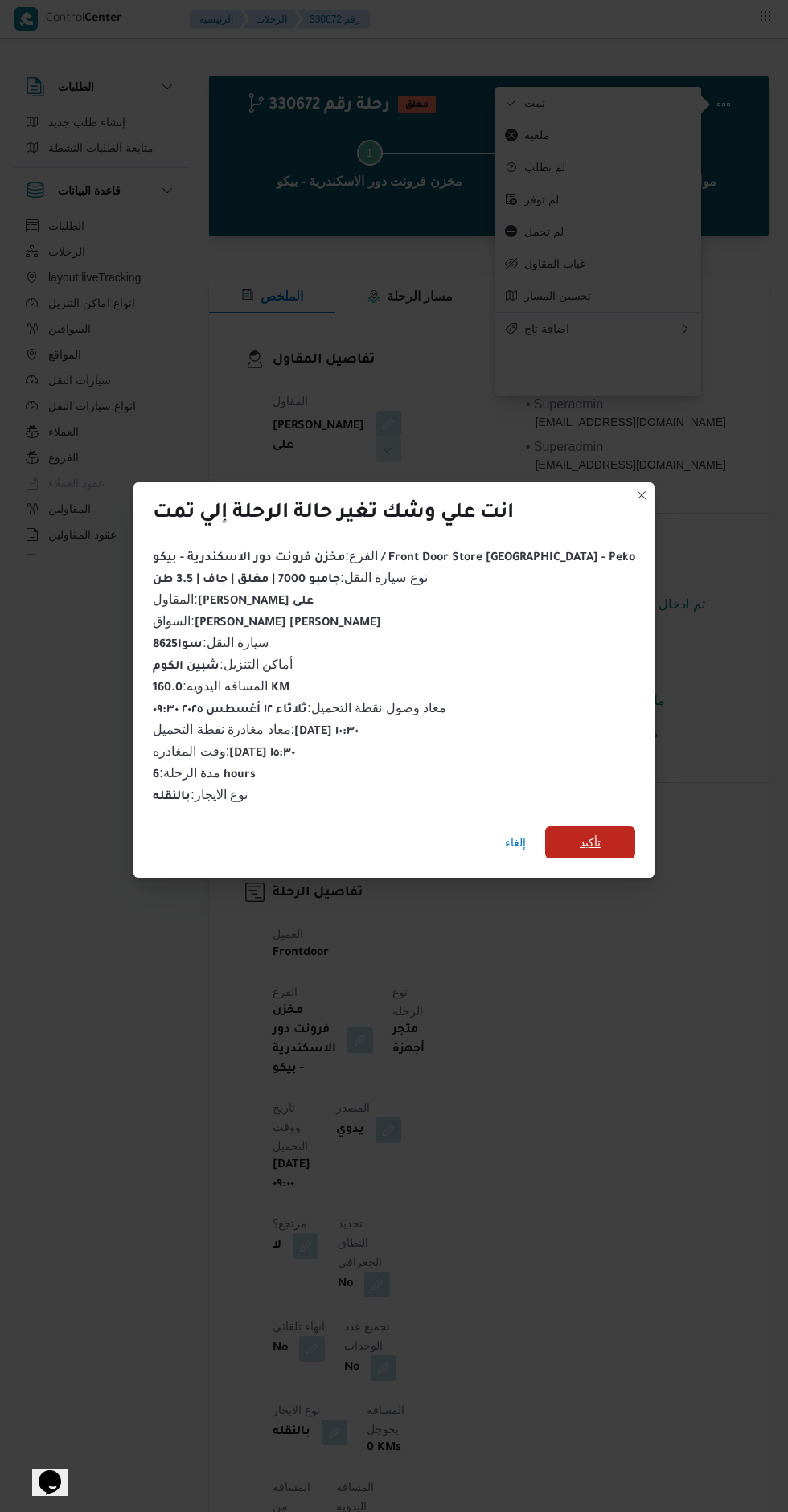
click at [579, 832] on span "تأكيد" at bounding box center [590, 842] width 90 height 32
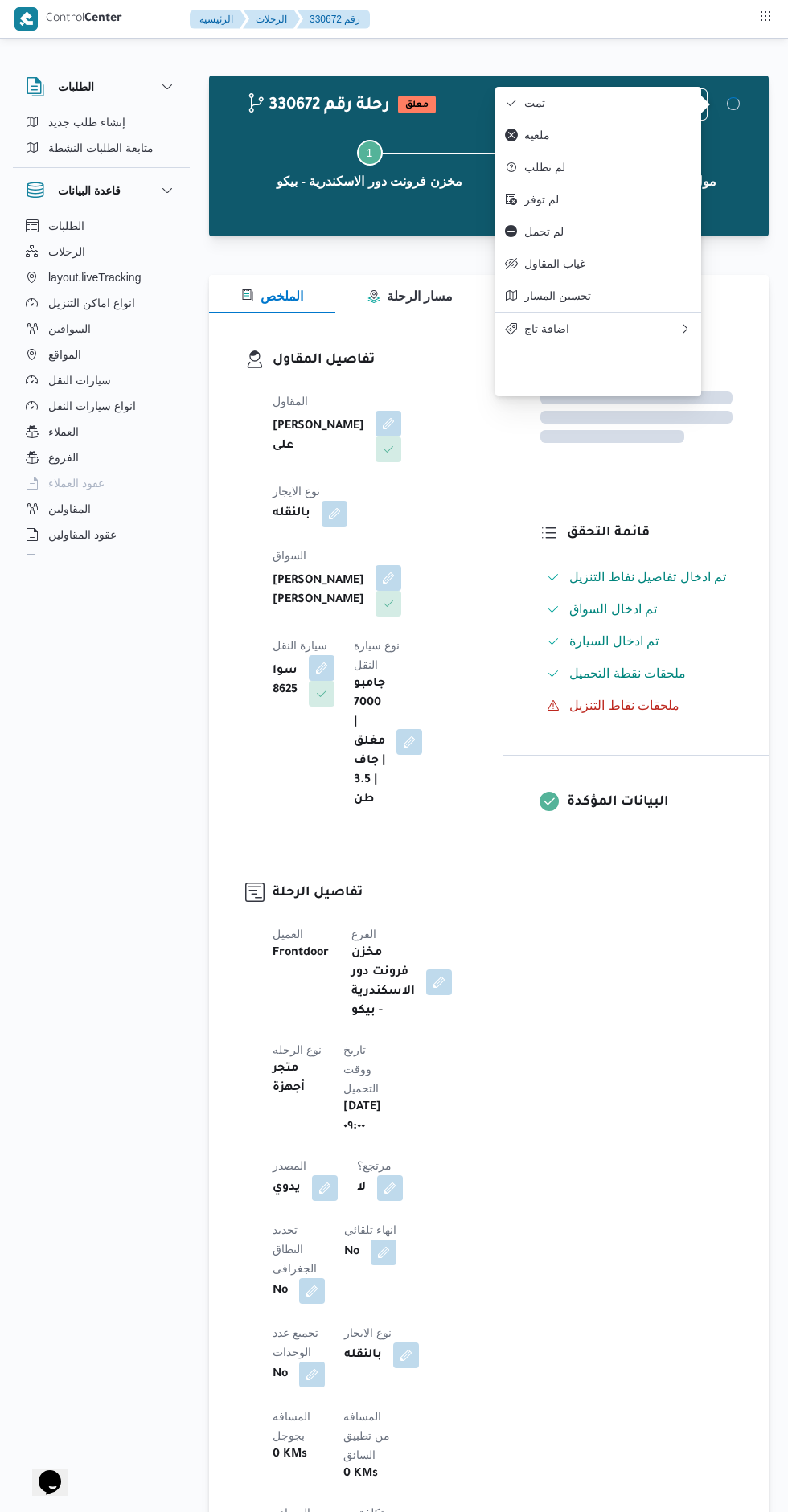
click at [628, 1040] on div "المعينون قائمة التحقق تم ادخال تفاصيل نفاط التنزيل تم ادخال السواق تم ادخال الس…" at bounding box center [636, 1279] width 266 height 1932
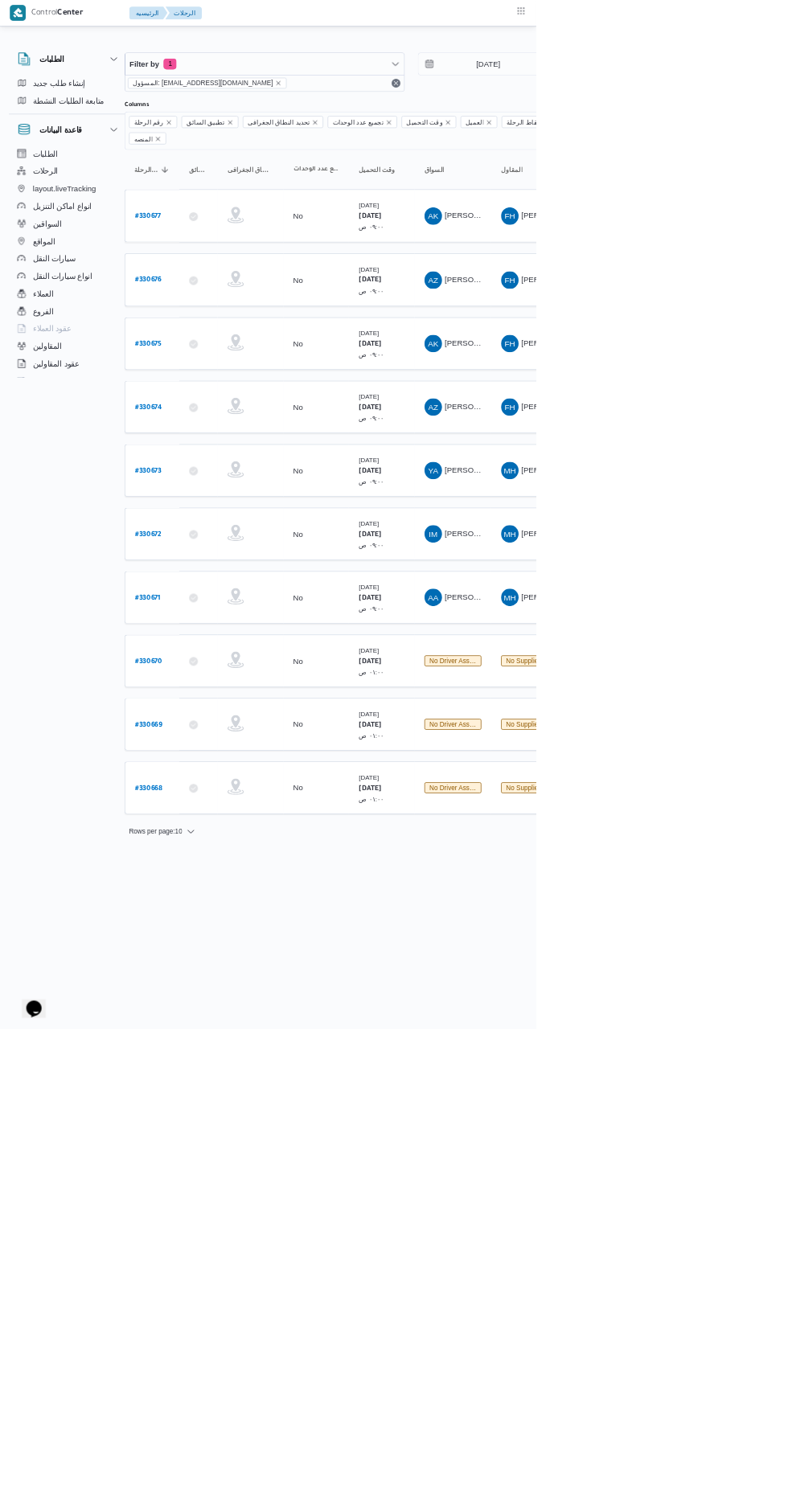
click at [222, 594] on b "# 330674" at bounding box center [218, 600] width 39 height 11
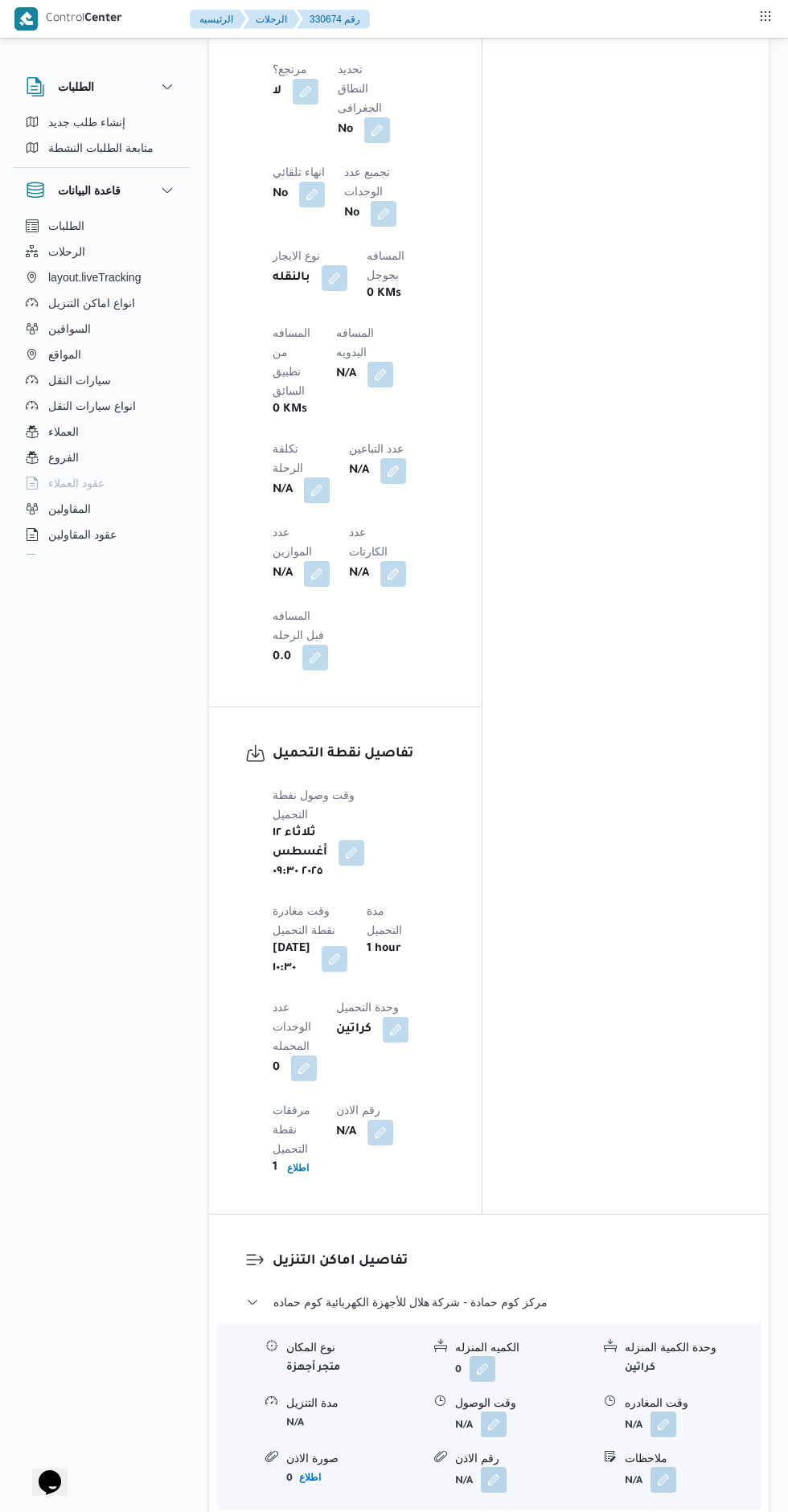
scroll to position [1156, 0]
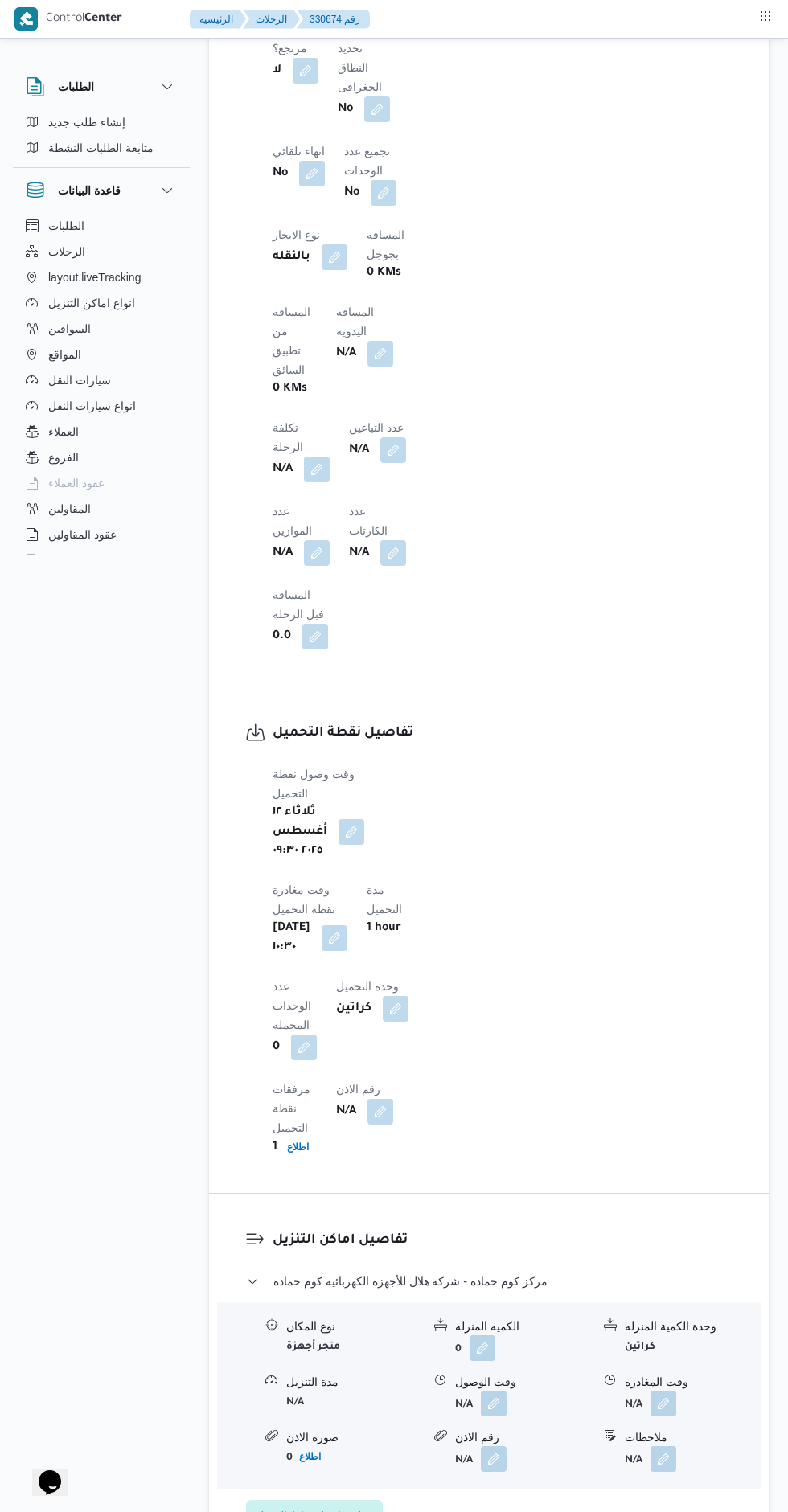
click at [394, 341] on button "button" at bounding box center [380, 353] width 26 height 26
click at [368, 343] on input "المسافه اليدويه" at bounding box center [352, 348] width 160 height 32
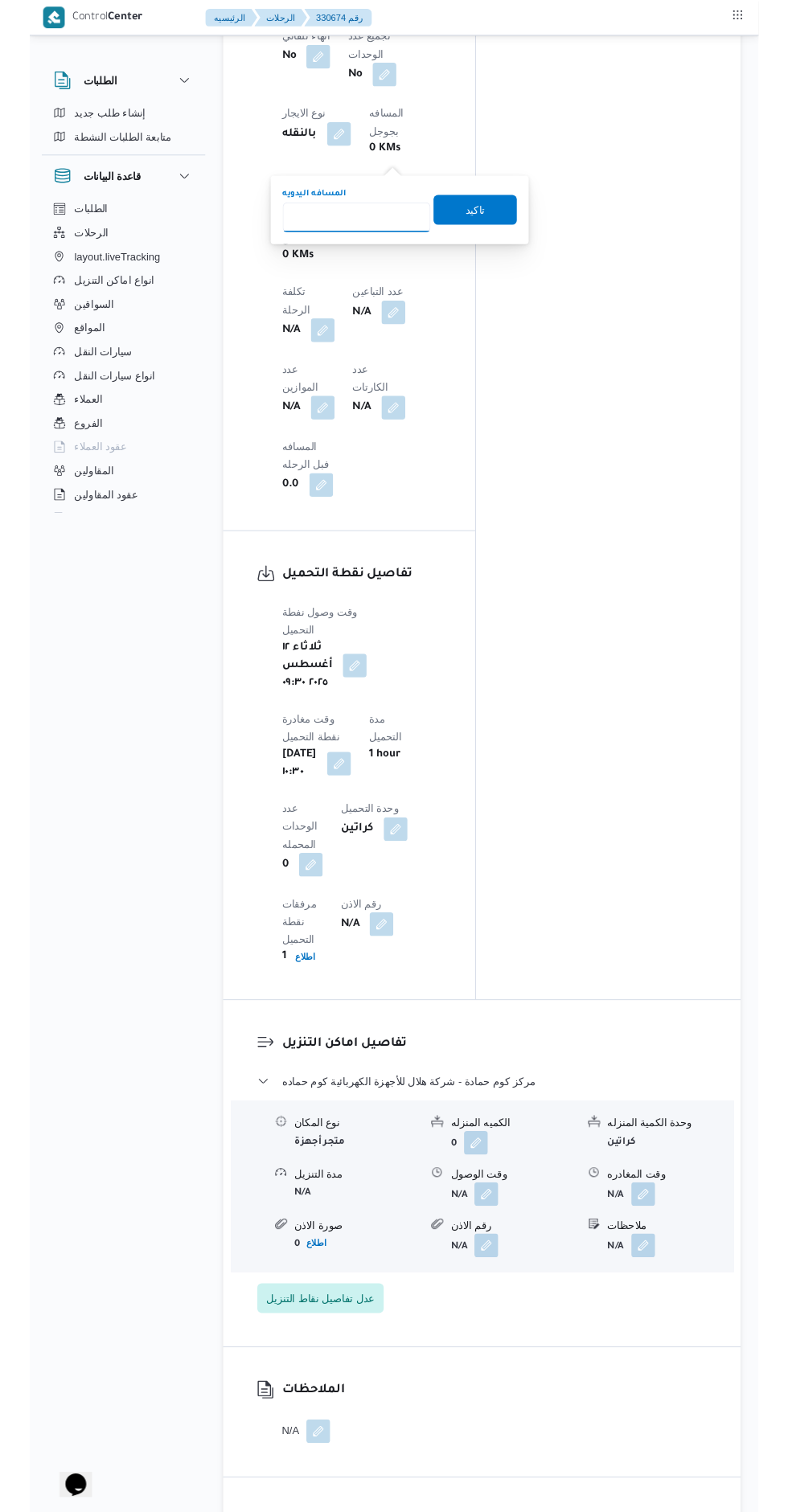
scroll to position [1279, 0]
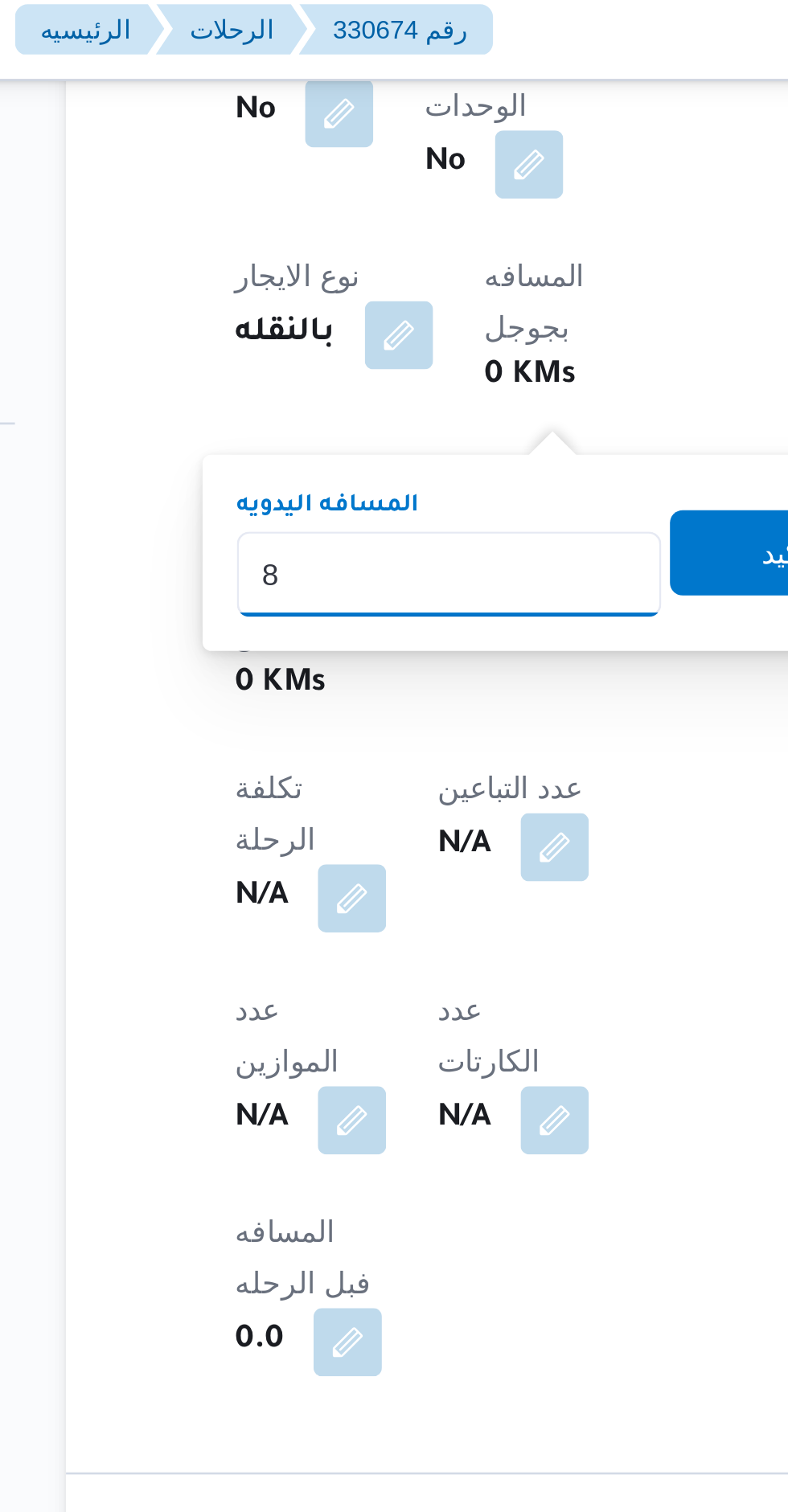
type input "85"
click at [439, 221] on span "تاكيد" at bounding box center [481, 217] width 90 height 32
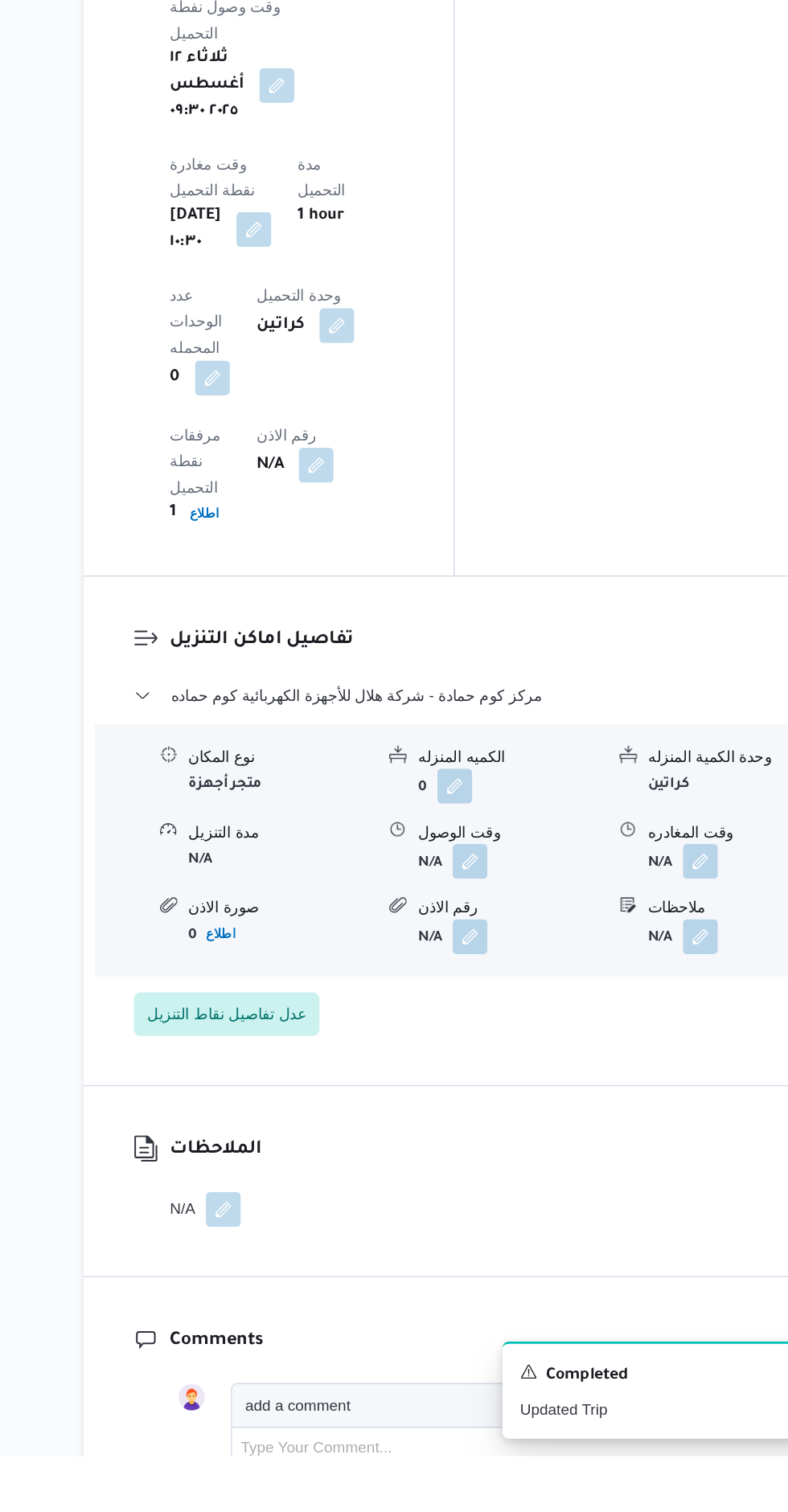
scroll to position [1480, 0]
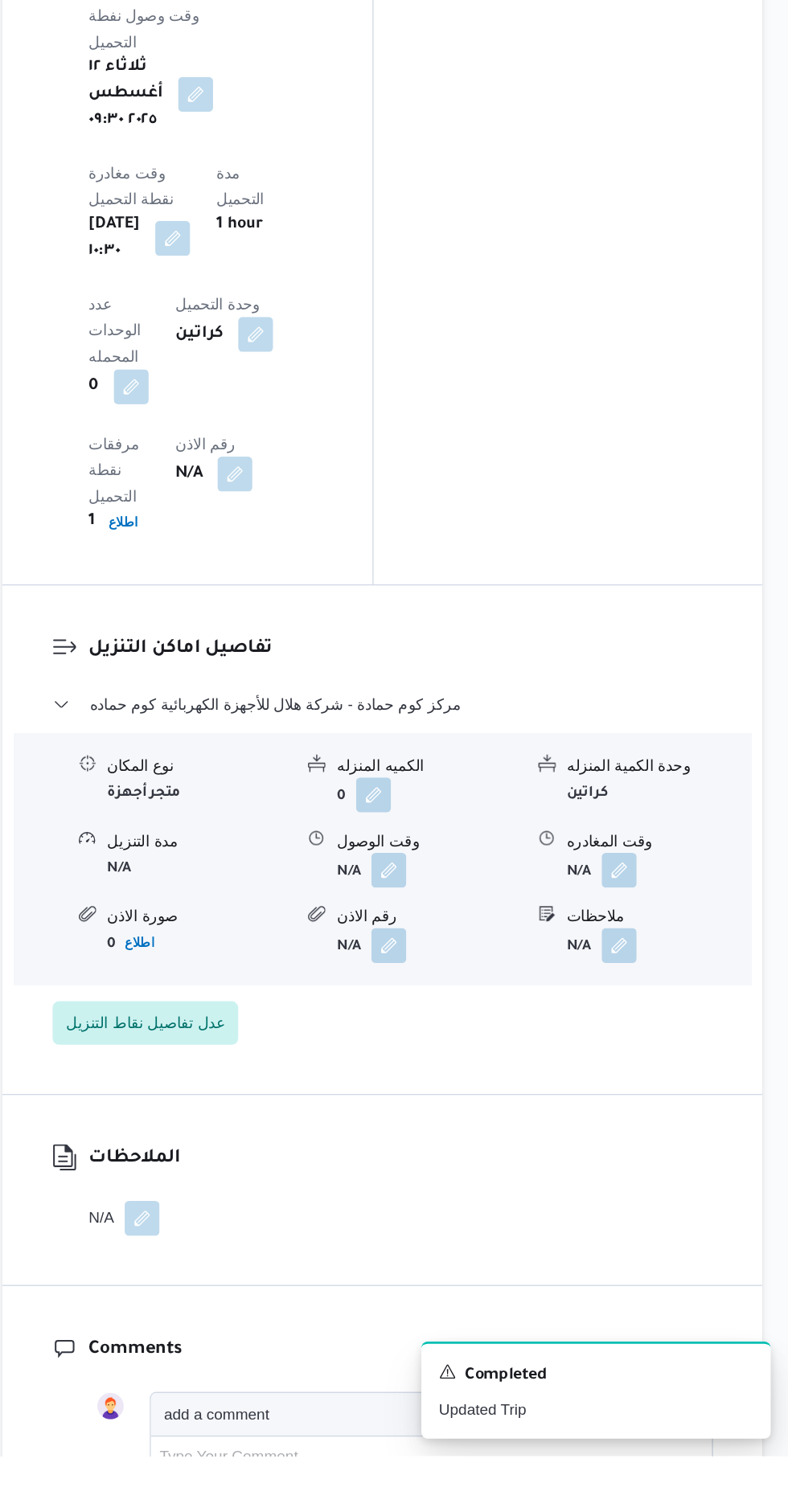
click at [503, 1068] on button "button" at bounding box center [493, 1080] width 26 height 26
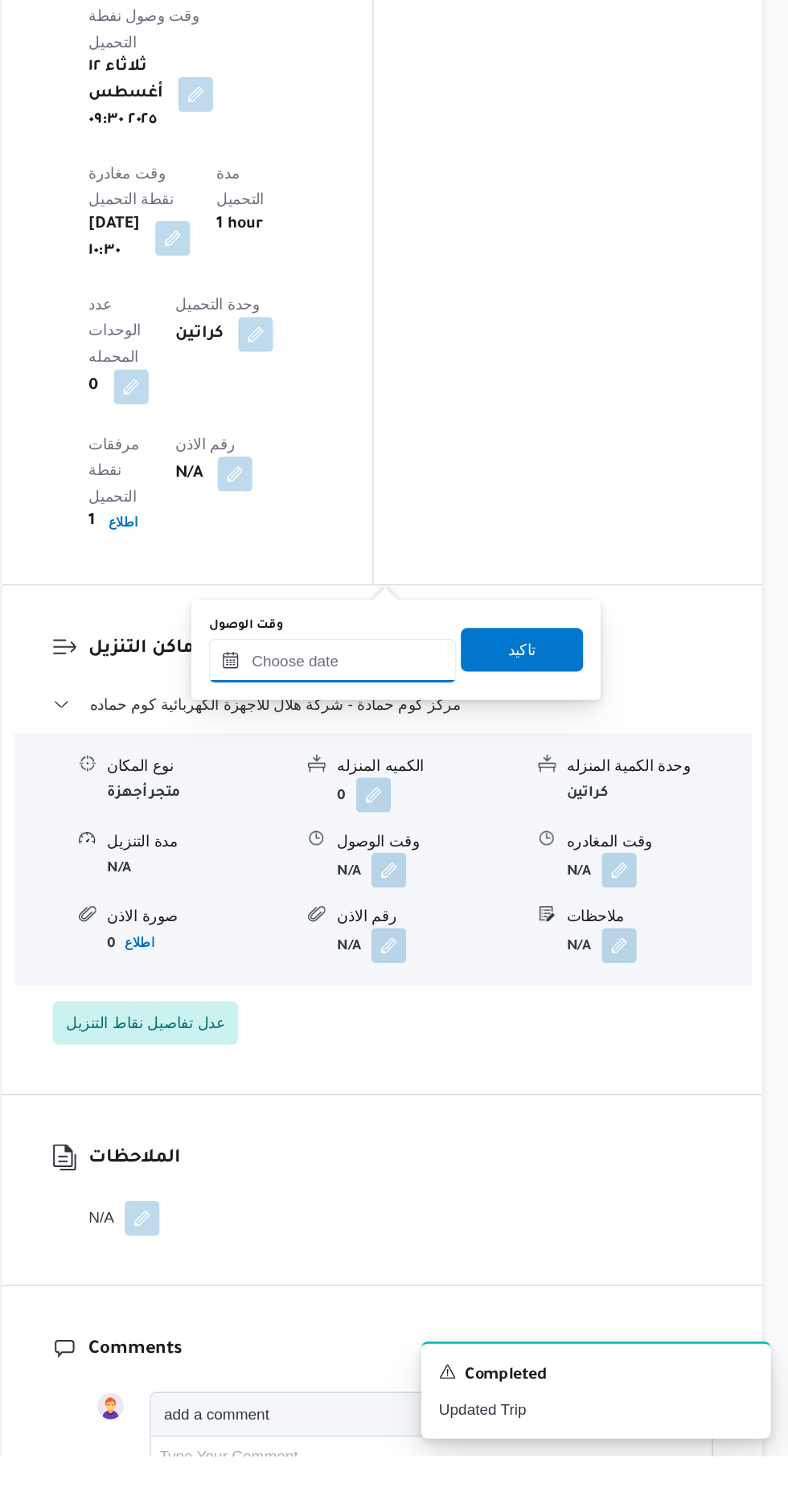
click at [479, 928] on input "وقت الوصول" at bounding box center [452, 926] width 182 height 32
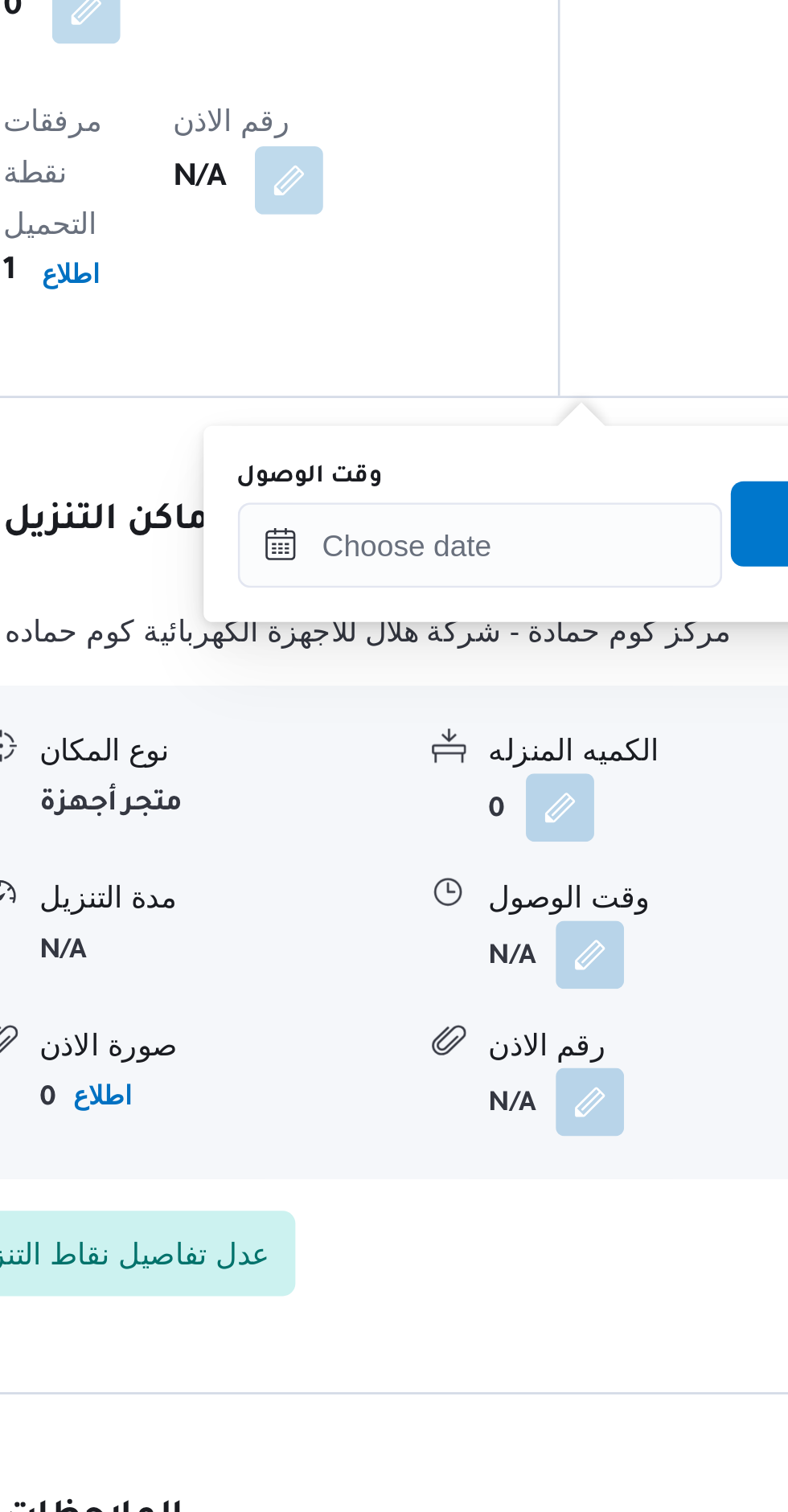
scroll to position [1303, 0]
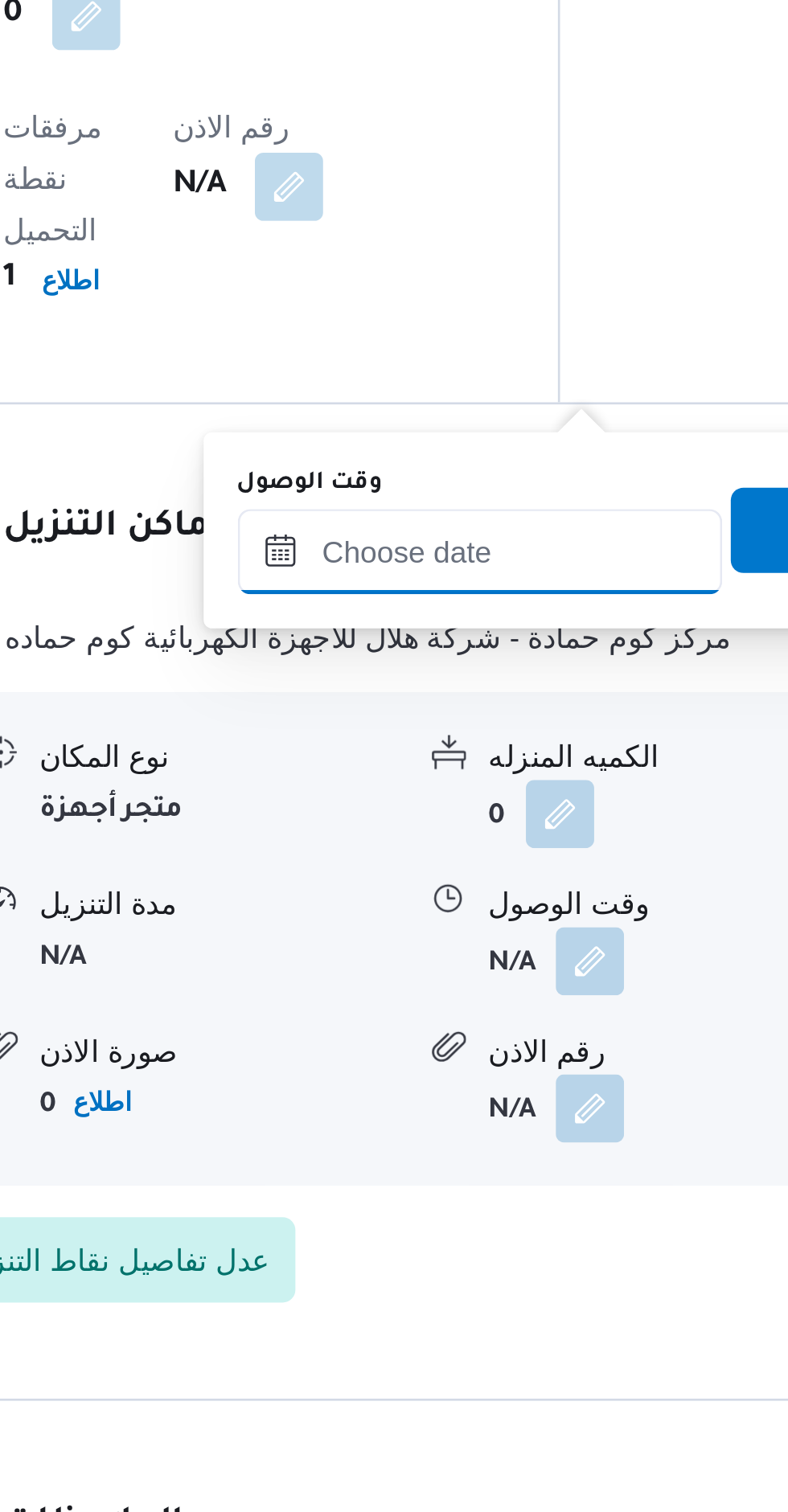
click at [479, 1097] on input "وقت الوصول" at bounding box center [452, 1103] width 182 height 32
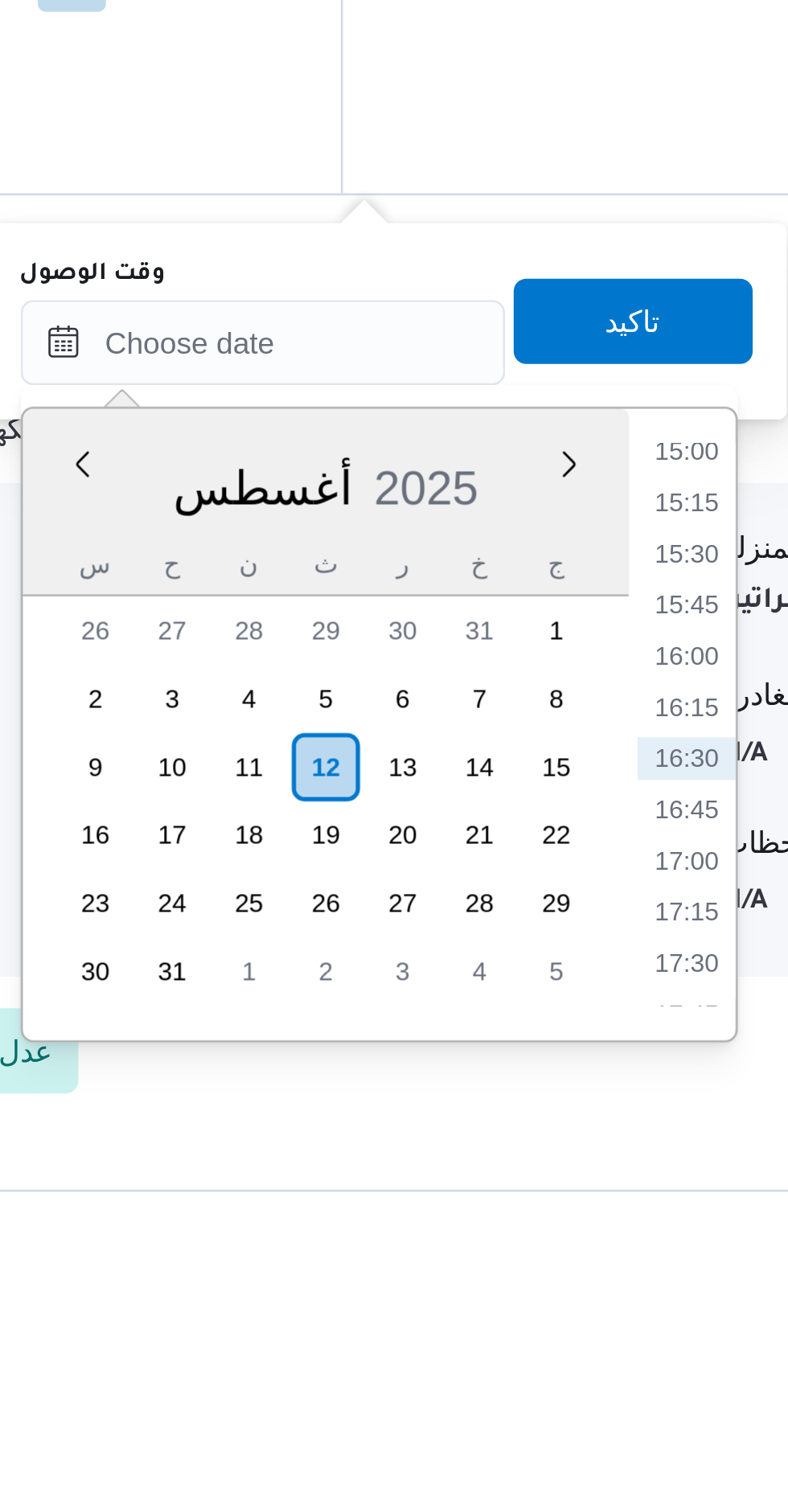
click at [617, 1147] on li "15:00" at bounding box center [611, 1143] width 37 height 16
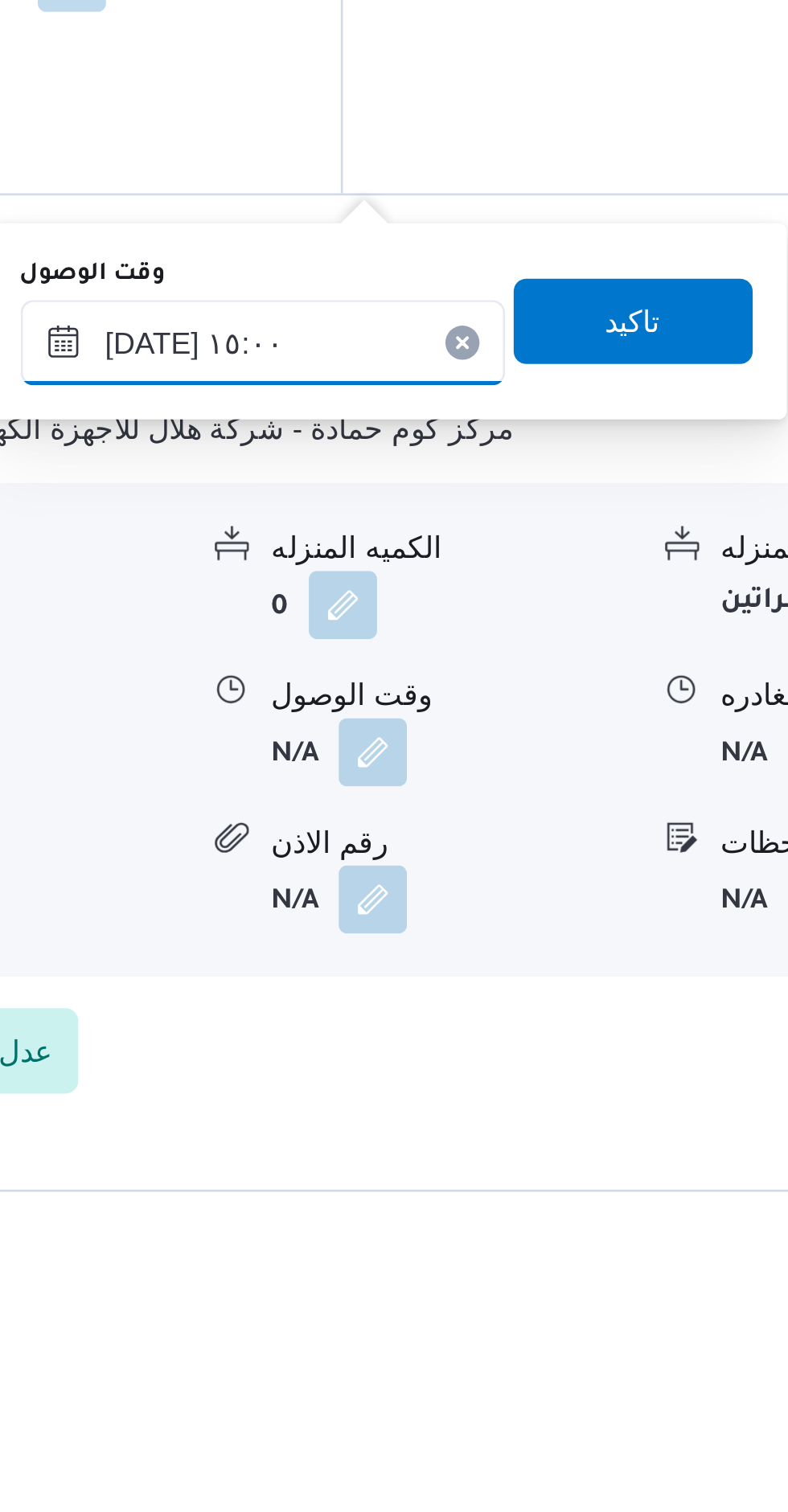
click at [482, 1095] on input "[DATE] ١٥:٠٠" at bounding box center [452, 1103] width 182 height 32
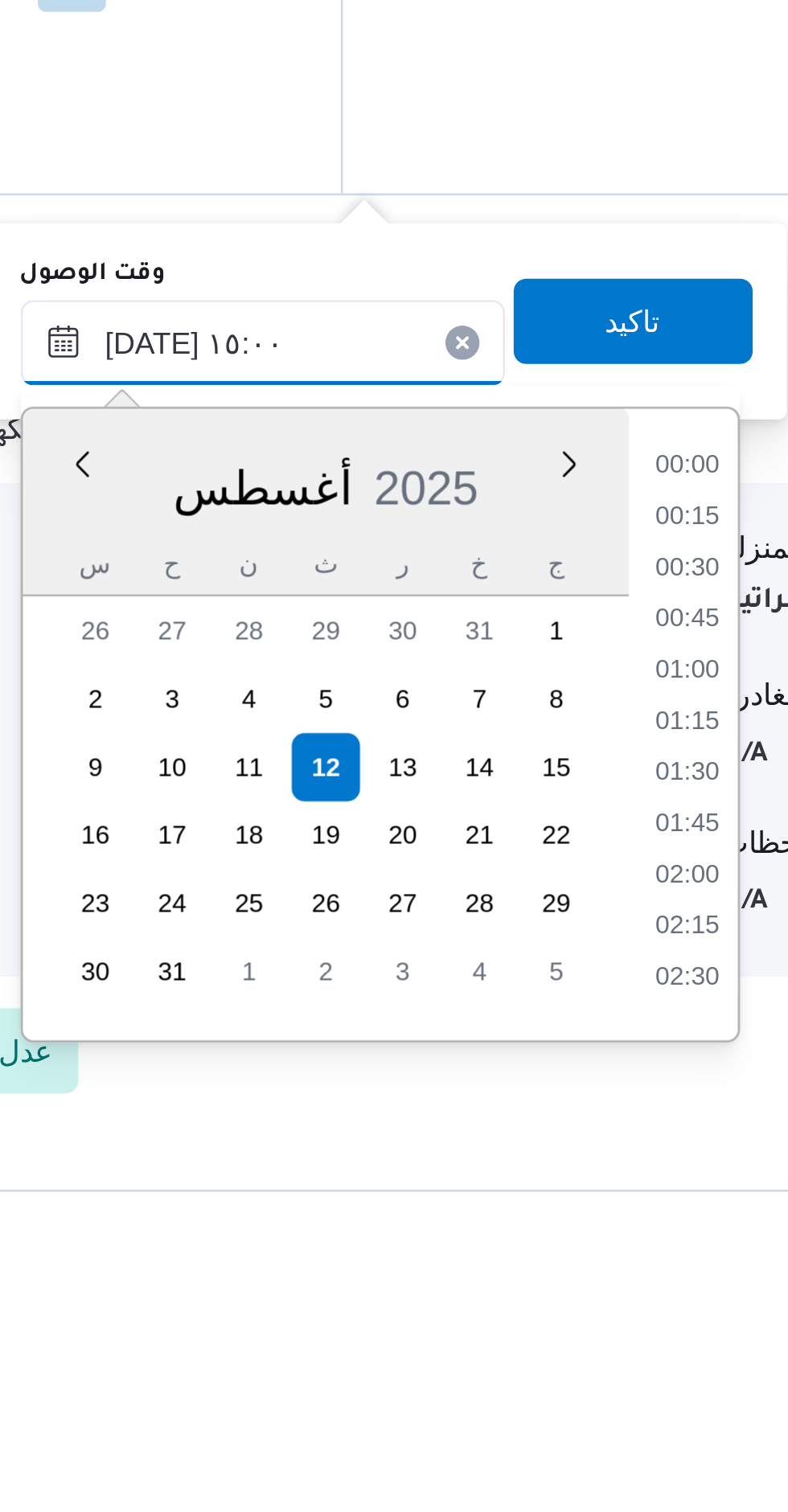
scroll to position [1047, 0]
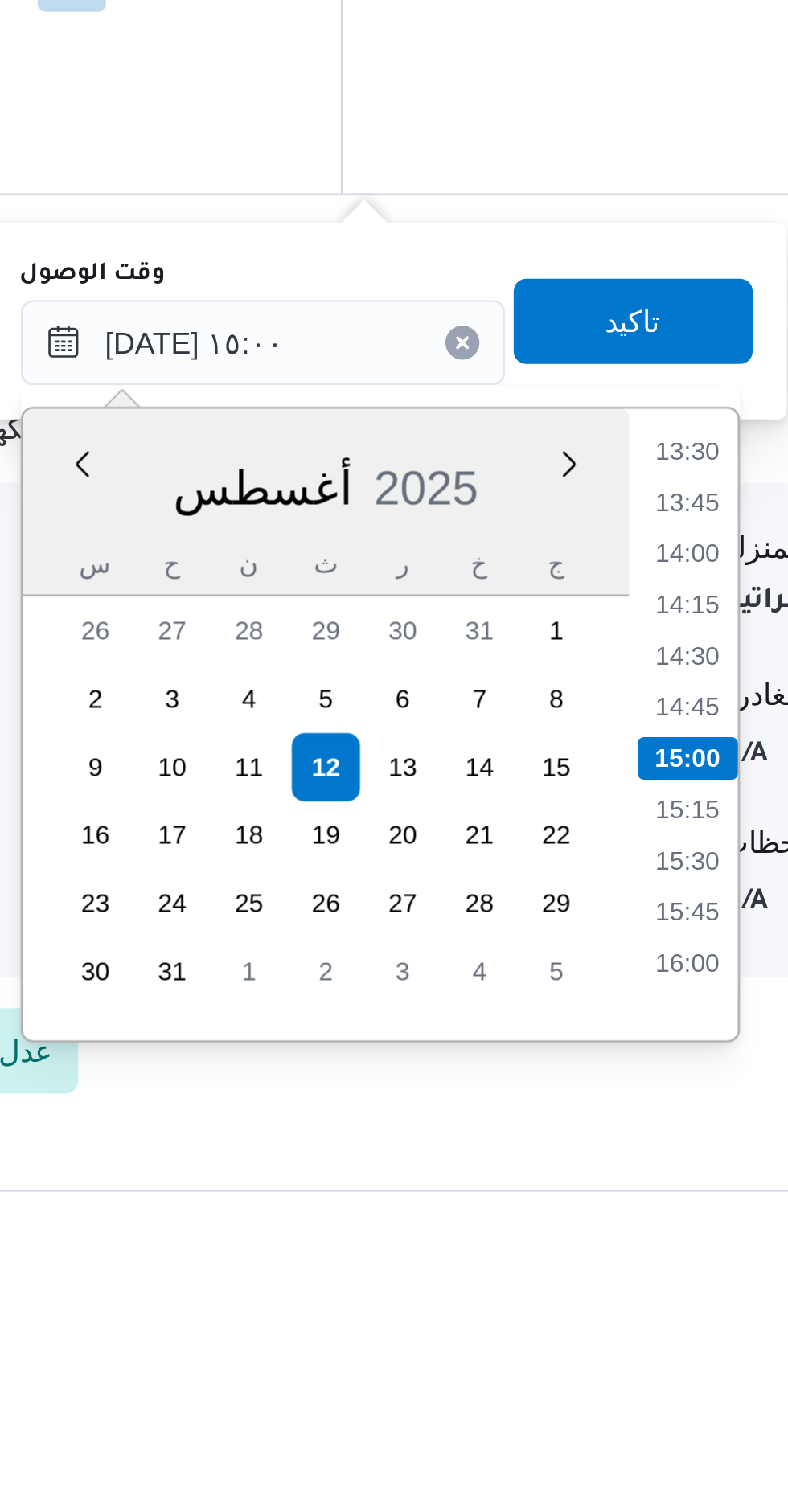
click at [619, 1144] on li "13:30" at bounding box center [611, 1143] width 37 height 16
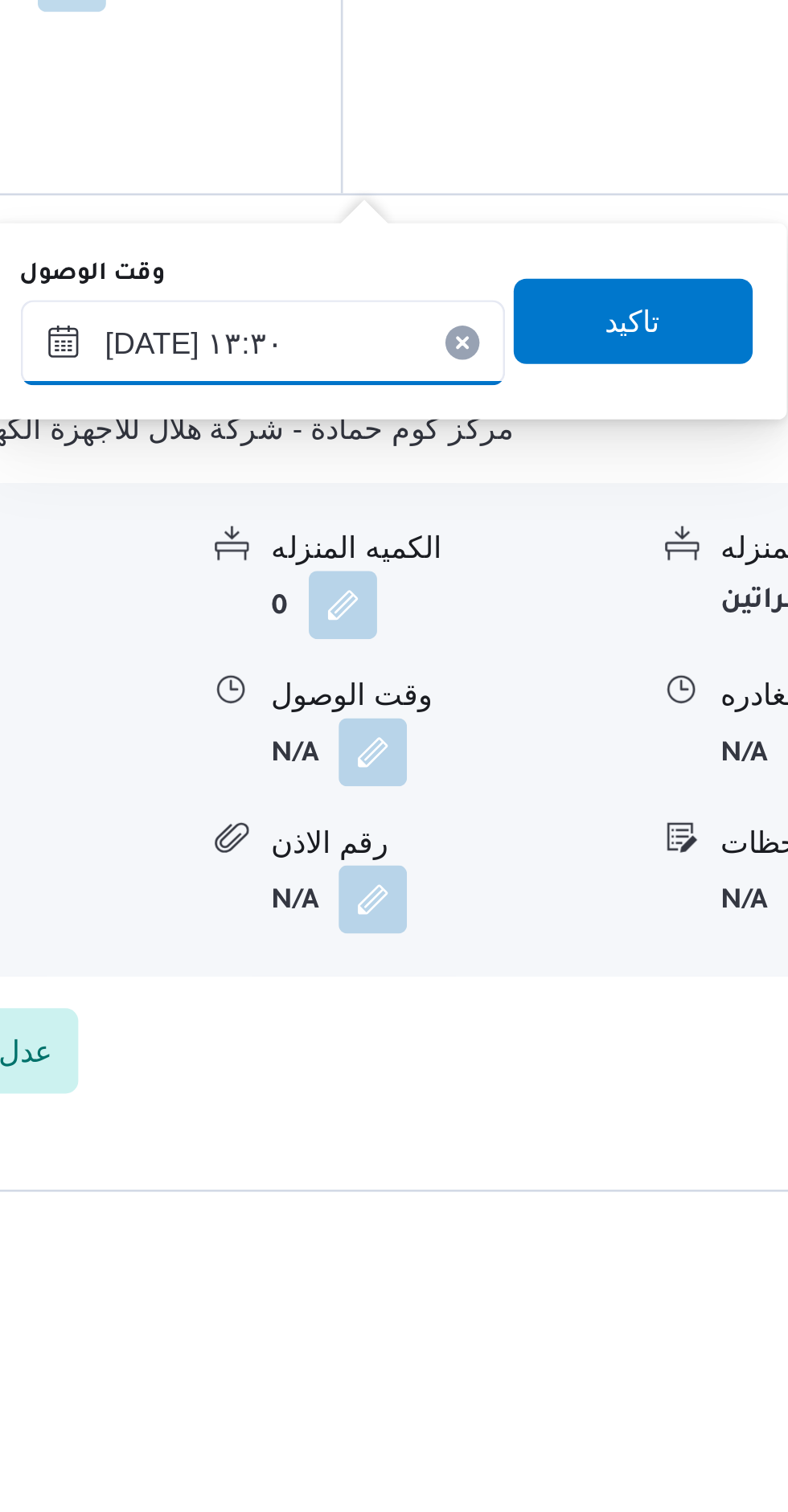
click at [490, 1098] on input "١٢/٠٨/٢٠٢٥ ١٣:٣٠" at bounding box center [452, 1103] width 182 height 32
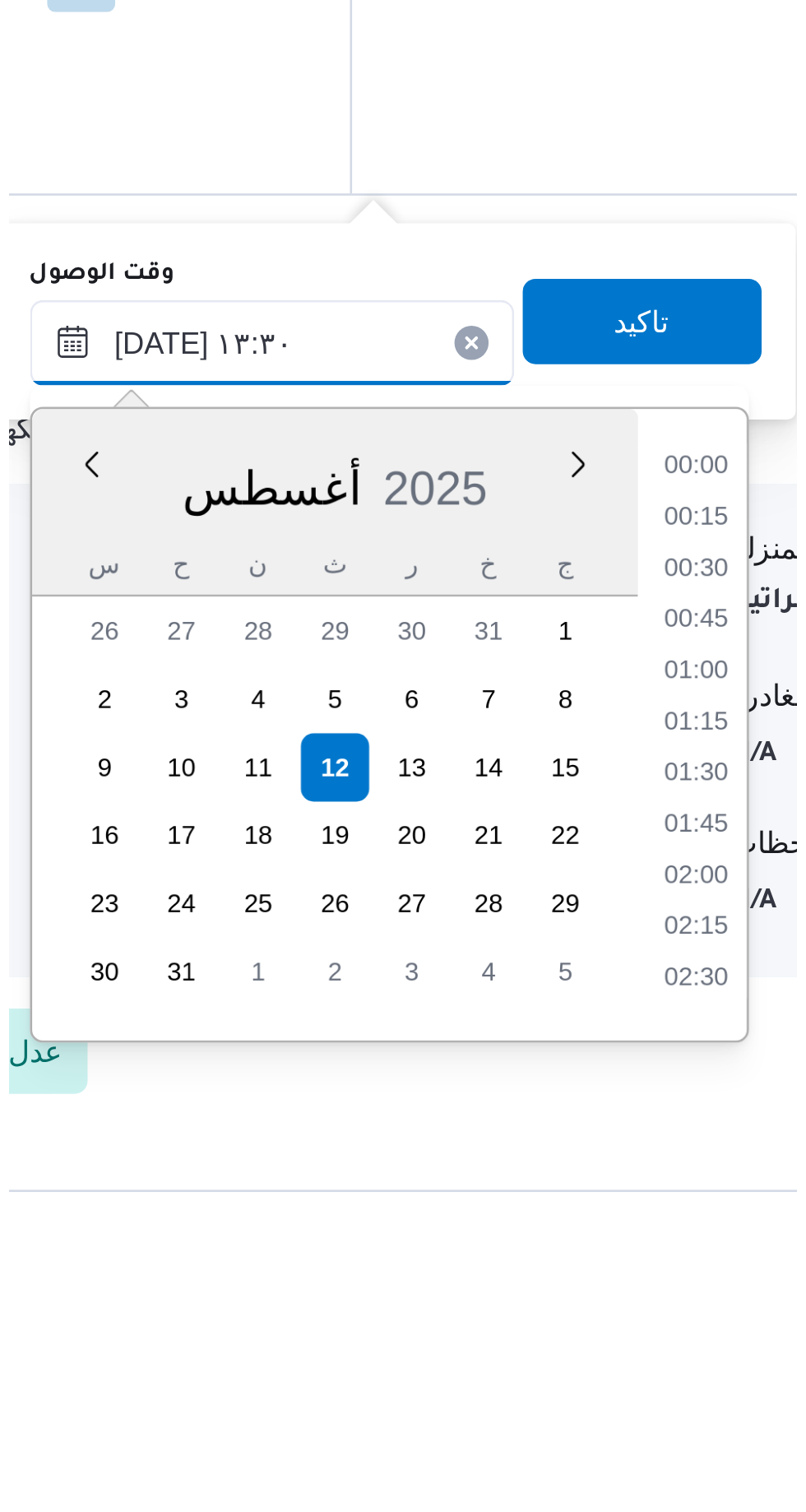
scroll to position [953, 0]
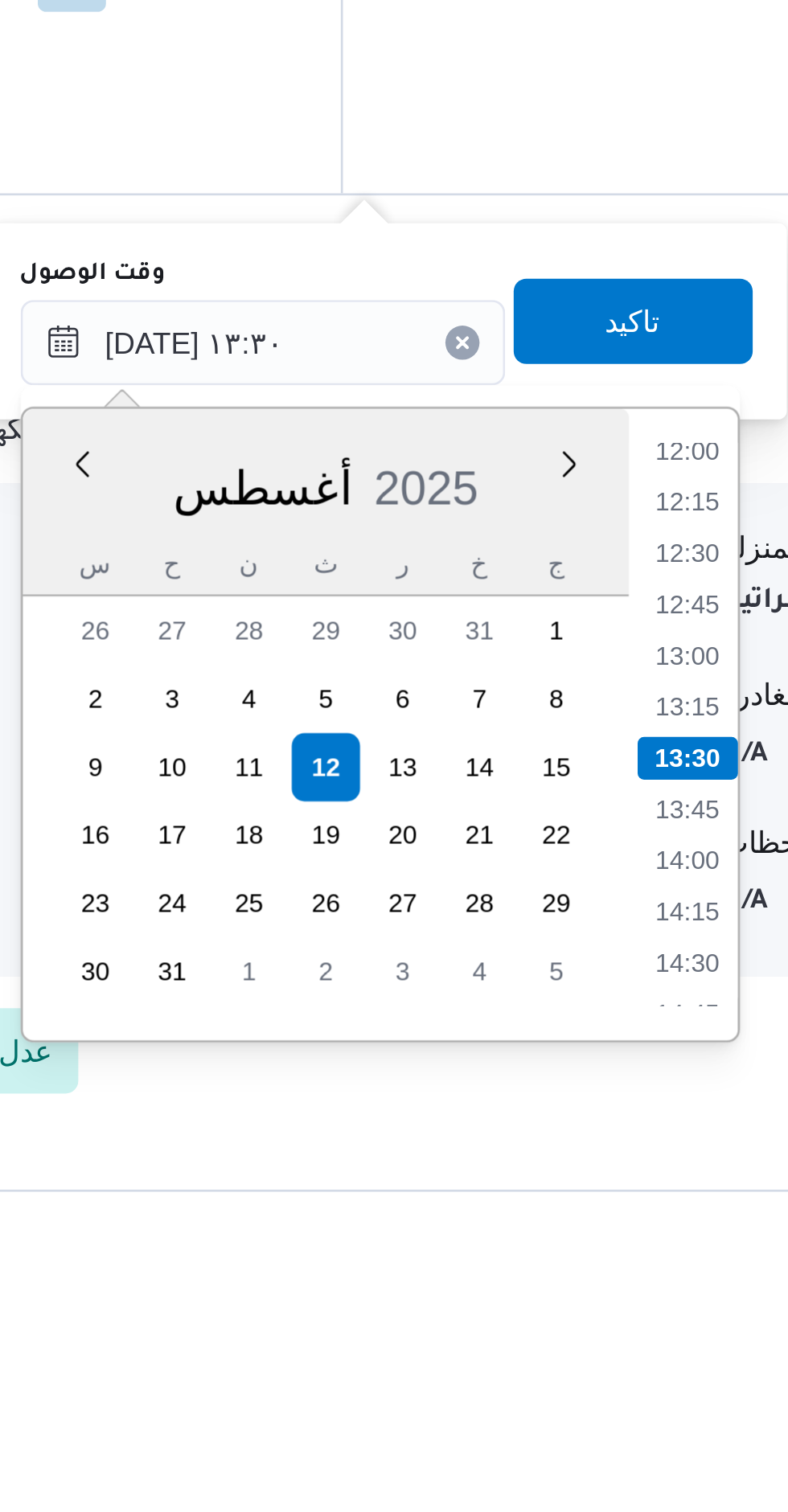
click at [623, 1144] on li "12:00" at bounding box center [611, 1143] width 37 height 16
type input "[DATE] ١٢:٠٠"
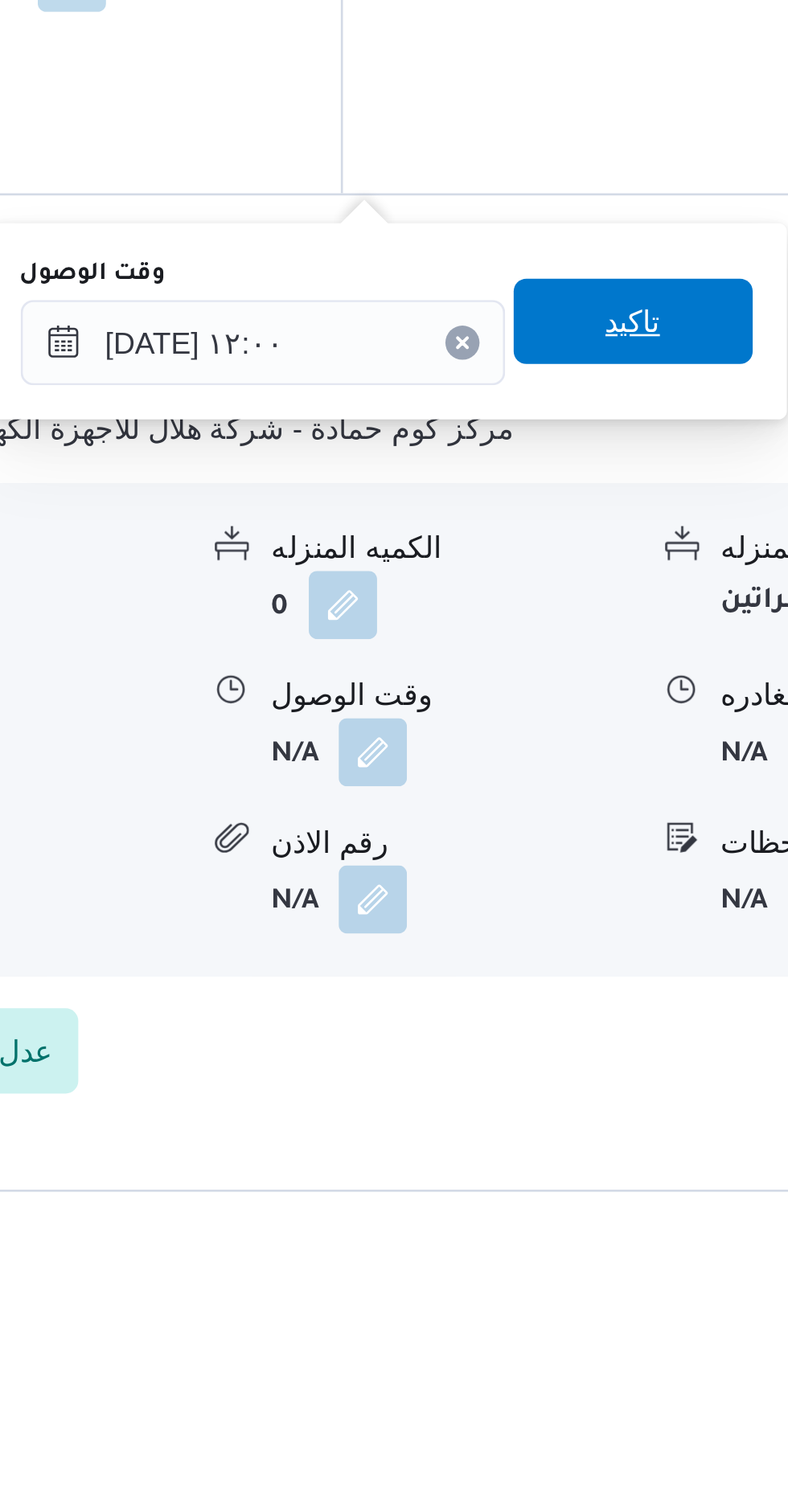
click at [592, 1100] on span "تاكيد" at bounding box center [591, 1096] width 90 height 32
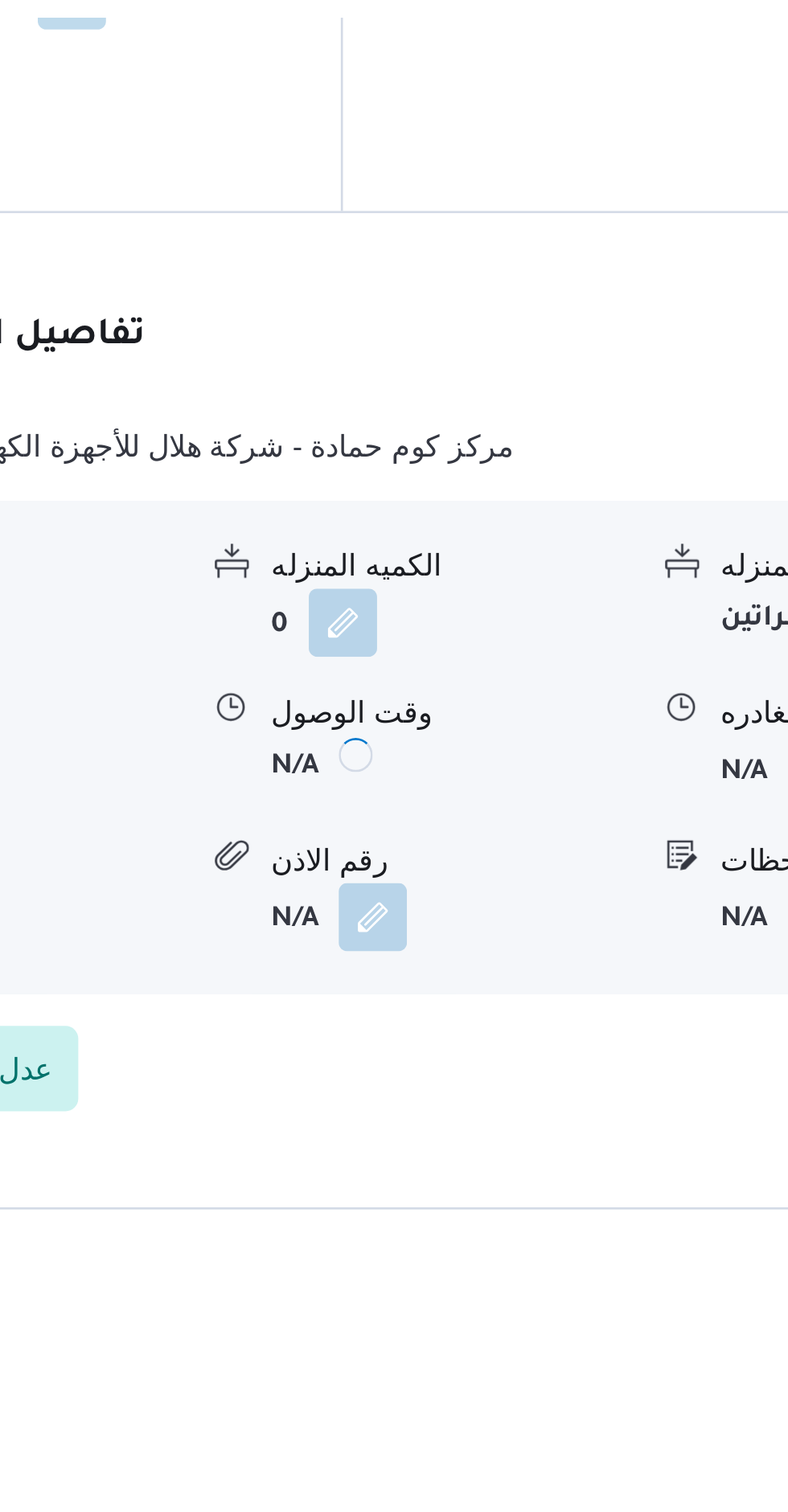
scroll to position [1303, 0]
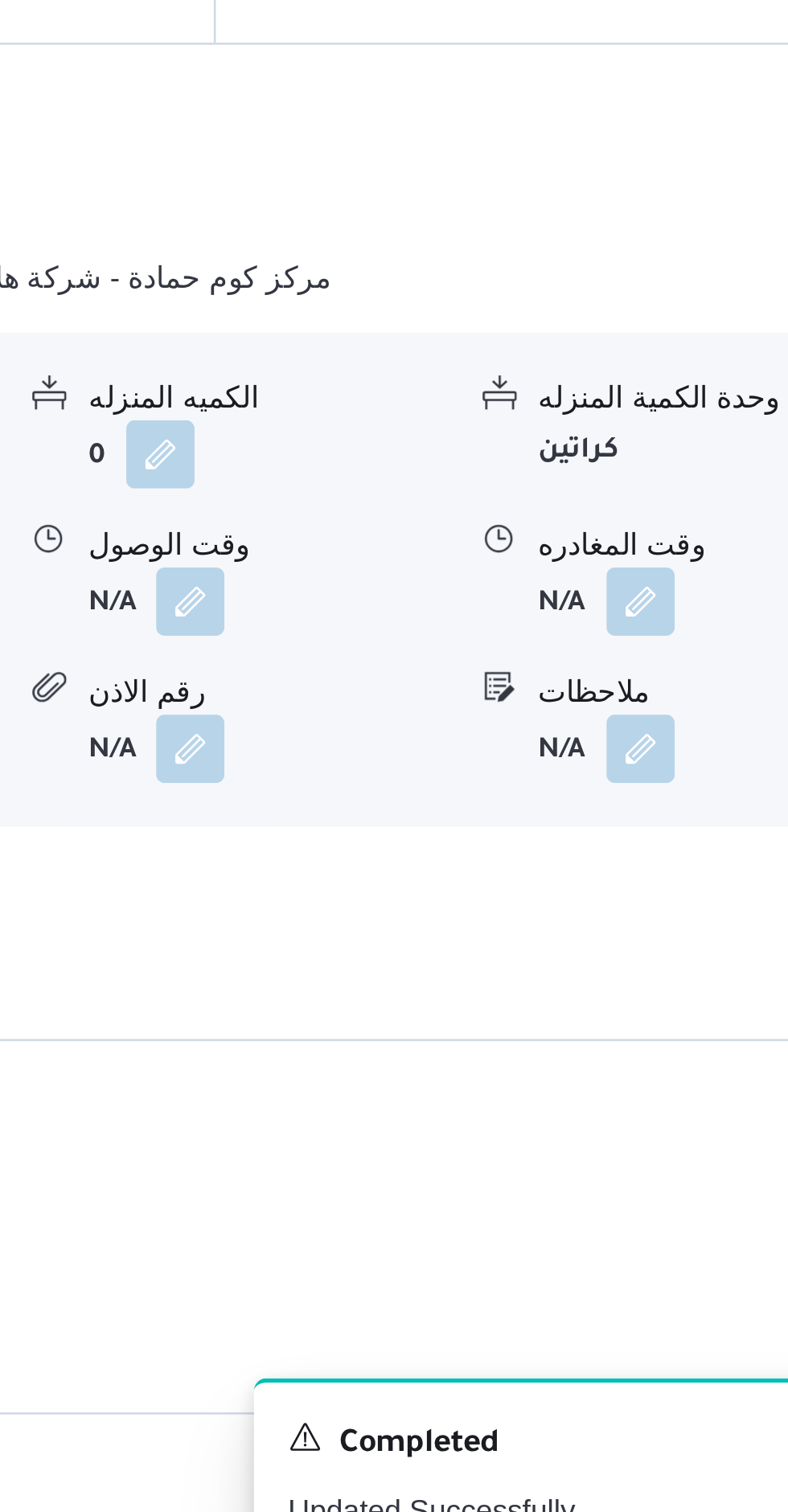
click at [676, 1122] on button "button" at bounding box center [663, 1135] width 26 height 26
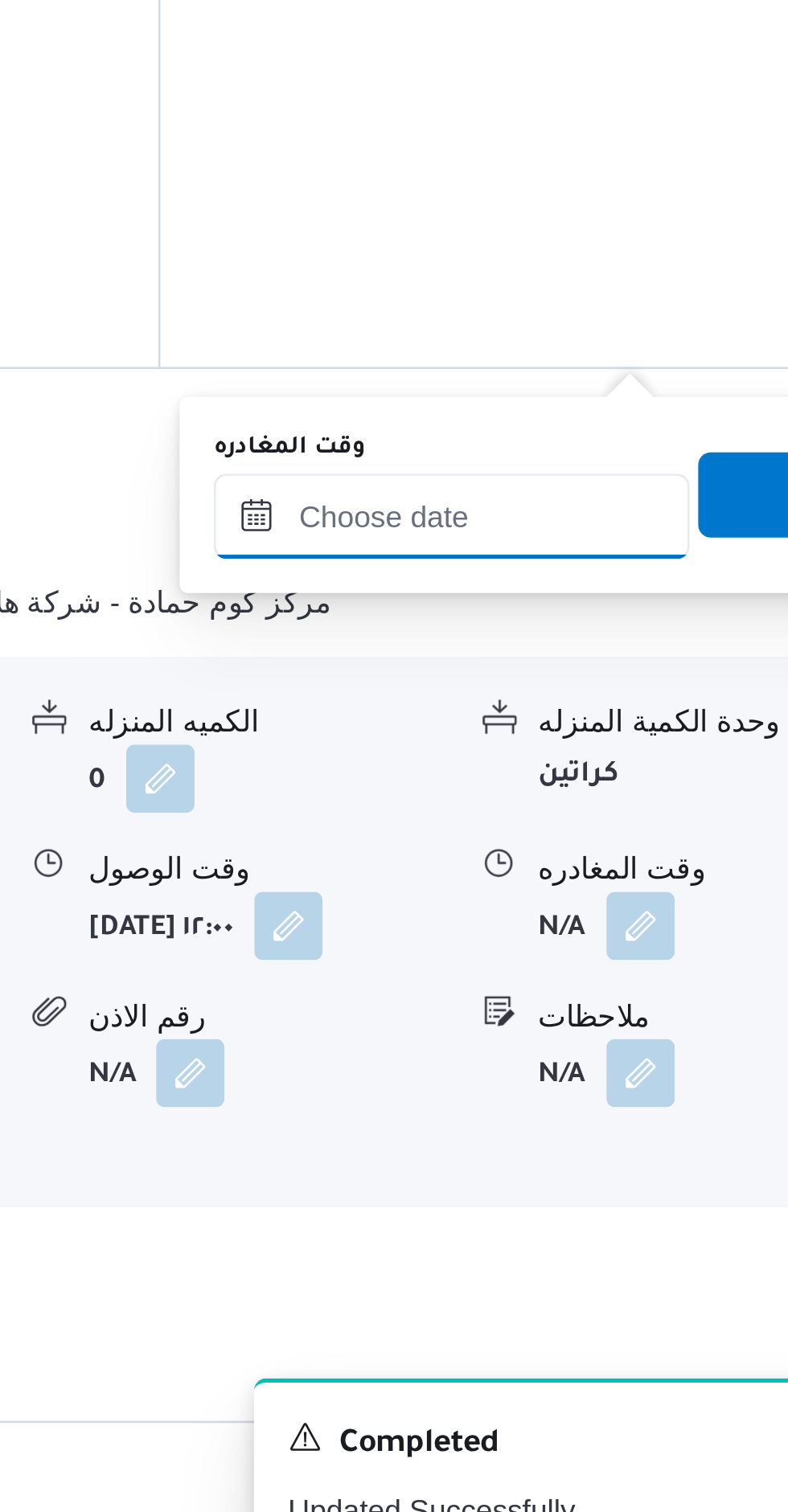
click at [623, 1098] on input "وقت المغادره" at bounding box center [592, 1103] width 180 height 32
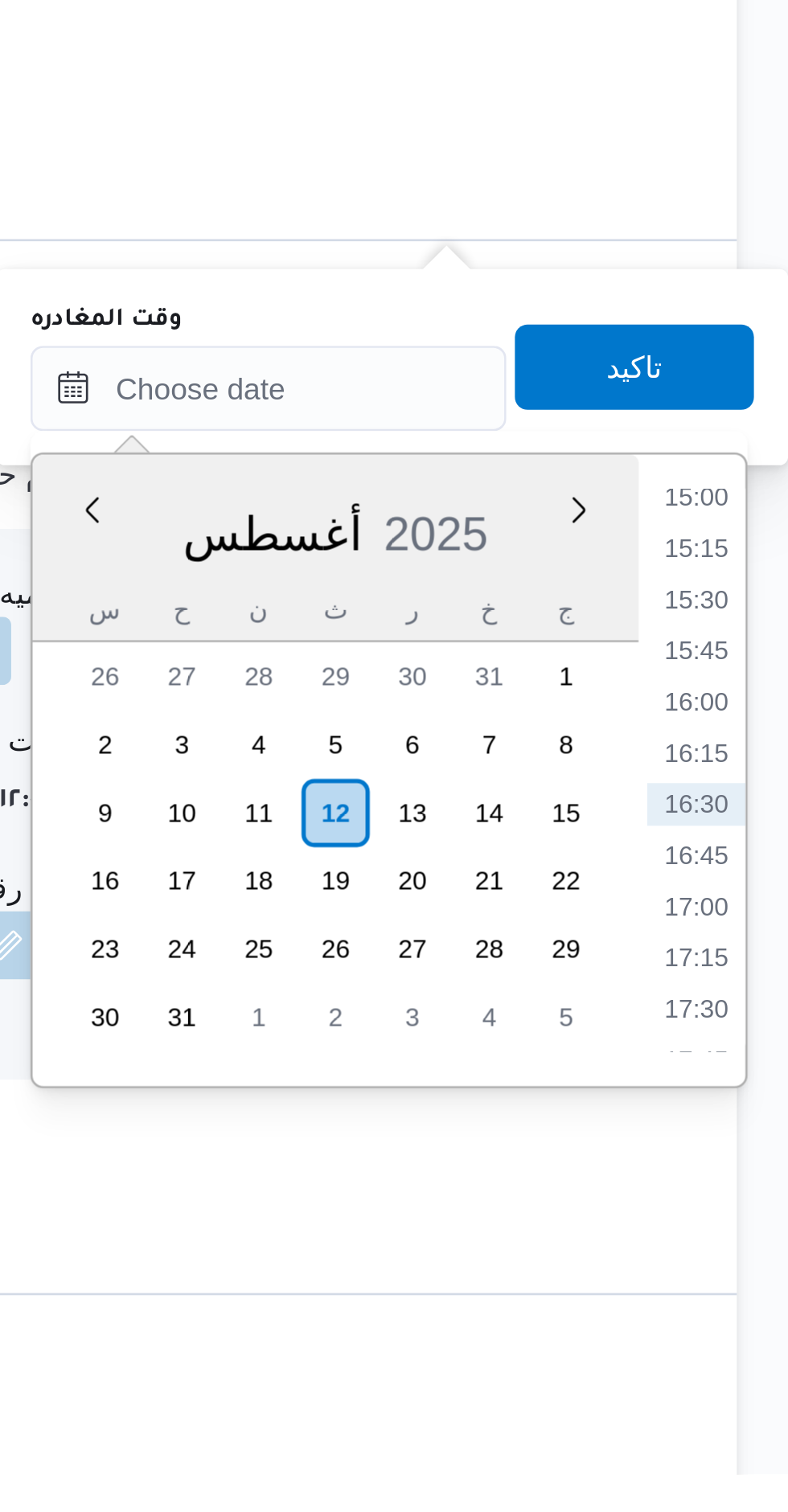
click at [758, 1148] on li "15:00" at bounding box center [753, 1143] width 37 height 16
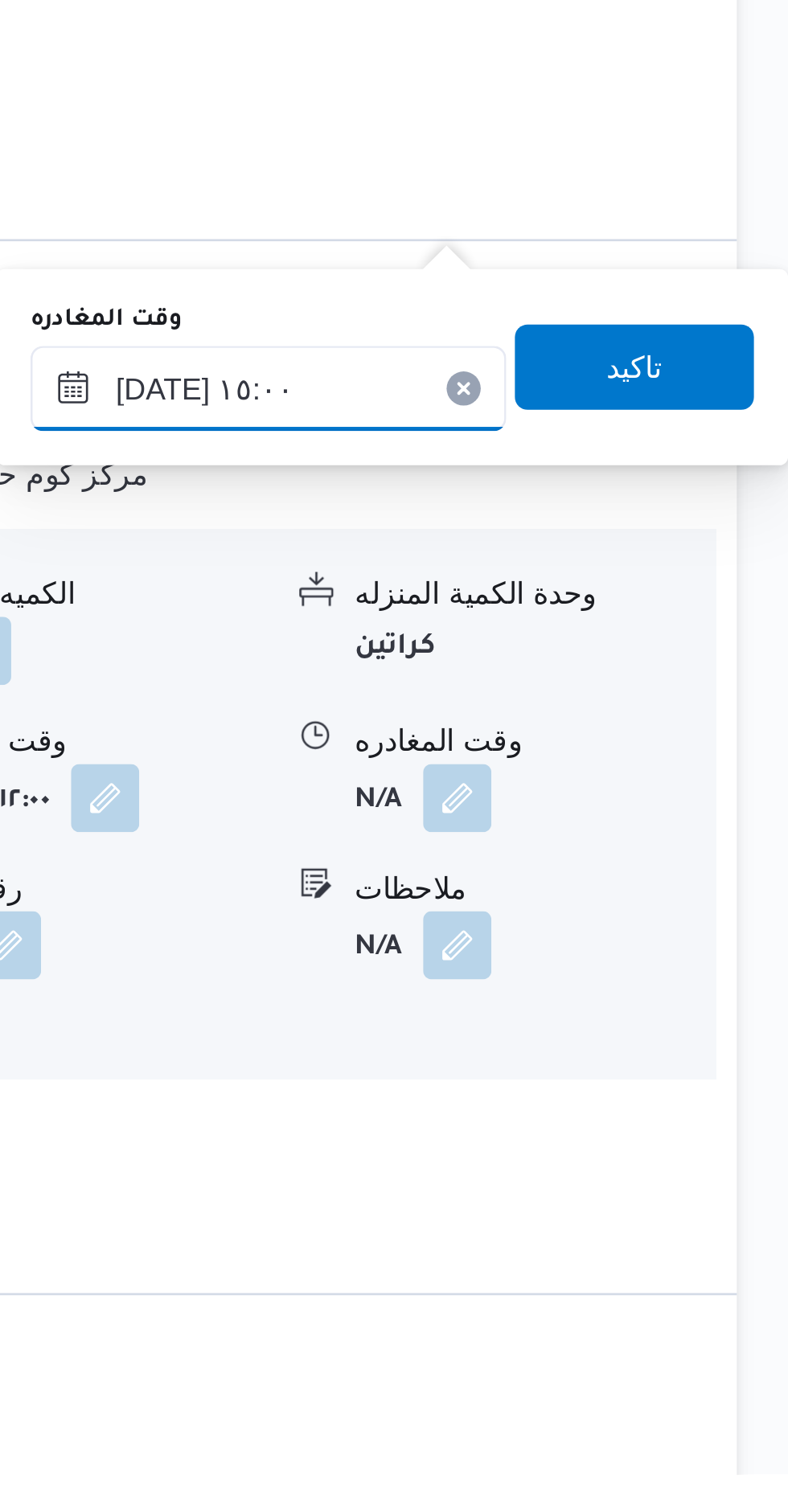
click at [636, 1097] on input "١٢/٠٨/٢٠٢٥ ١٥:٠٠" at bounding box center [592, 1103] width 180 height 32
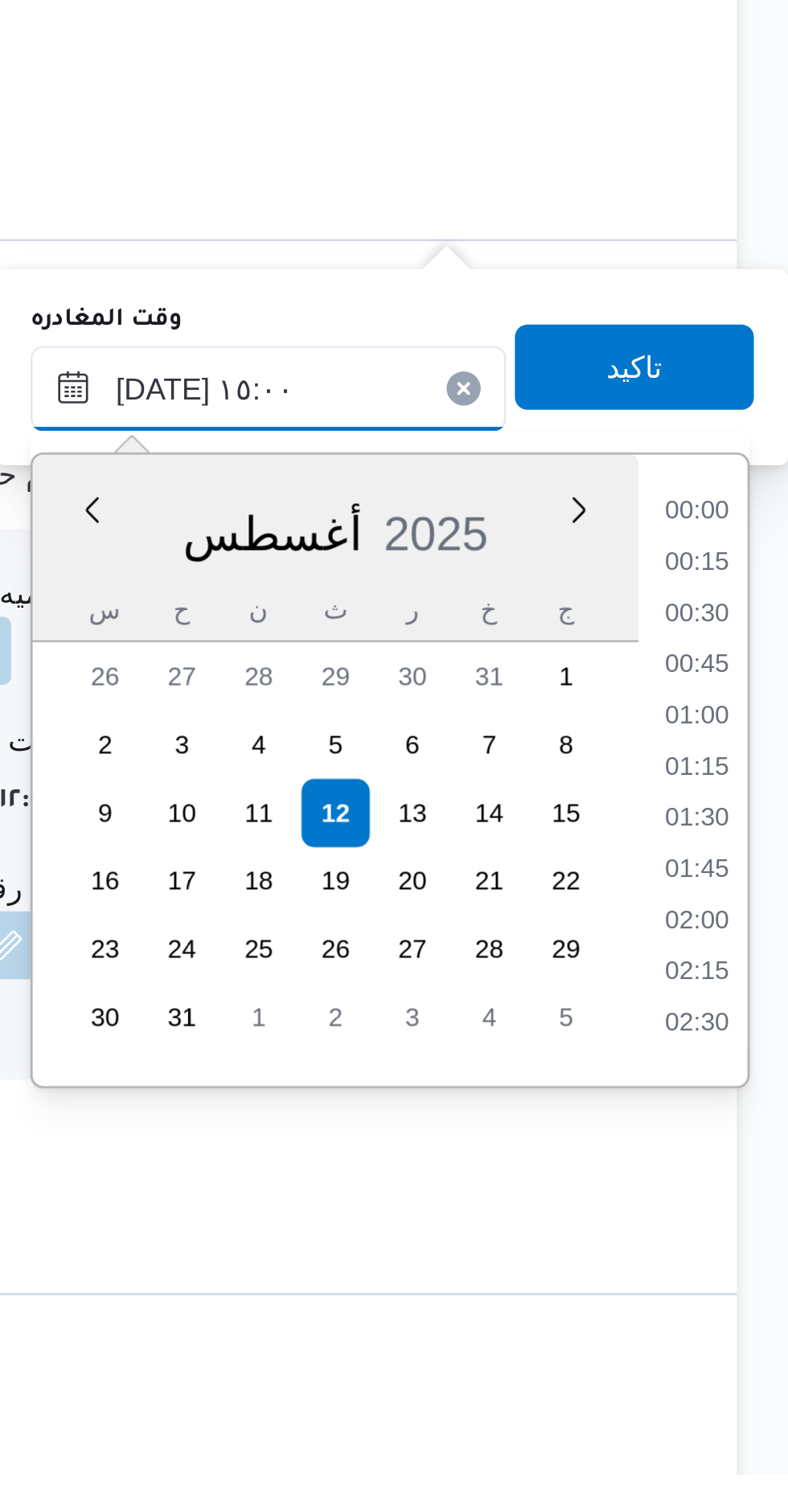
scroll to position [1047, 0]
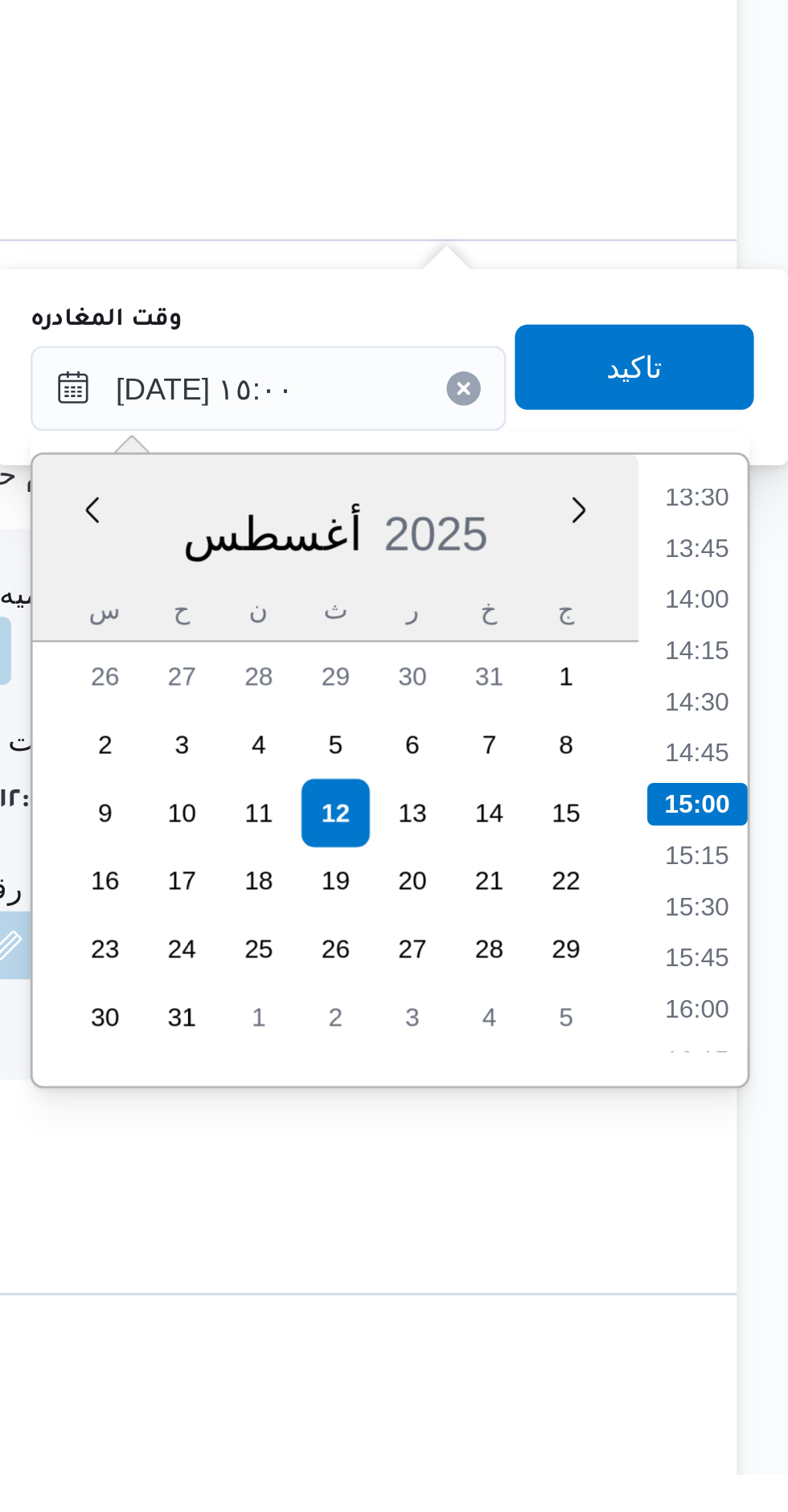
click at [763, 1182] on li "14:00" at bounding box center [753, 1182] width 37 height 16
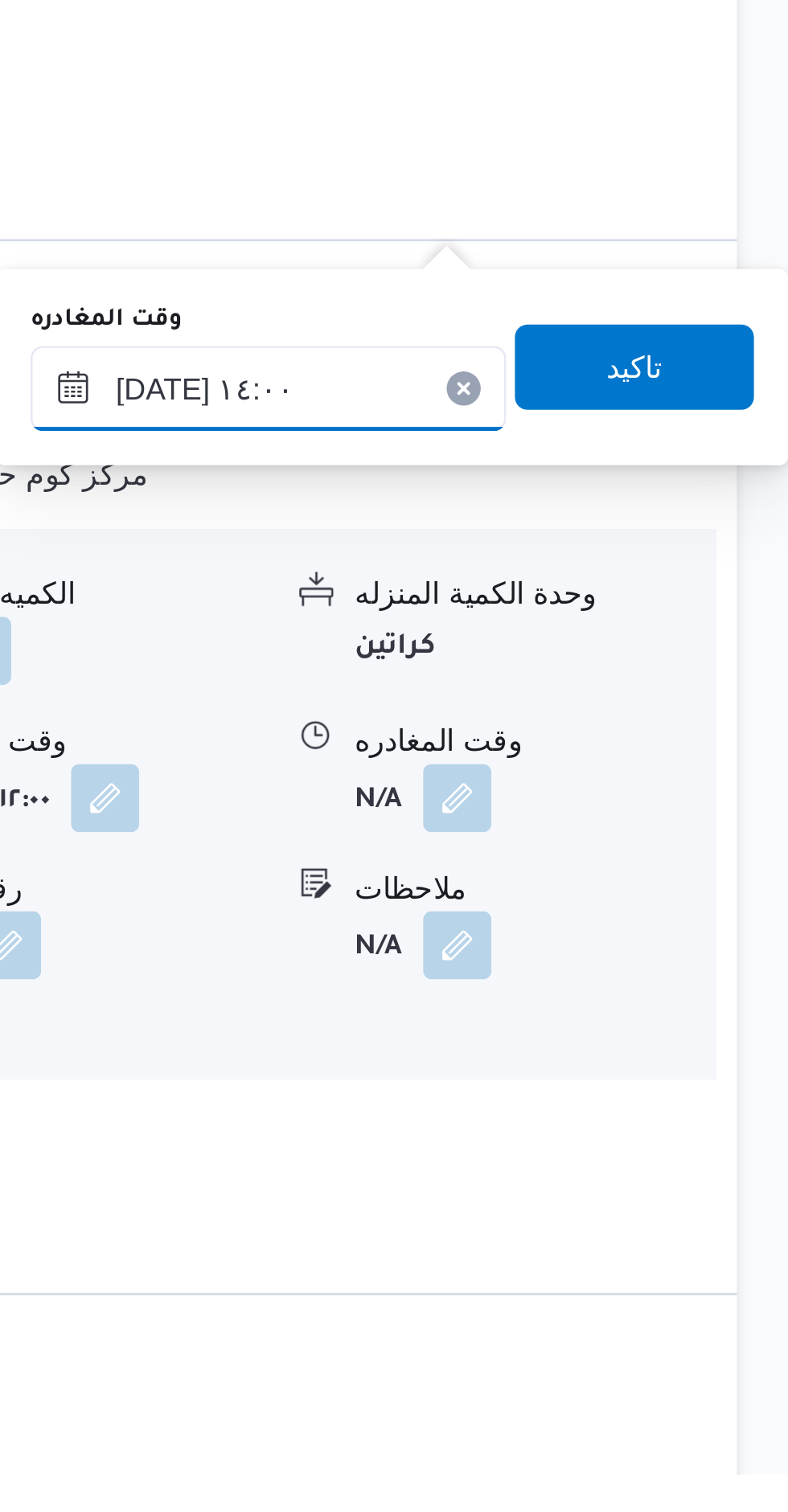
click at [628, 1103] on input "١٢/٠٨/٢٠٢٥ ١٤:٠٠" at bounding box center [592, 1103] width 180 height 32
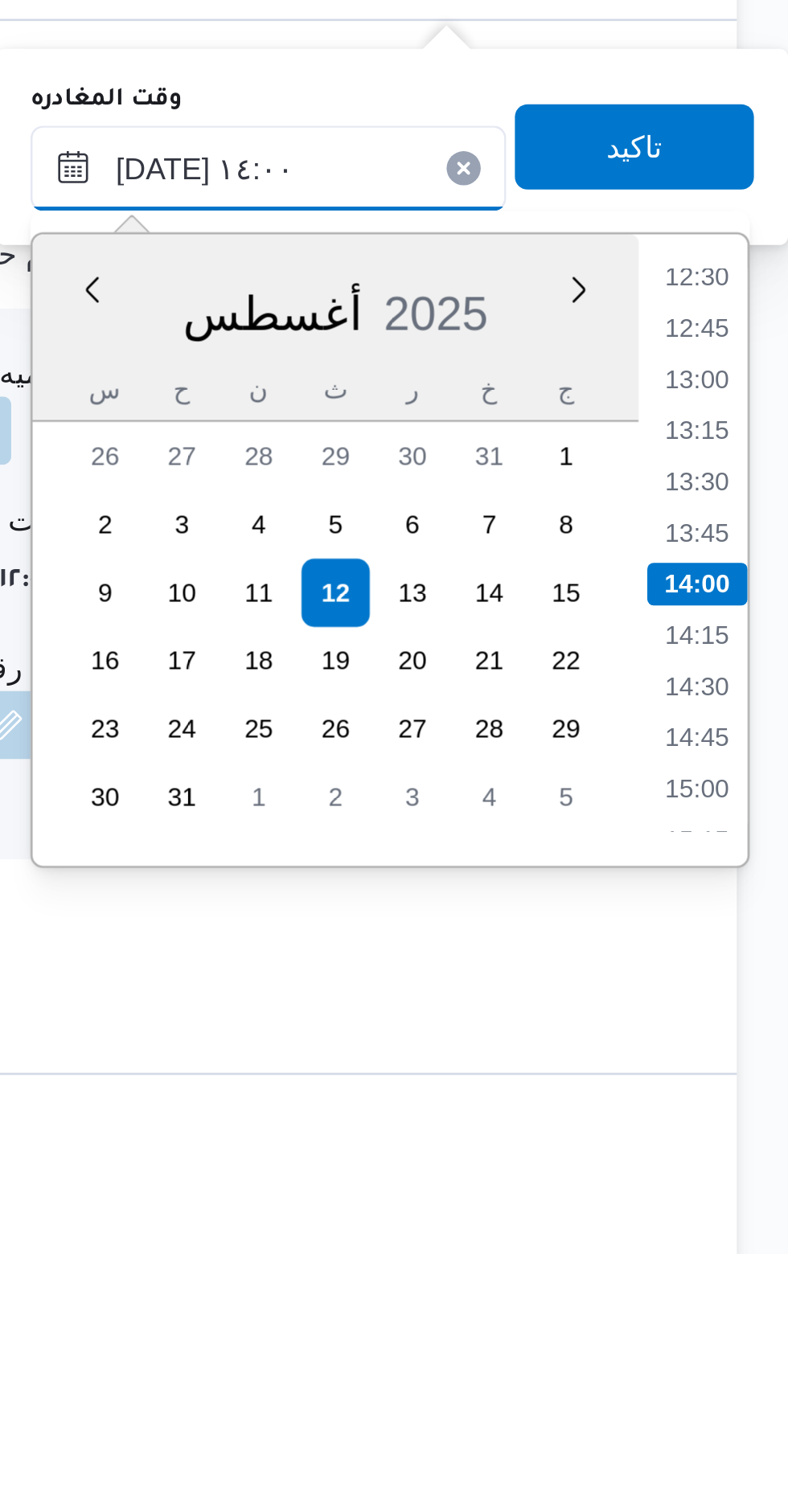
scroll to position [1303, 0]
click at [763, 1293] on li "14:30" at bounding box center [753, 1298] width 37 height 16
type input "١٢/٠٨/٢٠٢٥ ١٤:٣٠"
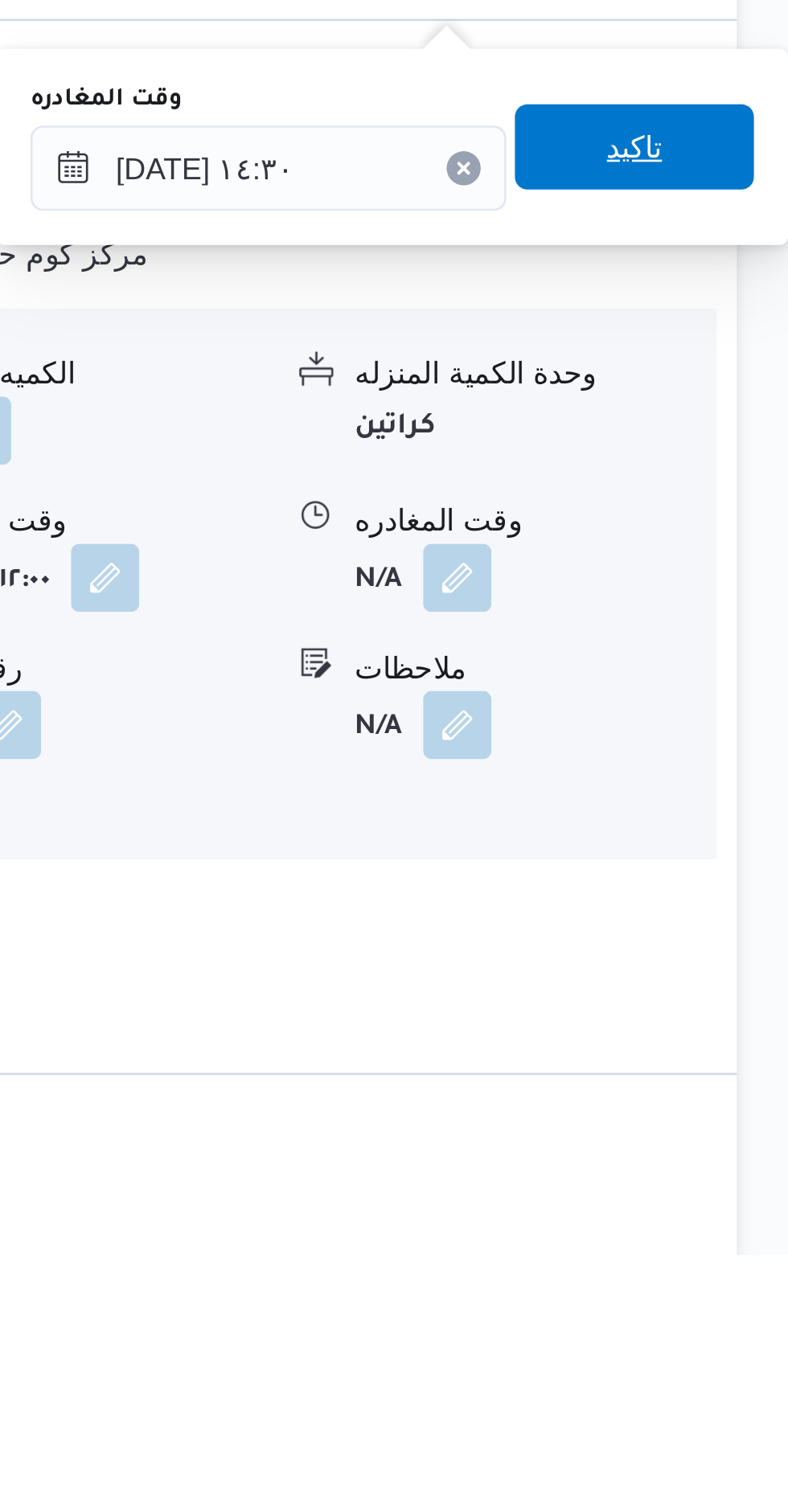
click at [741, 1096] on span "تاكيد" at bounding box center [730, 1096] width 90 height 32
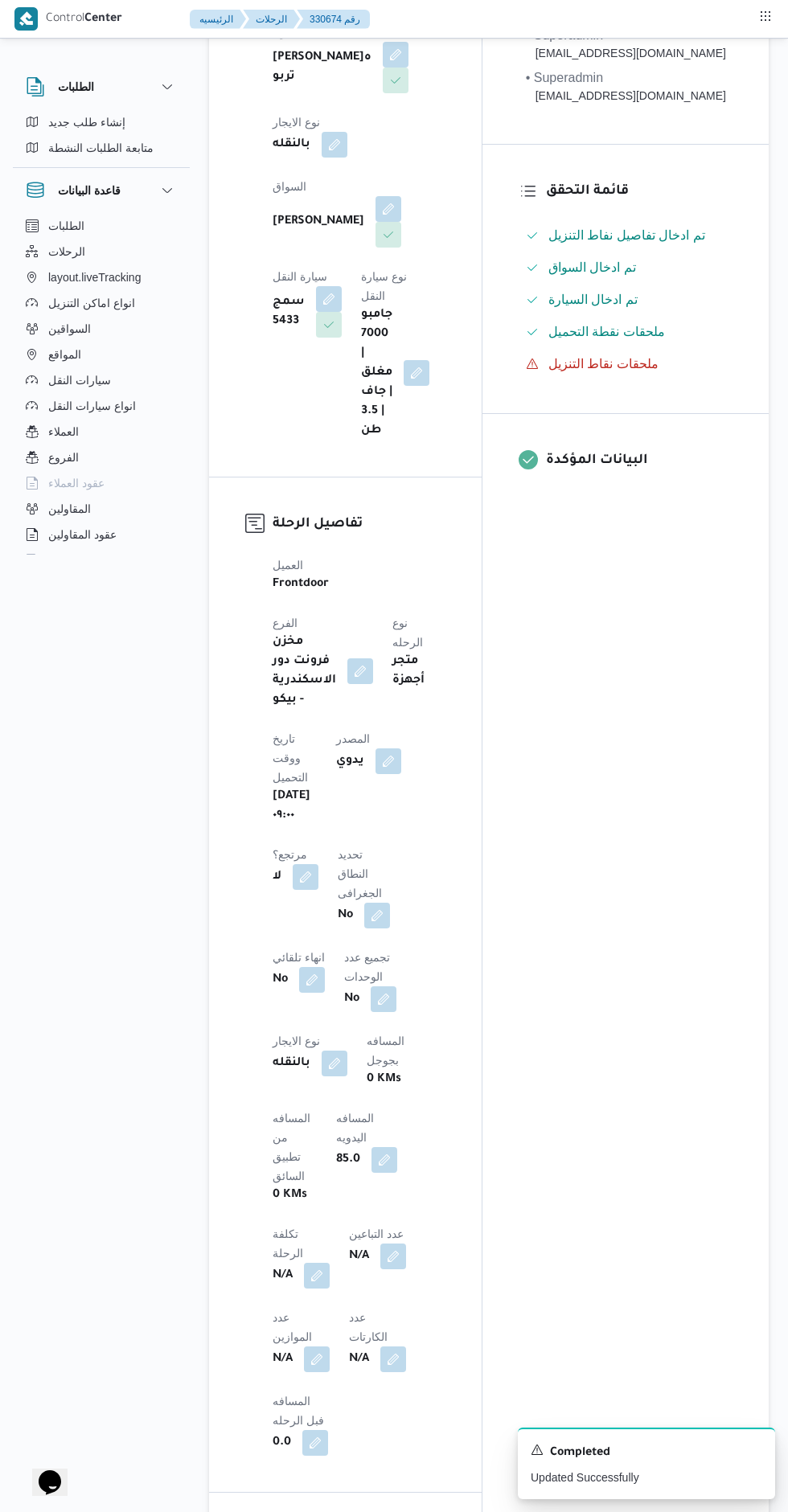
scroll to position [0, 0]
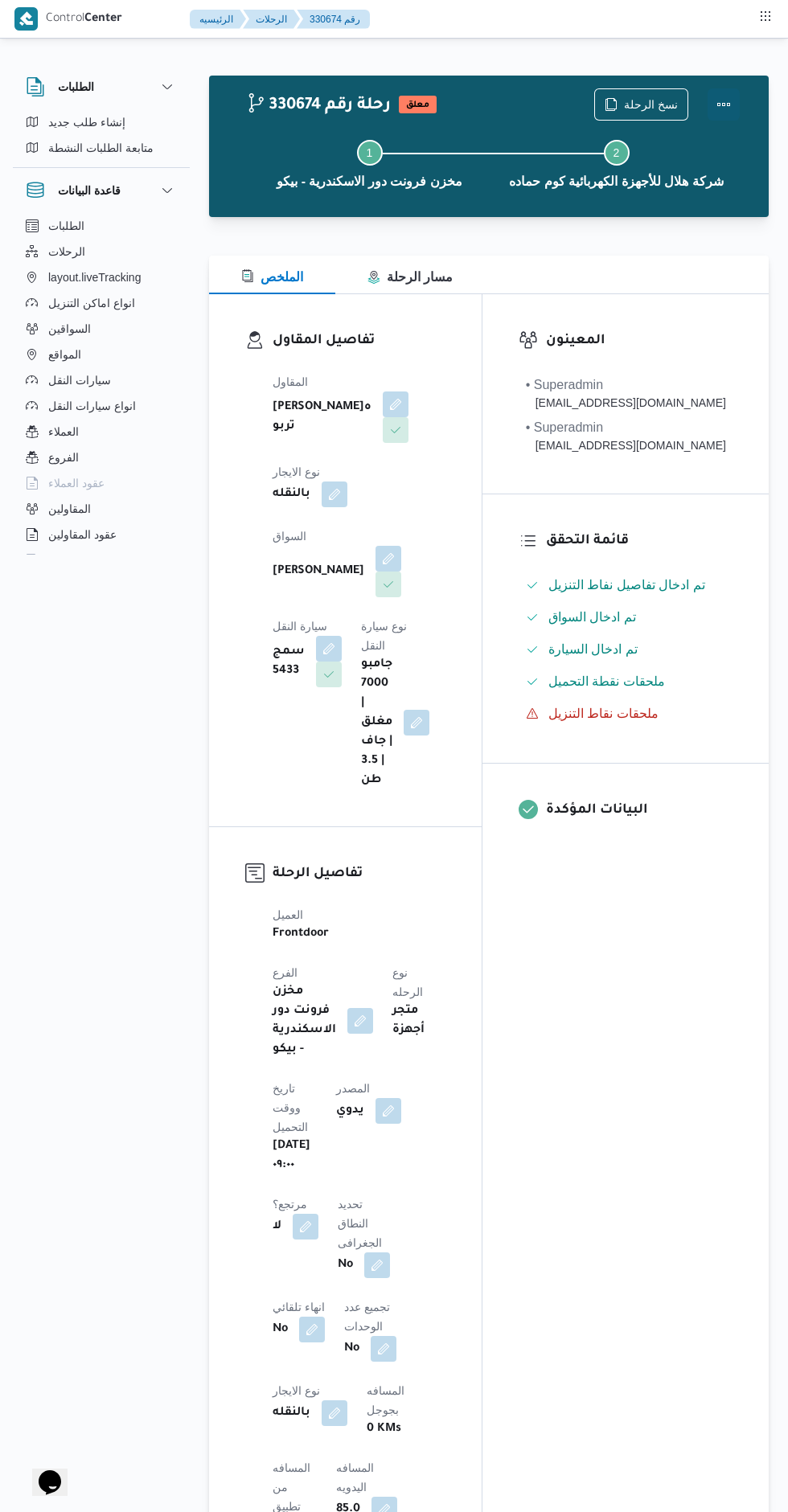
click at [730, 104] on button "Actions" at bounding box center [724, 105] width 32 height 32
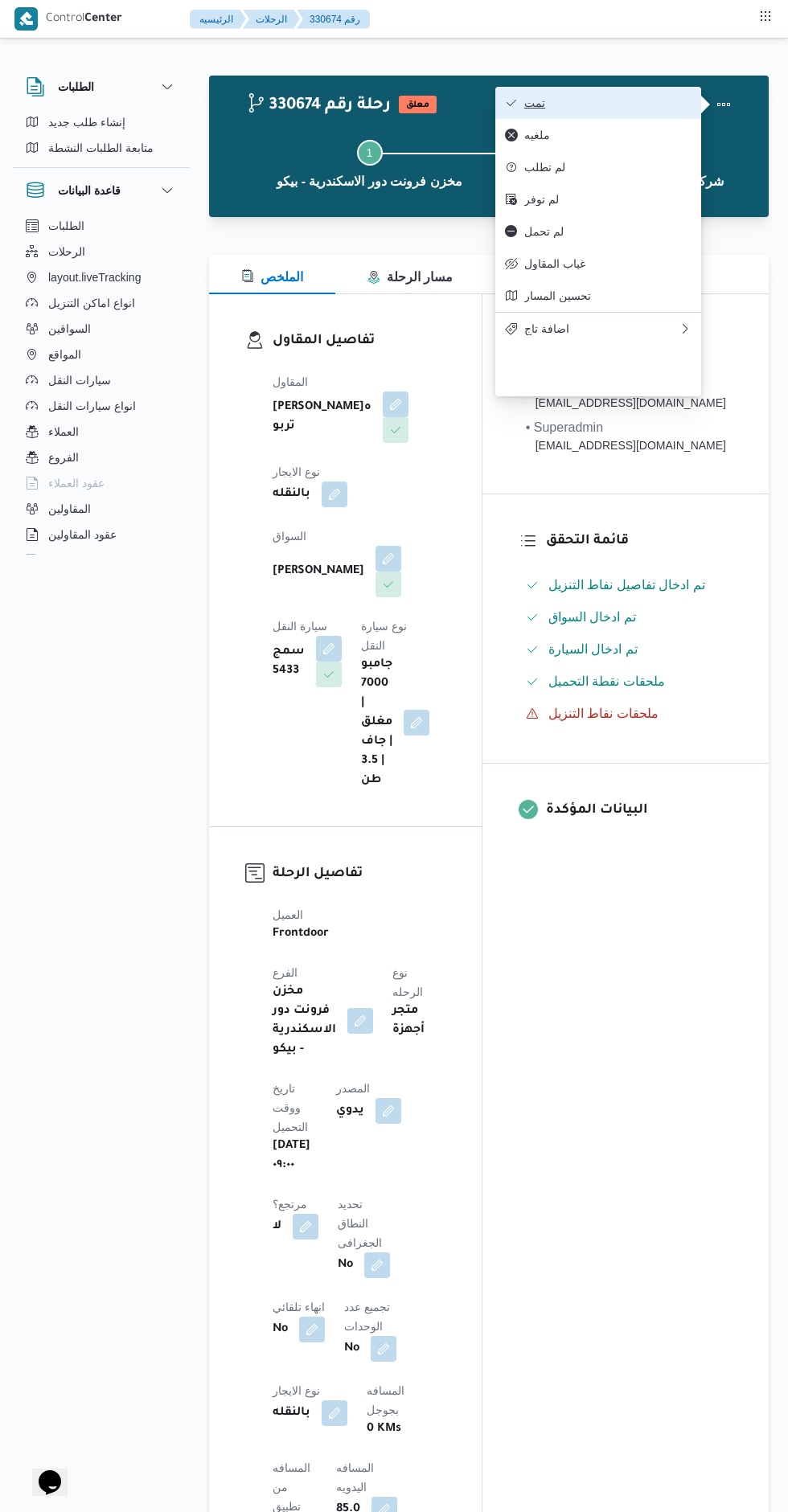
click at [655, 104] on span "تمت" at bounding box center [607, 102] width 167 height 12
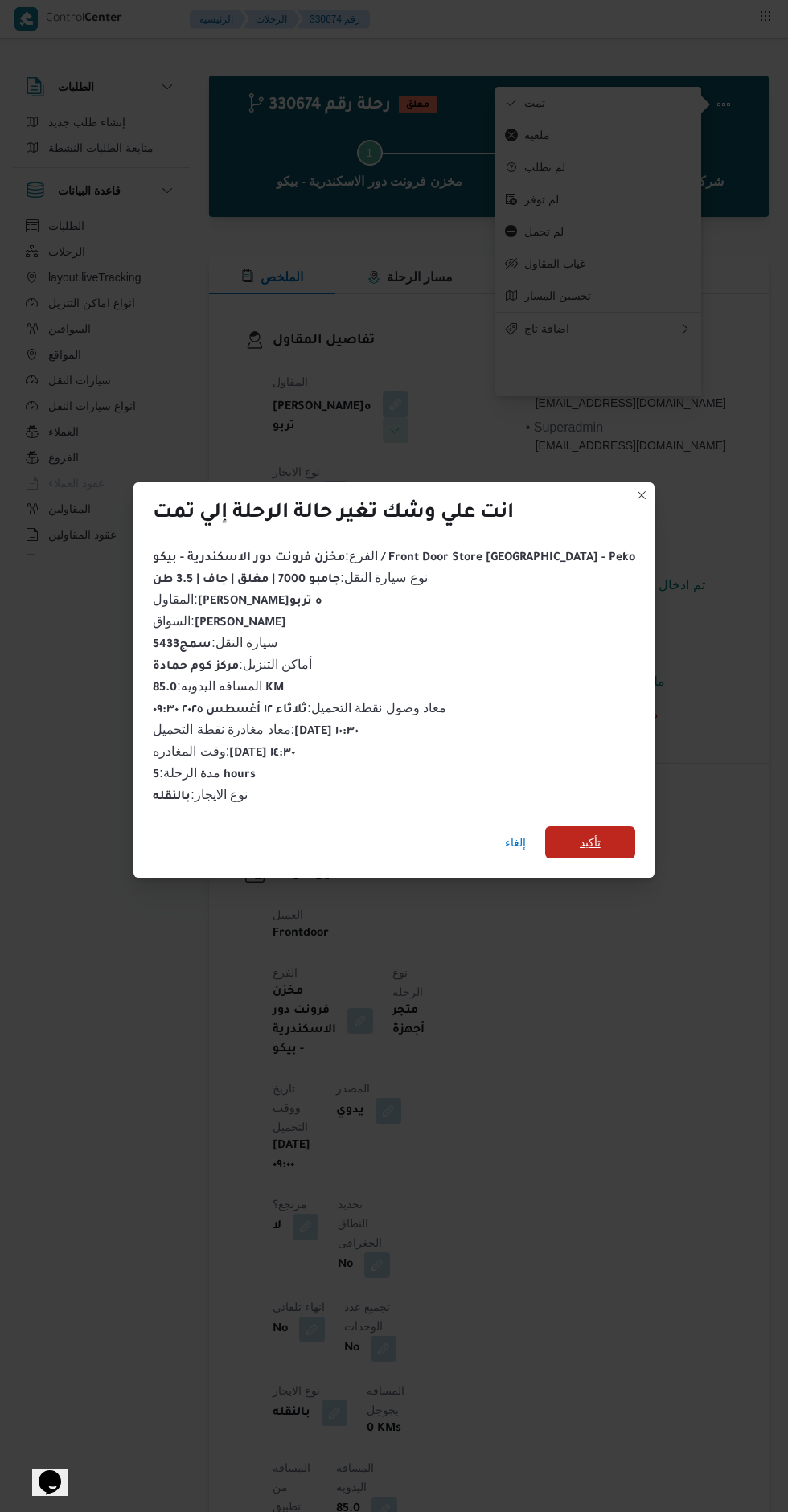
click at [591, 845] on span "تأكيد" at bounding box center [590, 842] width 90 height 32
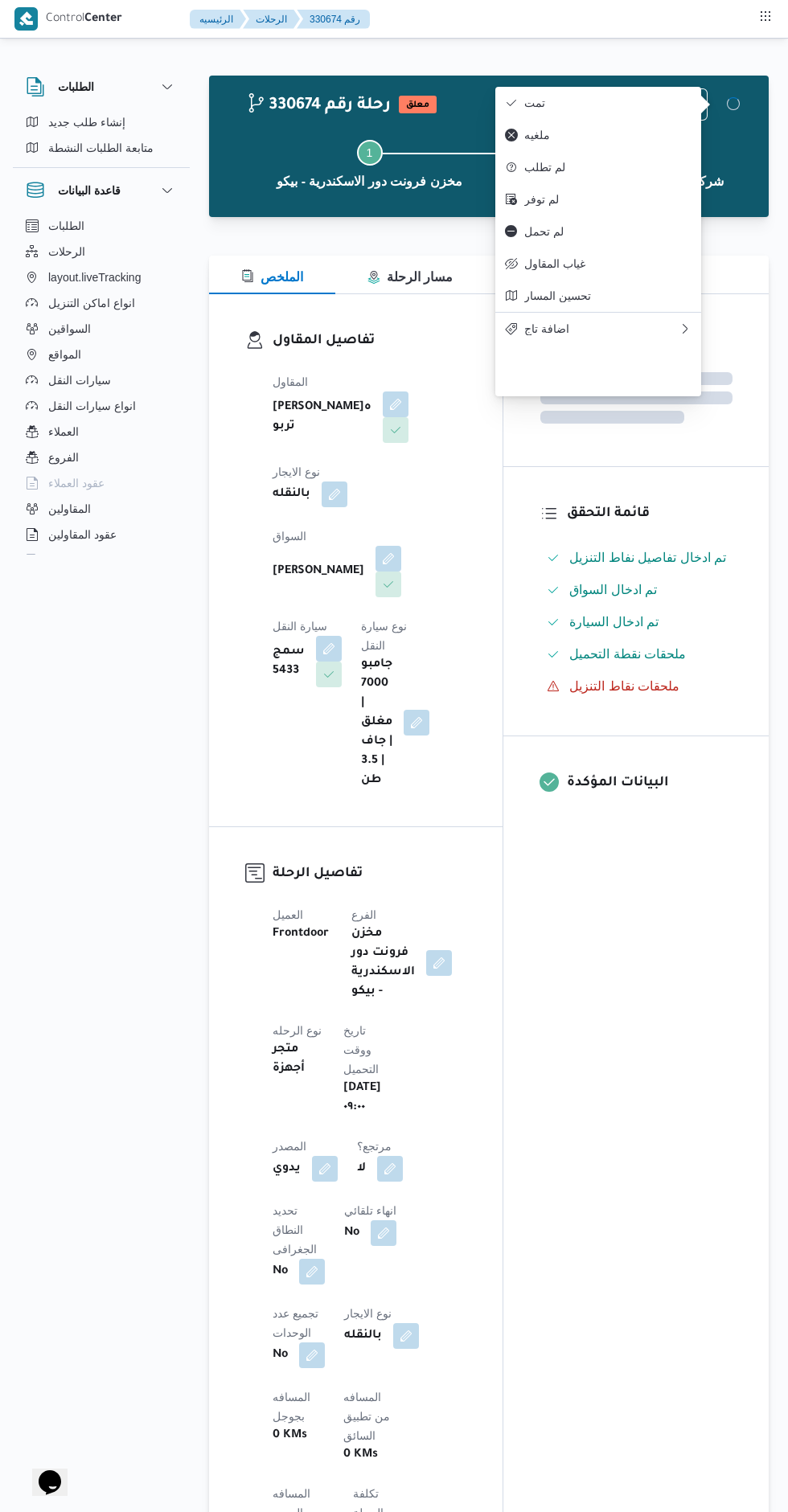
click at [643, 1005] on div "المعينون قائمة التحقق تم ادخال تفاصيل نفاط التنزيل تم ادخال السواق تم ادخال الس…" at bounding box center [636, 1260] width 266 height 1932
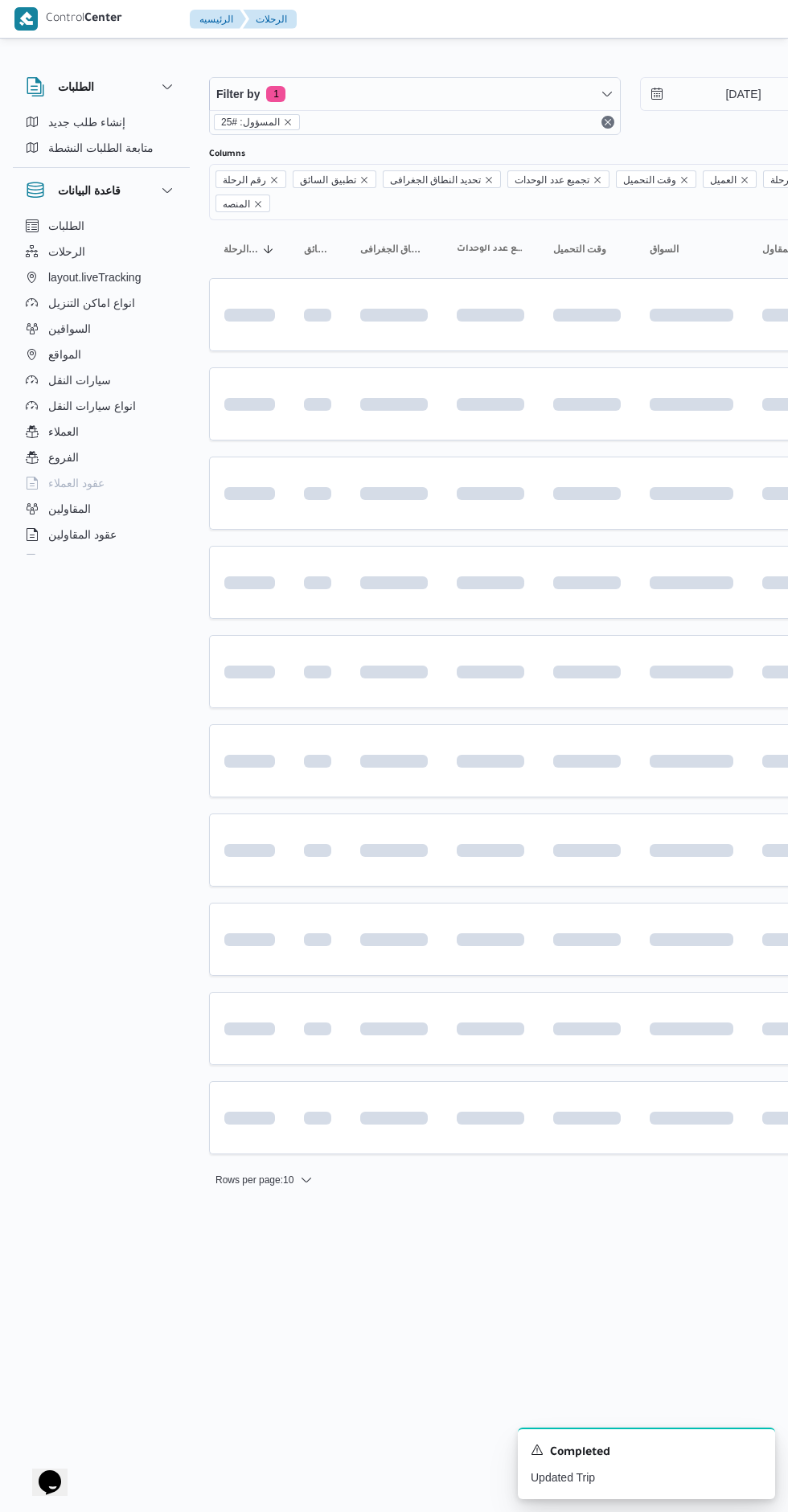
scroll to position [0, 26]
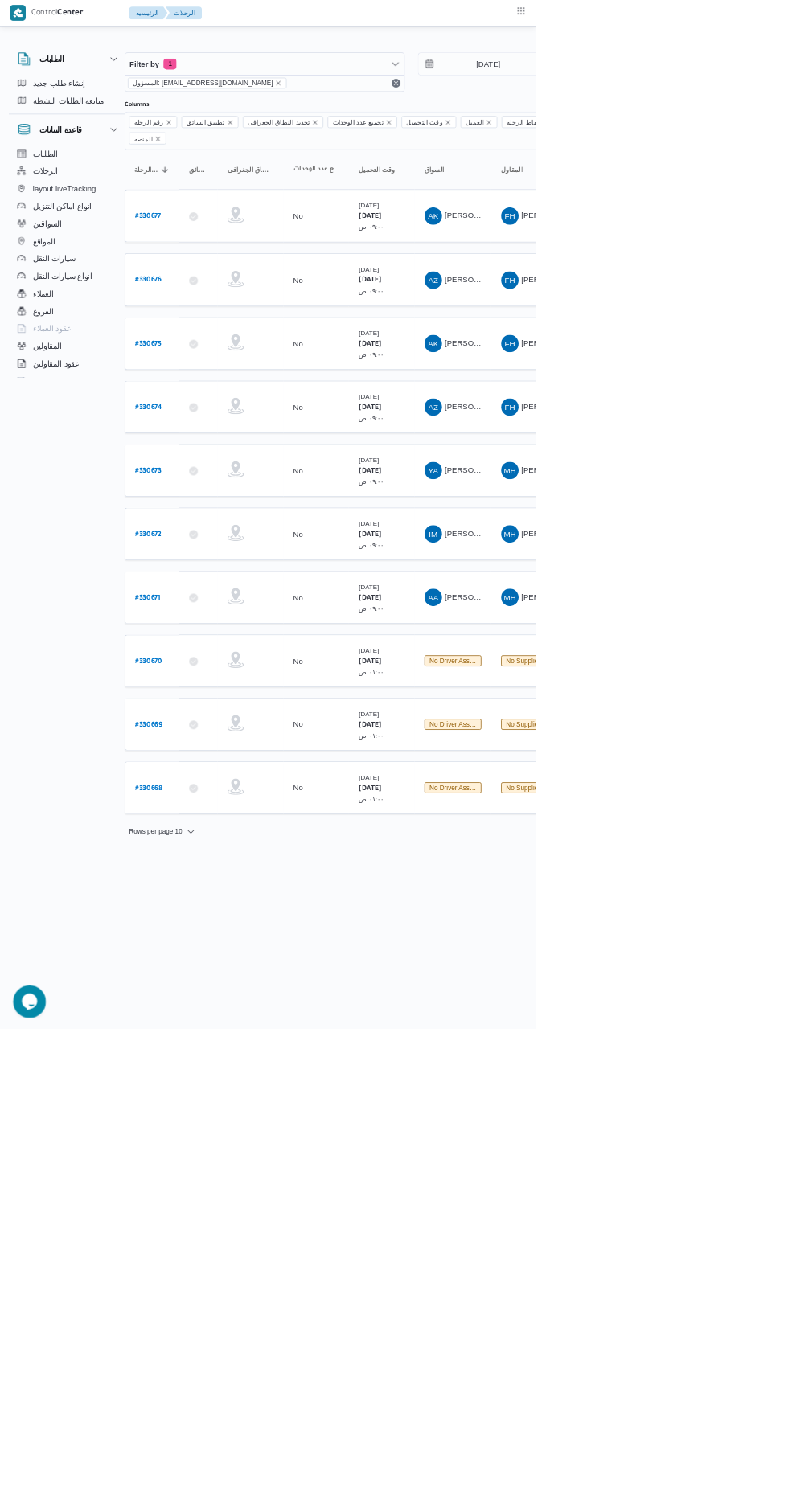
click at [221, 500] on b "# 330675" at bounding box center [218, 506] width 39 height 11
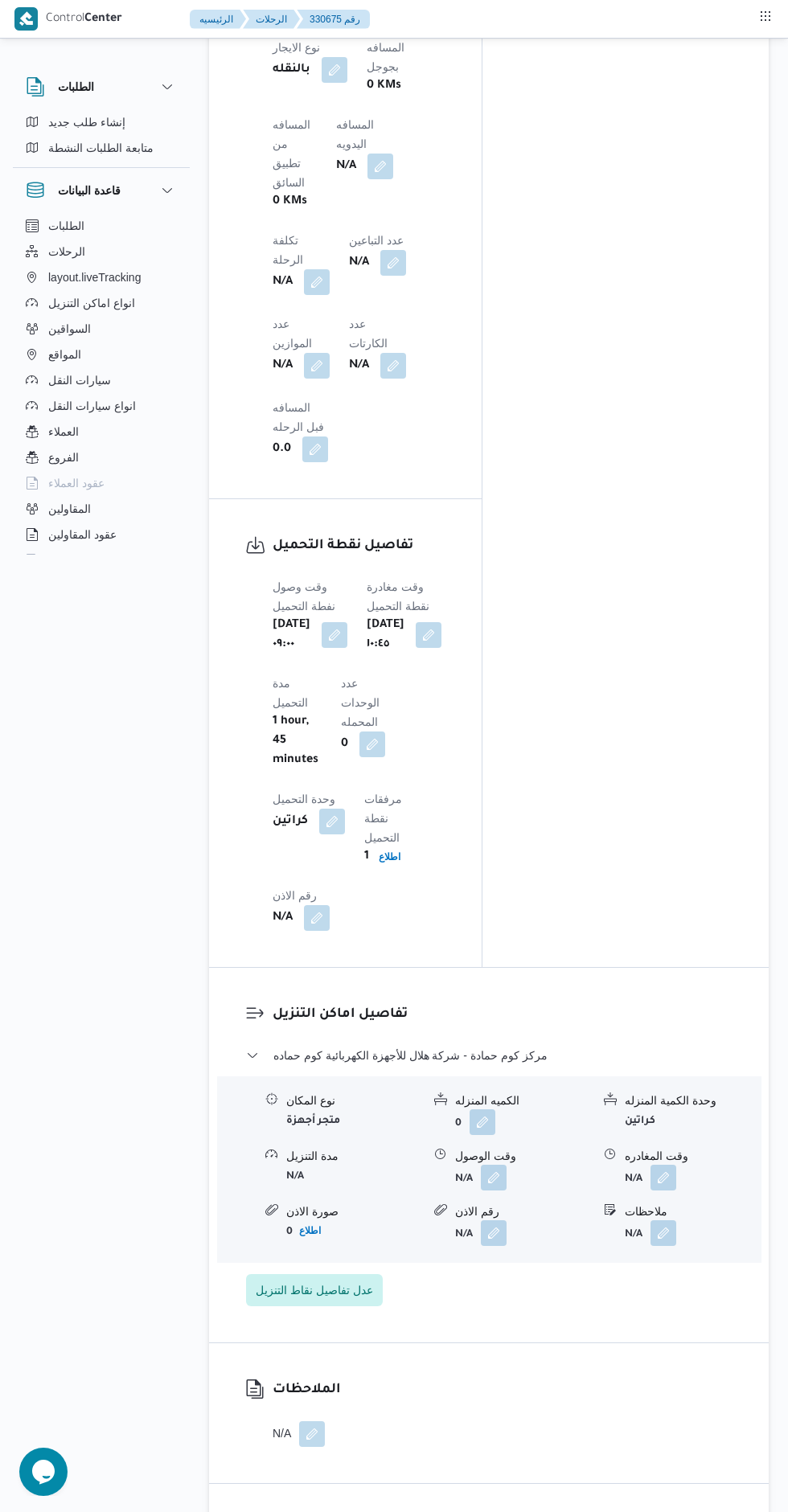
scroll to position [1346, 0]
click at [501, 1162] on button "button" at bounding box center [493, 1175] width 26 height 26
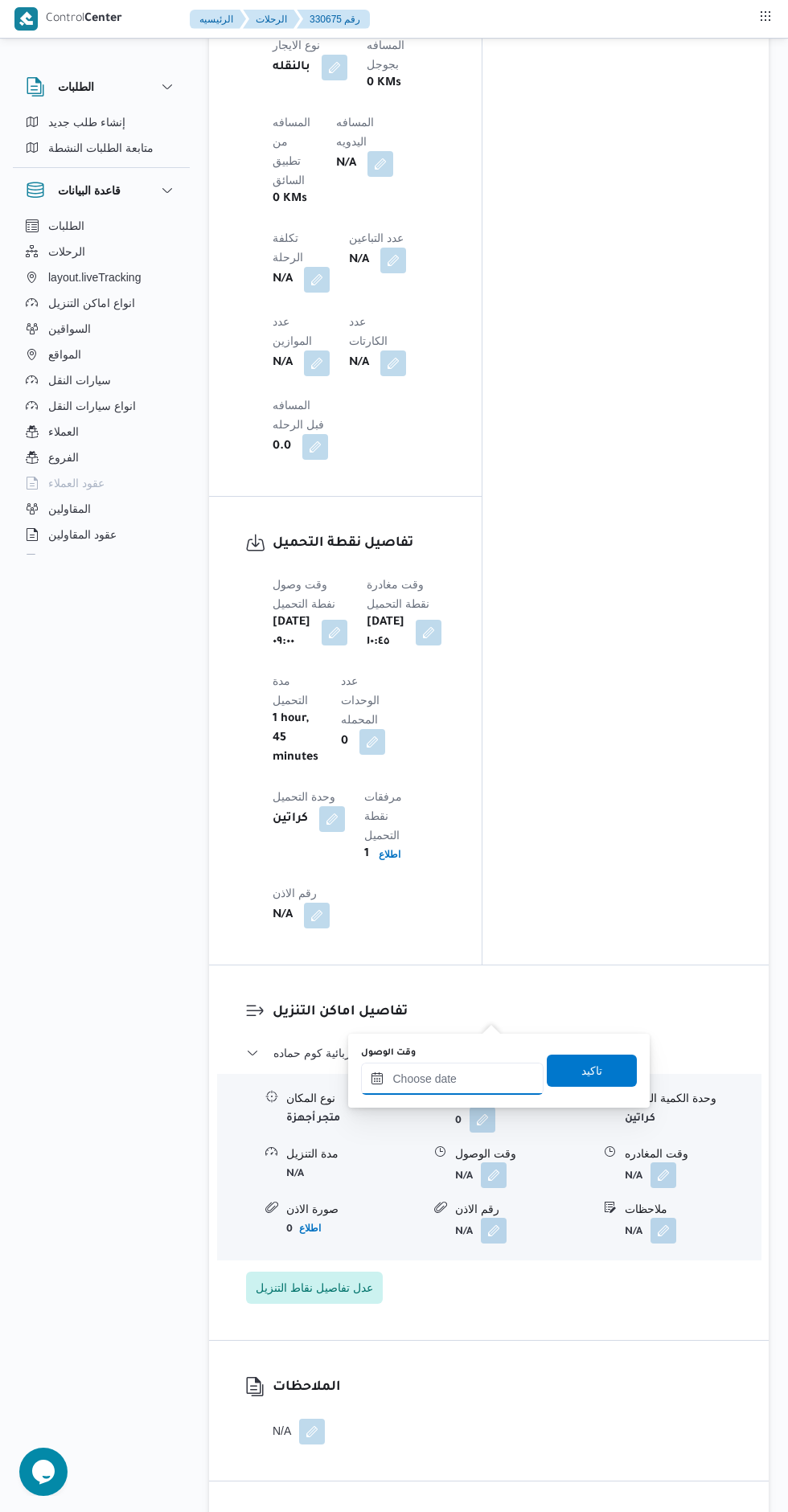
click at [488, 1079] on input "وقت الوصول" at bounding box center [452, 1079] width 182 height 32
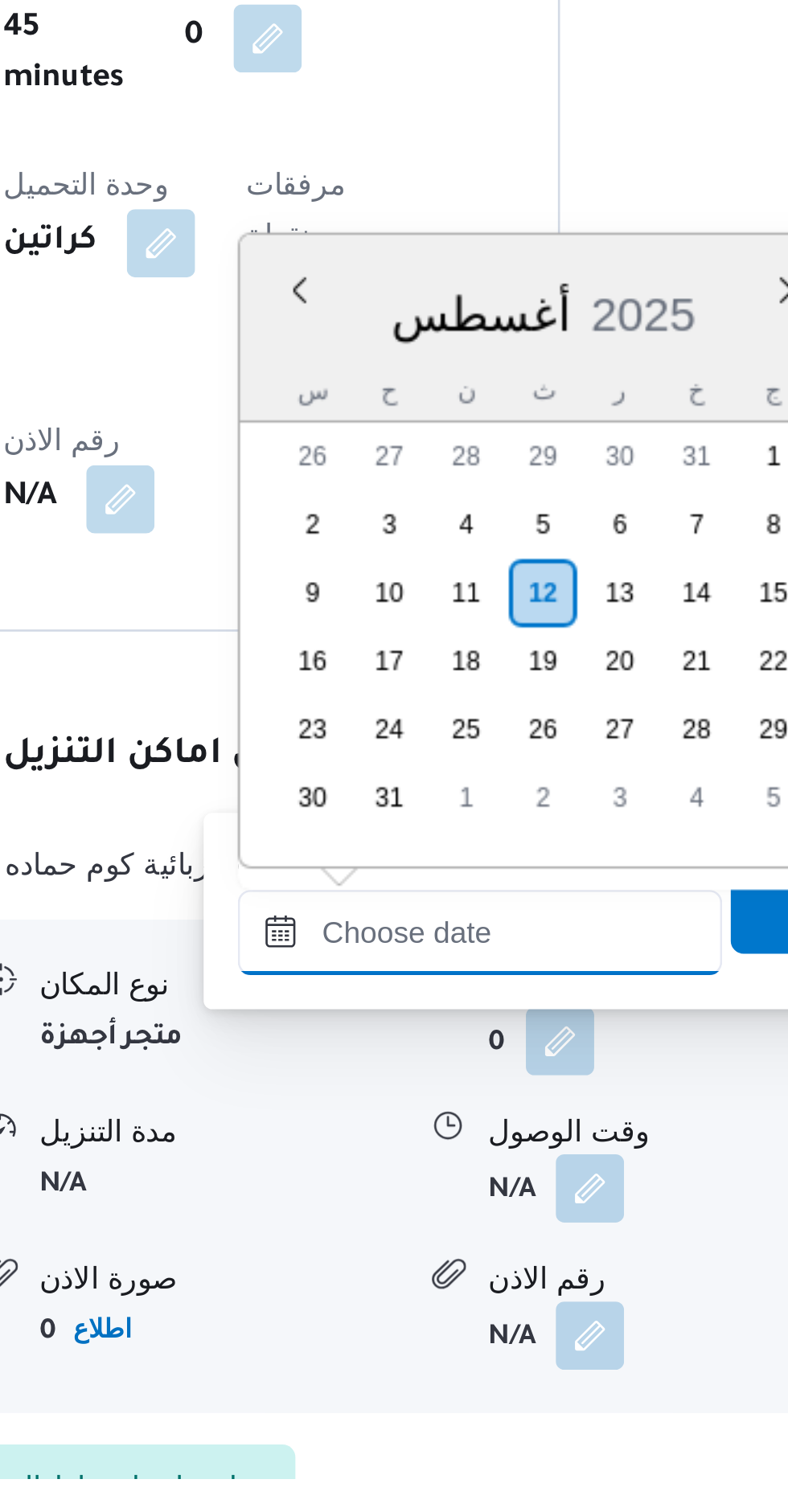
scroll to position [1118, 0]
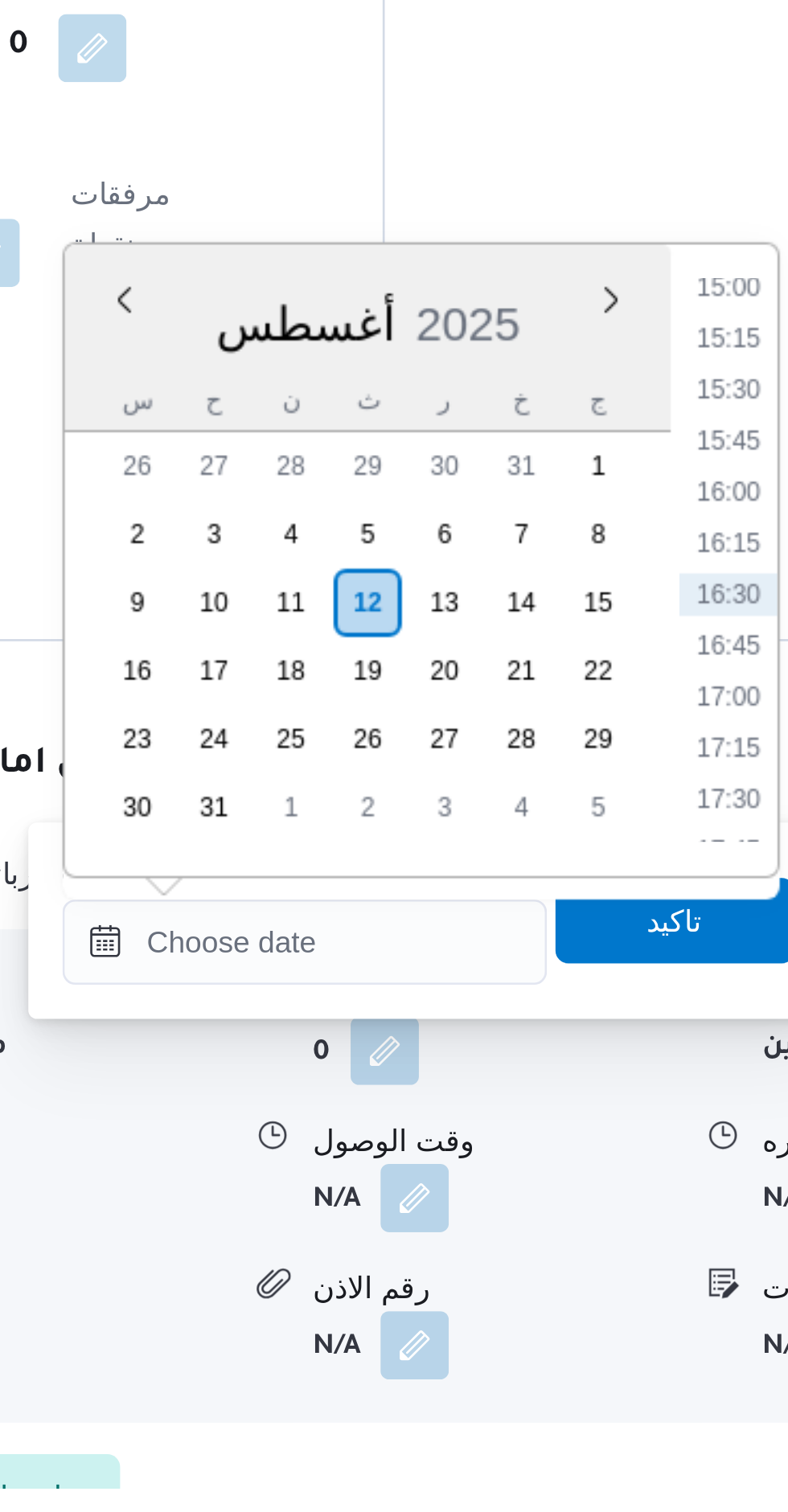
click at [614, 1067] on li "15:00" at bounding box center [611, 1059] width 37 height 16
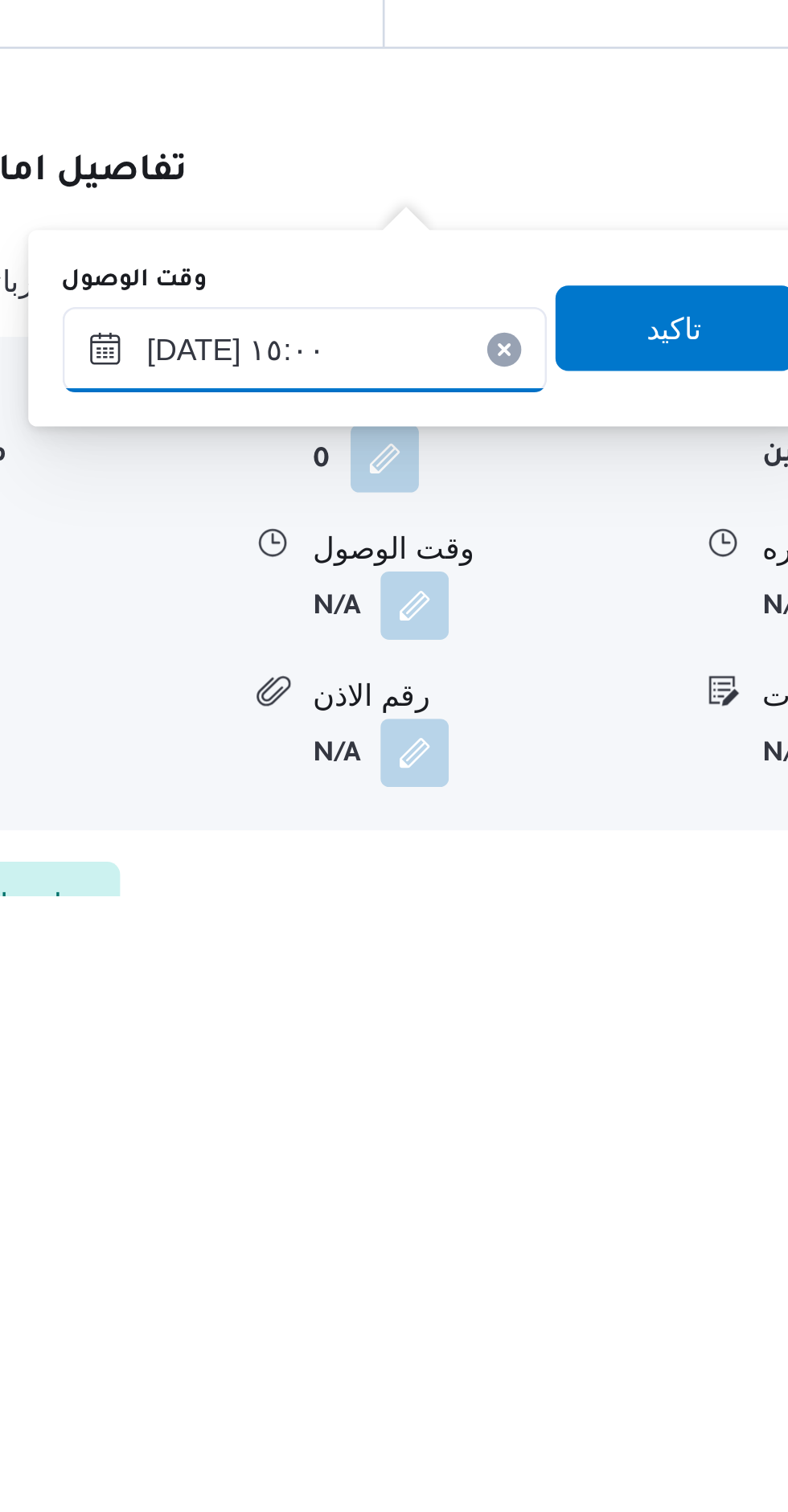
click at [489, 1312] on input "[DATE] ١٥:٠٠" at bounding box center [452, 1307] width 182 height 32
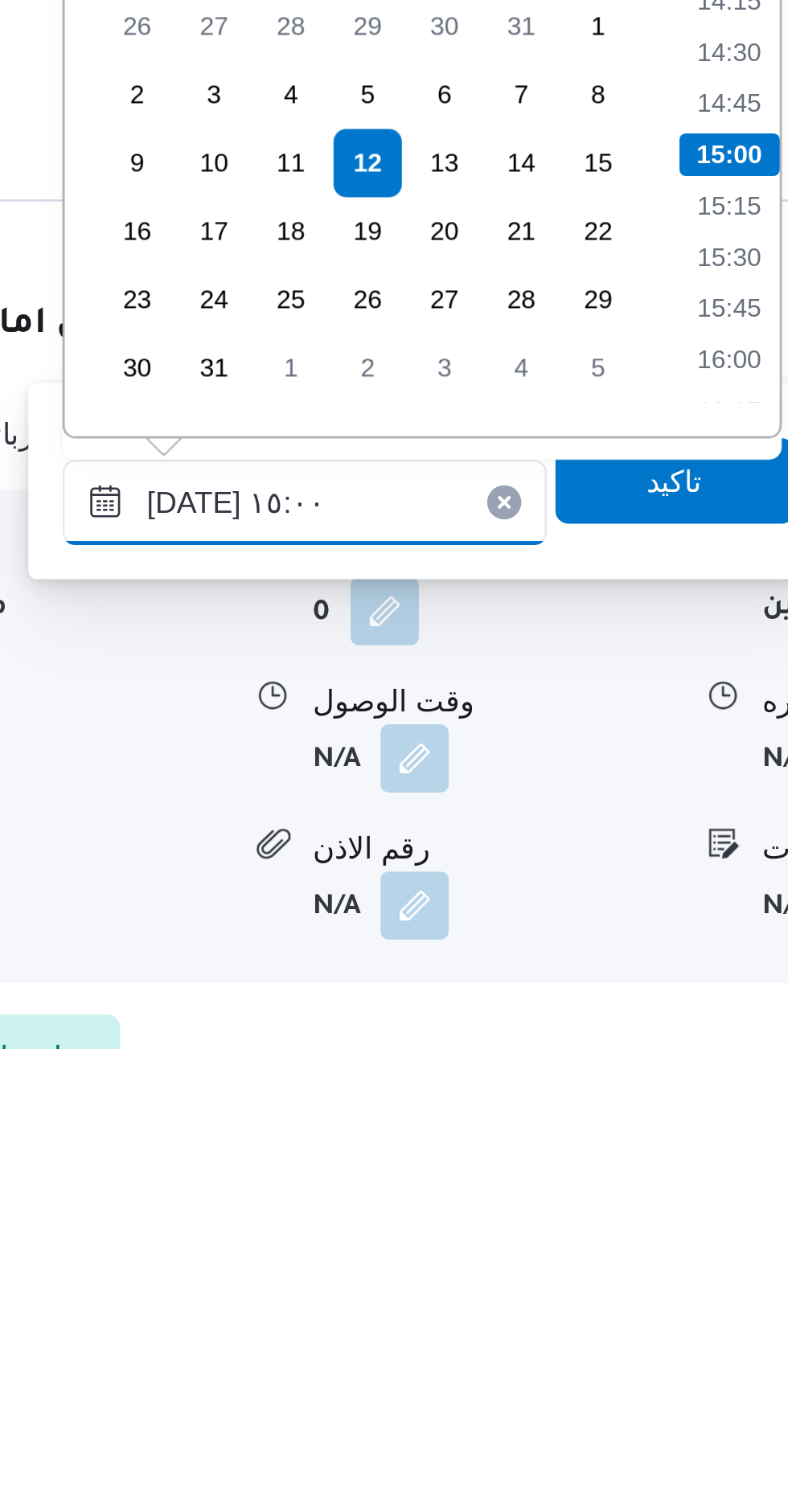
click at [405, 1306] on input "[DATE] ١٥:٠٠" at bounding box center [452, 1307] width 182 height 32
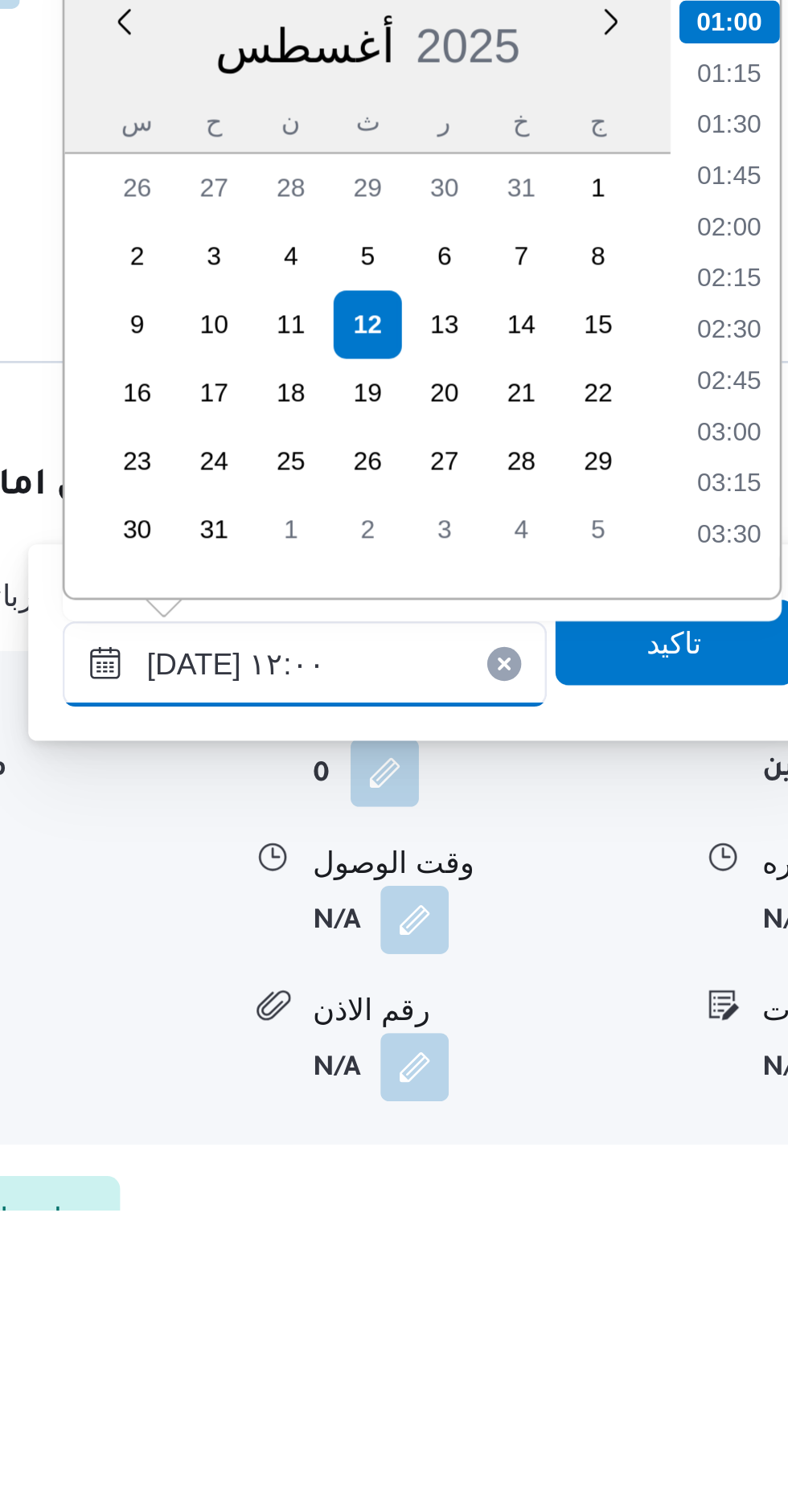
scroll to position [730, 0]
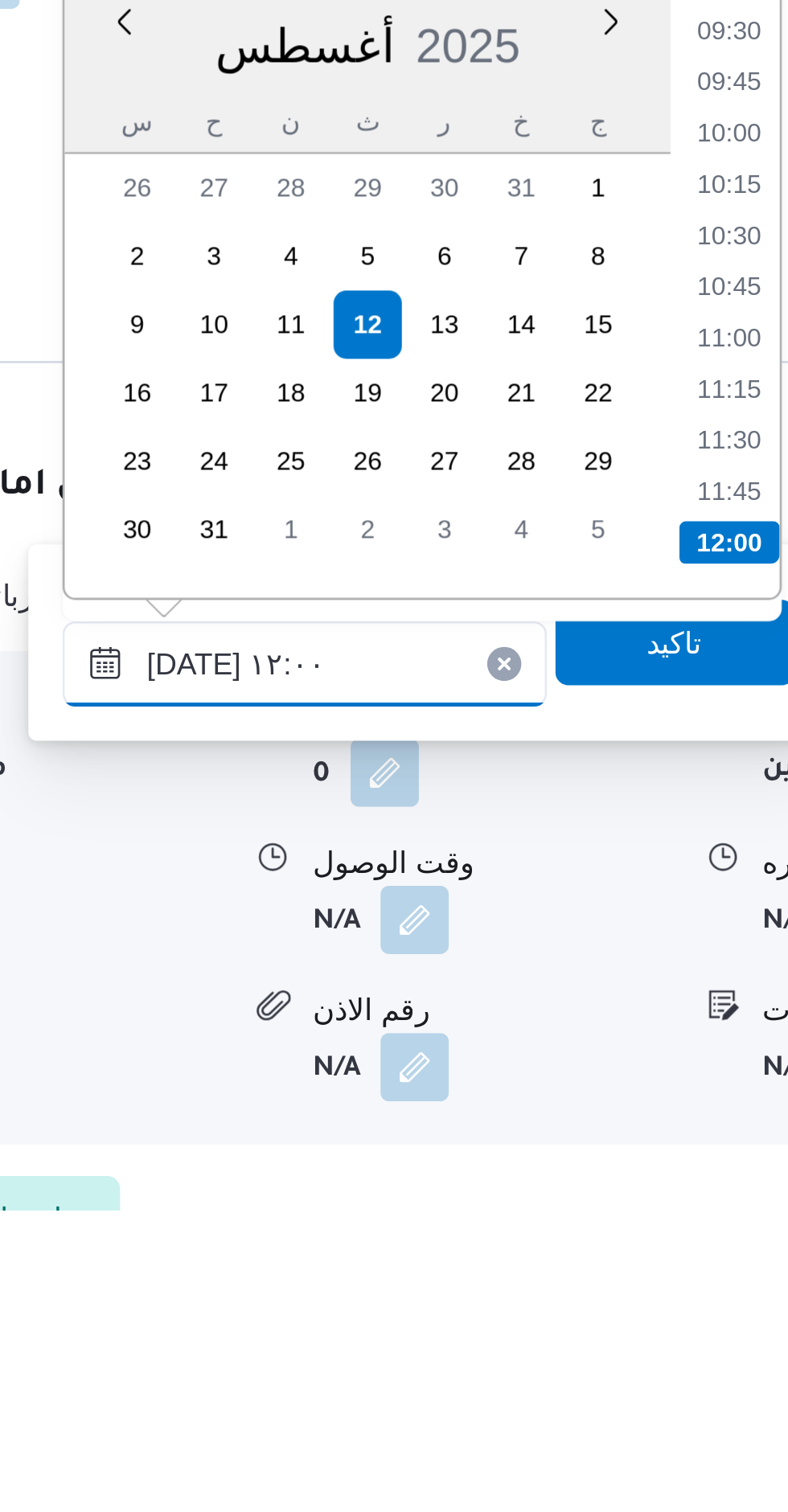
type input "[DATE] ١٢:٠٠"
click at [614, 1258] on li "12:00" at bounding box center [612, 1260] width 38 height 16
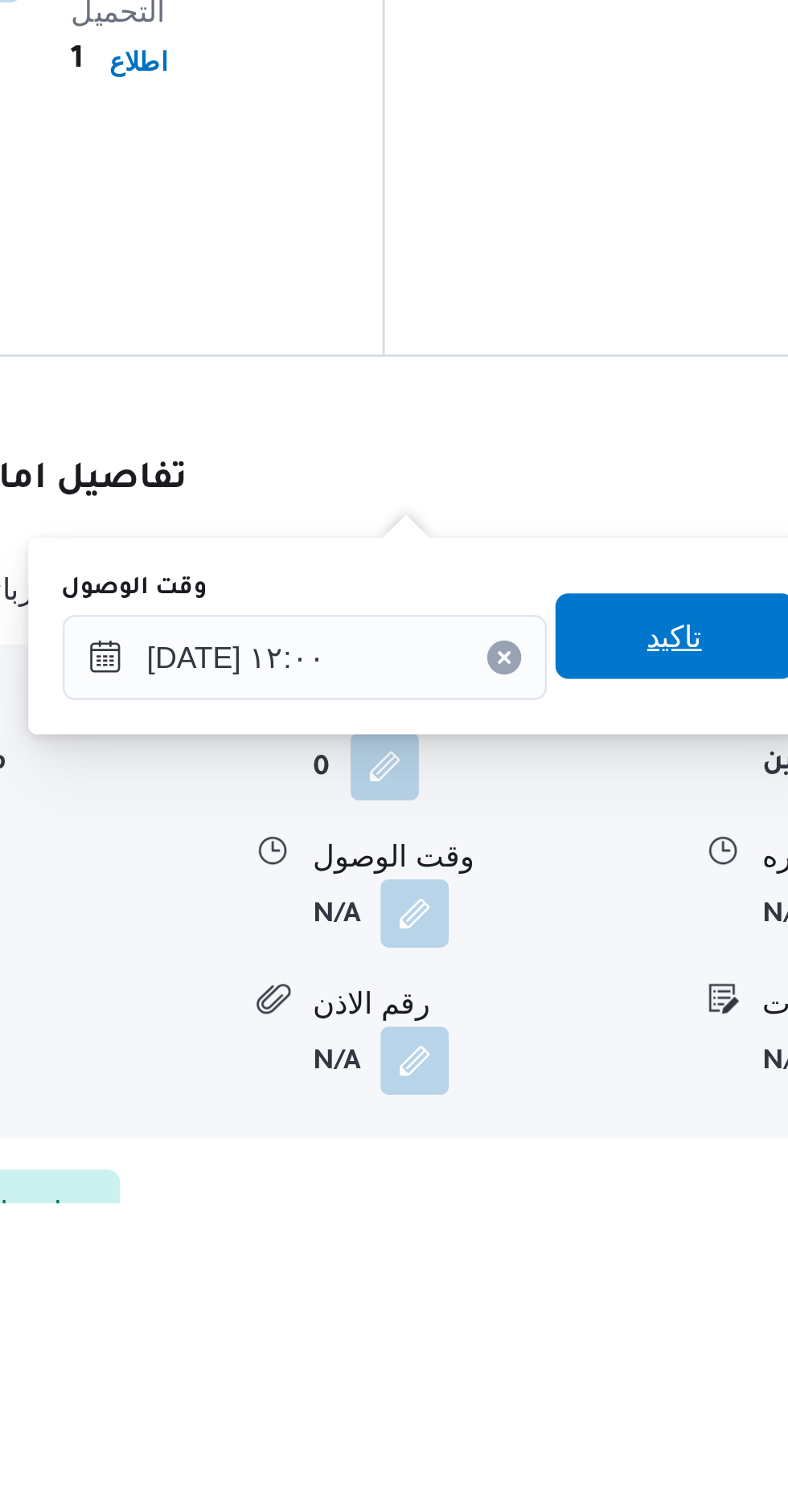
click at [599, 1295] on span "تاكيد" at bounding box center [591, 1299] width 90 height 32
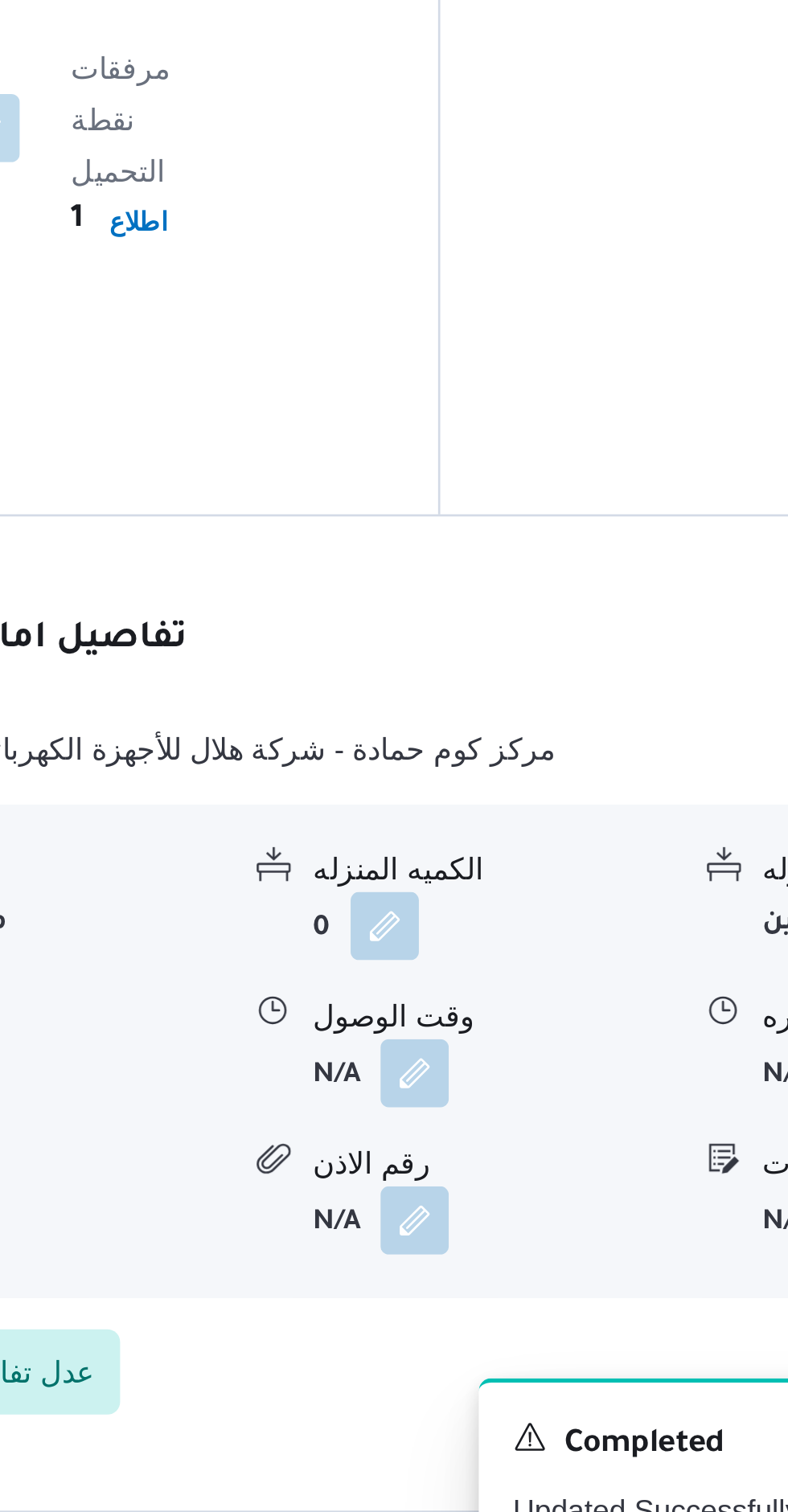
scroll to position [1118, 0]
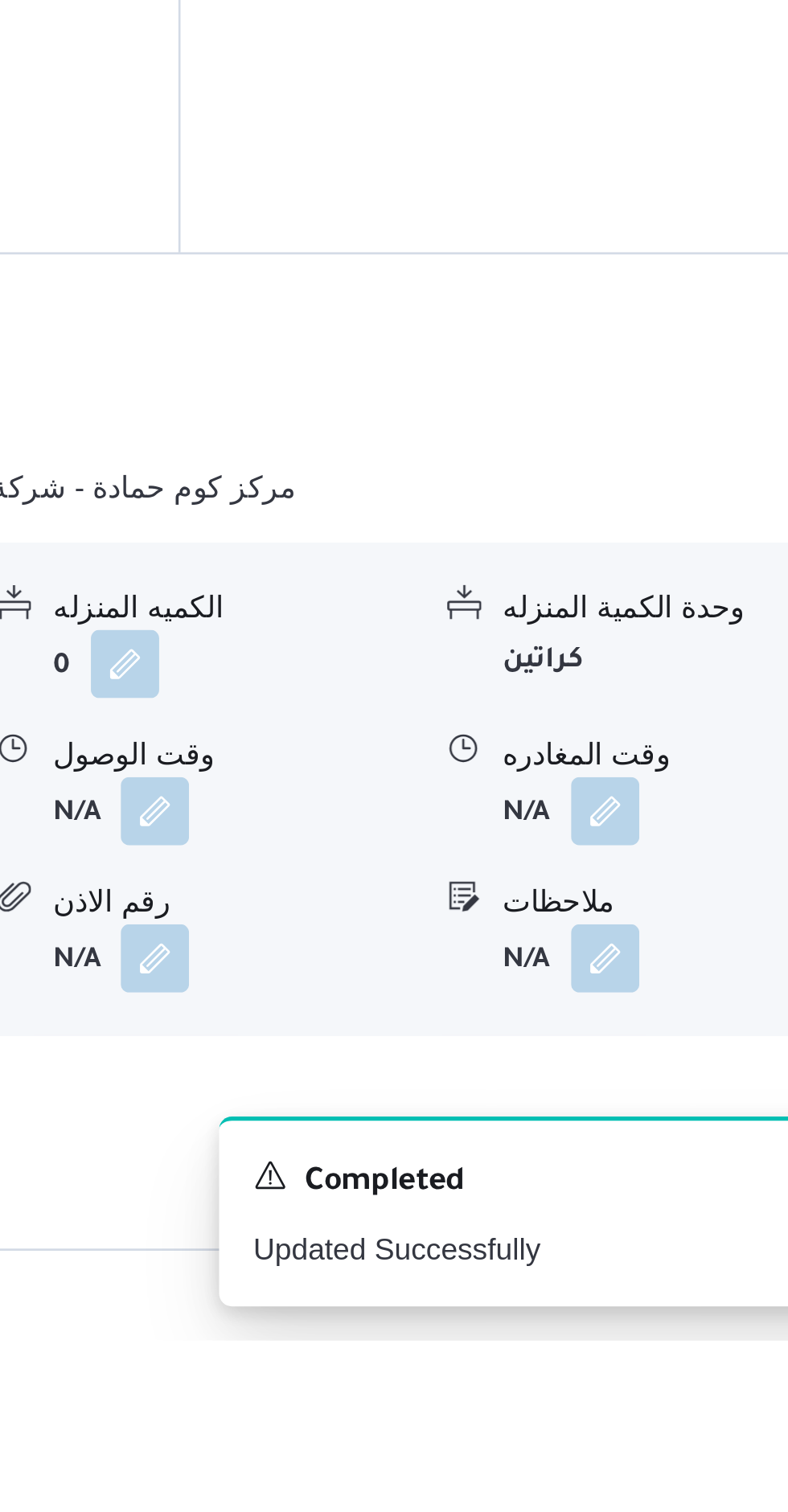
click at [672, 1300] on button "button" at bounding box center [663, 1312] width 26 height 26
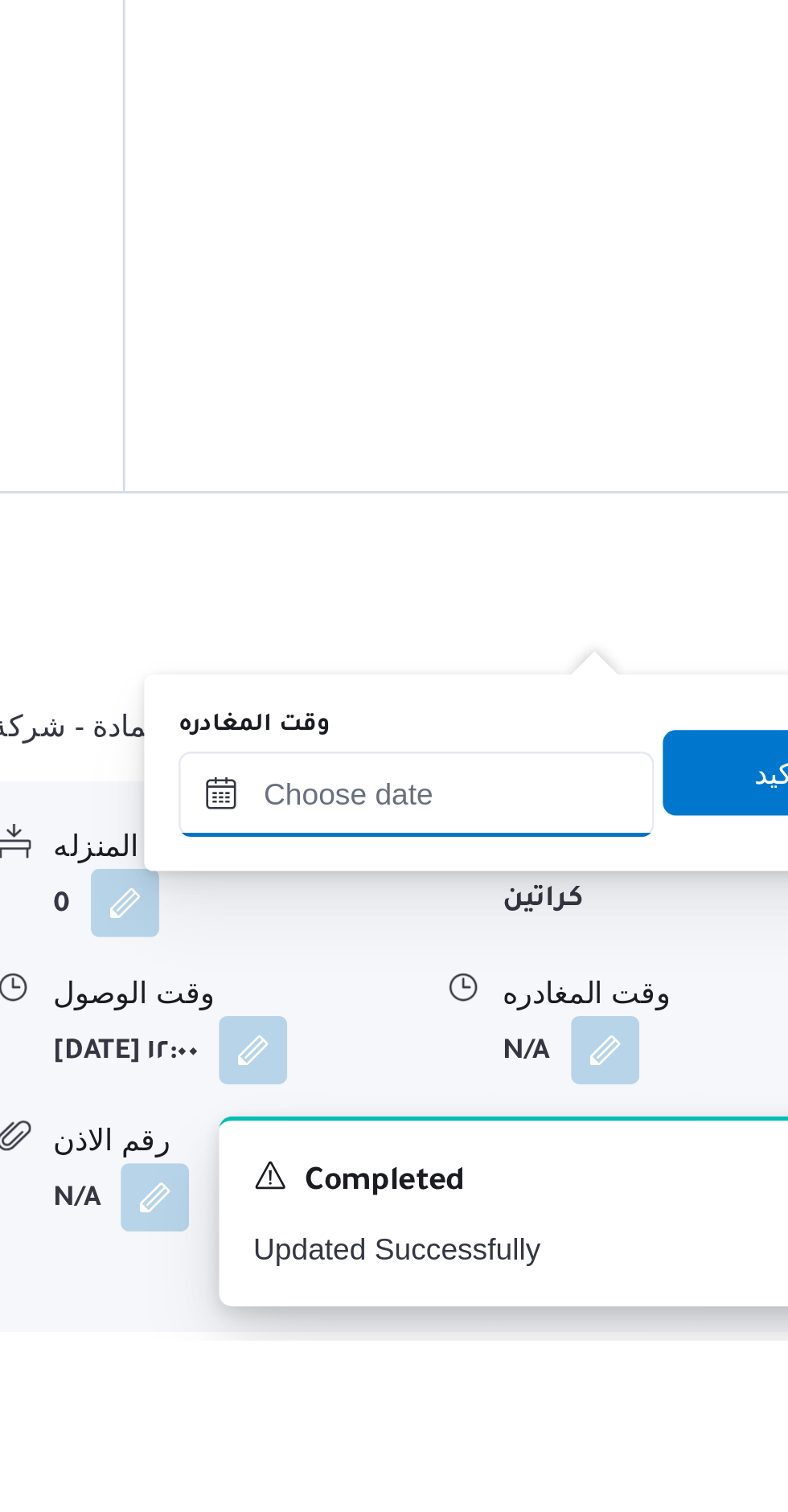
click at [616, 1312] on input "وقت المغادره" at bounding box center [592, 1307] width 180 height 32
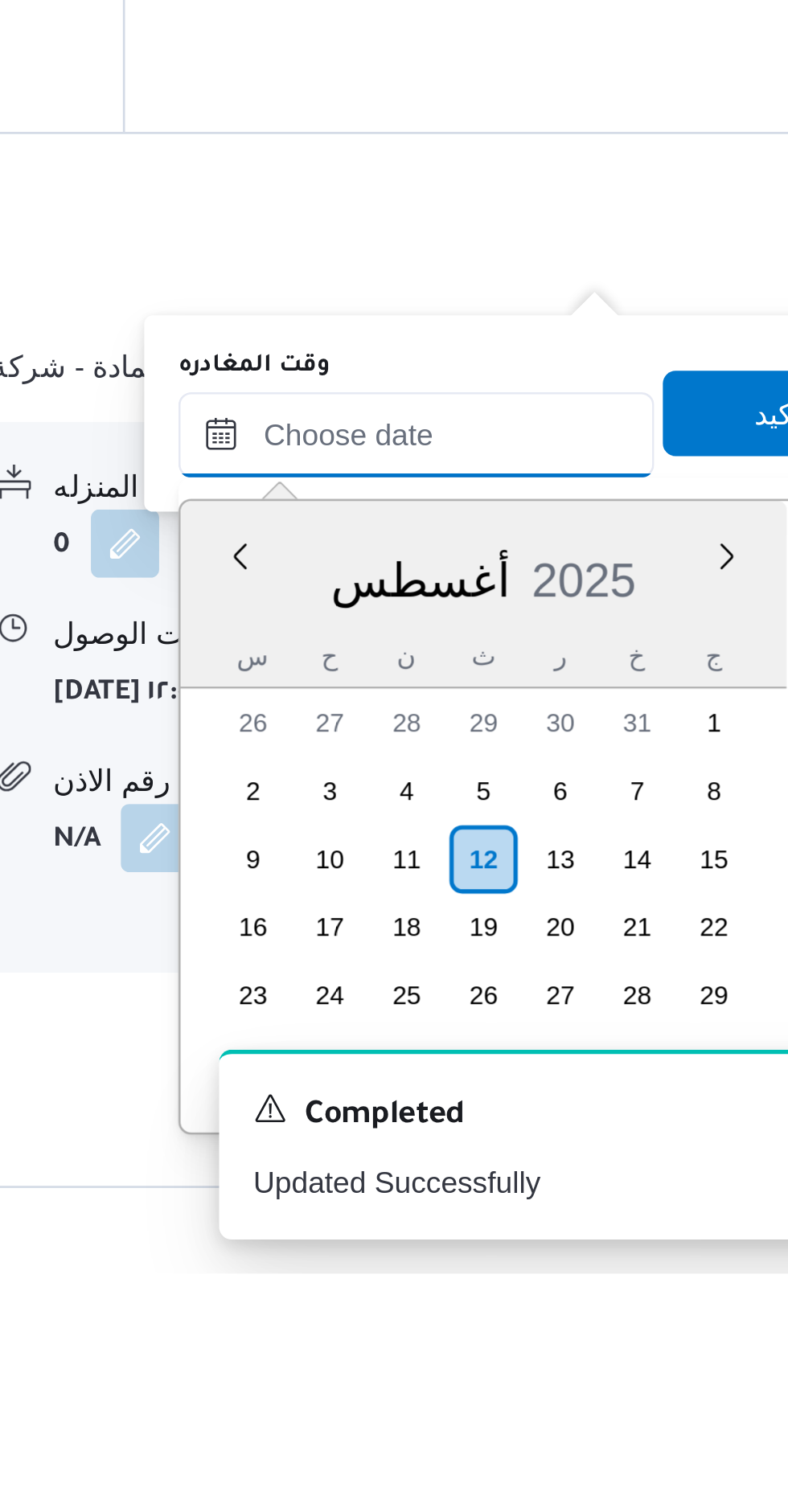
scroll to position [1228, 0]
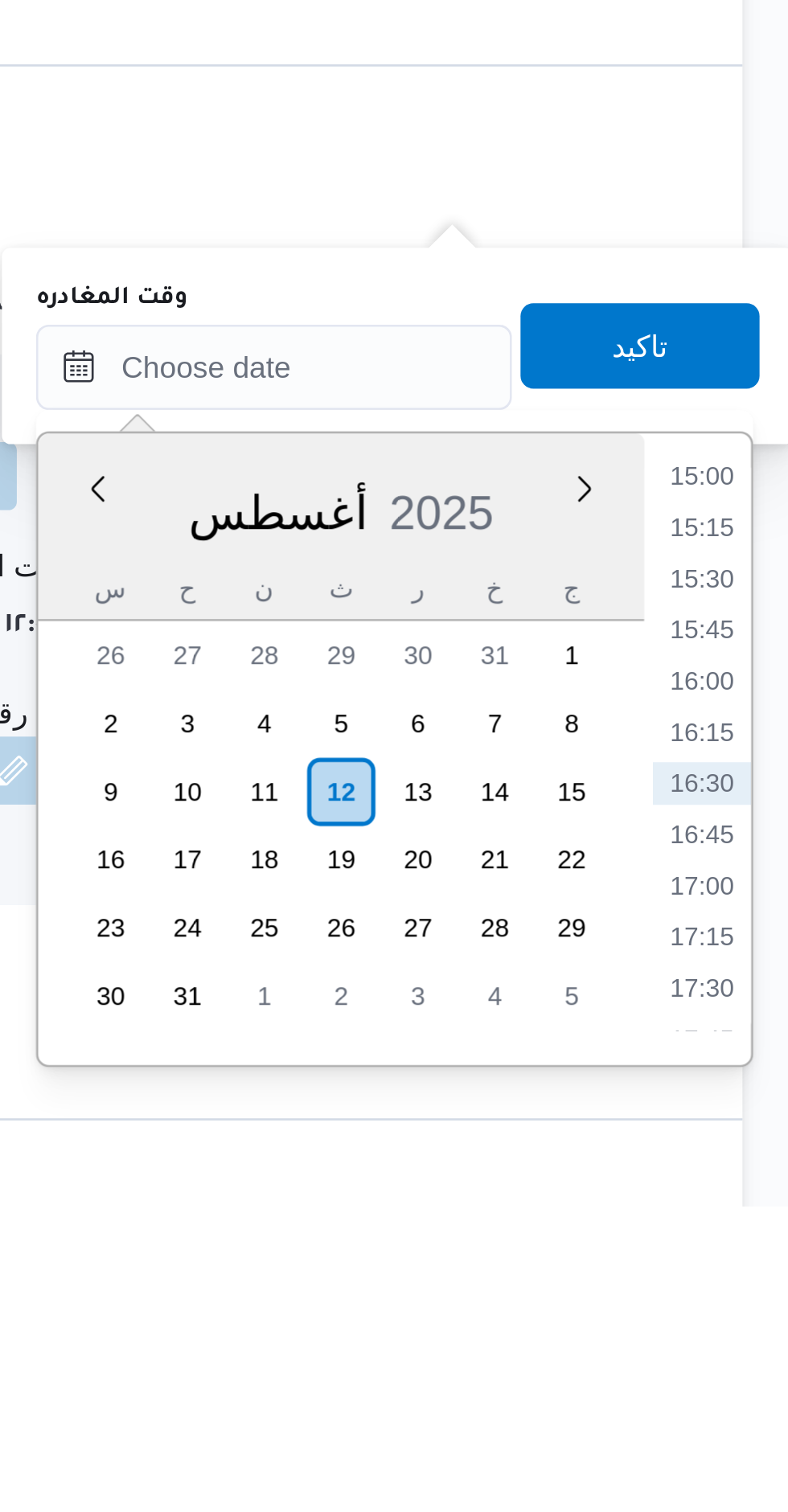
click at [759, 1234] on li "15:00" at bounding box center [753, 1237] width 37 height 16
type input "[DATE] ١٥:٠٠"
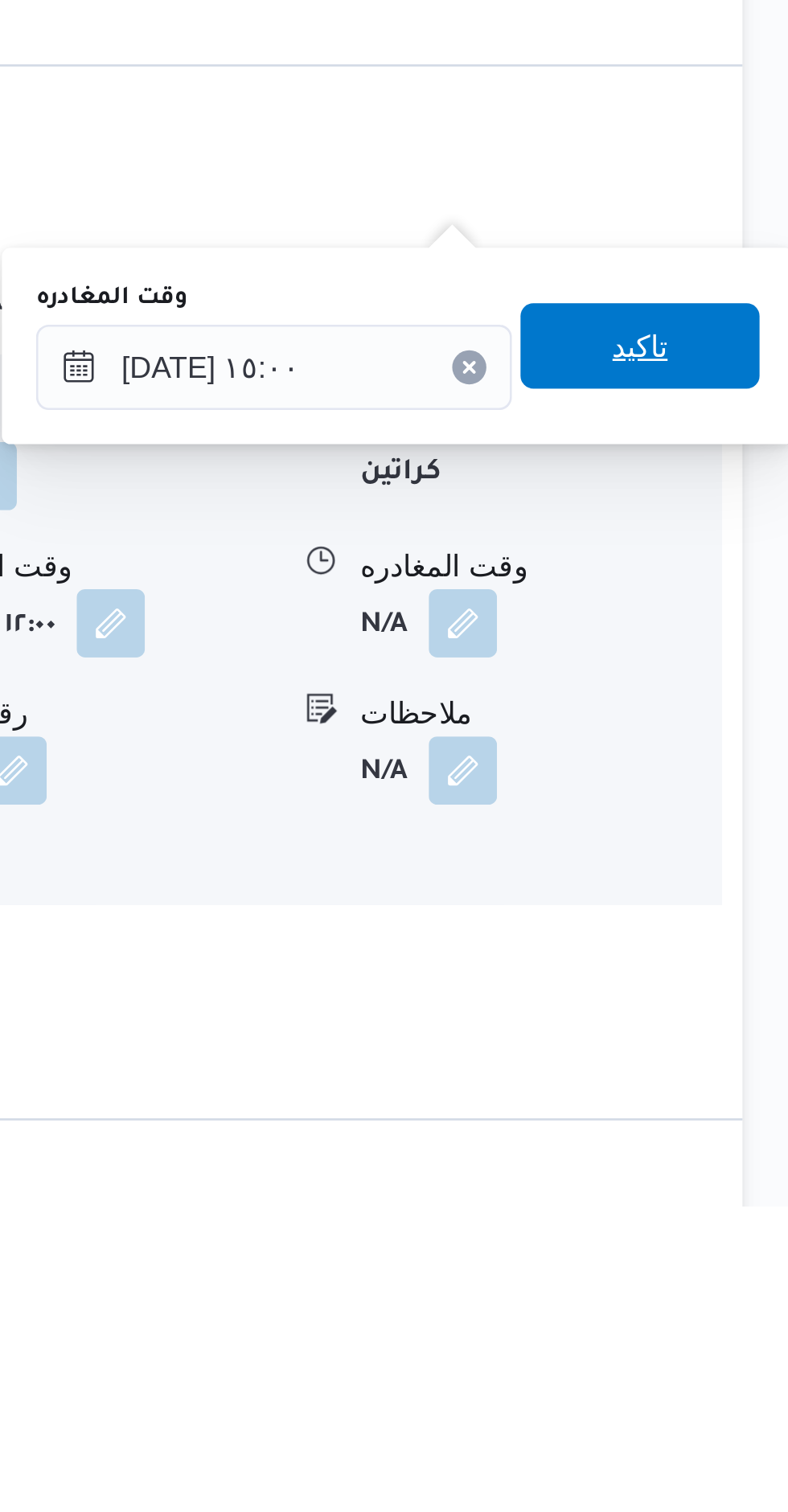
click at [745, 1185] on span "تاكيد" at bounding box center [730, 1188] width 90 height 32
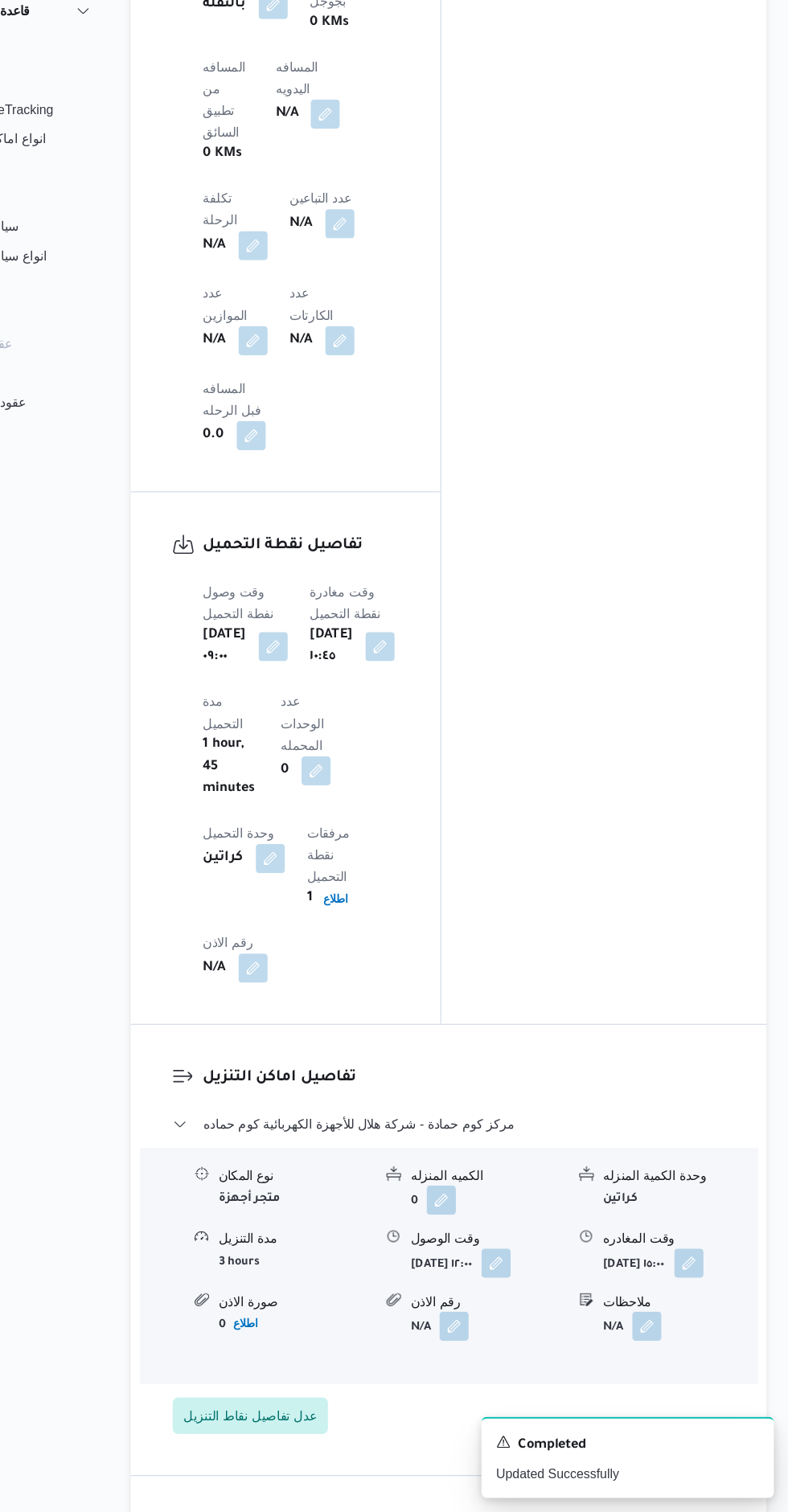
scroll to position [1173, 0]
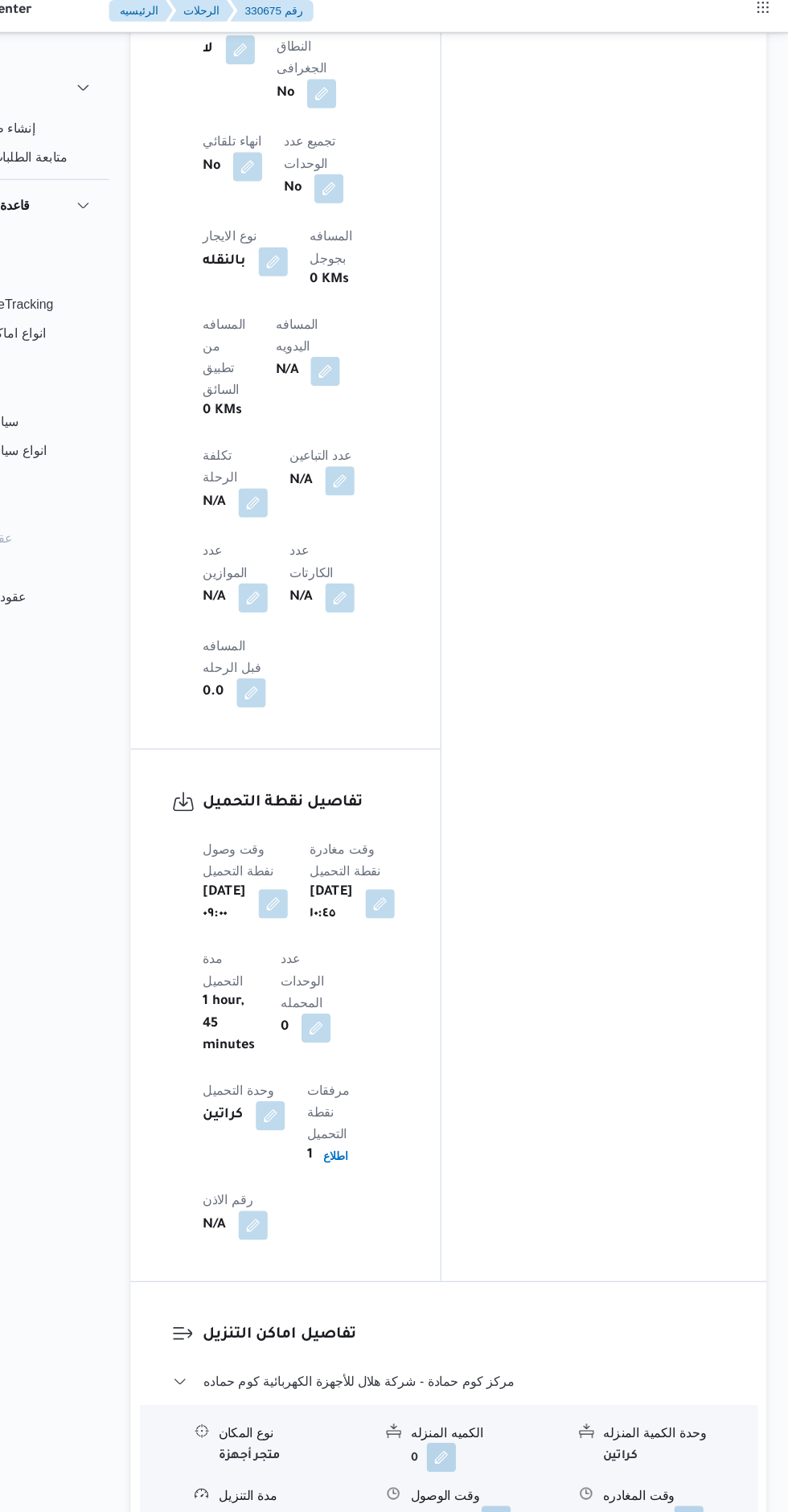
click at [394, 324] on button "button" at bounding box center [380, 336] width 26 height 26
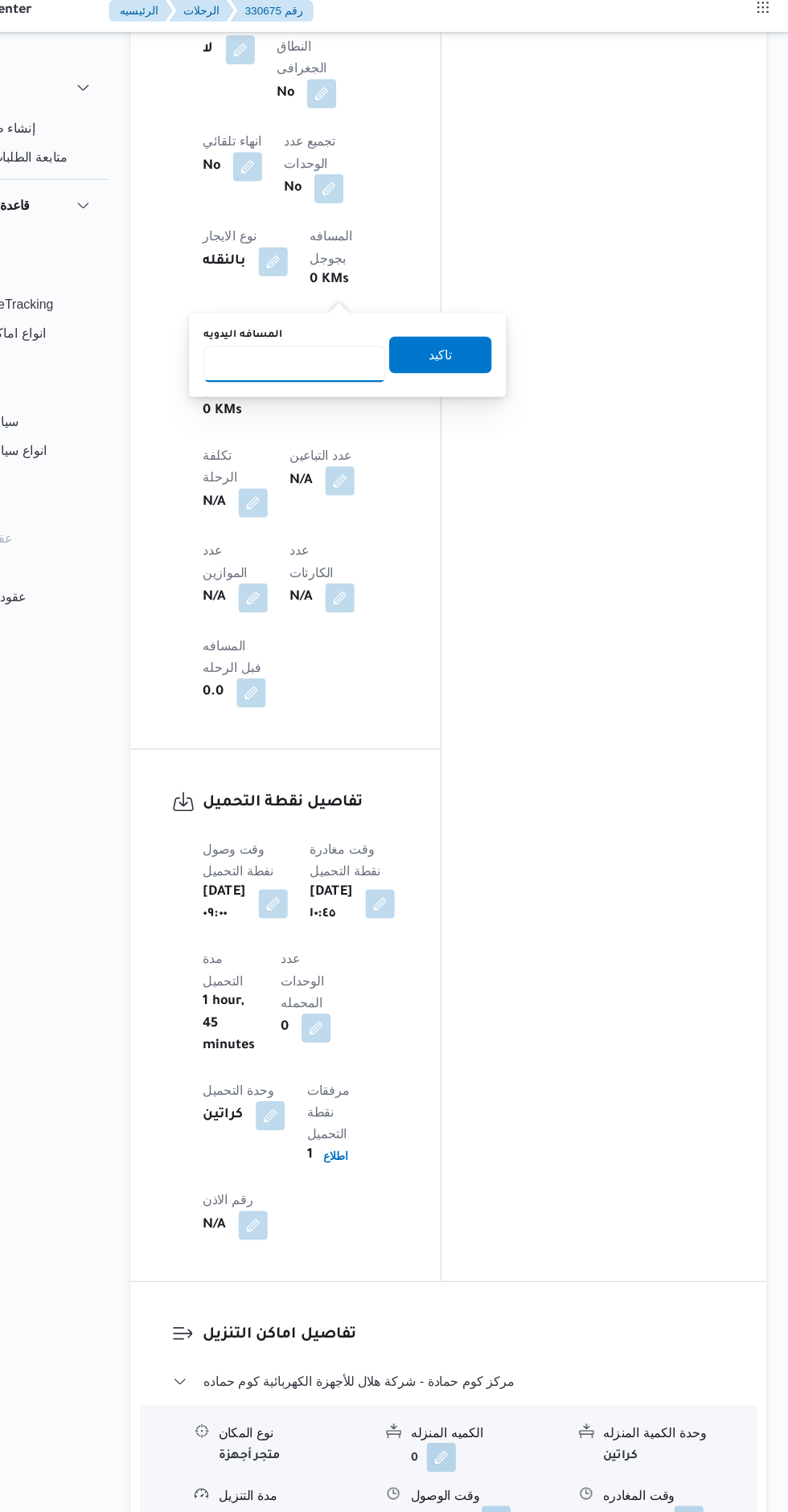
click at [373, 330] on input "المسافه اليدويه" at bounding box center [352, 330] width 160 height 32
type input "85"
click at [485, 332] on span "تاكيد" at bounding box center [481, 323] width 90 height 32
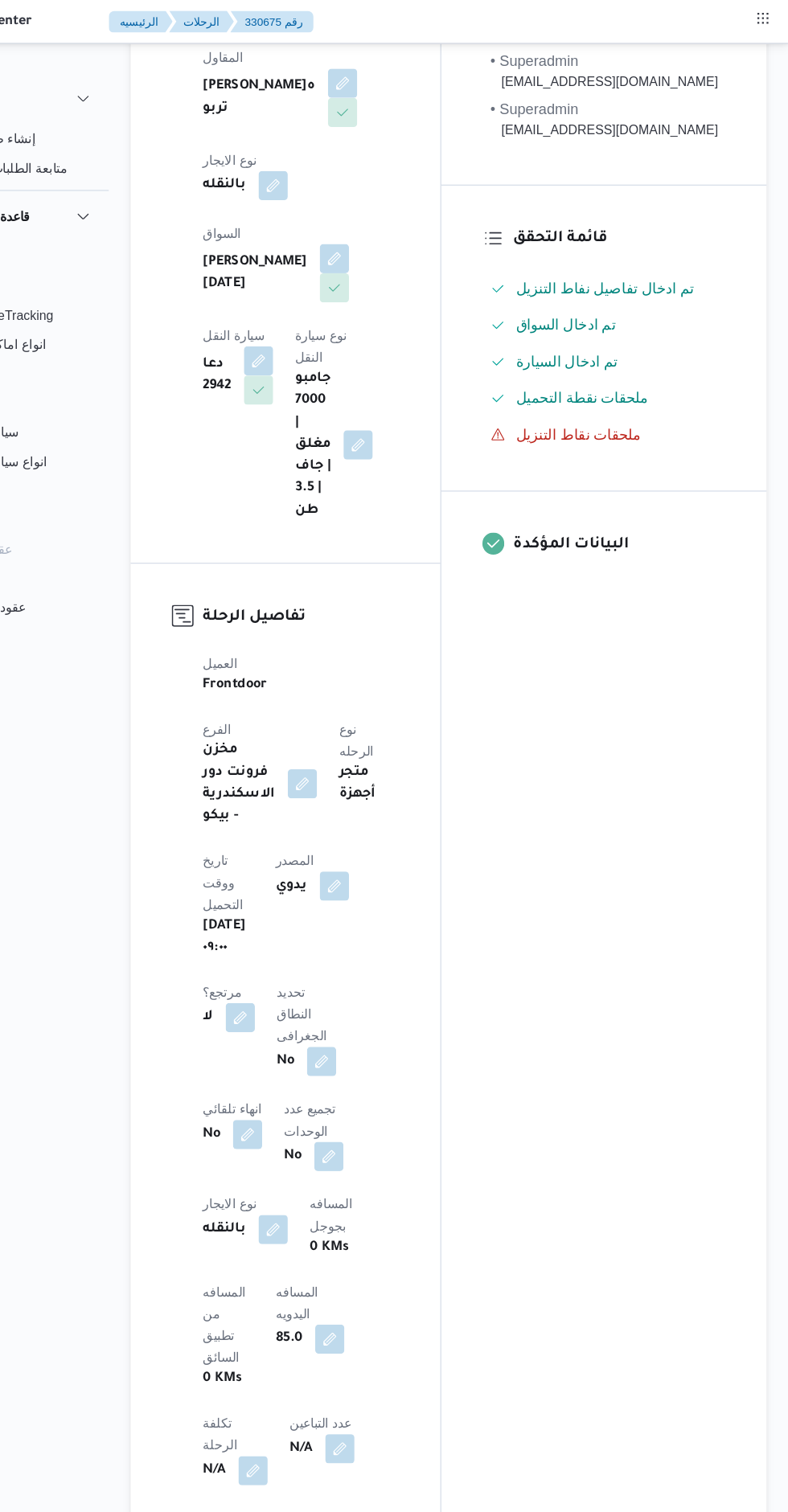
scroll to position [0, 0]
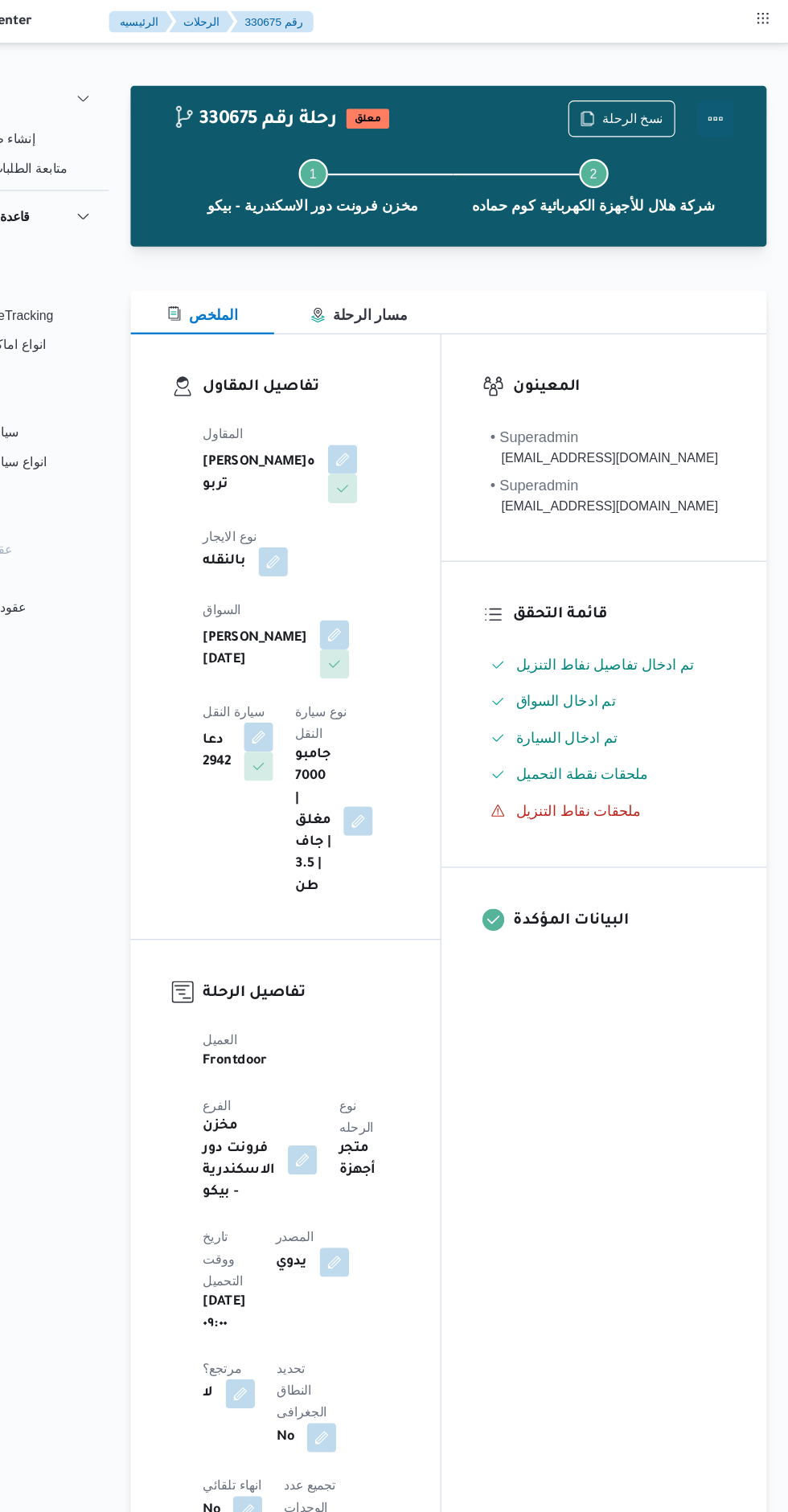
click at [733, 102] on button "Actions" at bounding box center [724, 105] width 32 height 32
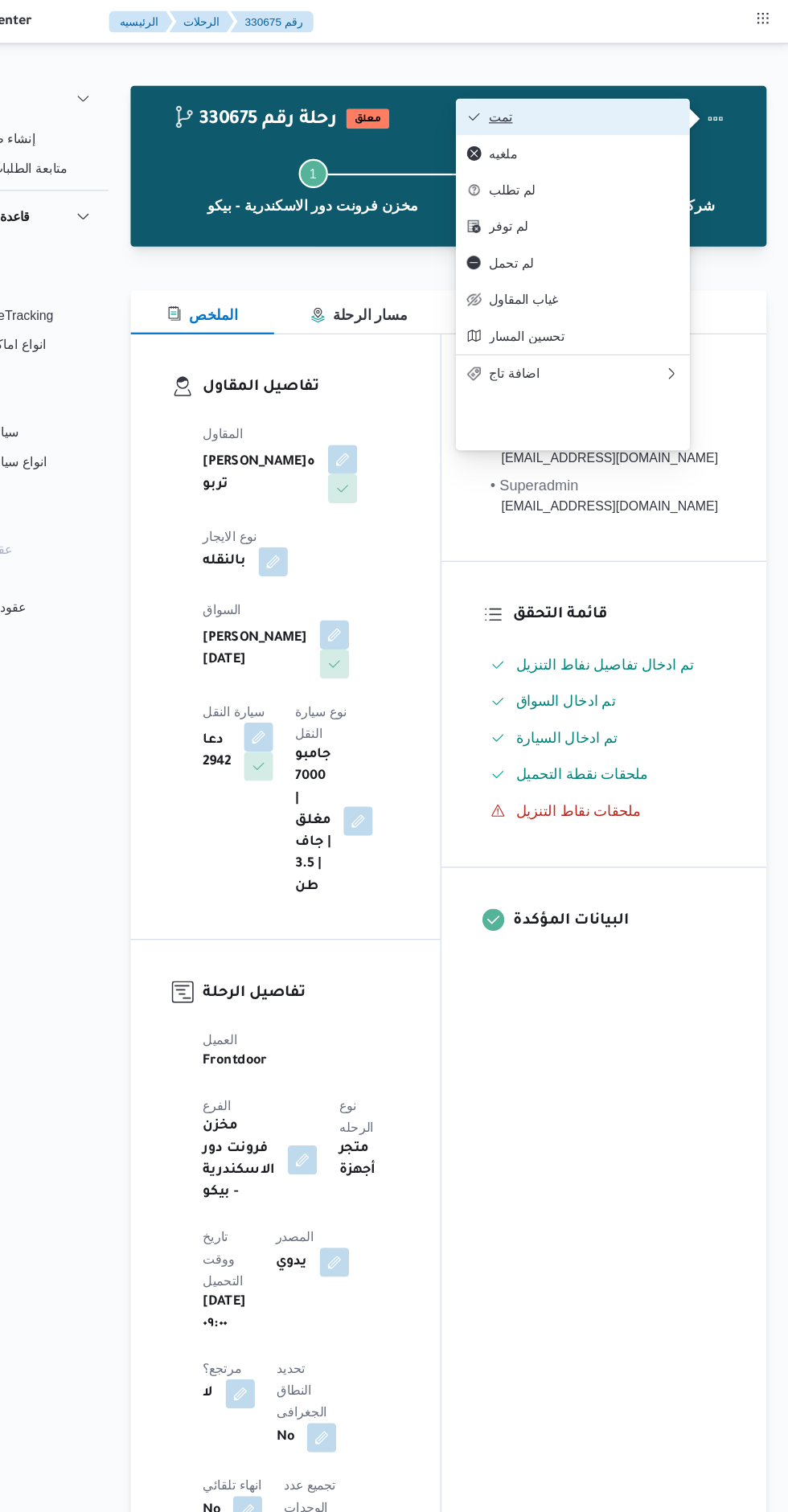
click at [653, 99] on span "تمت" at bounding box center [607, 102] width 167 height 12
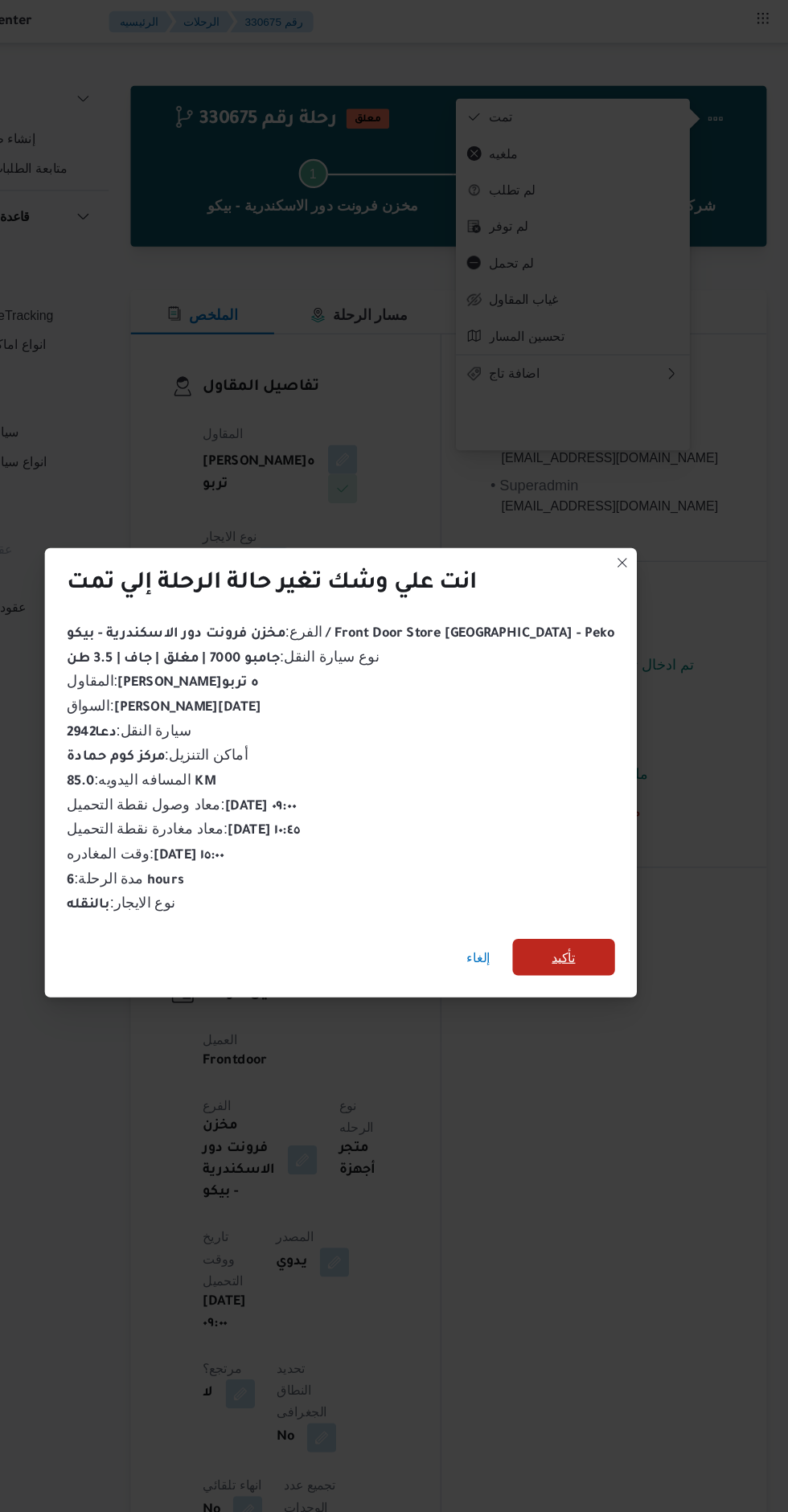
click at [597, 830] on span "تأكيد" at bounding box center [590, 842] width 90 height 32
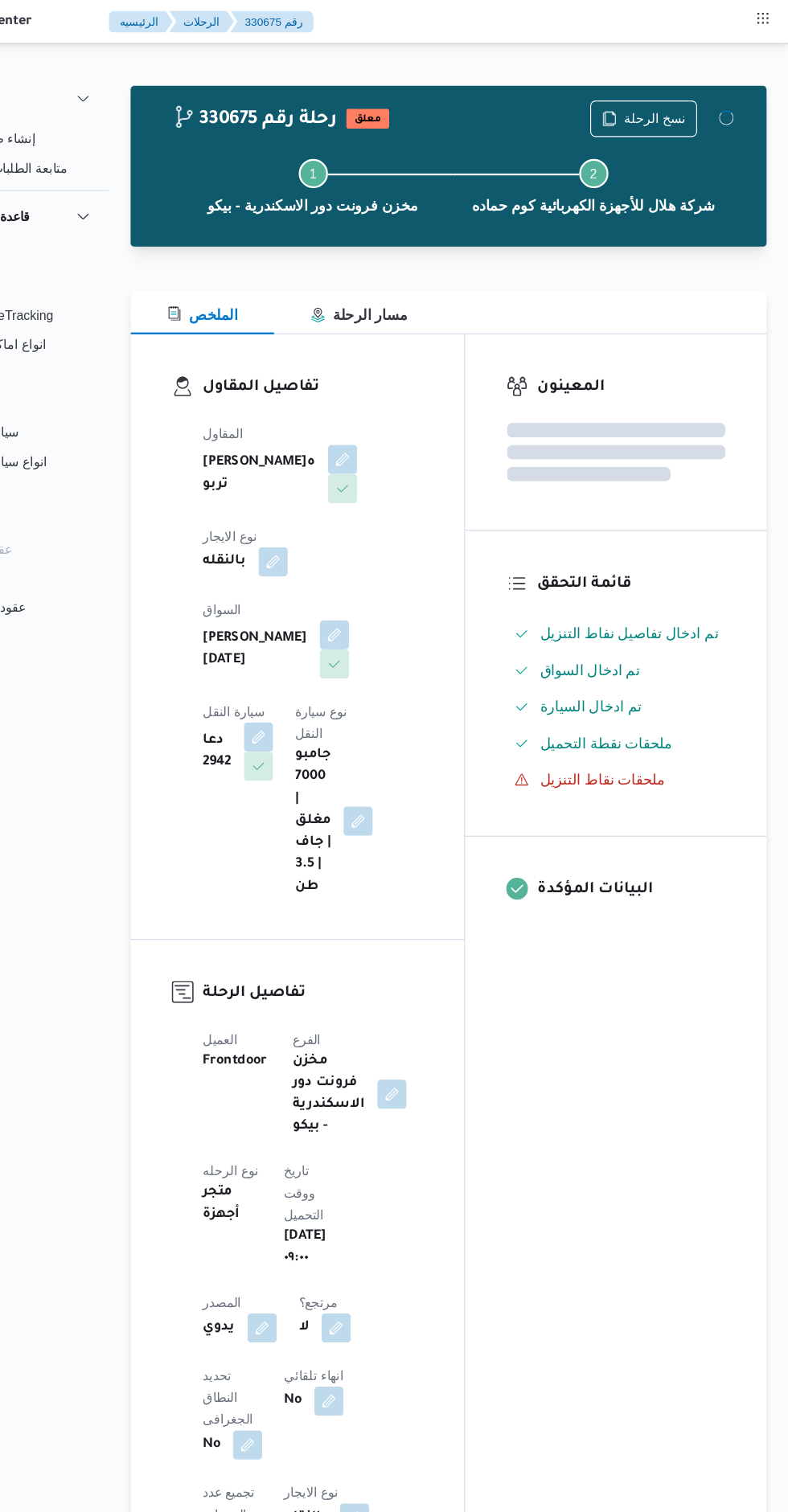
click at [607, 955] on div "المعينون قائمة التحقق تم ادخال تفاصيل نفاط التنزيل تم ادخال السواق تم ادخال الس…" at bounding box center [636, 1257] width 266 height 1927
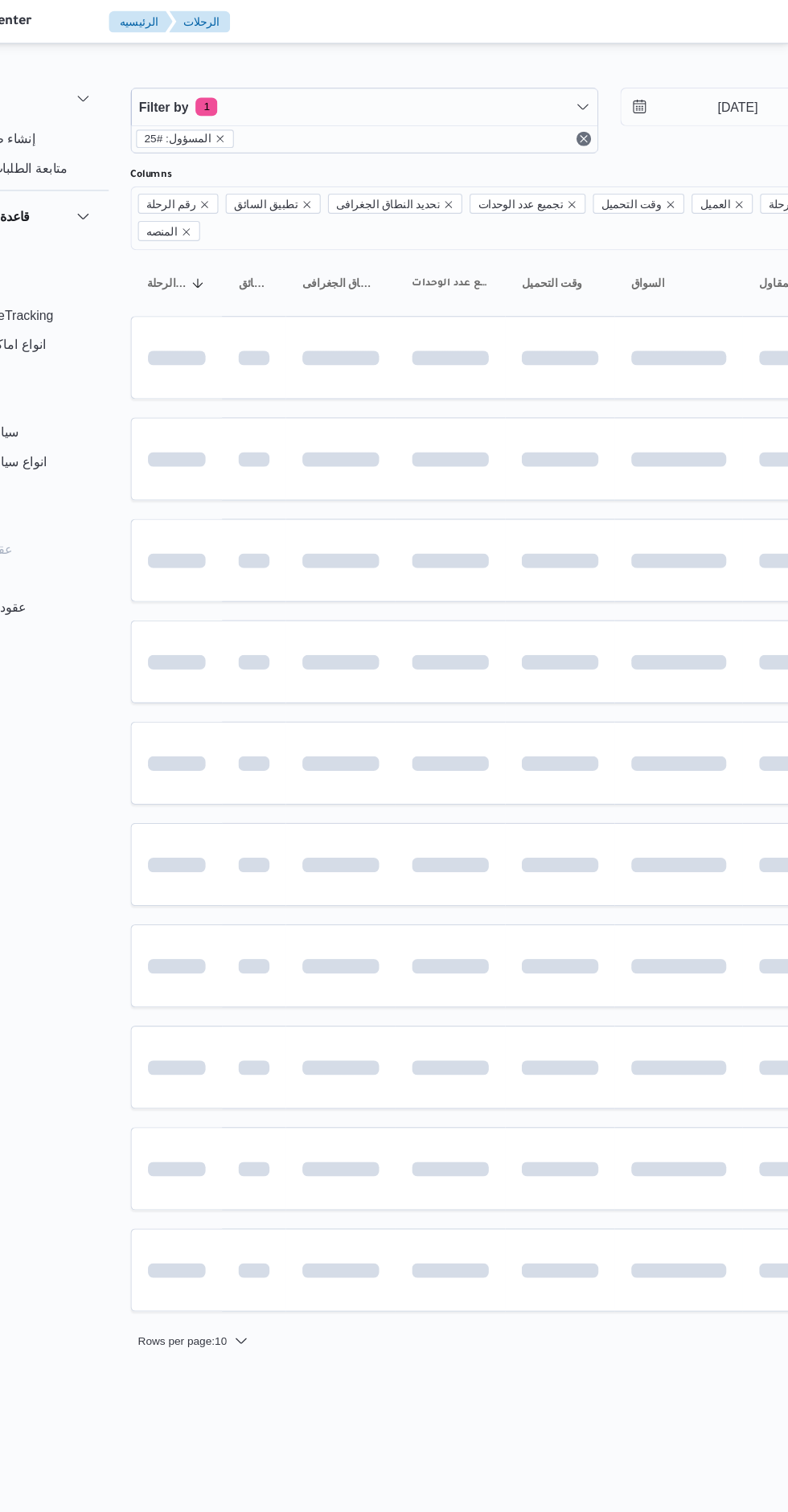
scroll to position [0, 26]
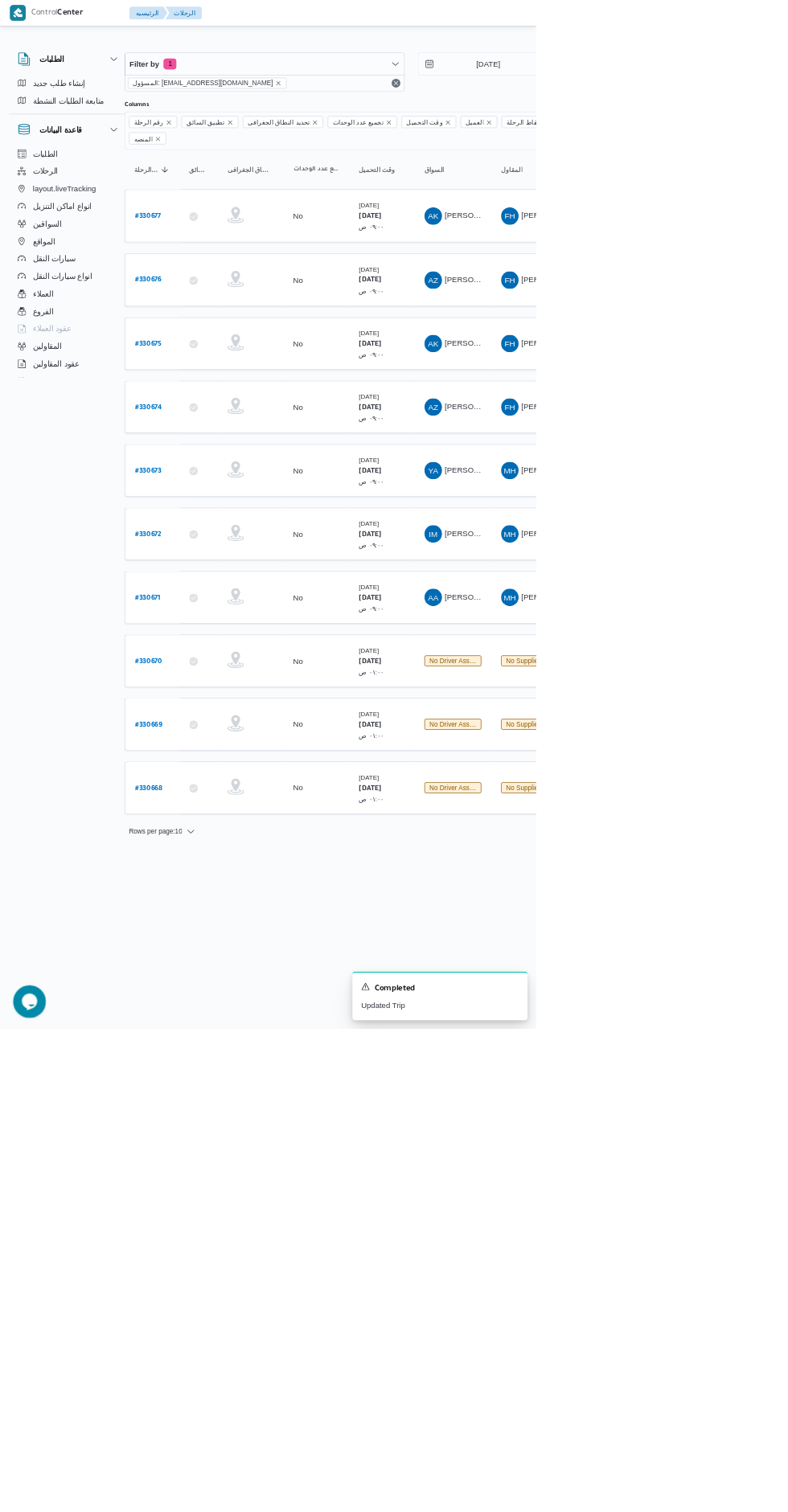
click at [227, 407] on b "# 330676" at bounding box center [218, 413] width 39 height 11
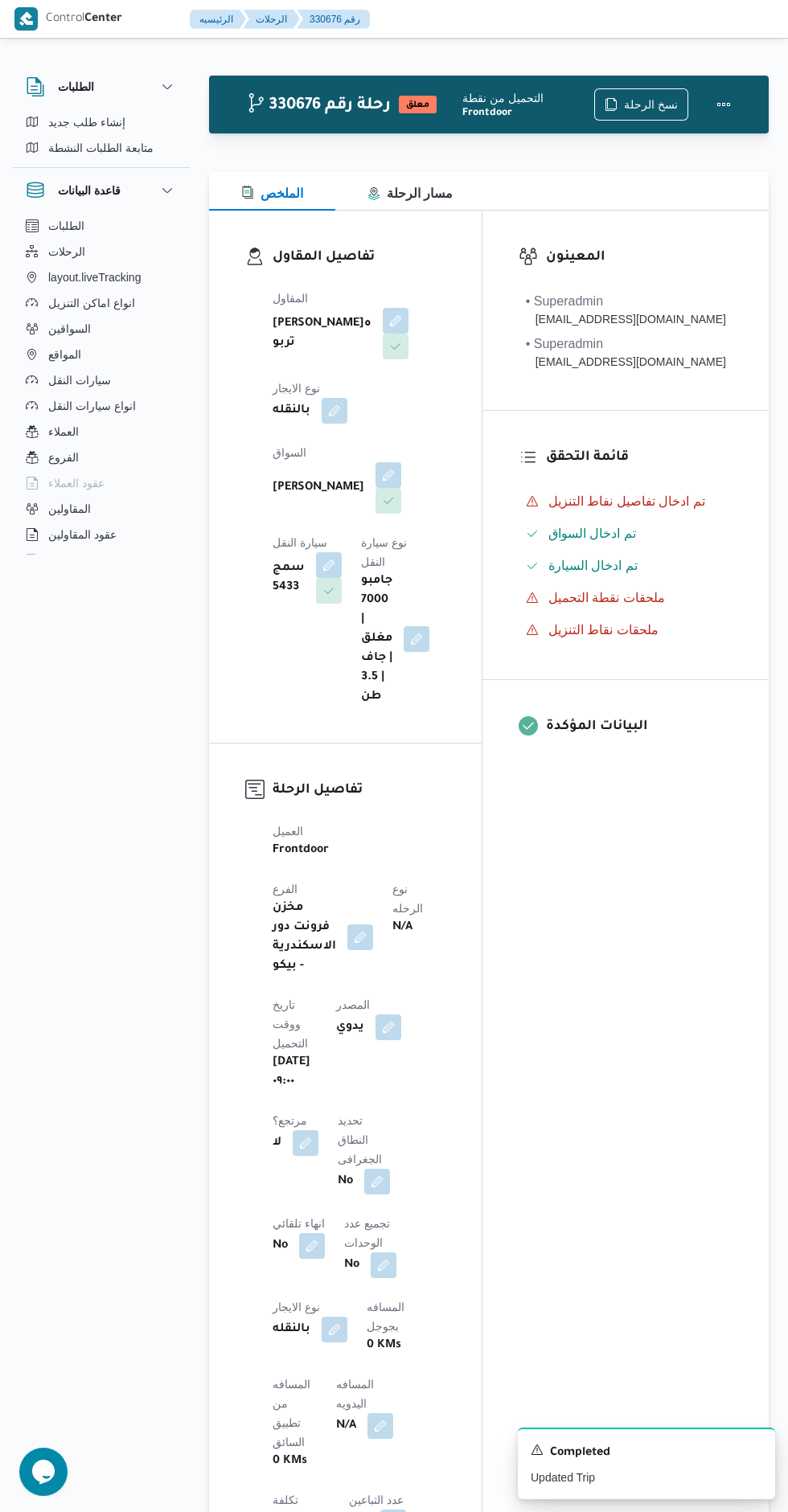
click at [375, 488] on button "button" at bounding box center [388, 475] width 26 height 26
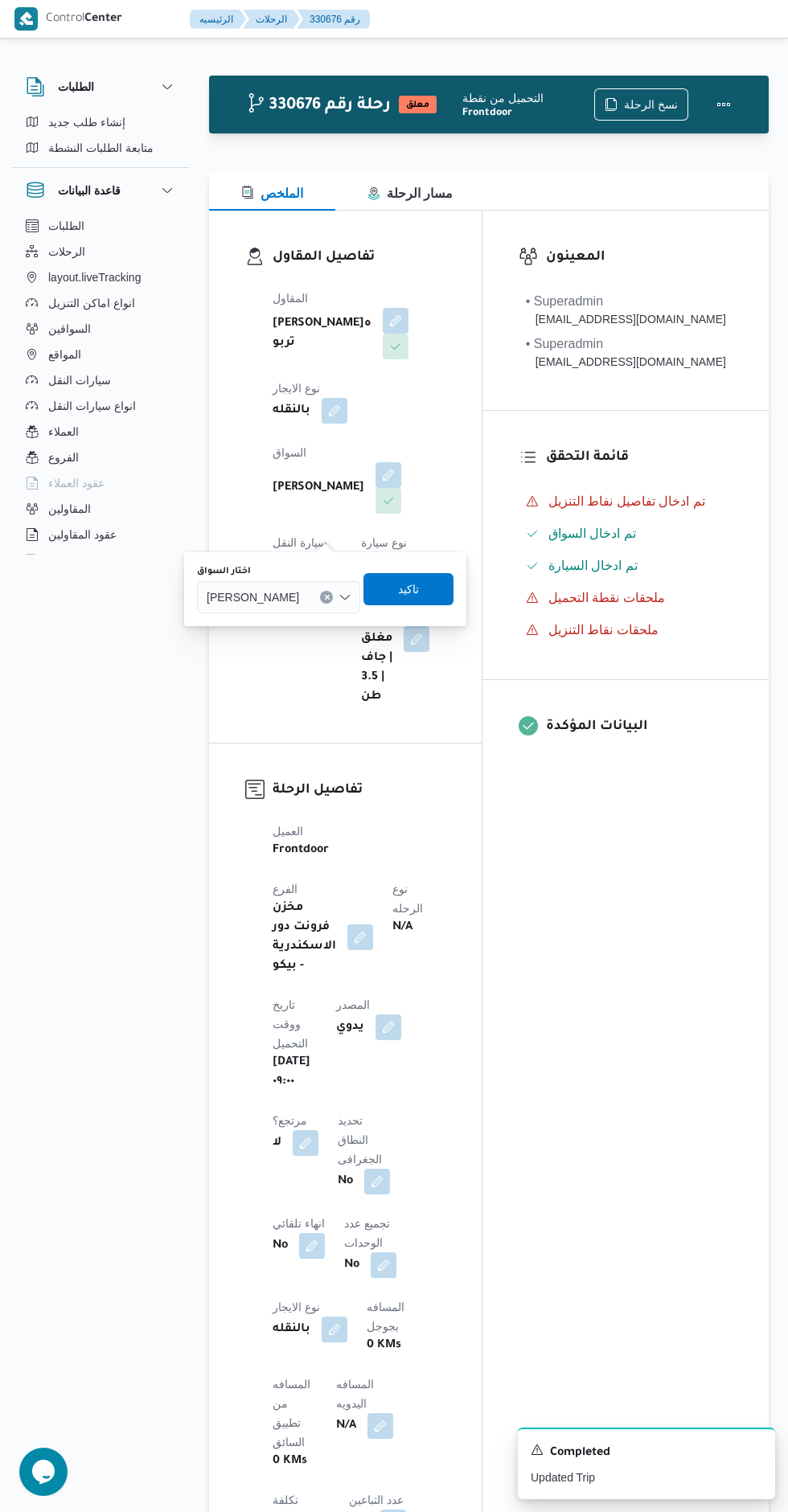
click at [319, 600] on div "[PERSON_NAME]" at bounding box center [278, 598] width 163 height 32
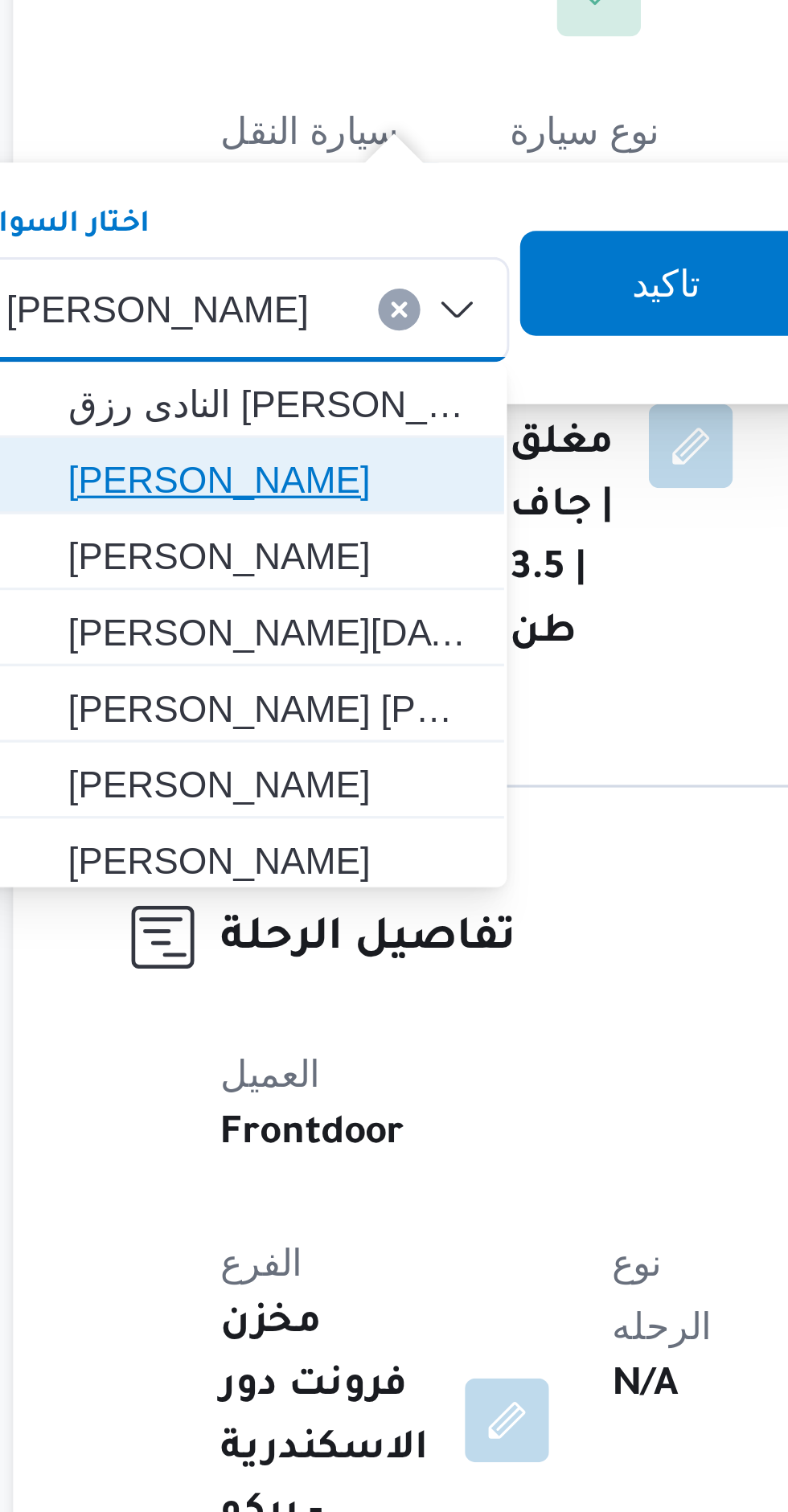
click at [325, 652] on span "[PERSON_NAME]" at bounding box center [288, 650] width 124 height 19
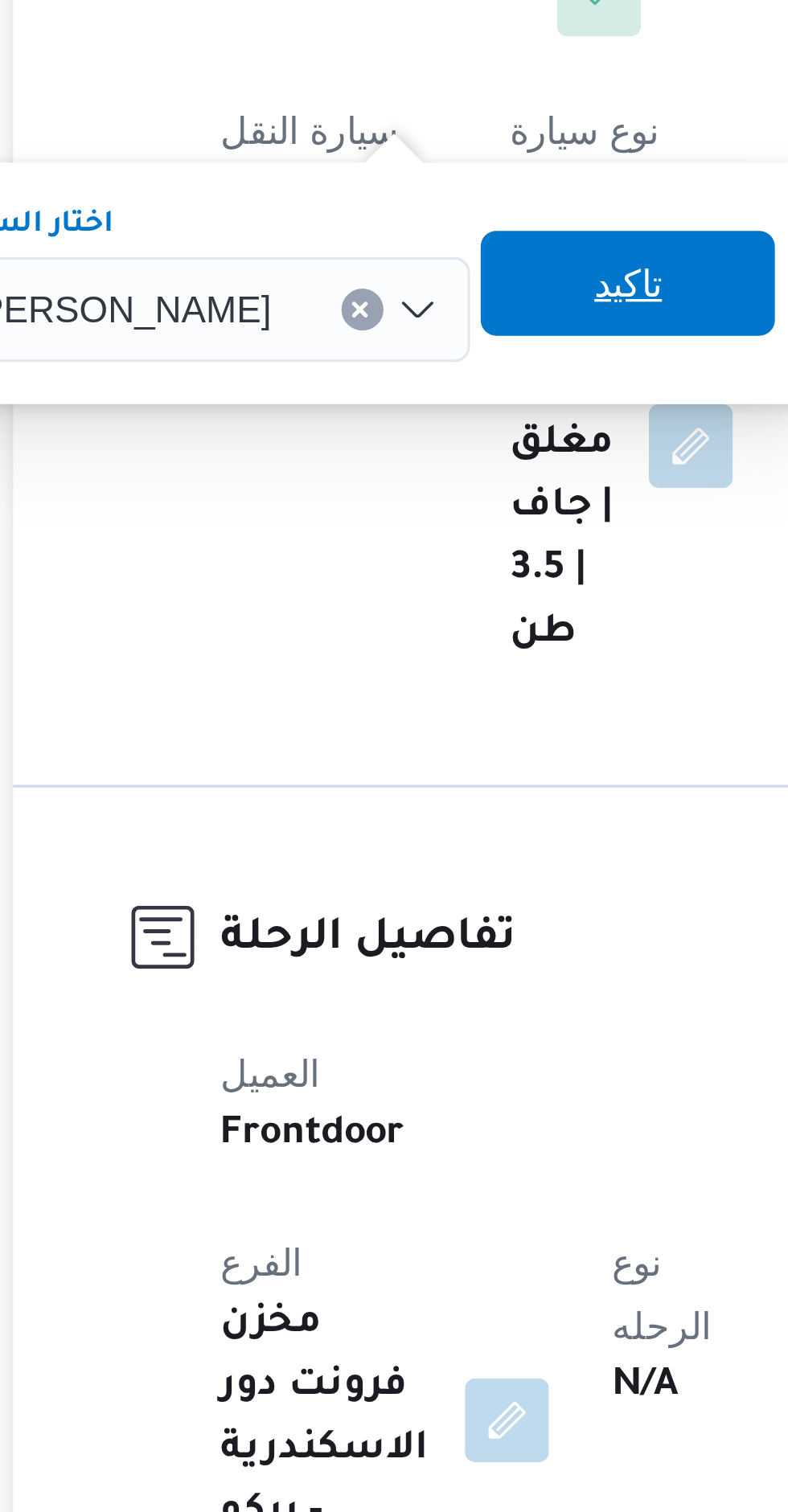
click at [408, 588] on span "تاكيد" at bounding box center [397, 589] width 21 height 19
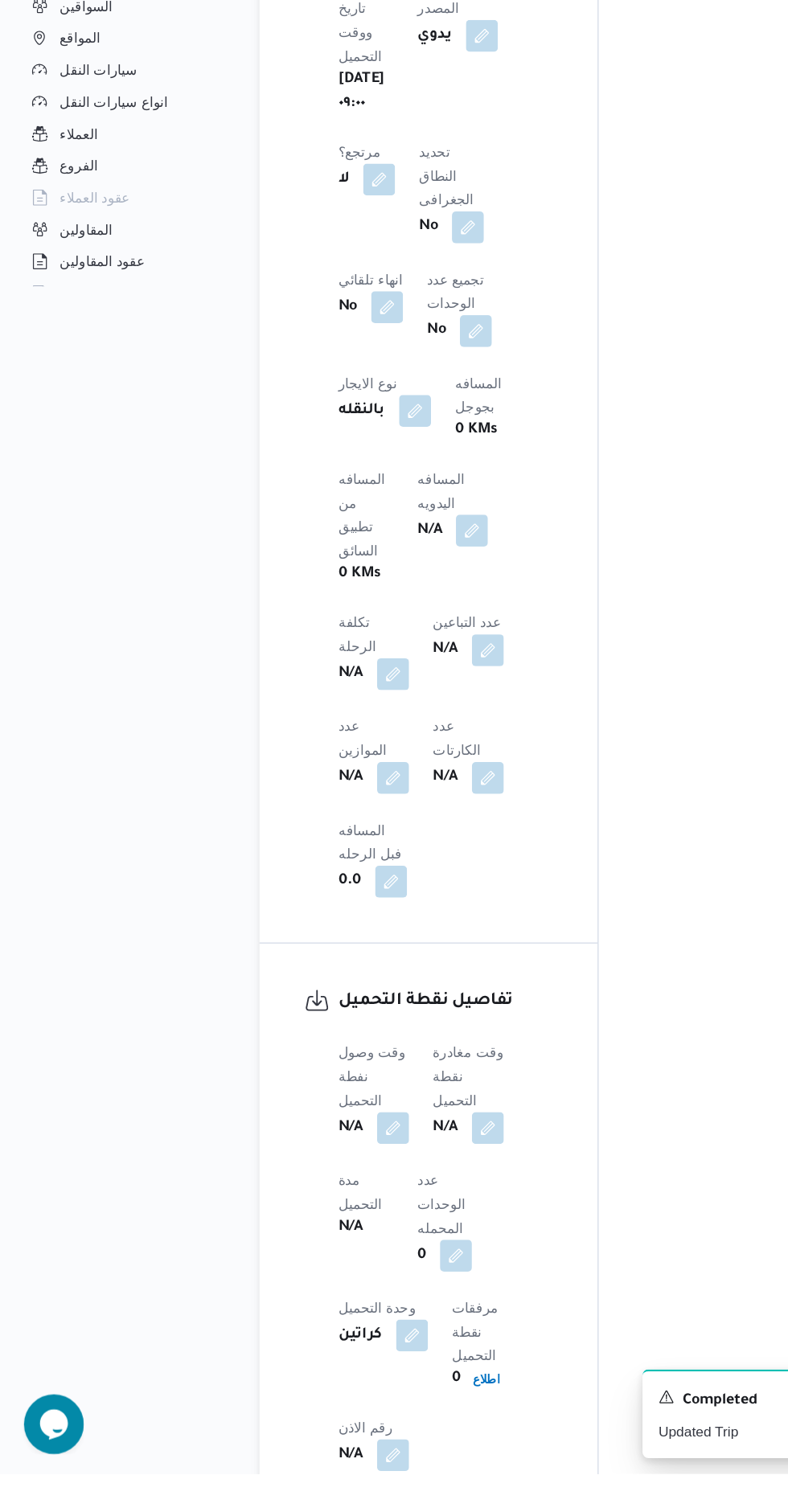
scroll to position [675, 0]
click at [326, 1220] on button "button" at bounding box center [316, 1232] width 26 height 26
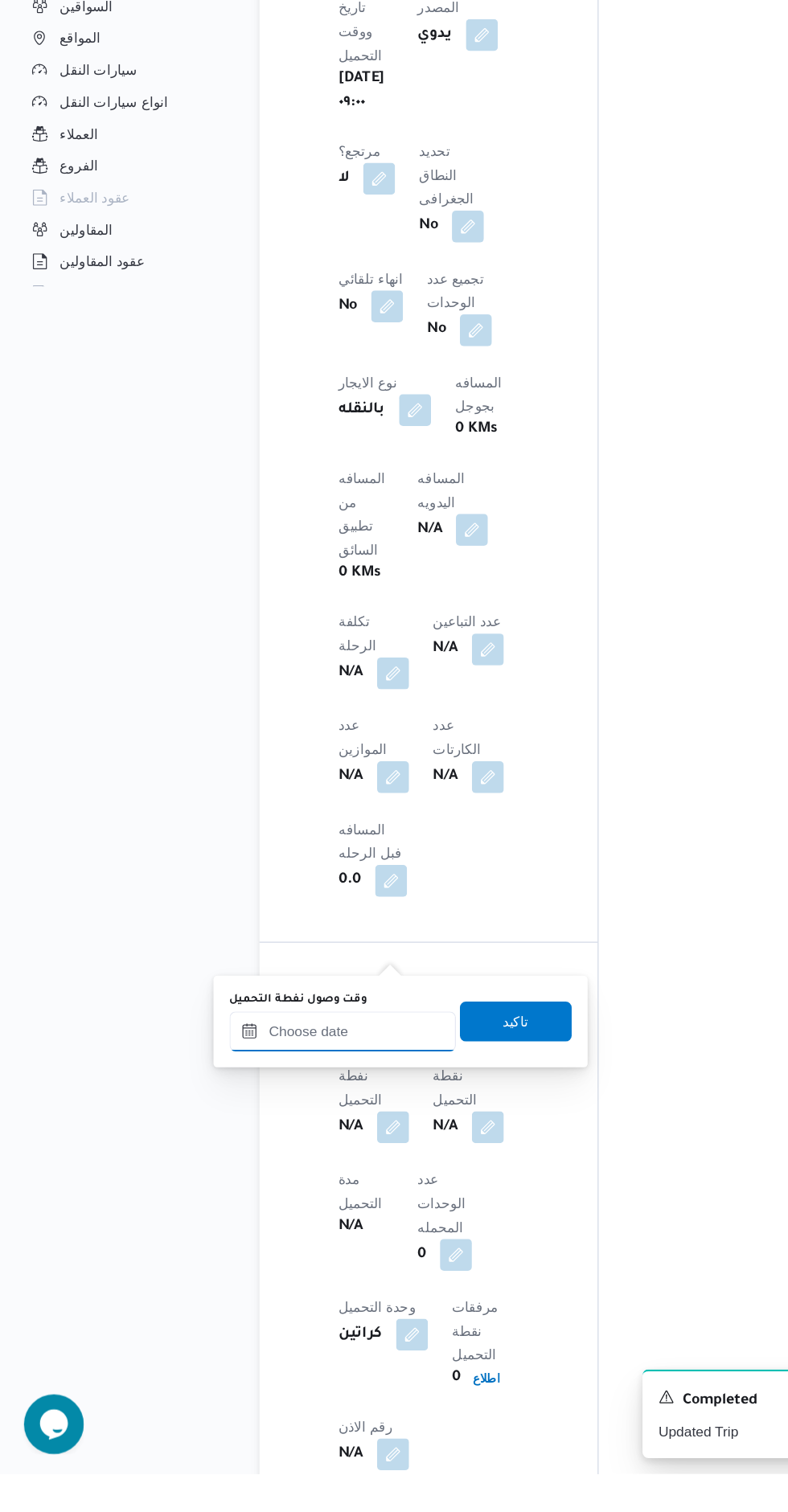
click at [310, 1155] on input "وقت وصول نفطة التحميل" at bounding box center [276, 1156] width 182 height 32
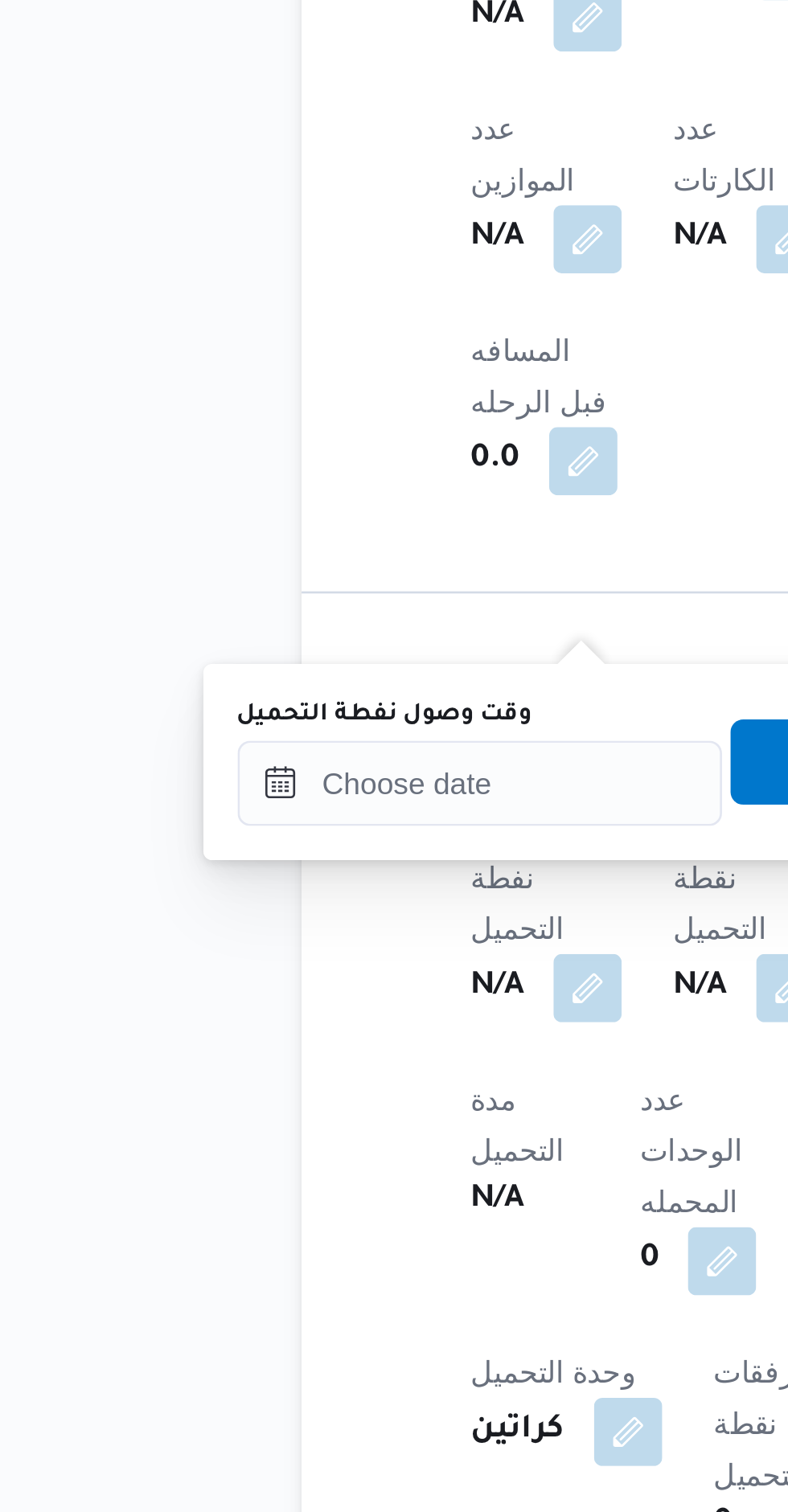
scroll to position [811, 0]
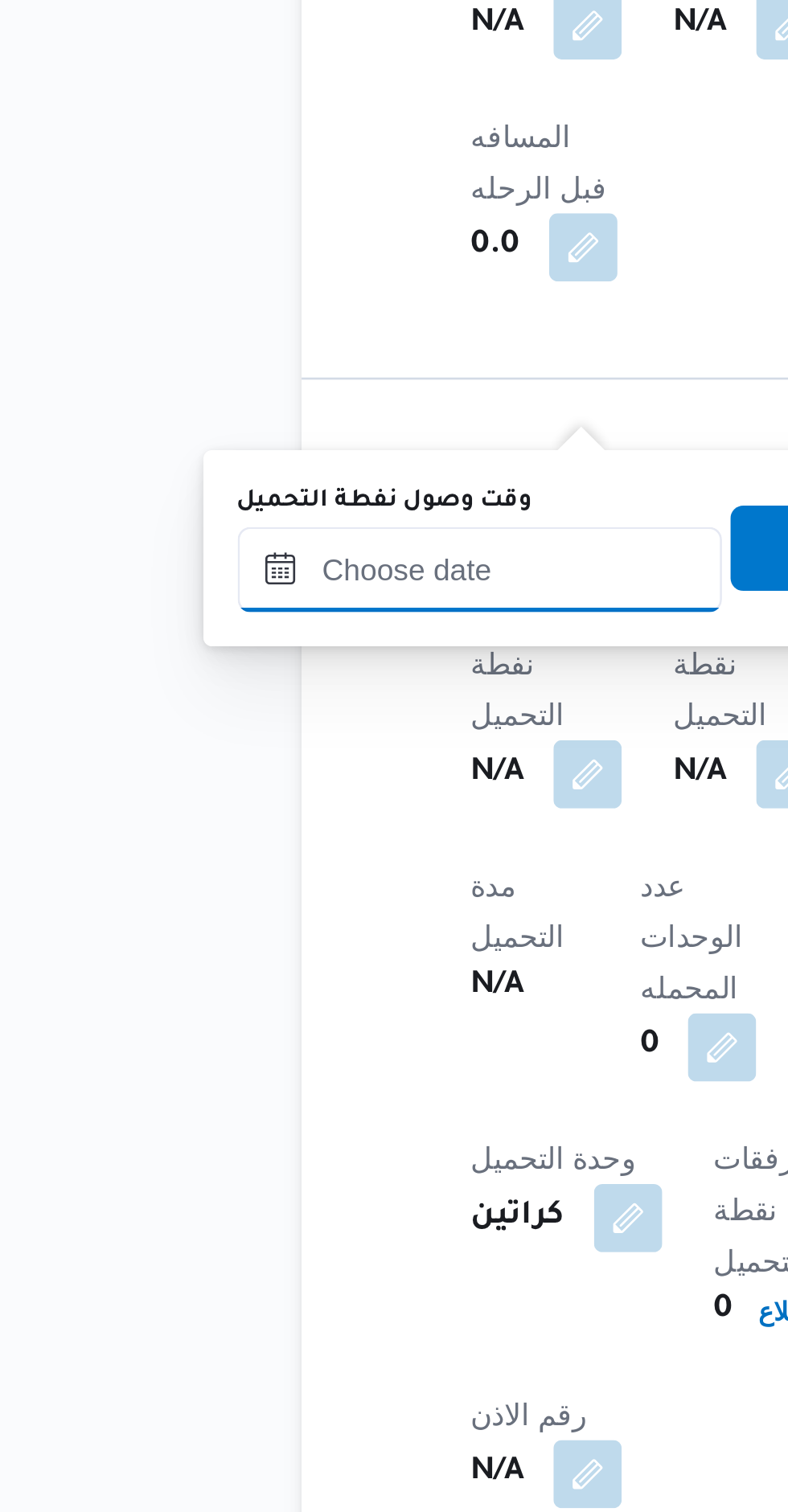
click at [303, 1016] on input "وقت وصول نفطة التحميل" at bounding box center [276, 1019] width 182 height 32
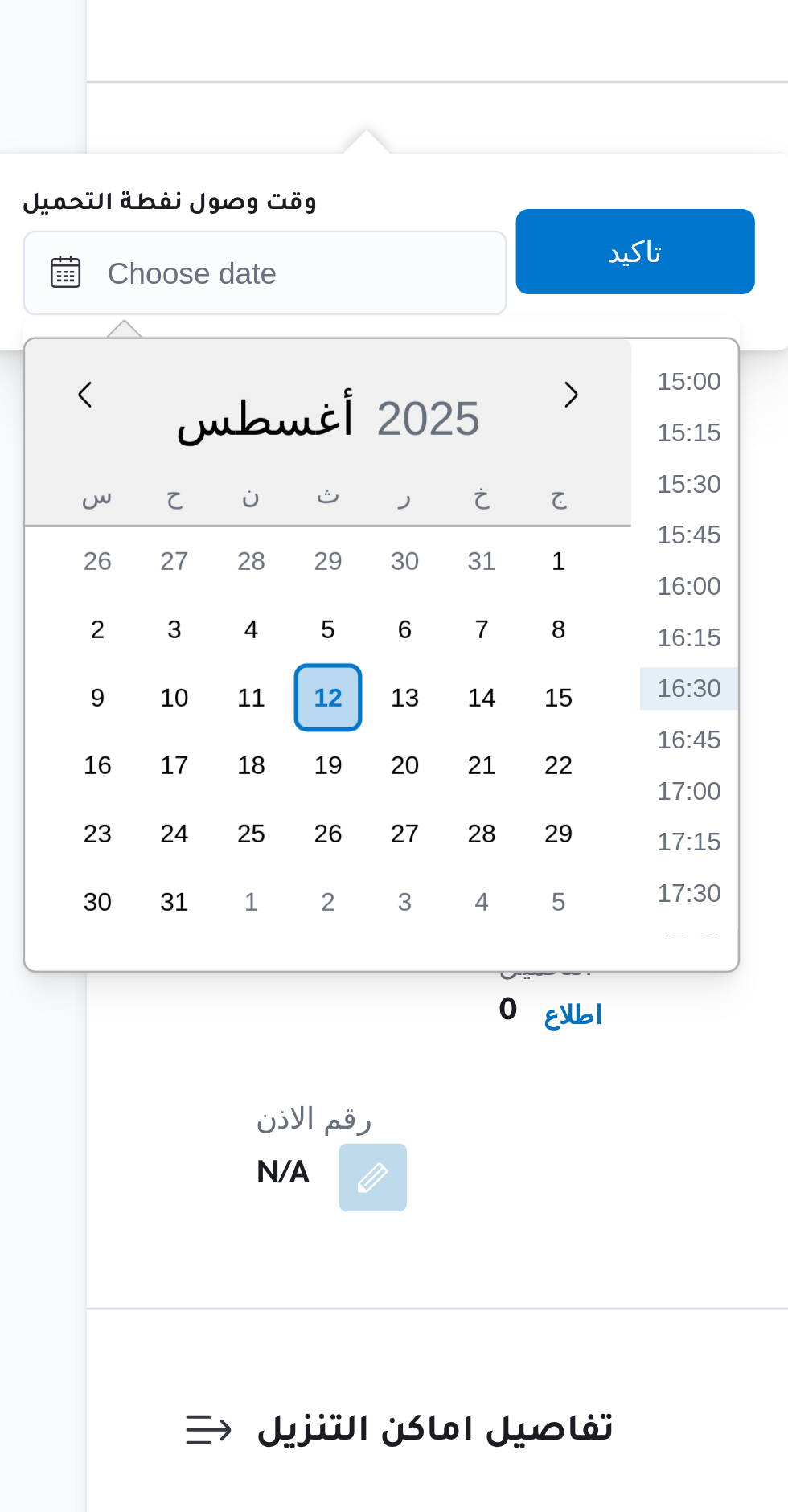
click at [439, 1140] on li "16:00" at bounding box center [436, 1138] width 37 height 16
type input "[DATE] ١٦:٠٠"
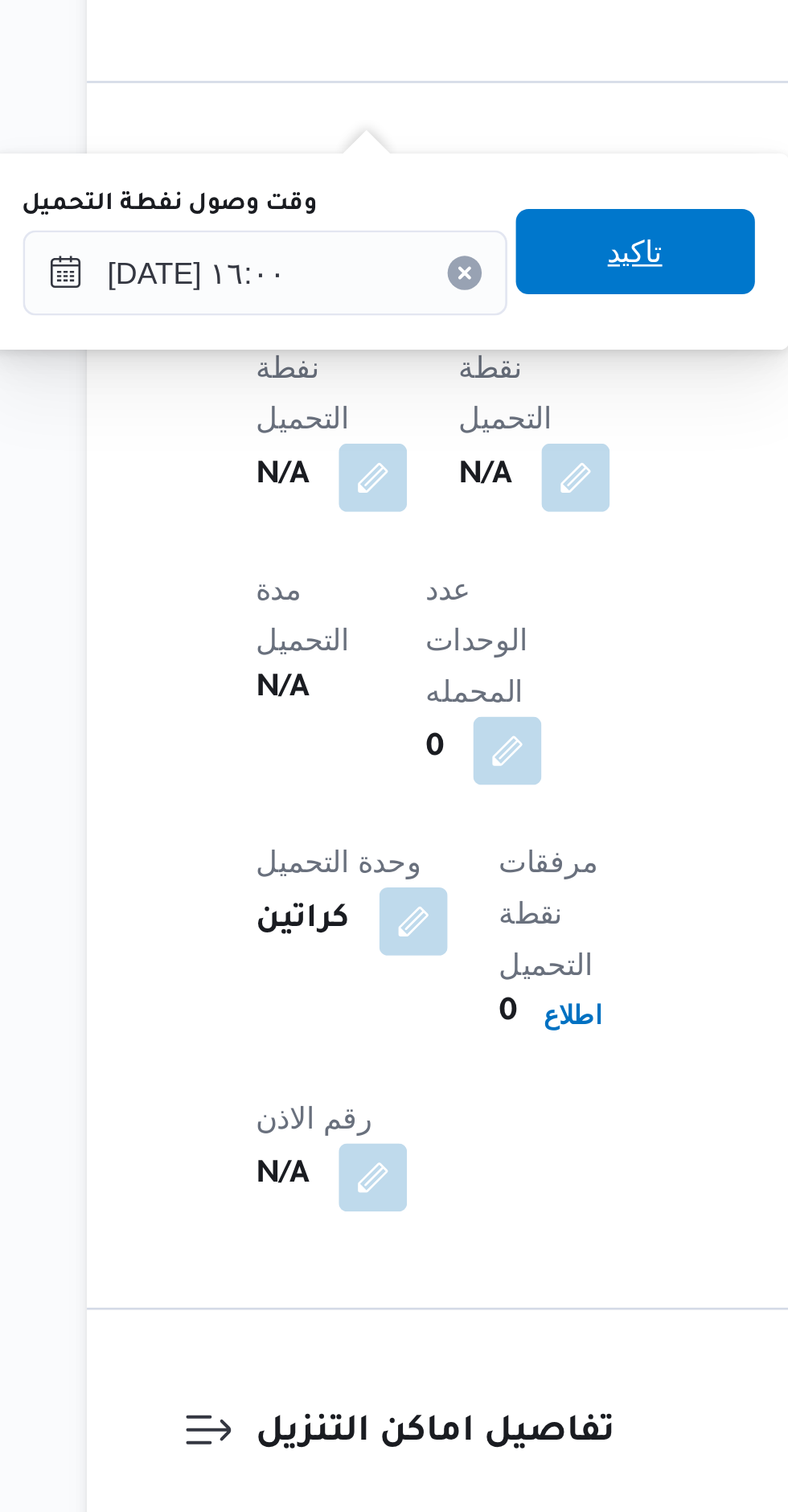
click at [434, 1018] on span "تاكيد" at bounding box center [415, 1012] width 90 height 32
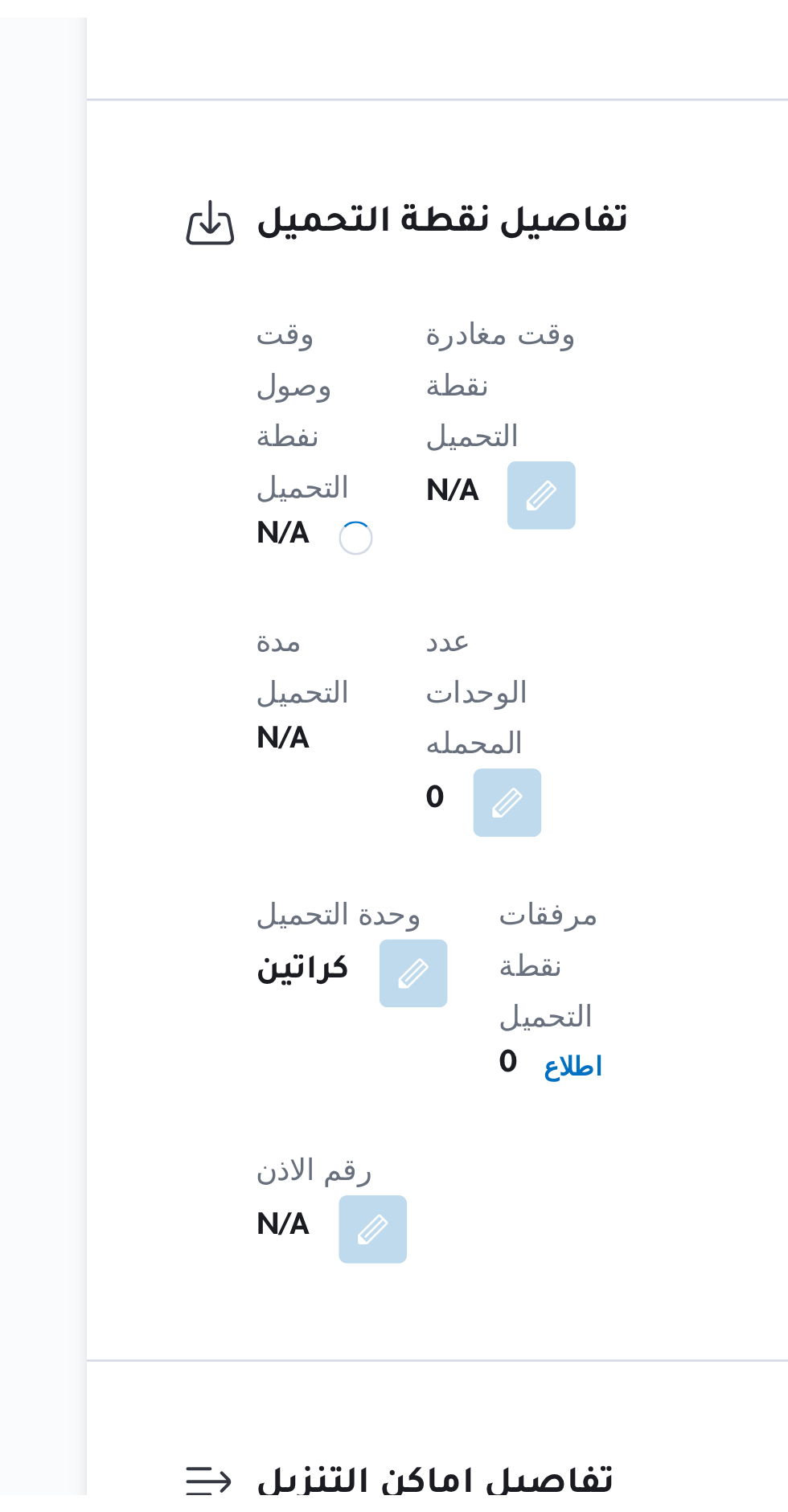
scroll to position [810, 0]
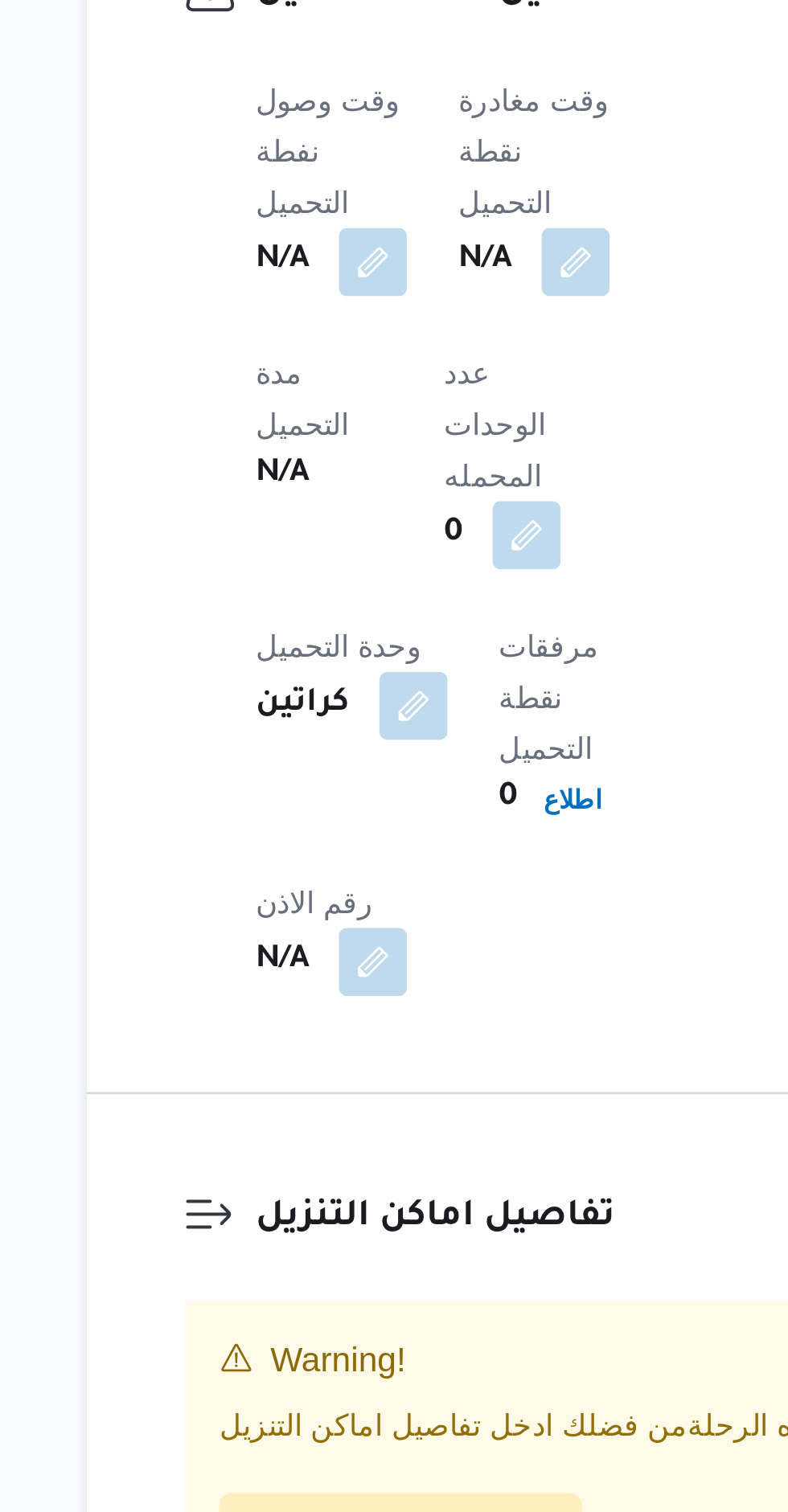
click at [400, 994] on button "button" at bounding box center [393, 1007] width 26 height 26
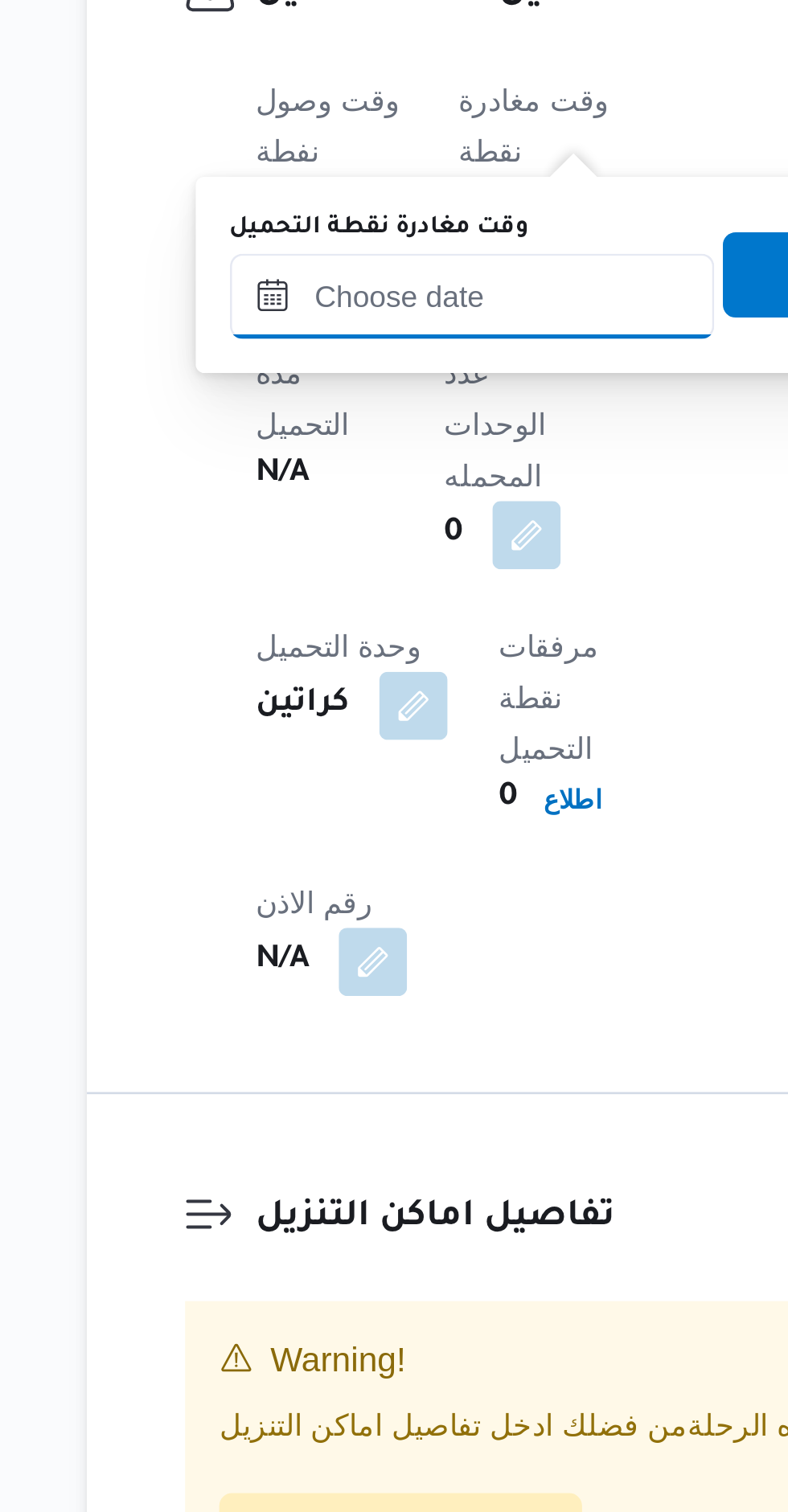
click at [385, 1016] on input "وقت مغادرة نقطة التحميل" at bounding box center [353, 1020] width 182 height 32
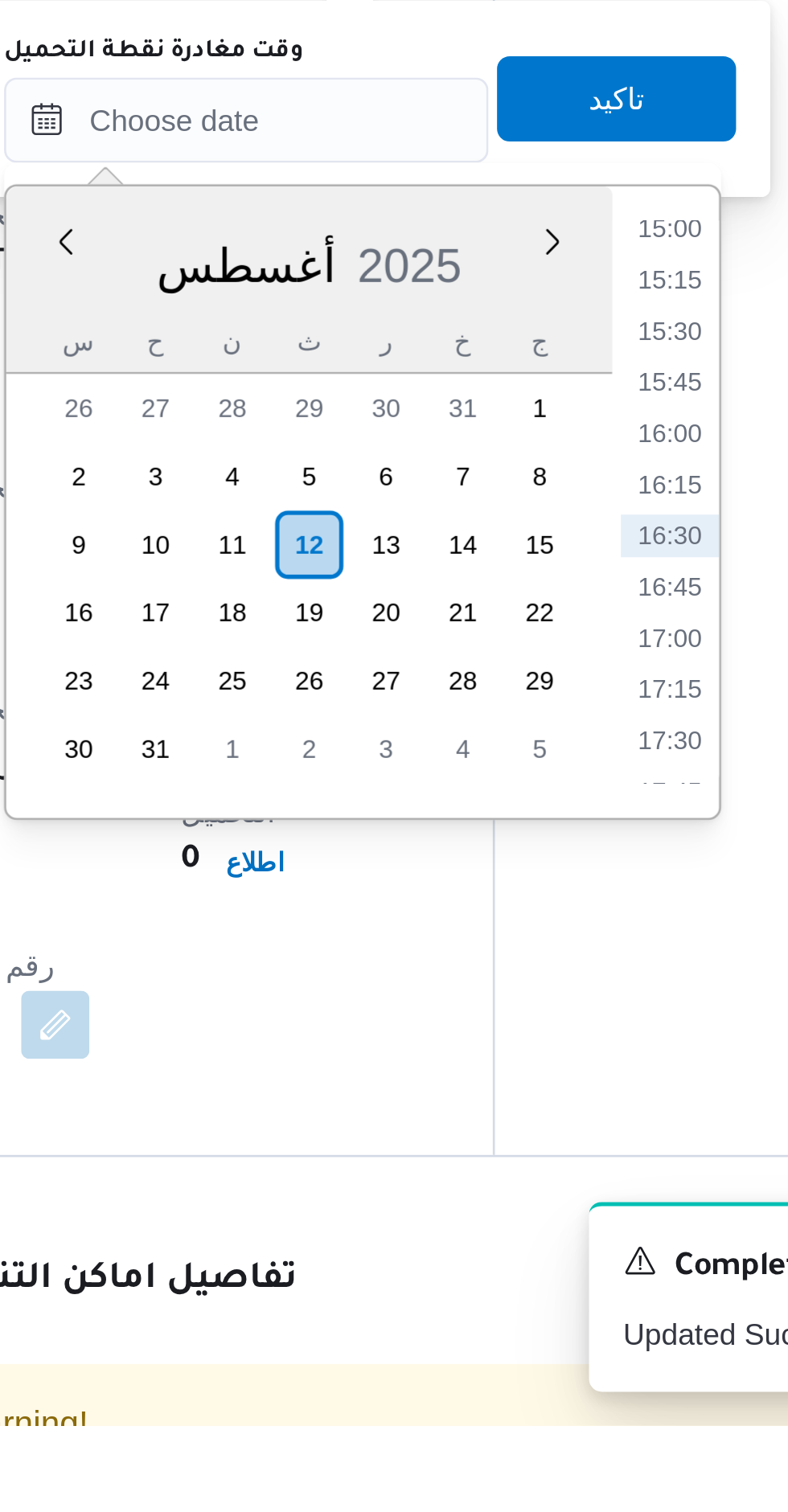
click at [557, 1202] on li "16:45" at bounding box center [548, 1196] width 37 height 16
type input "[DATE] ١٦:٤٥"
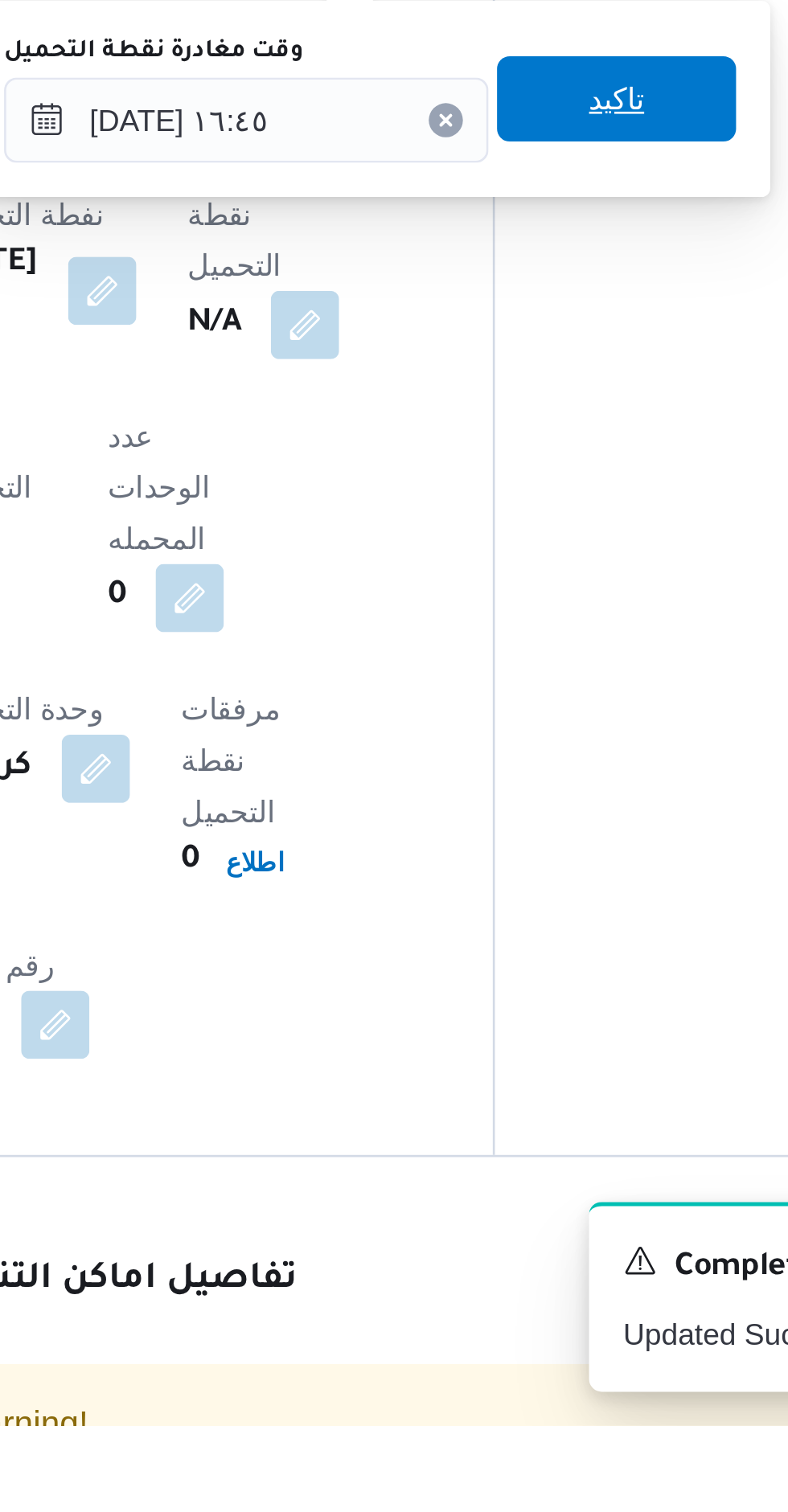
click at [547, 1010] on span "تاكيد" at bounding box center [528, 1012] width 90 height 32
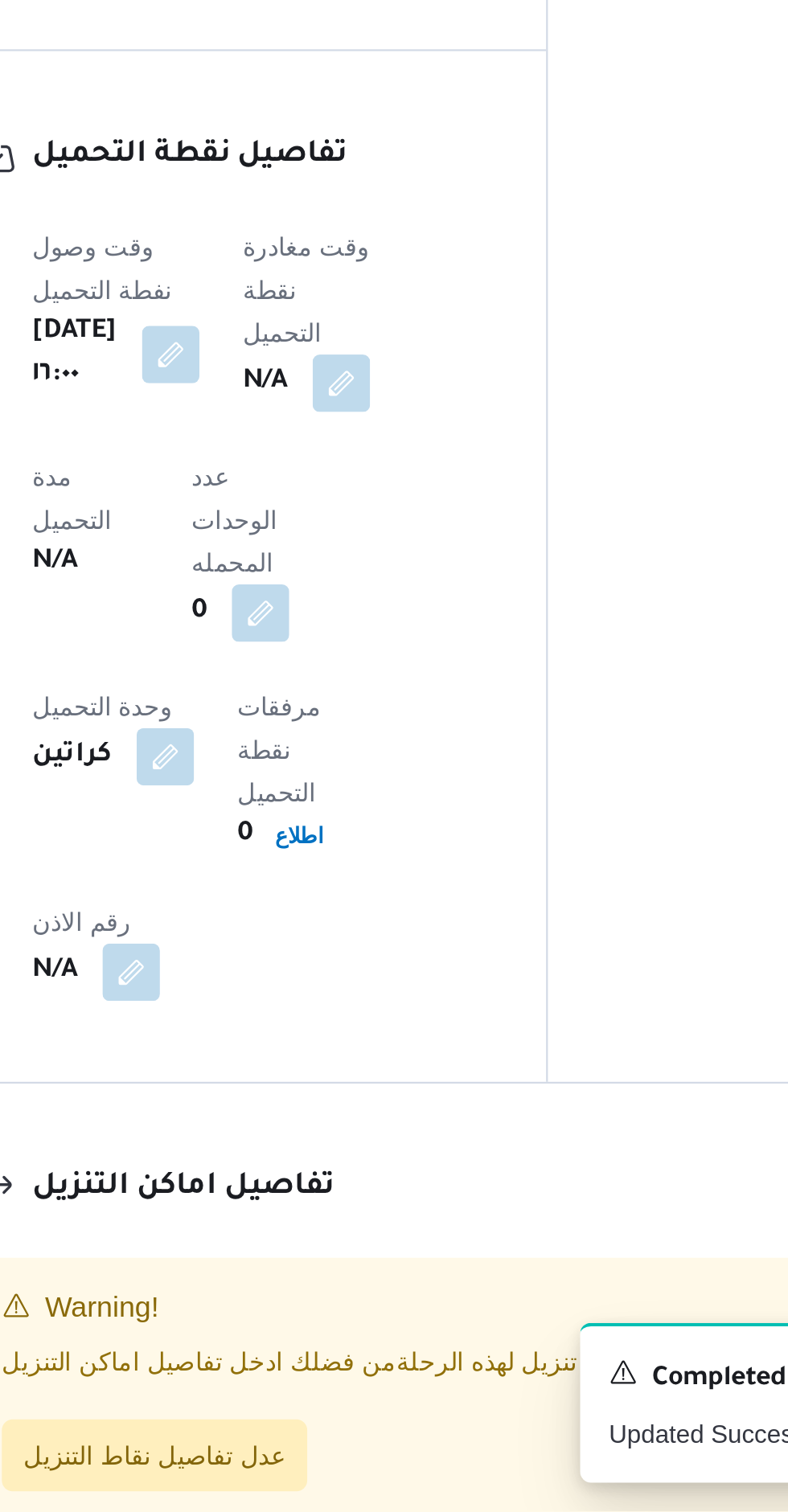
scroll to position [811, 0]
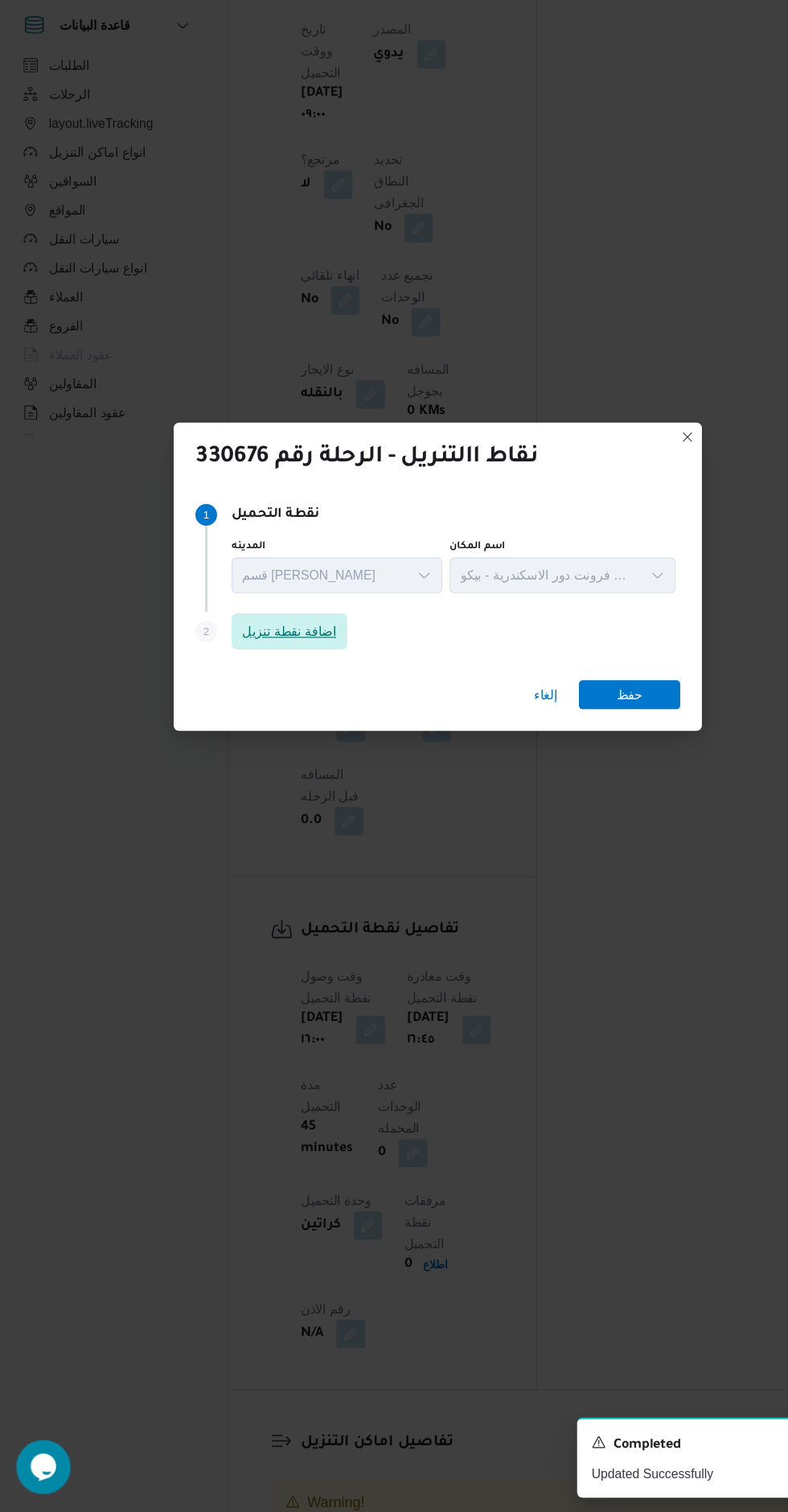
click at [313, 713] on span "اضافة نقطة تنزيل" at bounding box center [263, 730] width 103 height 32
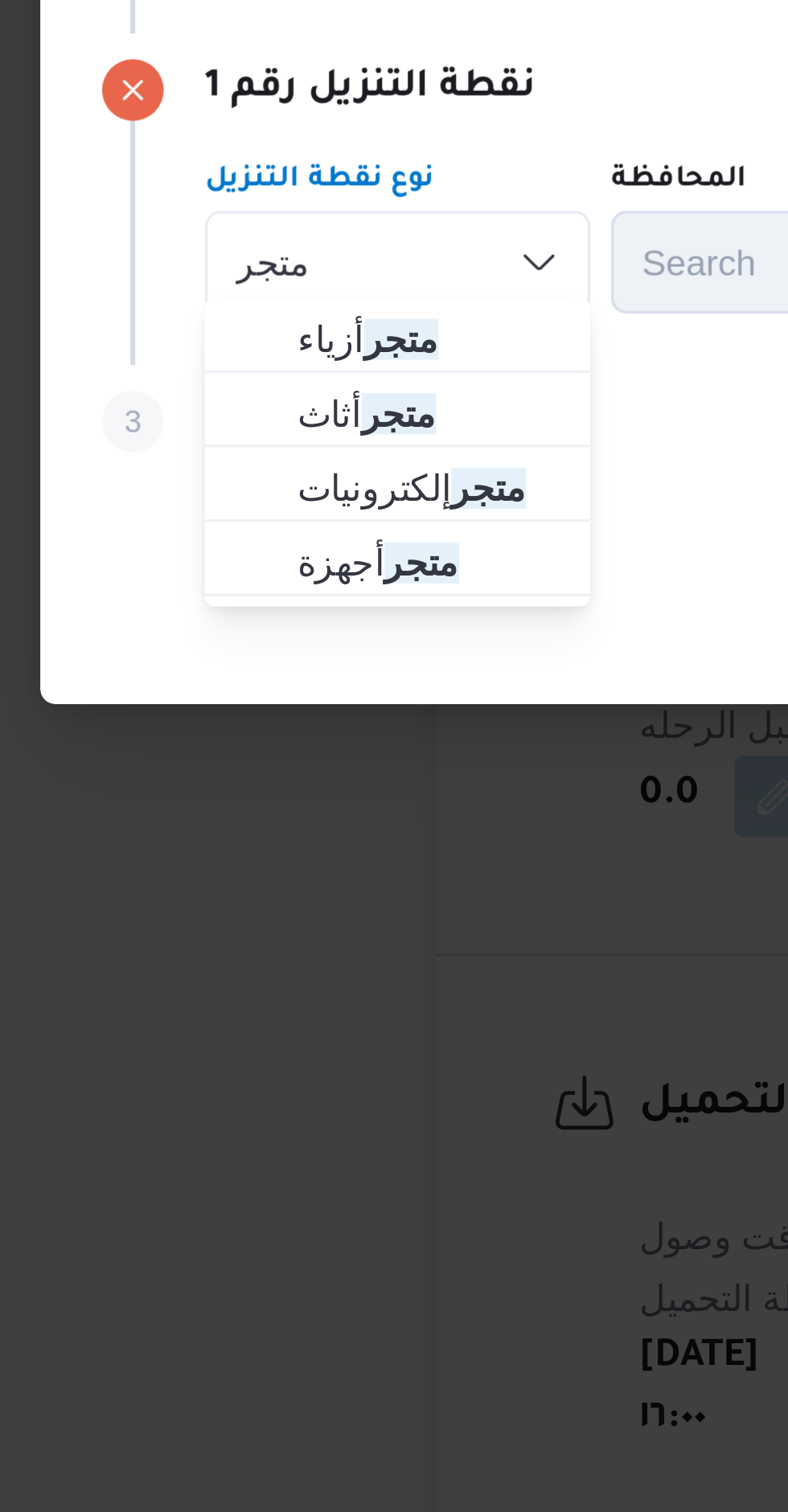
type input "متجر"
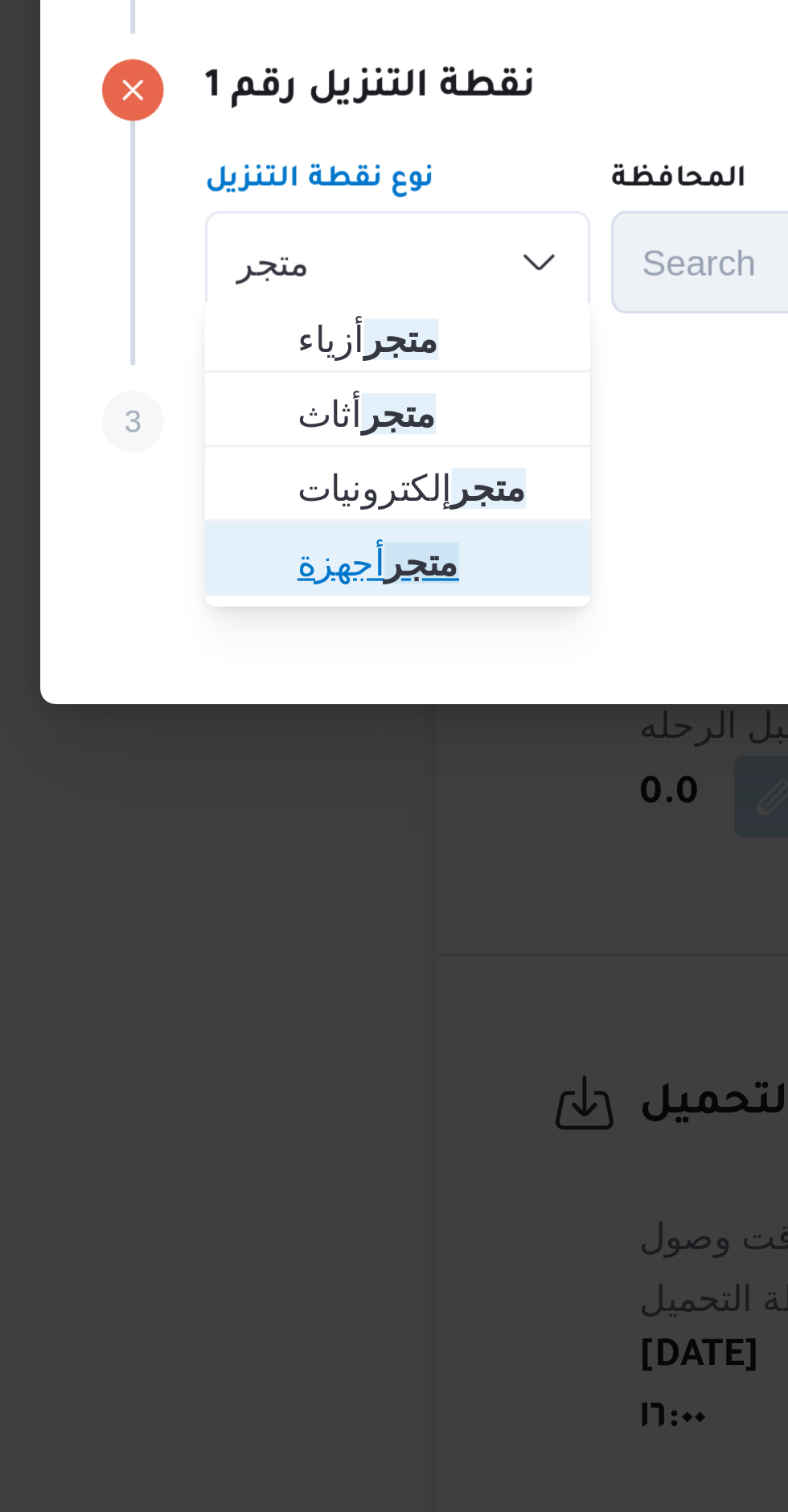
click at [217, 830] on span "متجر أجهزة" at bounding box center [206, 824] width 82 height 19
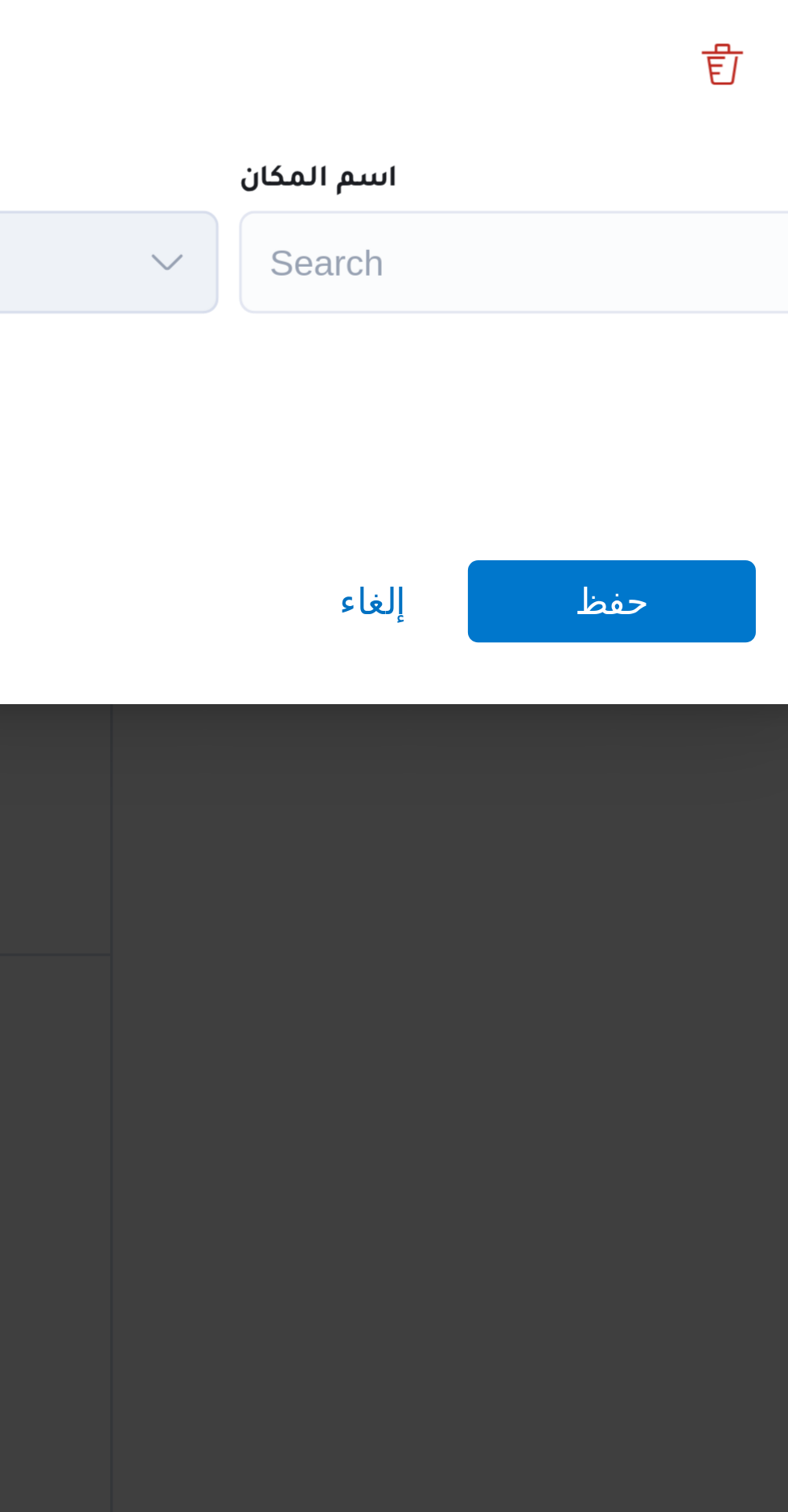
click at [637, 720] on div "Search" at bounding box center [622, 731] width 201 height 32
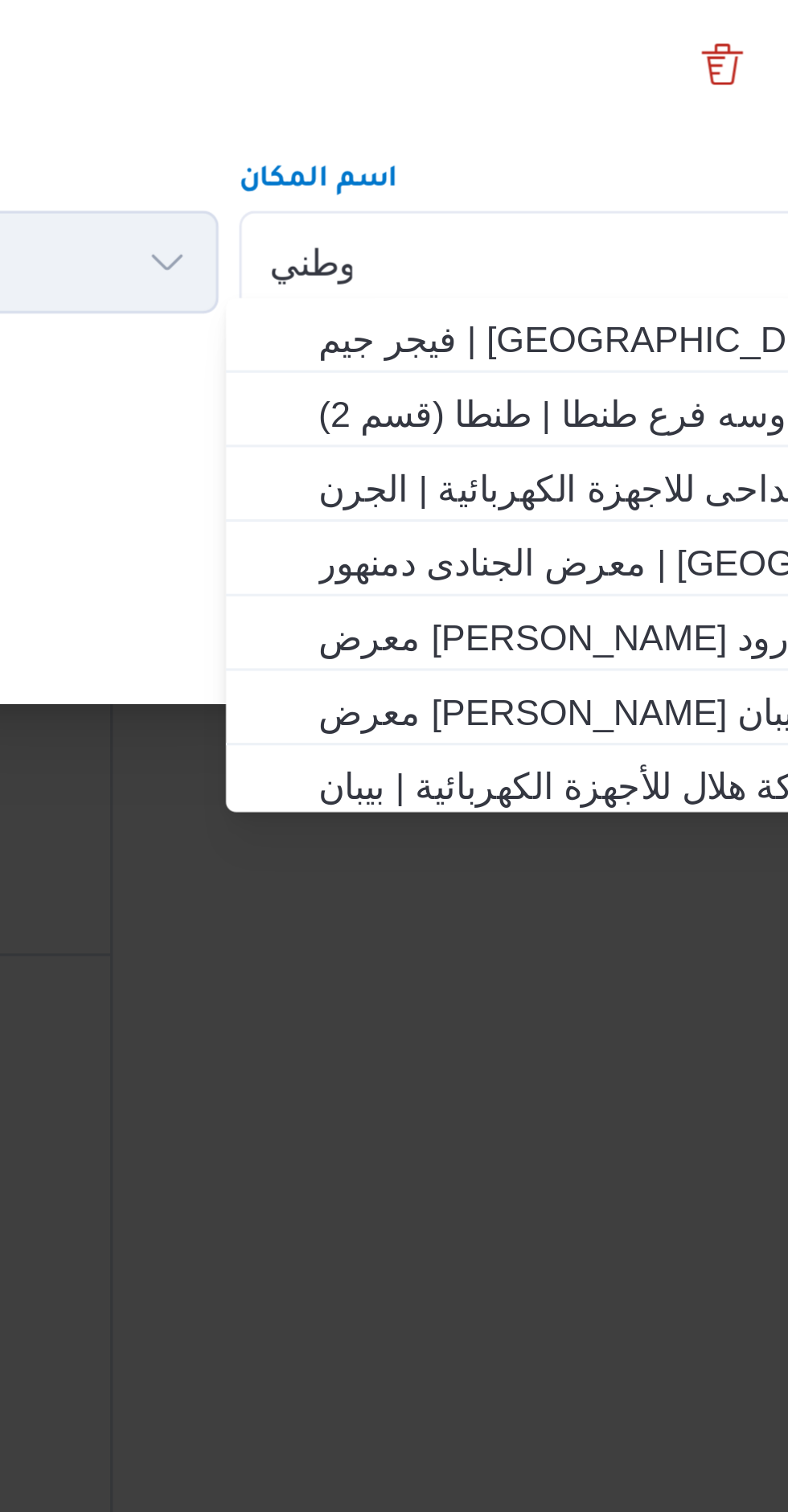
scroll to position [0, 0]
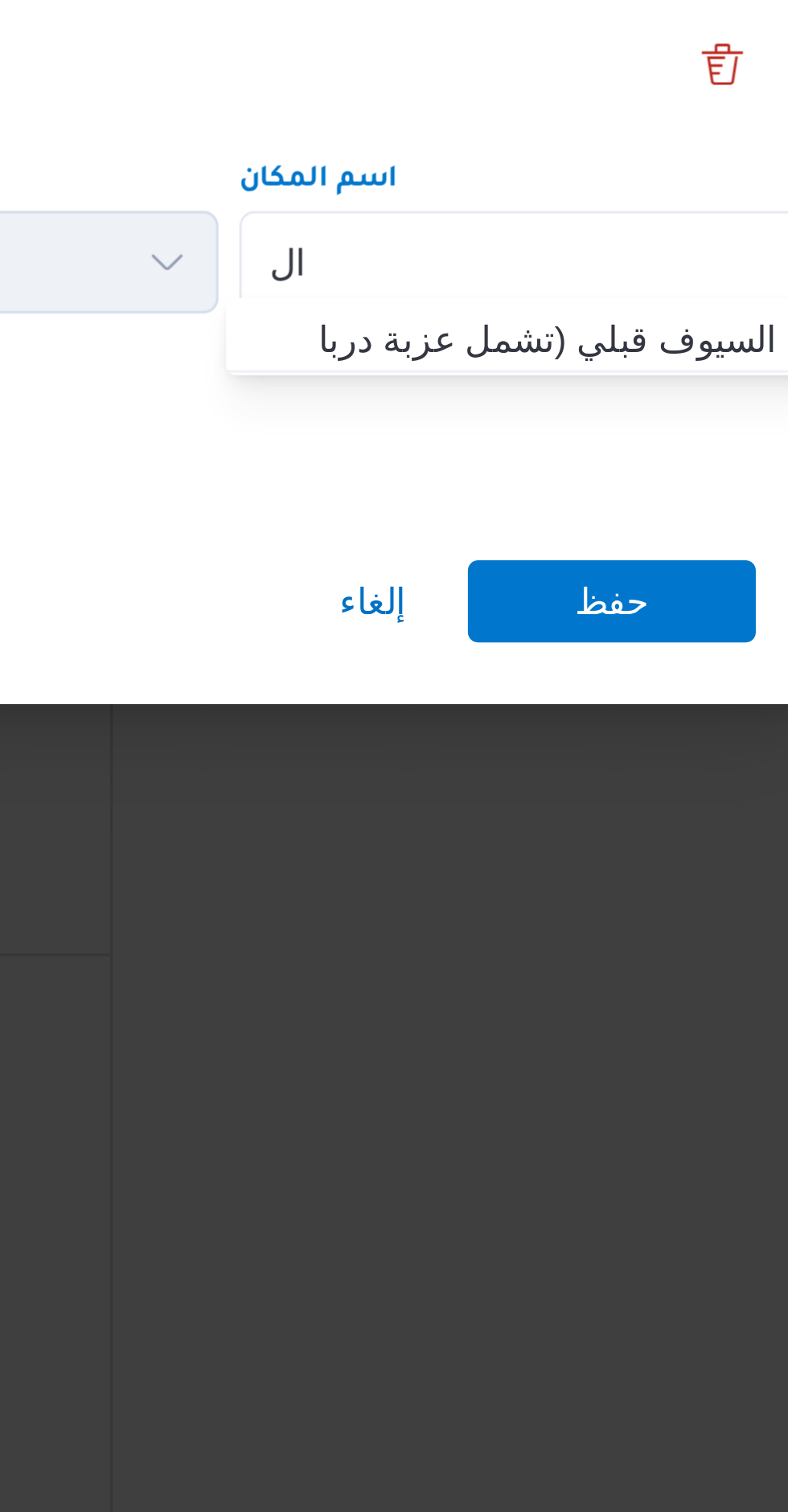
type input "ا"
type input "ب"
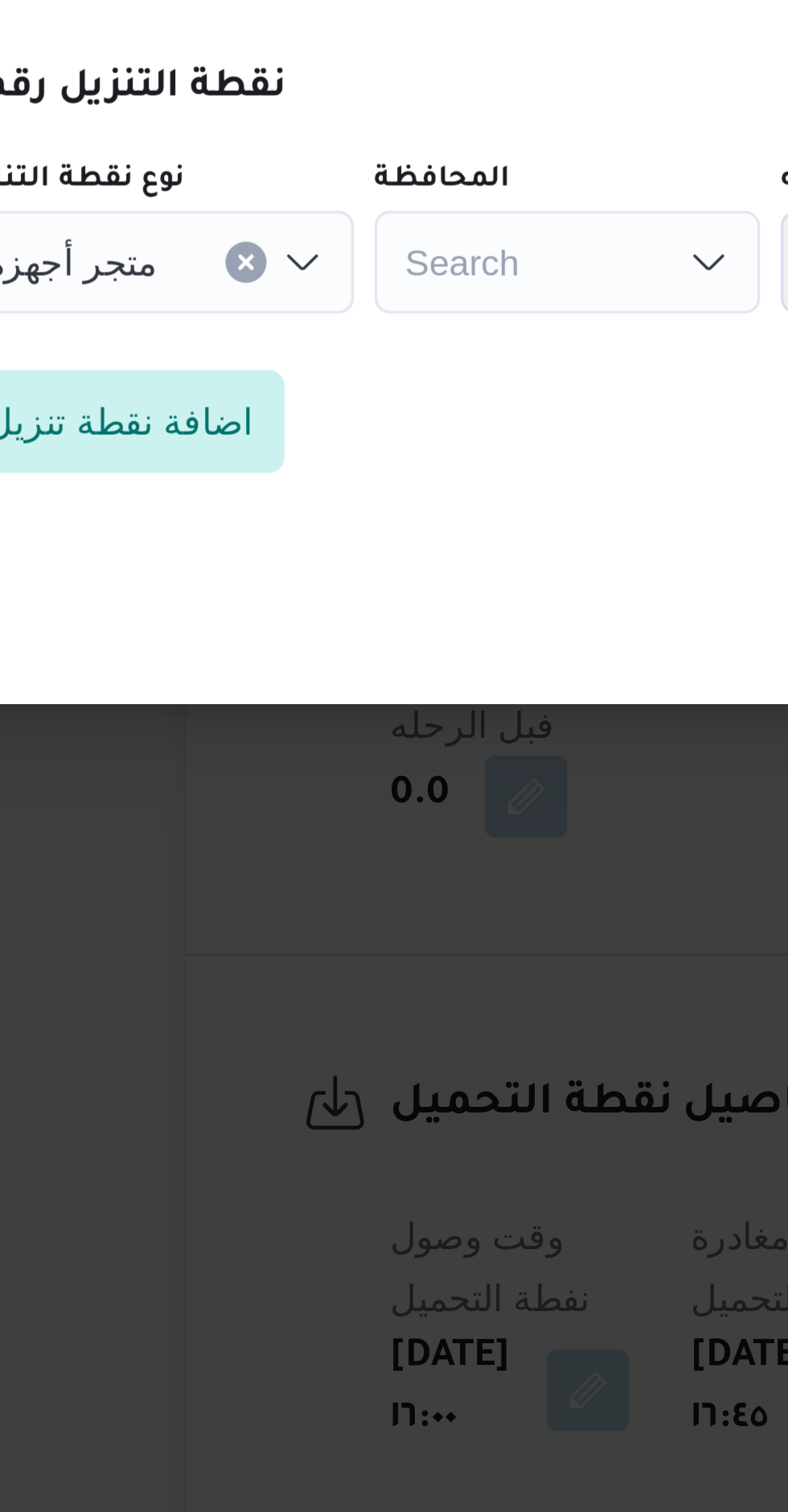
click at [338, 726] on div "Search" at bounding box center [328, 731] width 120 height 32
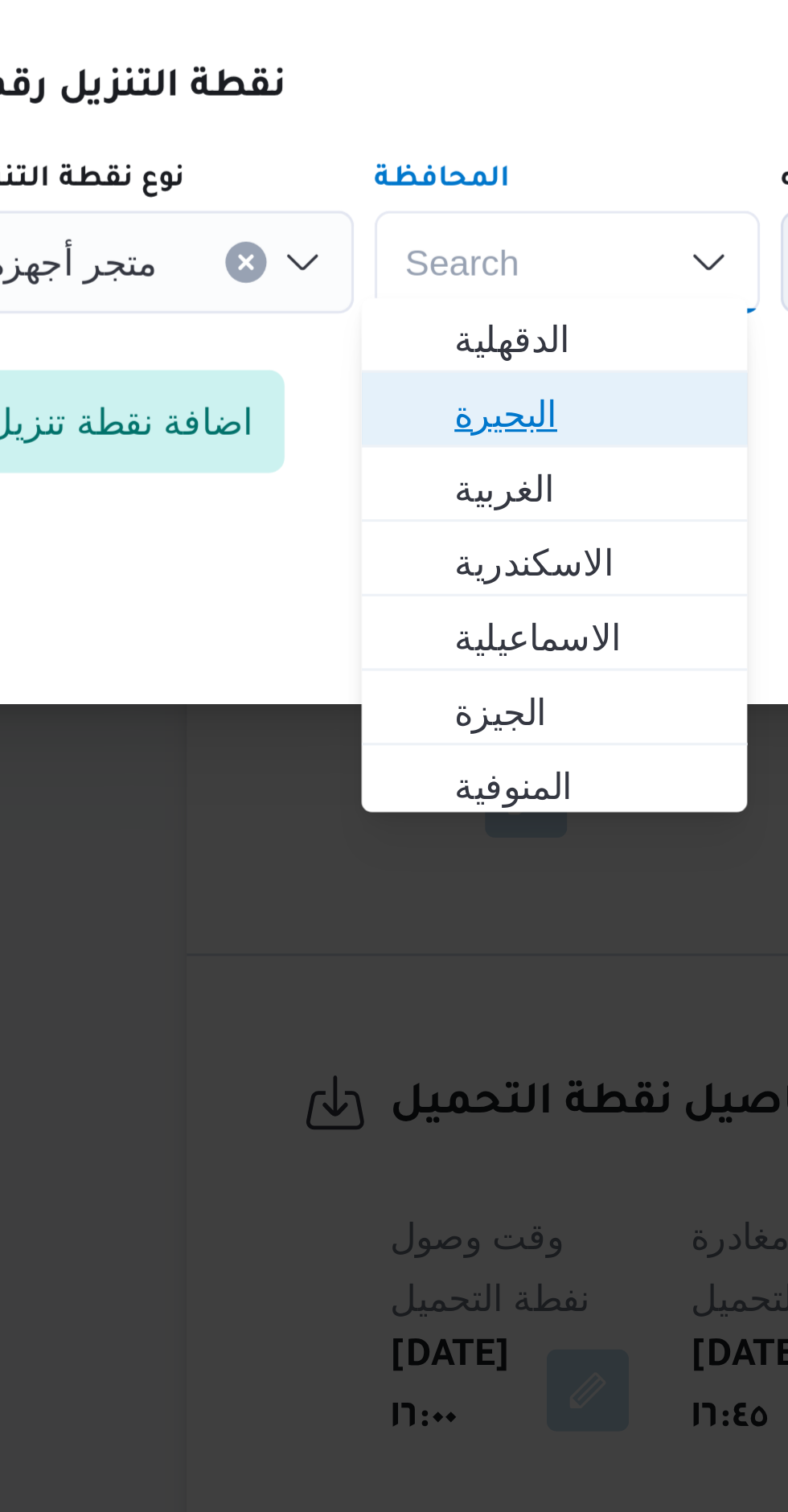
click at [349, 780] on span "البحيرة" at bounding box center [333, 778] width 82 height 19
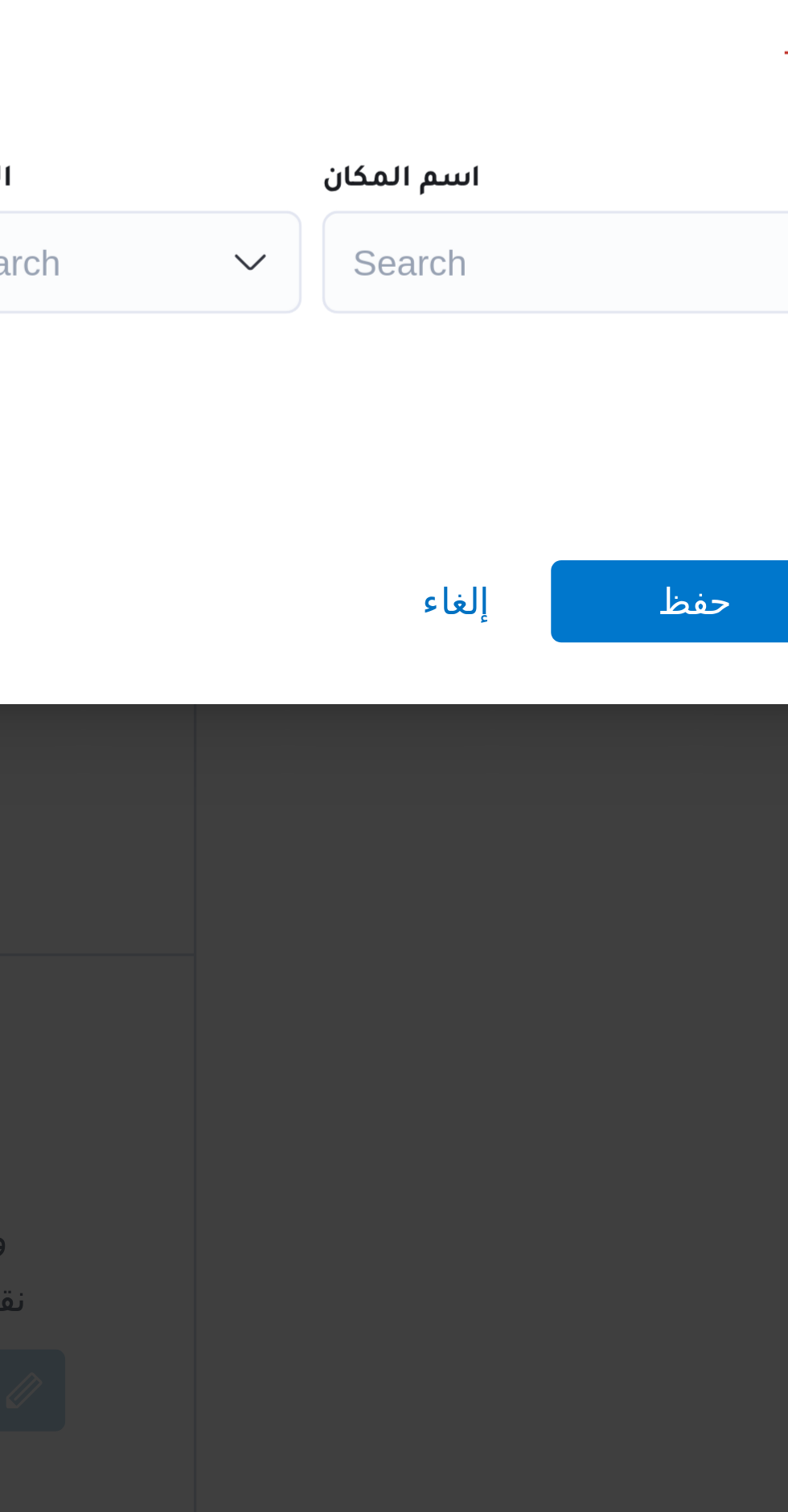
click at [604, 727] on div "Search" at bounding box center [622, 731] width 201 height 32
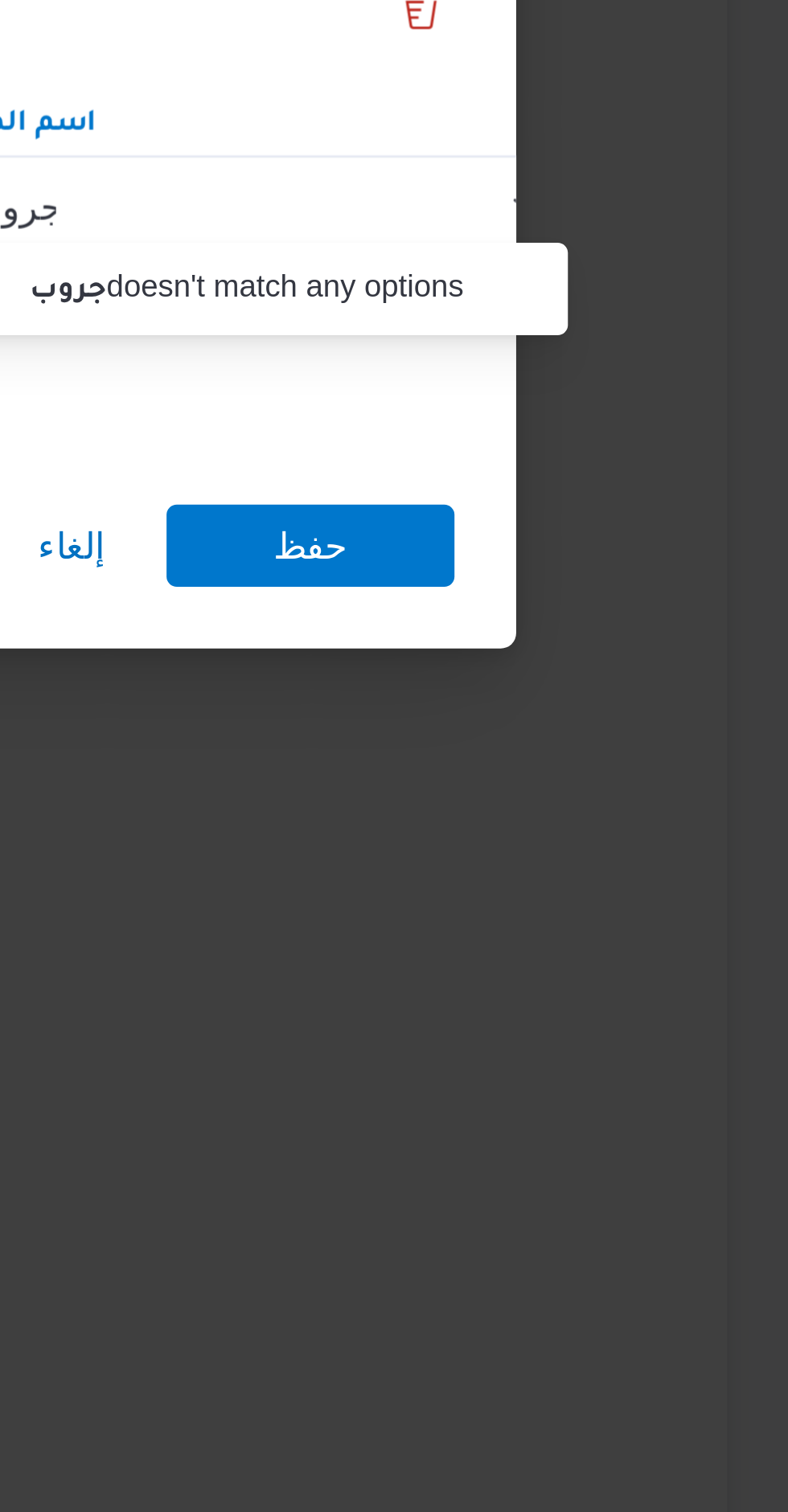
scroll to position [811, 0]
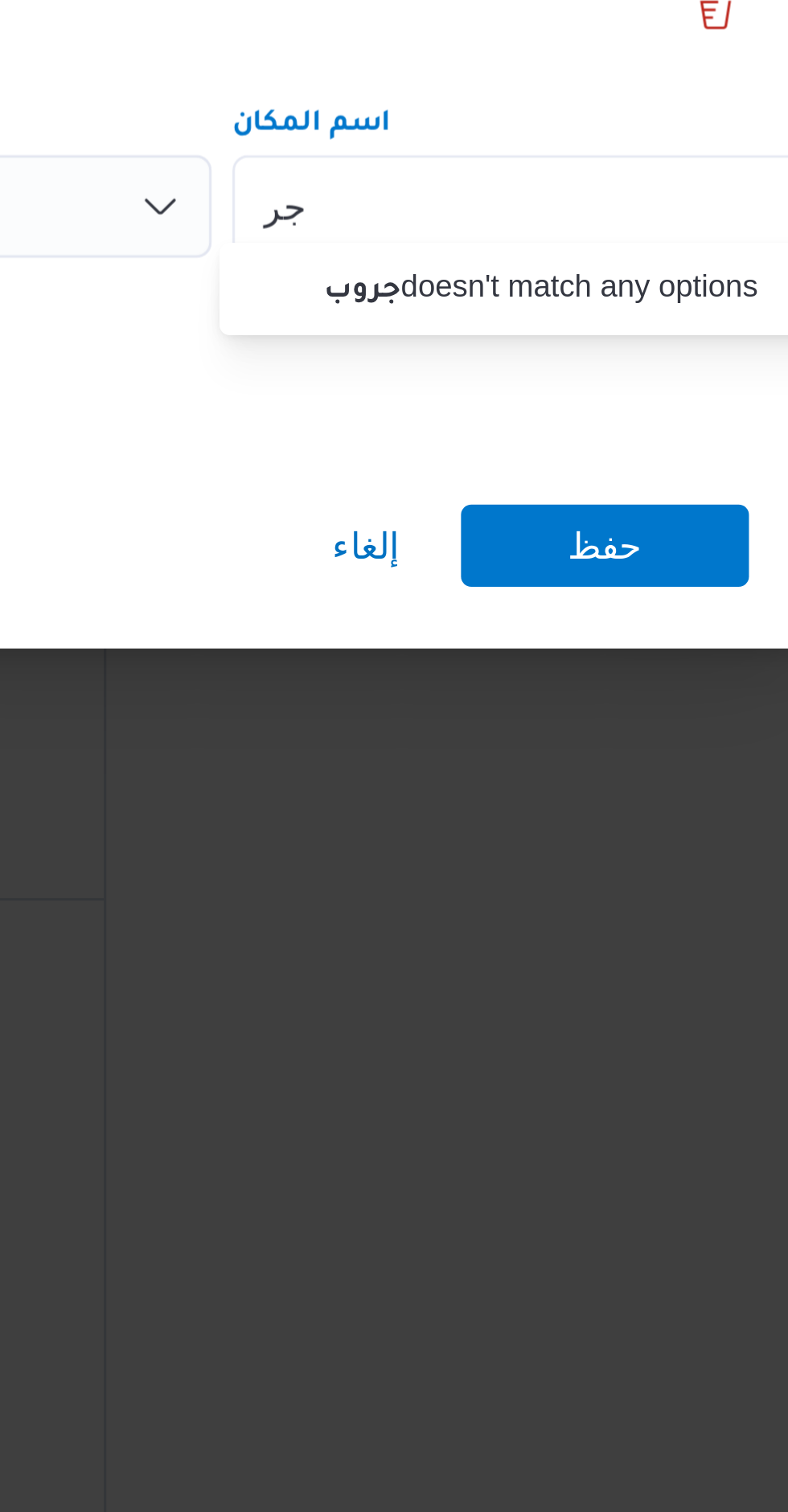
type input "ج"
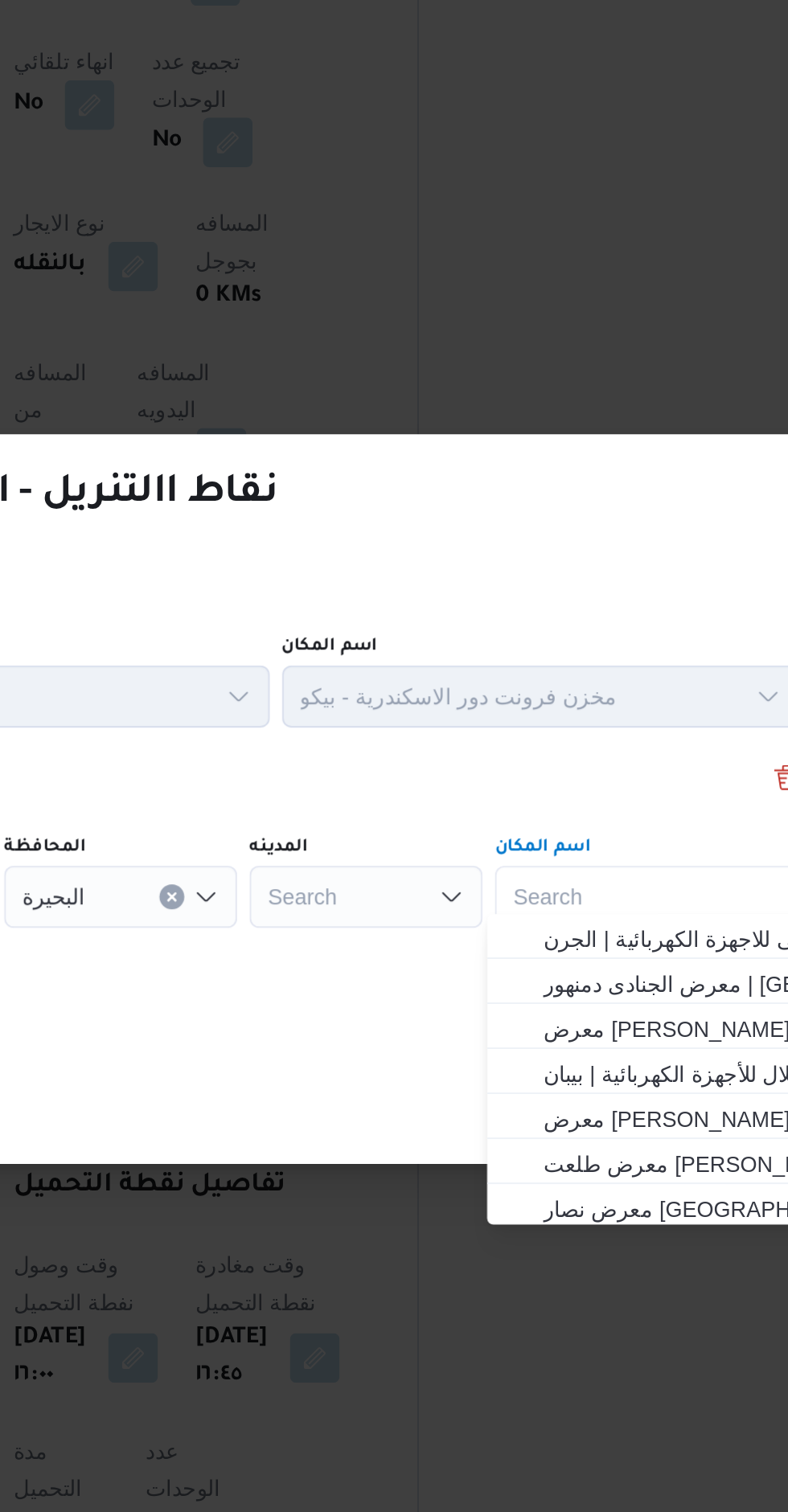
scroll to position [926, 0]
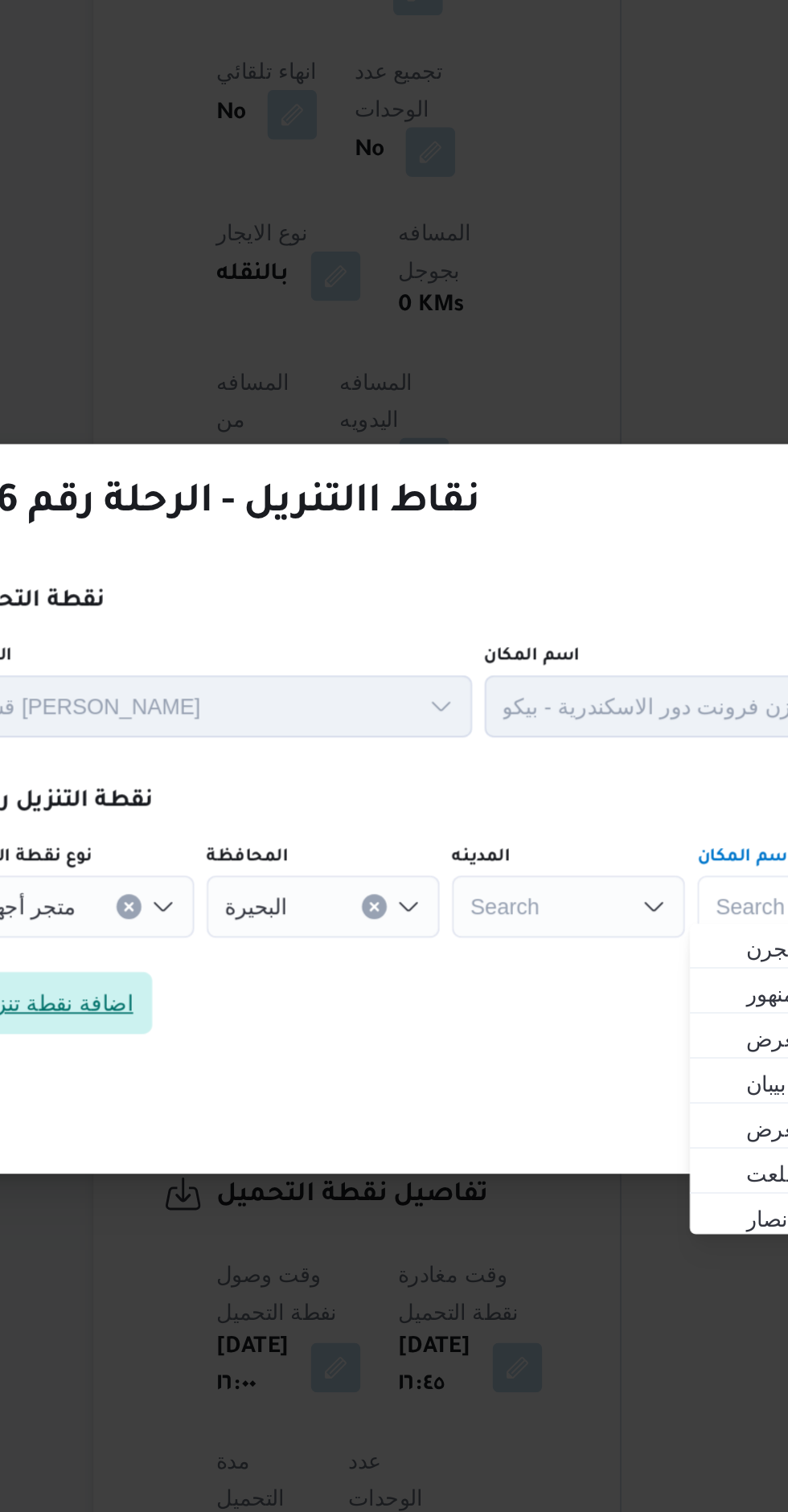
click at [219, 777] on span "اضافة نقطة تنزيل" at bounding box center [188, 780] width 103 height 32
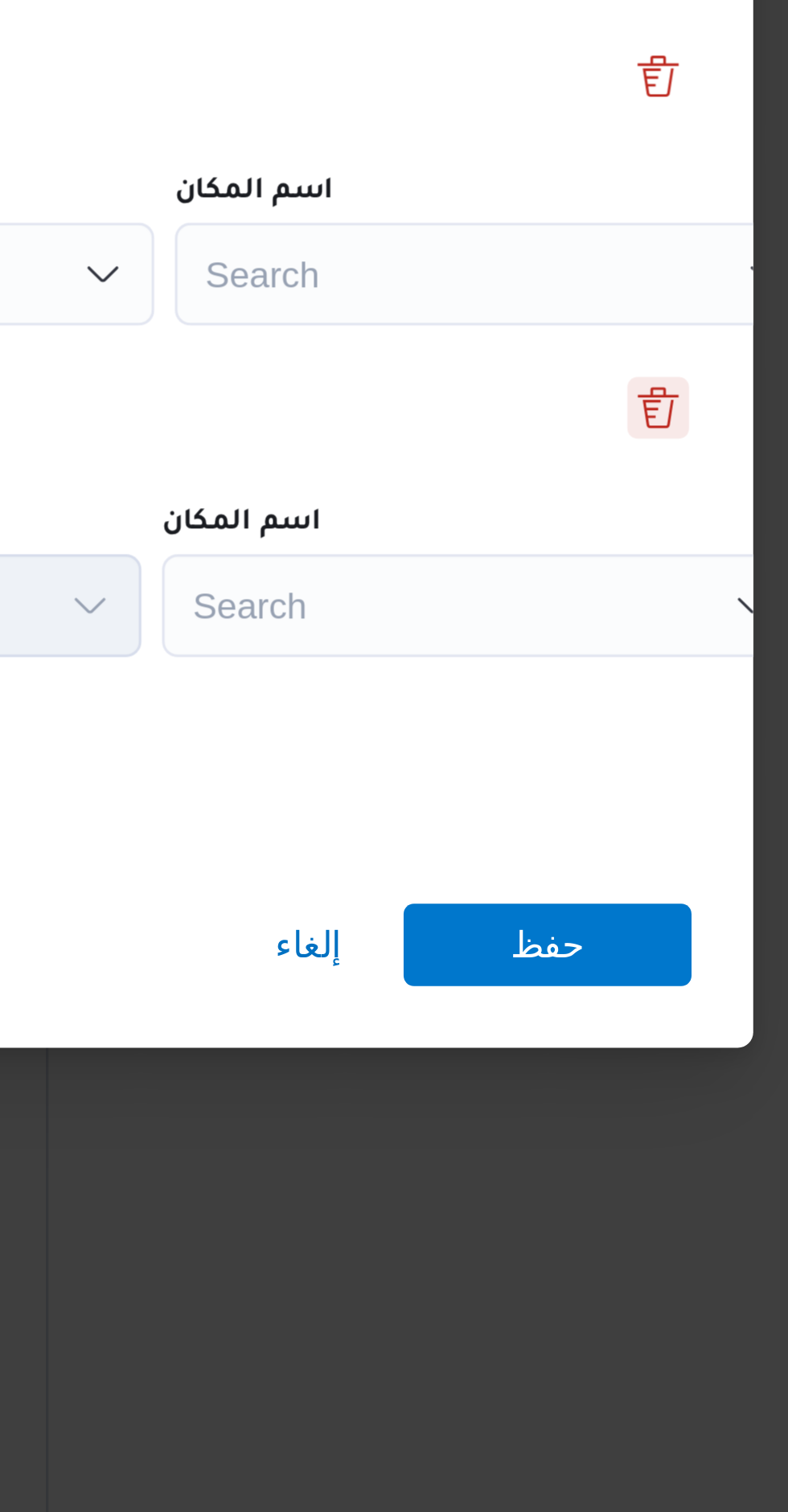
click at [672, 720] on button "Delete" at bounding box center [672, 721] width 19 height 19
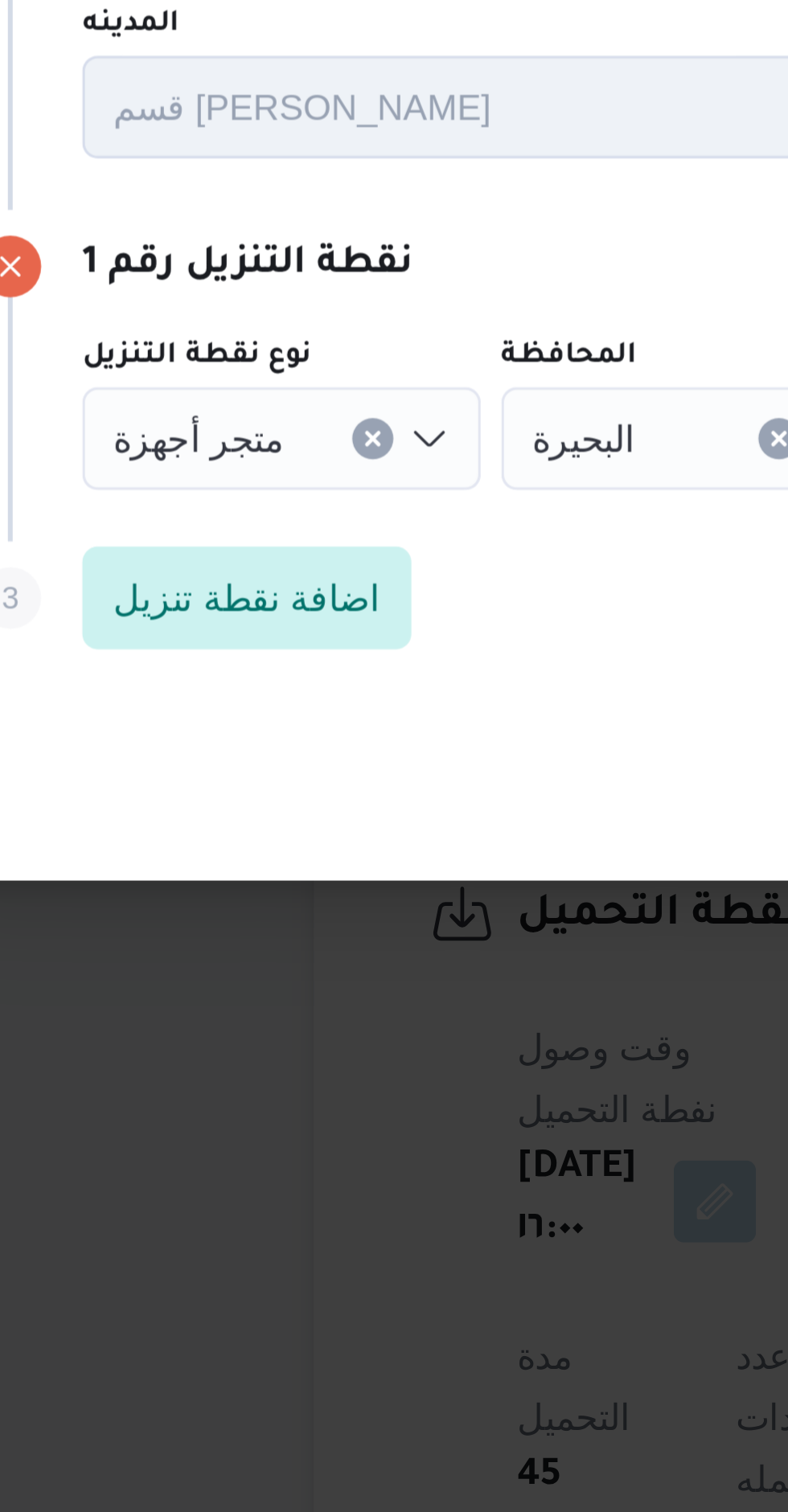
click at [206, 722] on input "نوع نقطة التنزيل" at bounding box center [207, 731] width 2 height 19
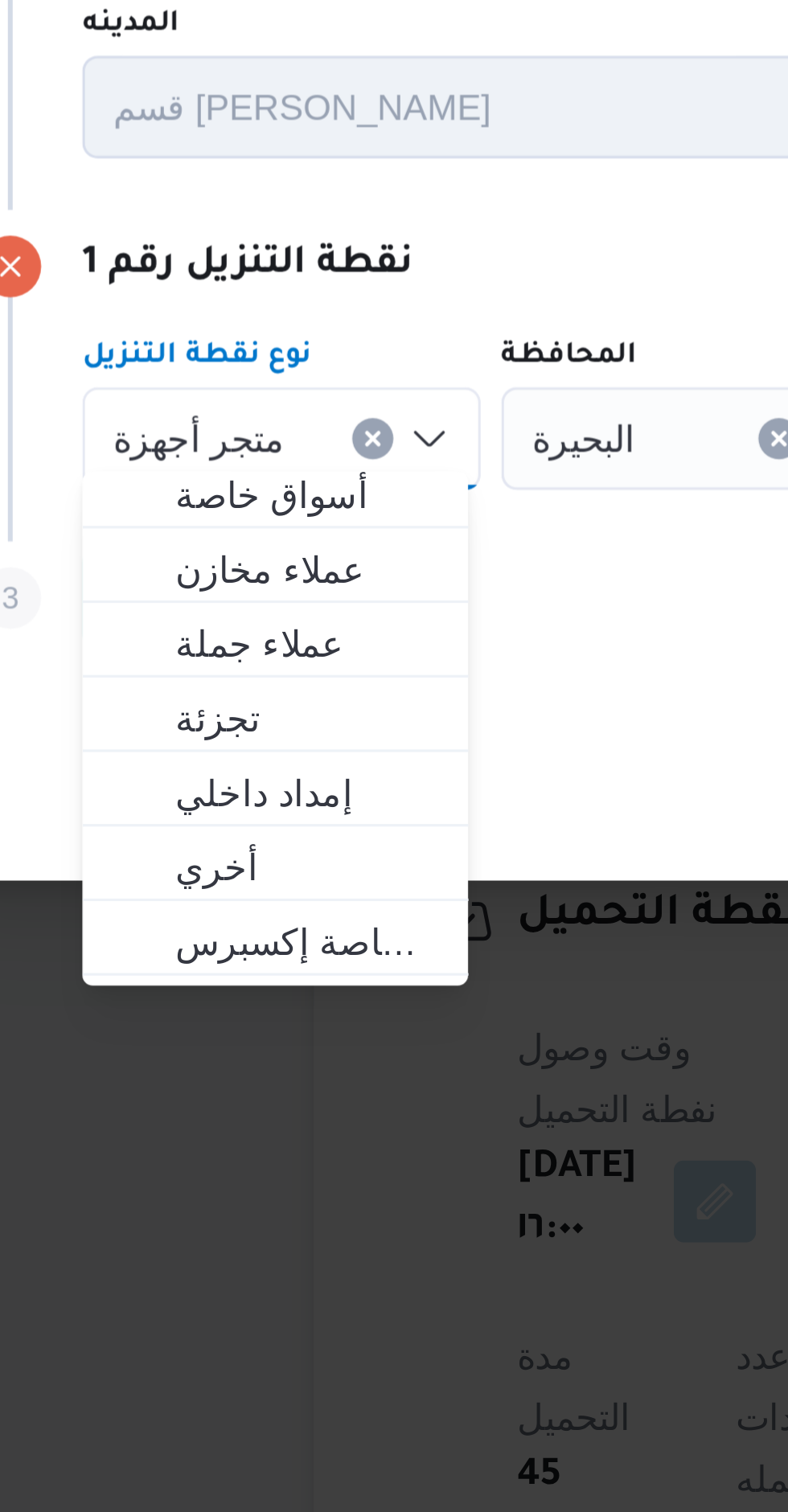
scroll to position [41, 0]
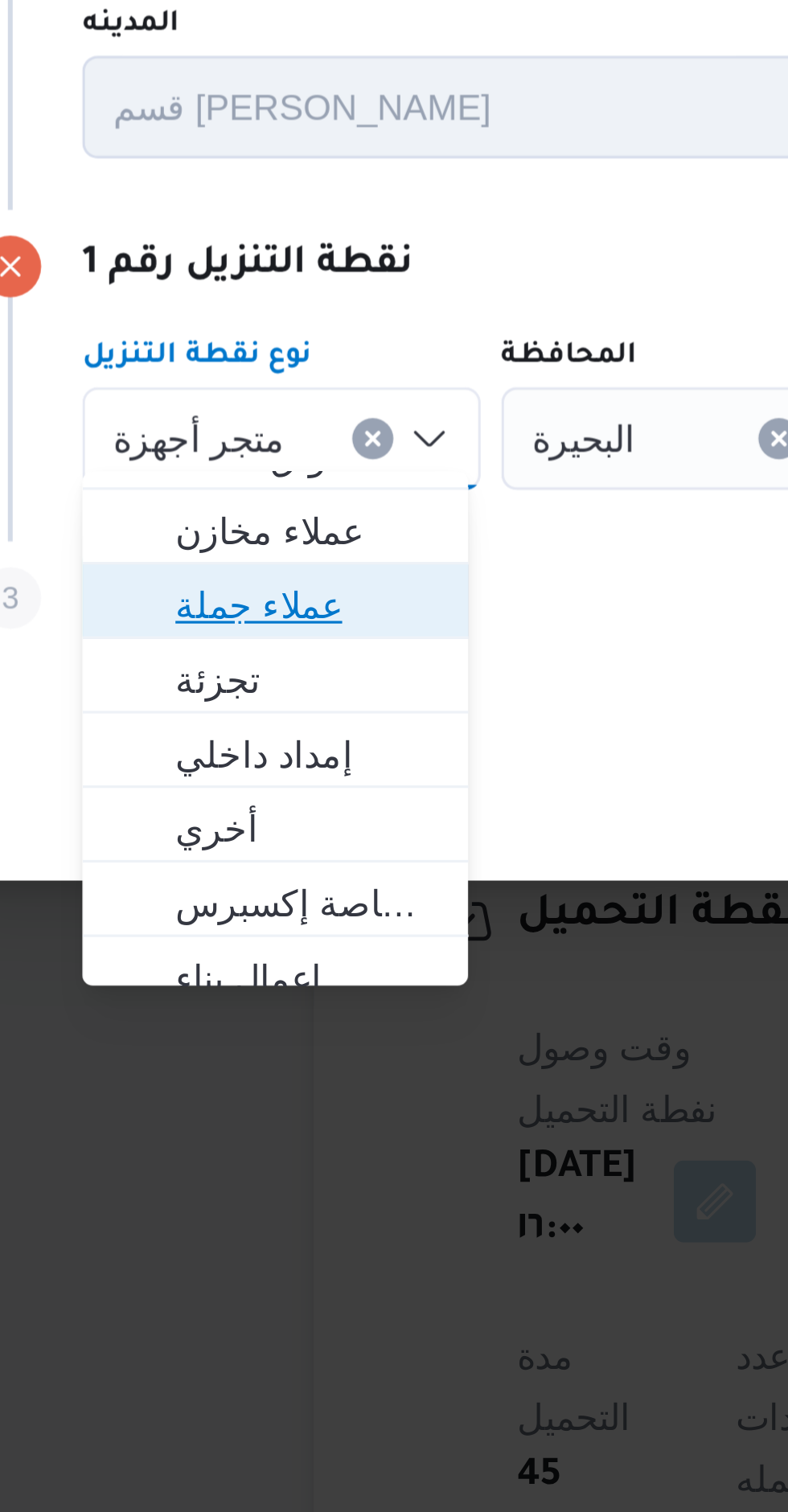
click at [217, 784] on span "عملاء جملة" at bounding box center [206, 783] width 82 height 19
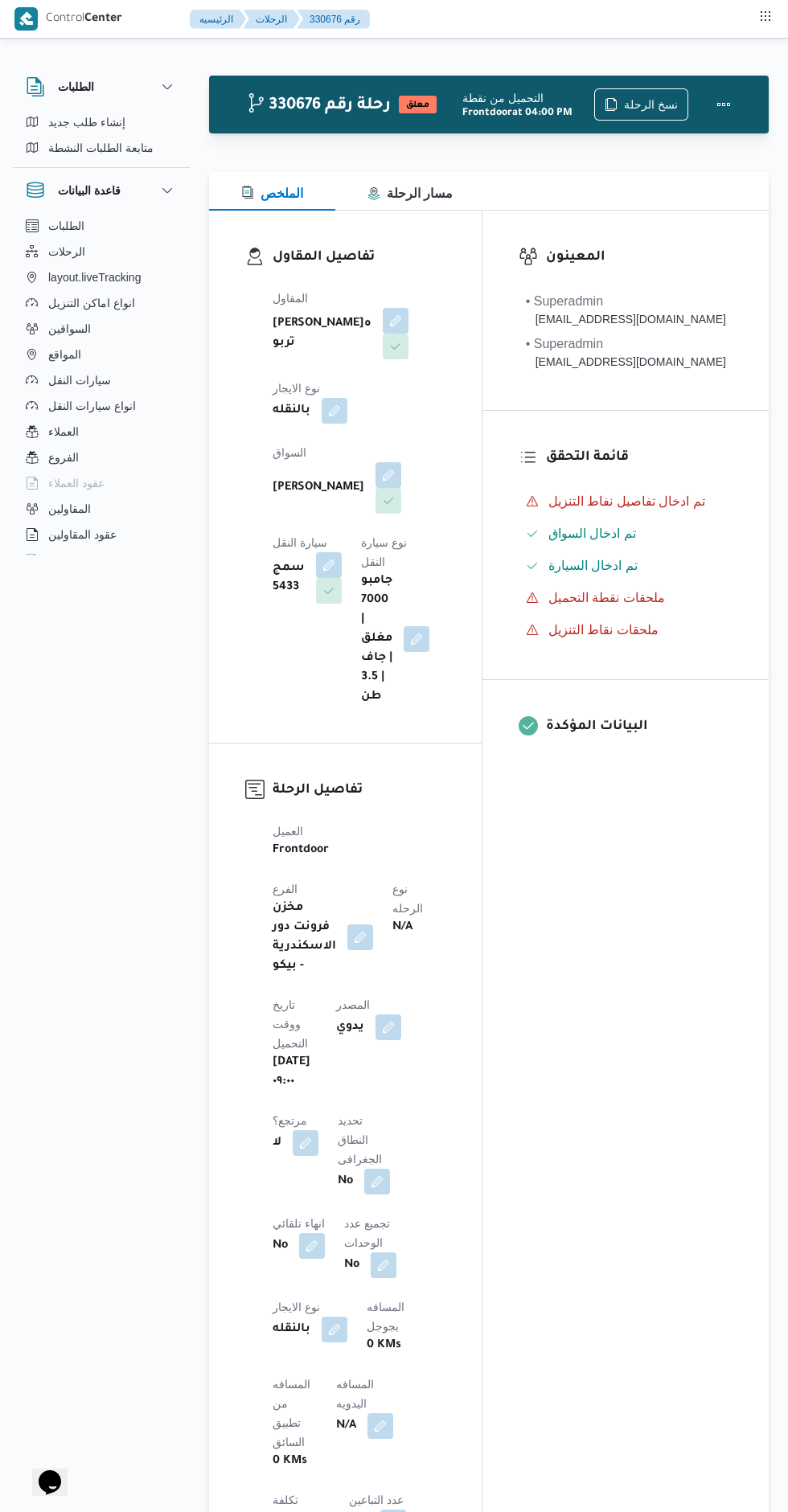
click at [342, 552] on button "button" at bounding box center [329, 564] width 26 height 26
click at [384, 614] on input "اختار سيارة النقل" at bounding box center [385, 614] width 2 height 19
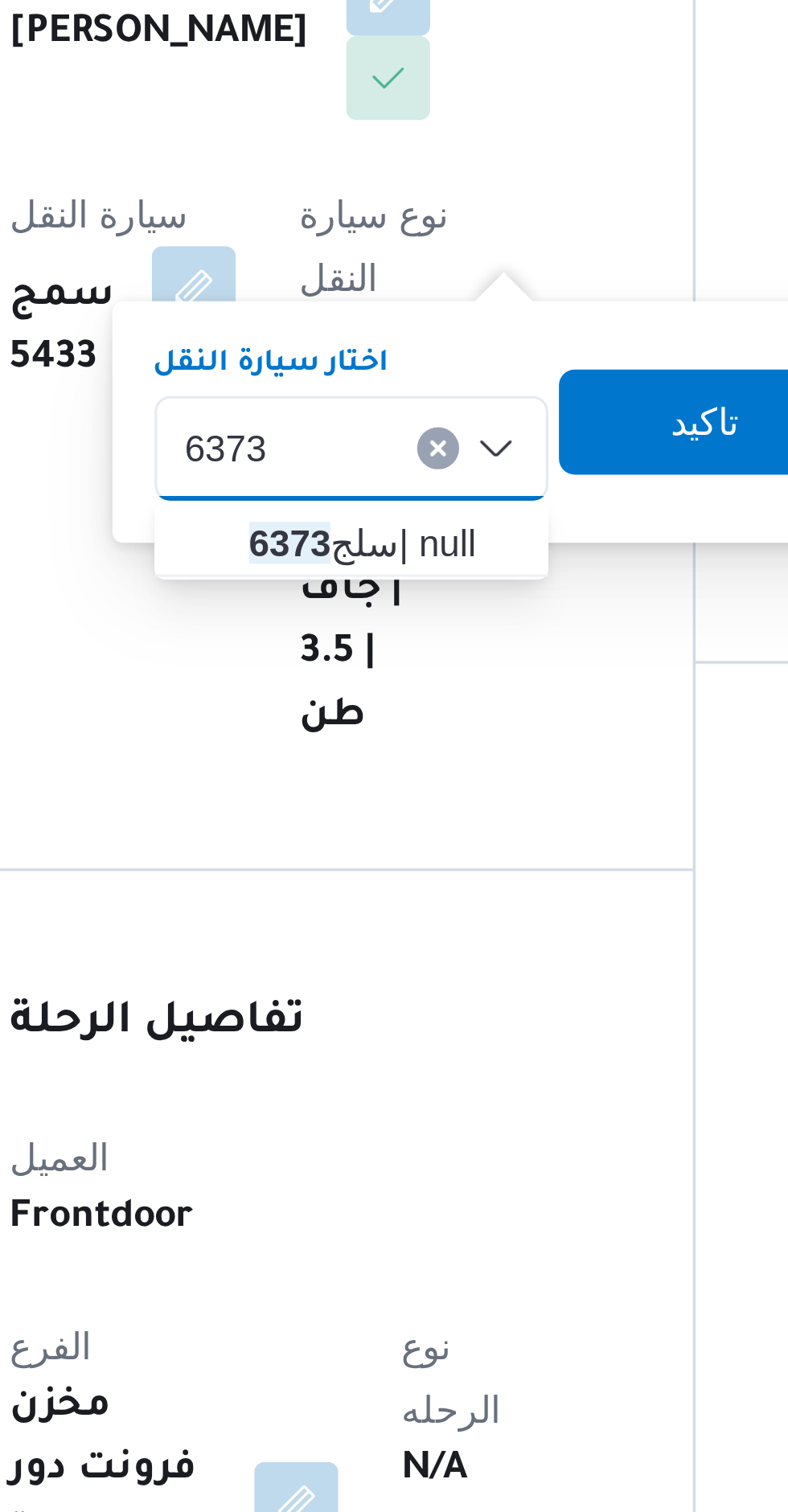
type input "6373"
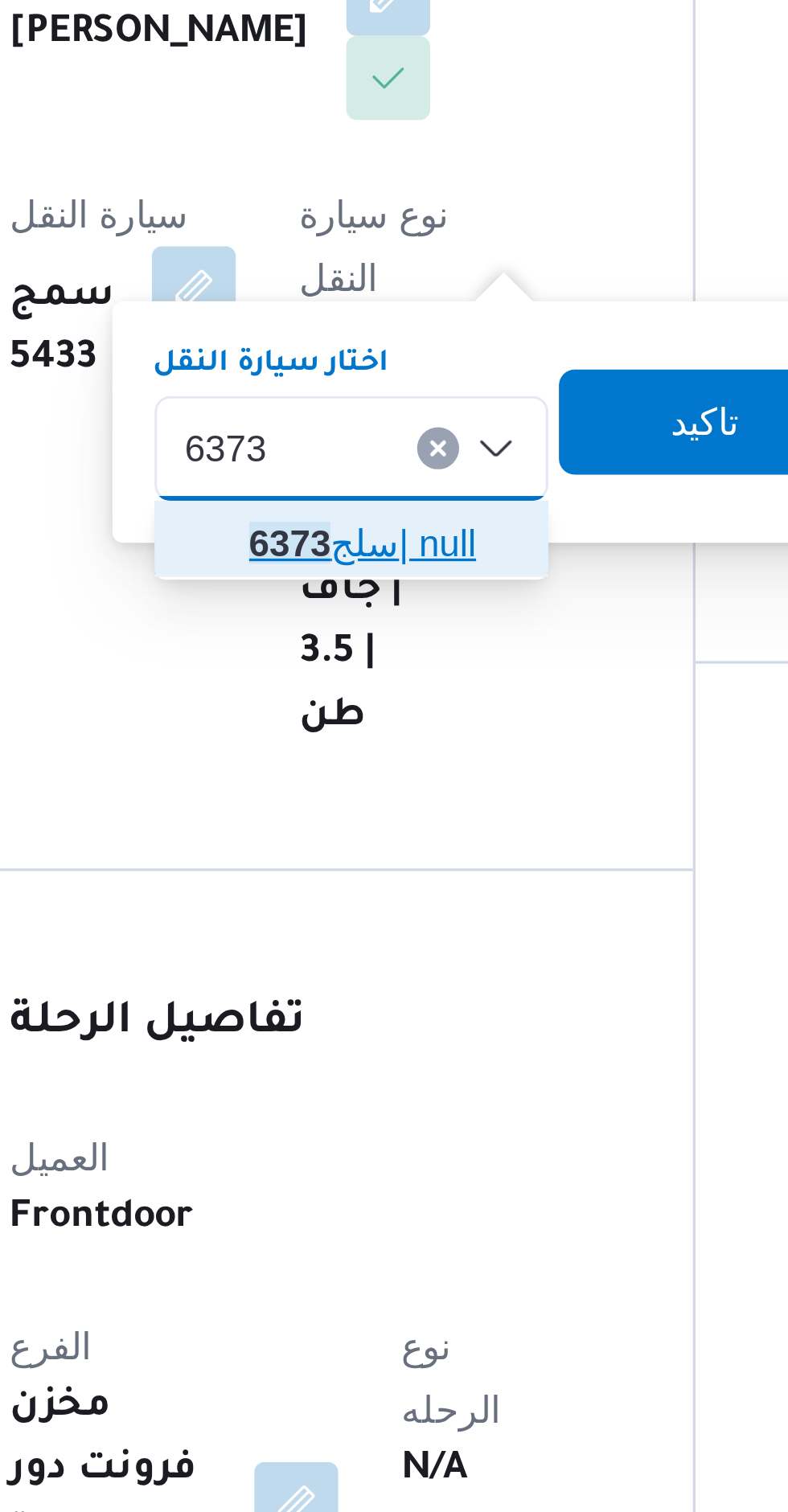
click at [404, 643] on span "سلج 6373 | null" at bounding box center [387, 643] width 82 height 19
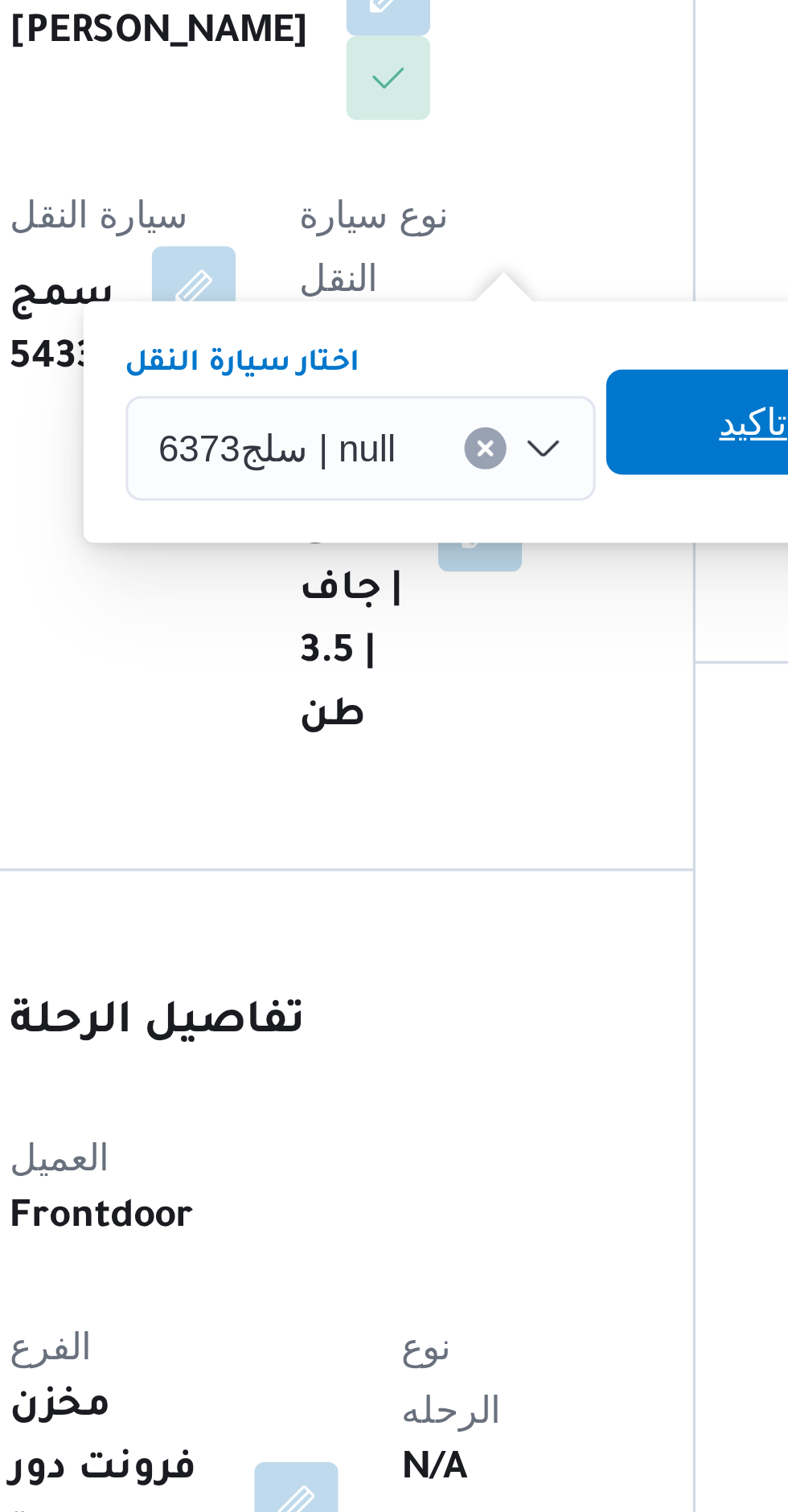
click at [490, 608] on span "تاكيد" at bounding box center [500, 607] width 21 height 19
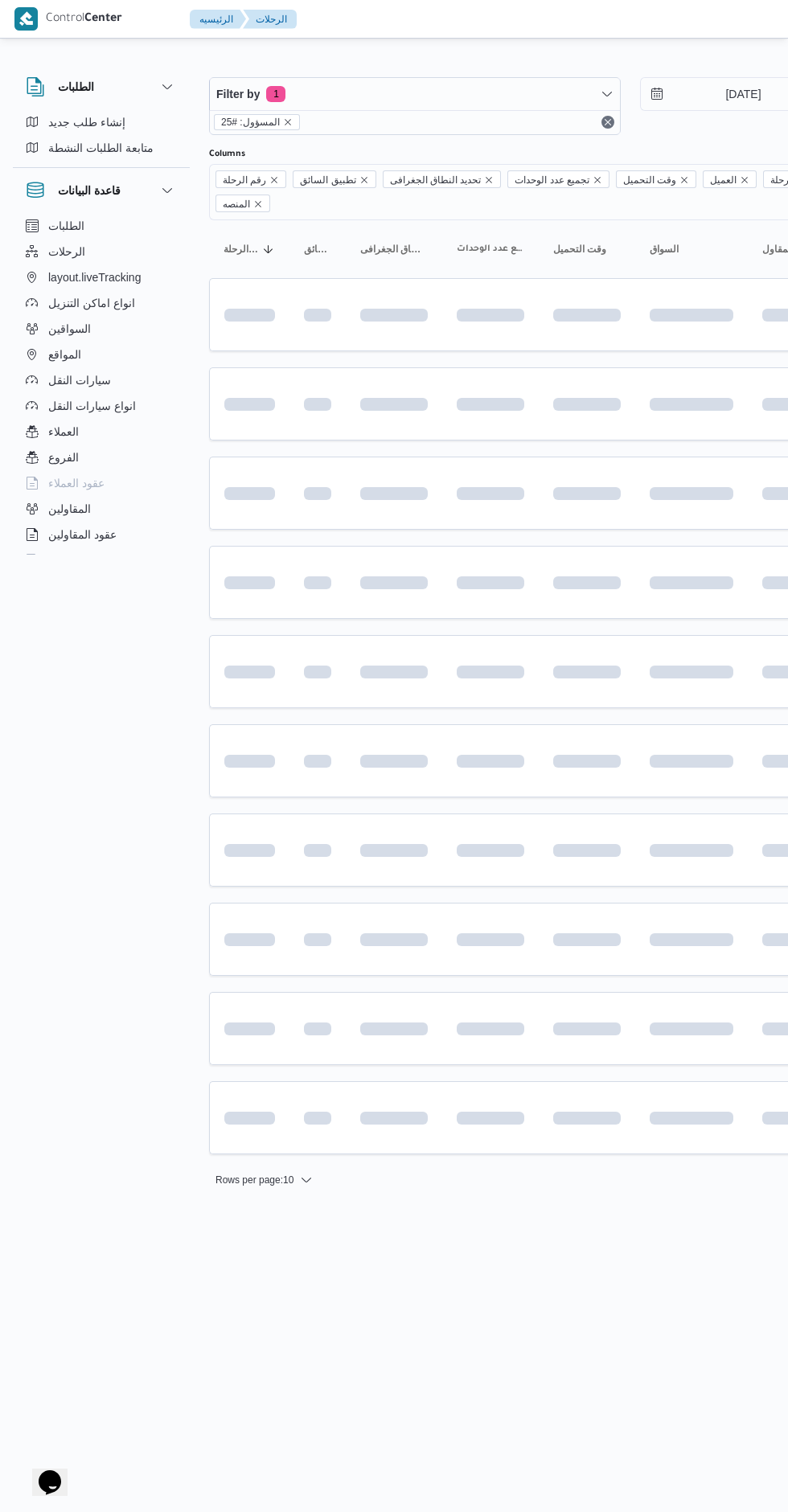
scroll to position [0, 26]
